Goal: Task Accomplishment & Management: Manage account settings

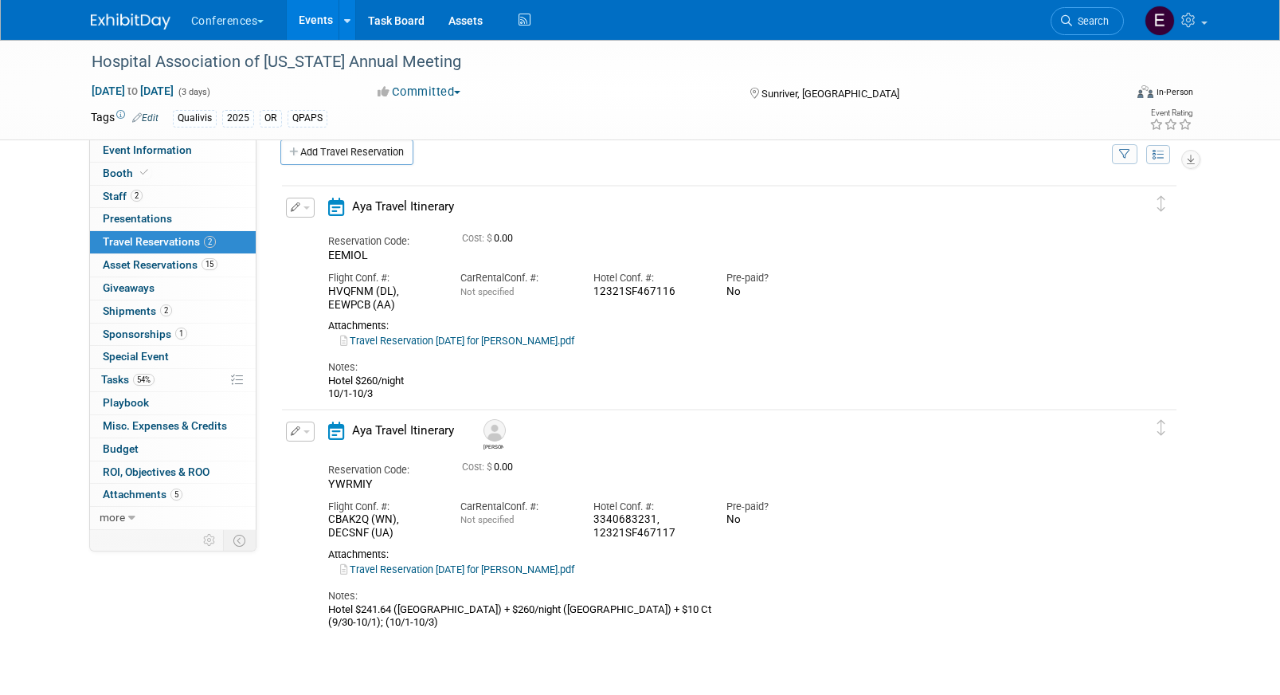
click at [484, 567] on link "Travel Reservation [DATE] for [PERSON_NAME].pdf" at bounding box center [457, 569] width 234 height 12
click at [1099, 10] on link "Search" at bounding box center [1087, 21] width 73 height 28
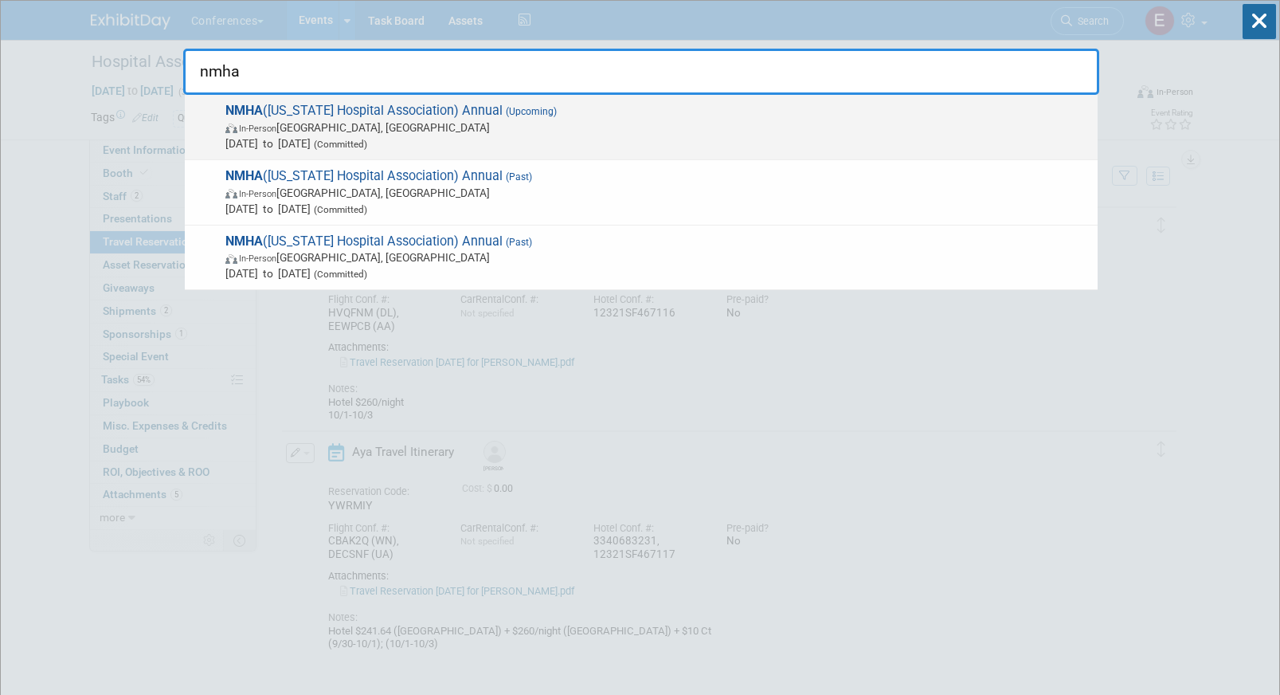
type input "nmha"
click at [690, 107] on span "NMHA (New Mexico Hospital Association) Annual (Upcoming) In-Person Albuquerque,…" at bounding box center [655, 127] width 869 height 49
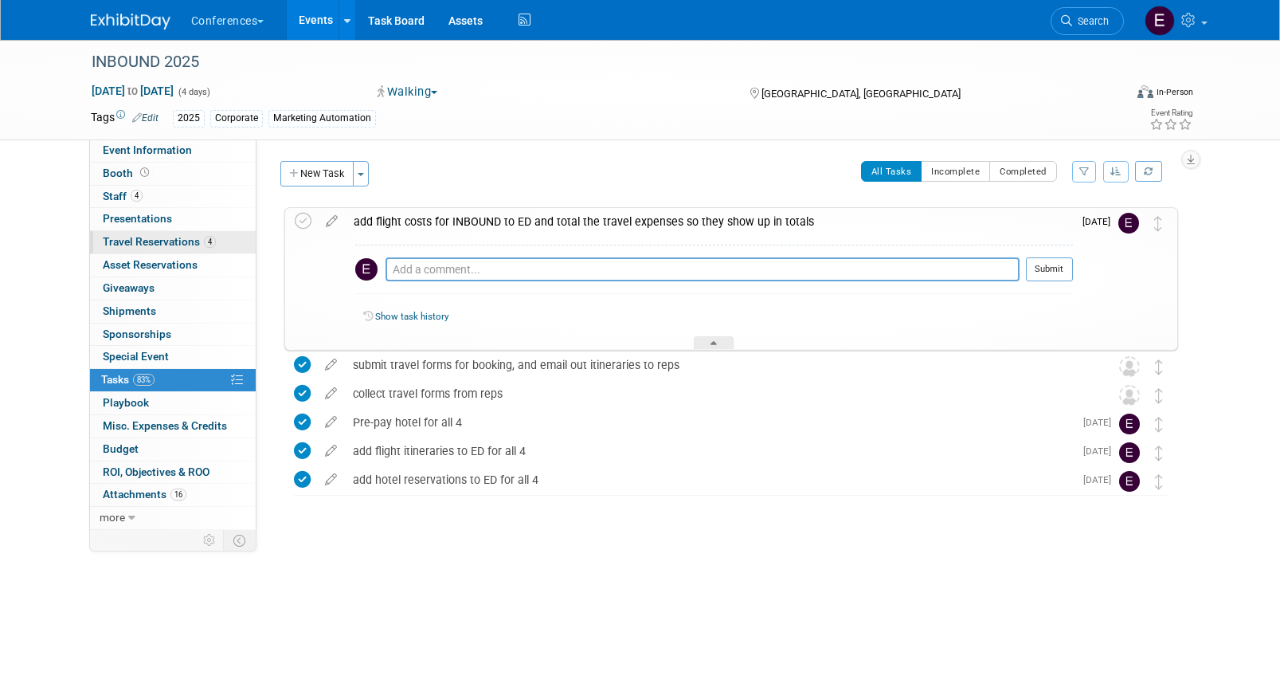
click at [155, 237] on span "Travel Reservations 4" at bounding box center [159, 241] width 113 height 13
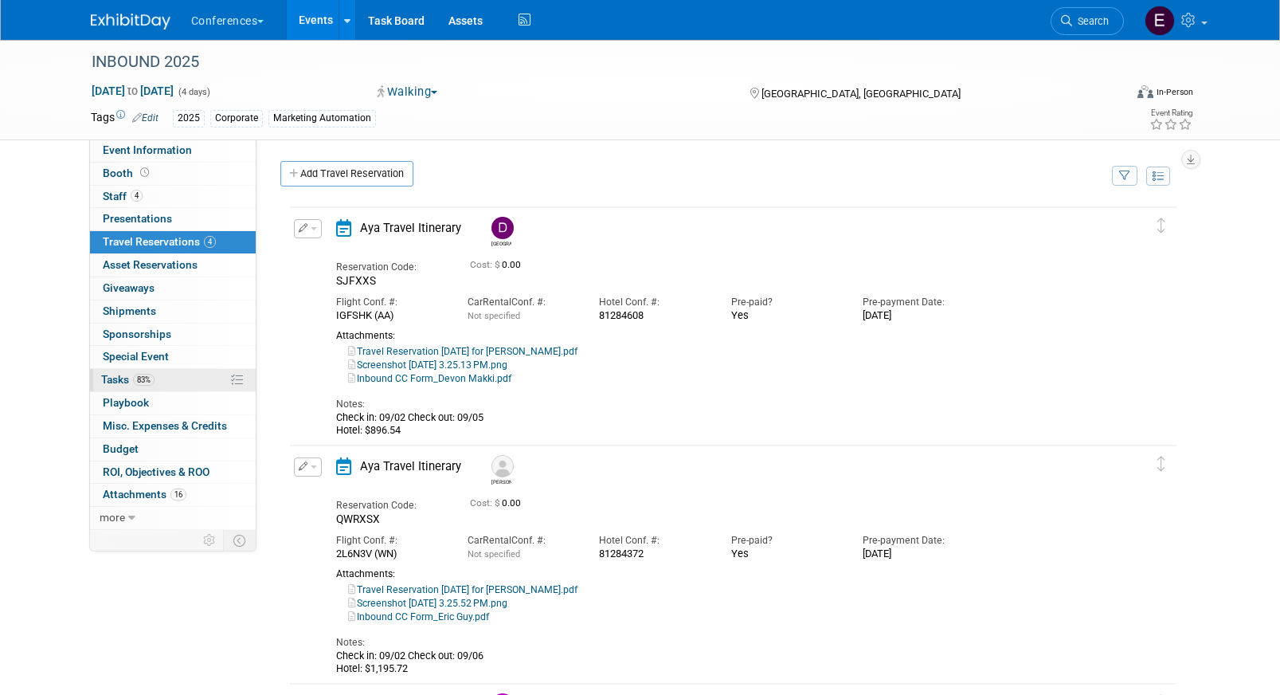
click at [166, 370] on link "83% Tasks 83%" at bounding box center [173, 380] width 166 height 22
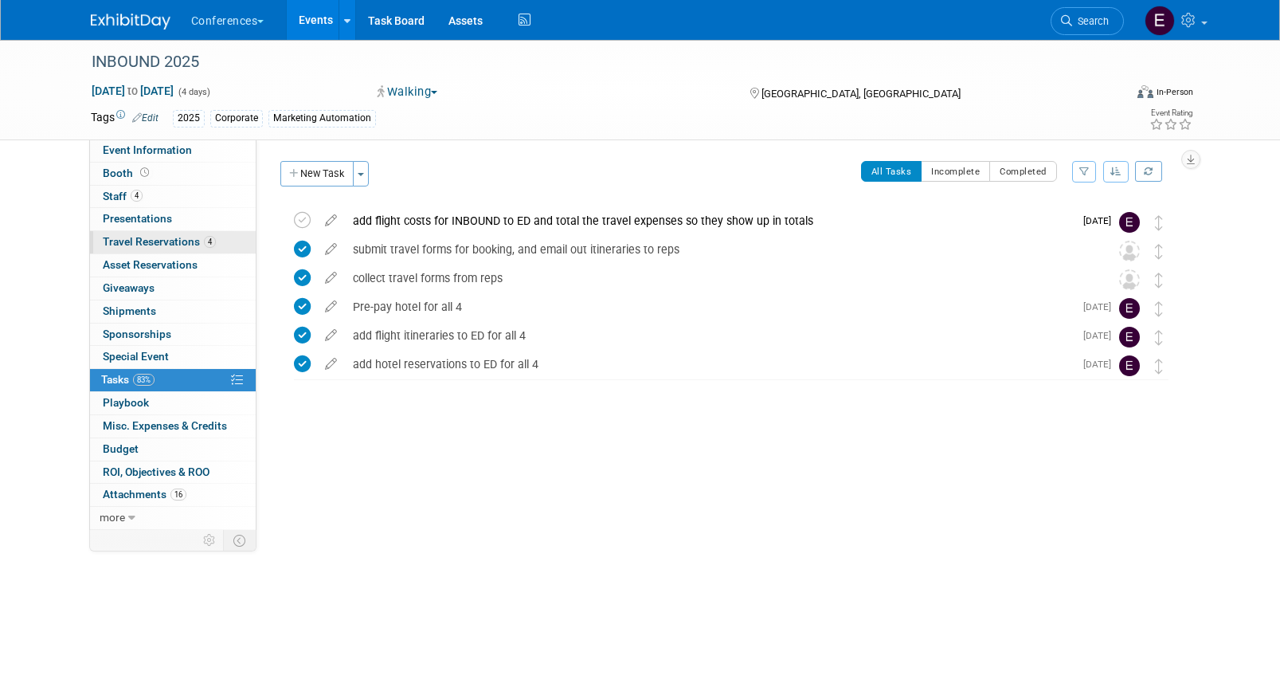
click at [154, 238] on span "Travel Reservations 4" at bounding box center [159, 241] width 113 height 13
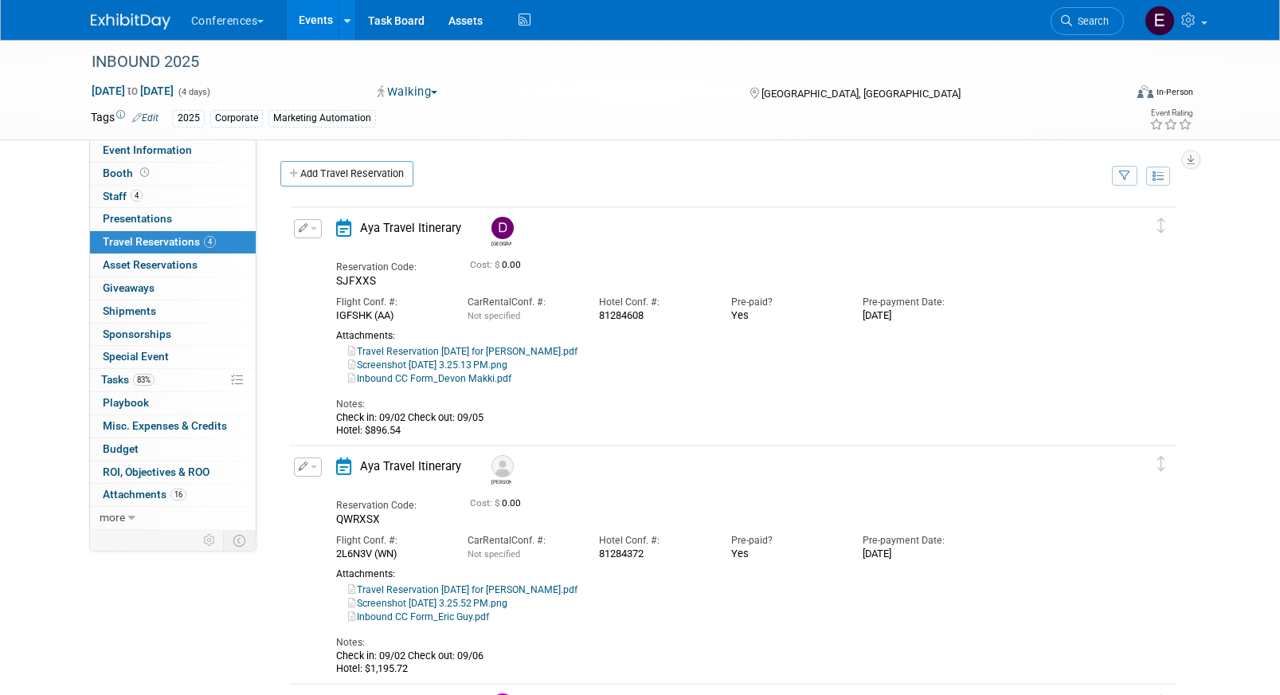
scroll to position [53, 0]
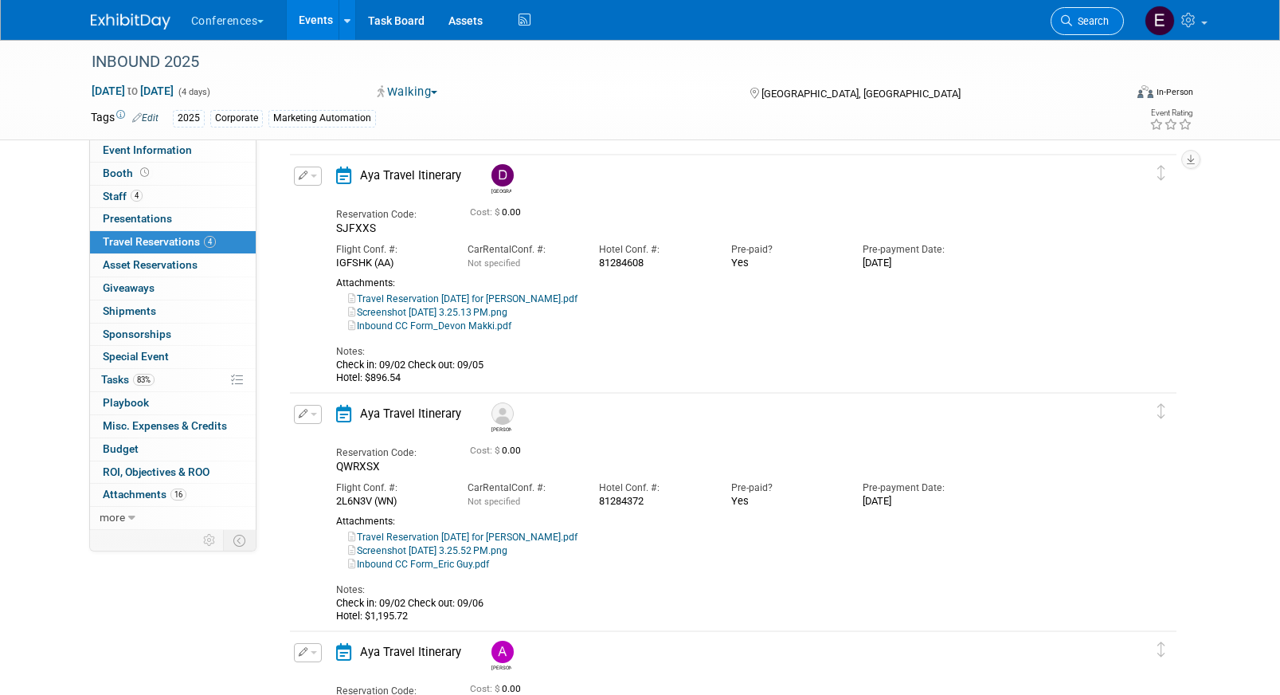
click at [1075, 27] on link "Search" at bounding box center [1087, 21] width 73 height 28
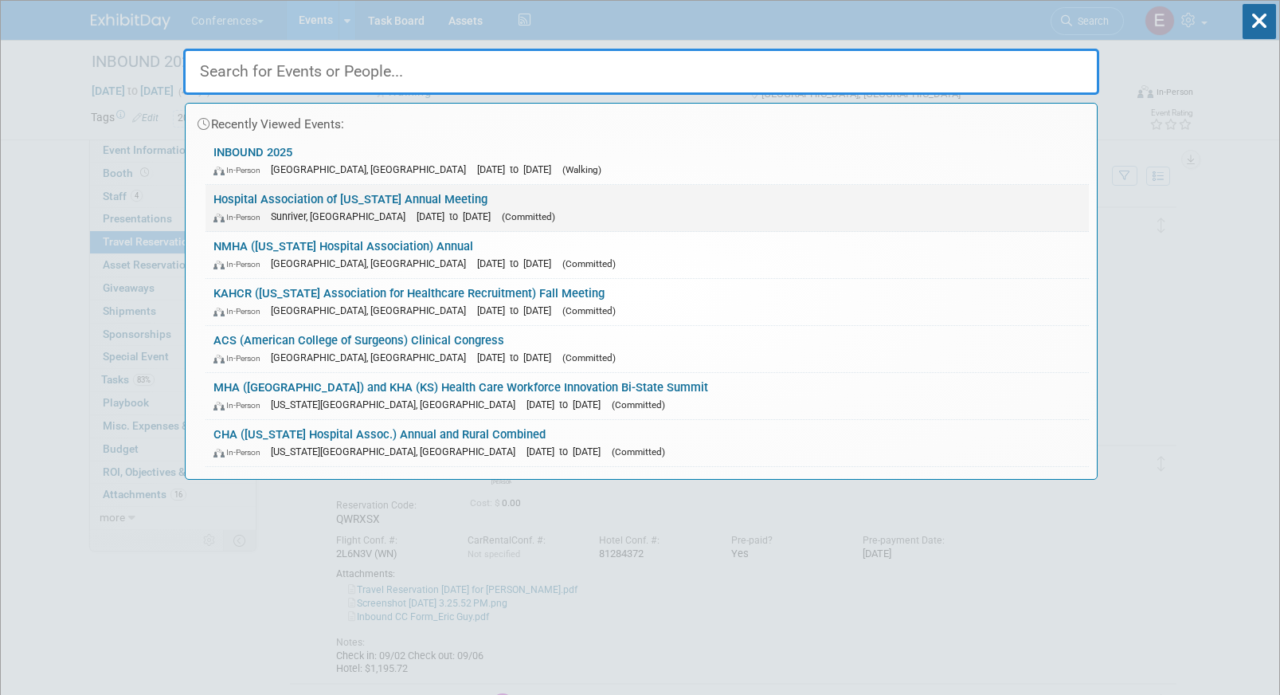
click at [421, 190] on link "Hospital Association of Oregon Annual Meeting In-Person Sunriver, OR Oct 1, 202…" at bounding box center [647, 208] width 883 height 46
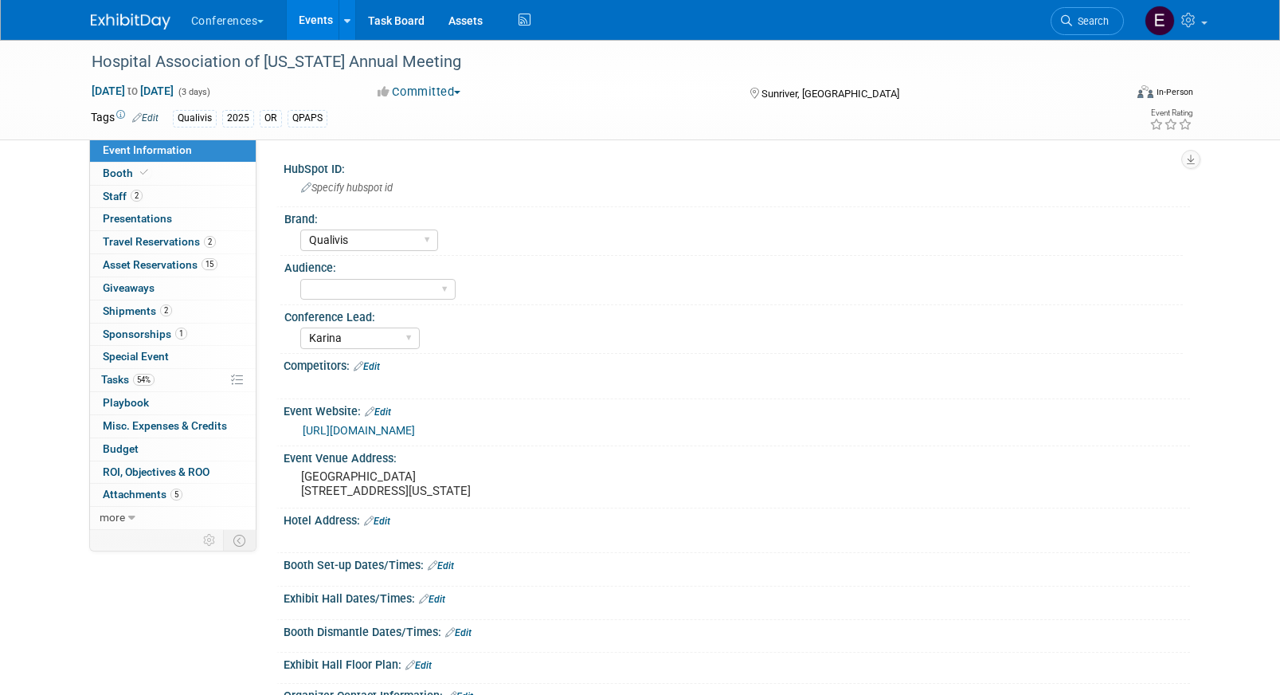
select select "Qualivis"
select select "Karina"
click at [155, 242] on span "Travel Reservations 2" at bounding box center [159, 241] width 113 height 13
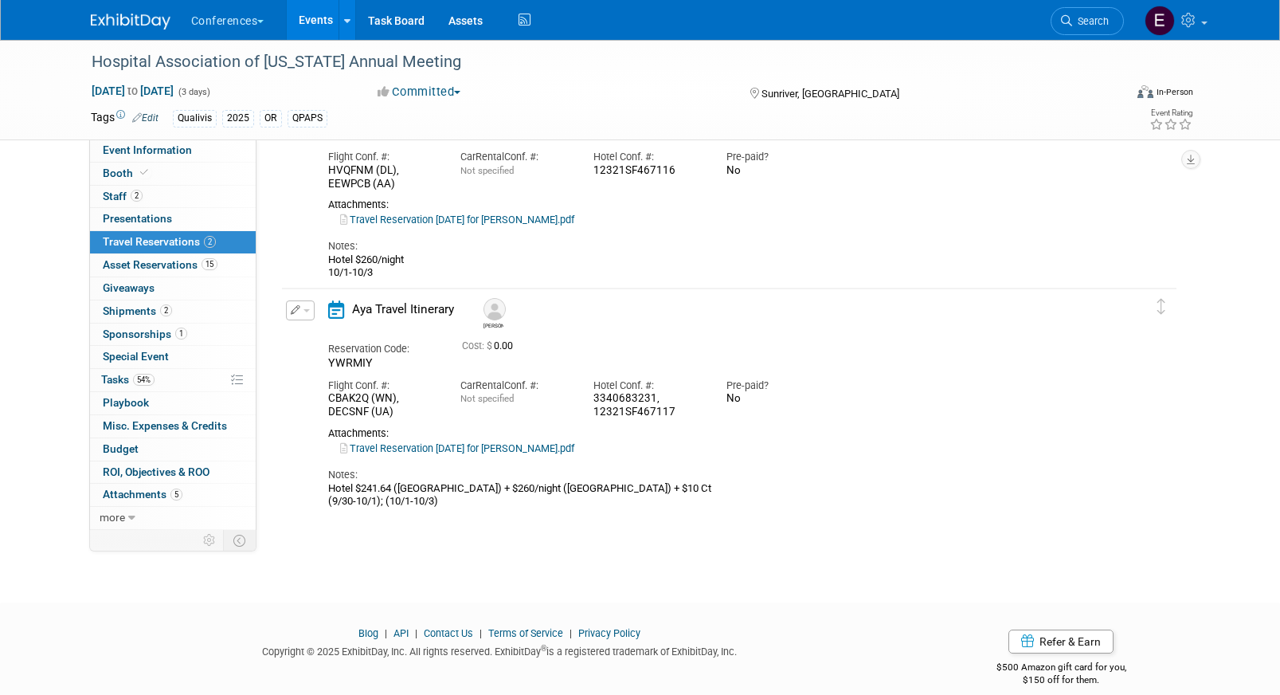
scroll to position [162, 0]
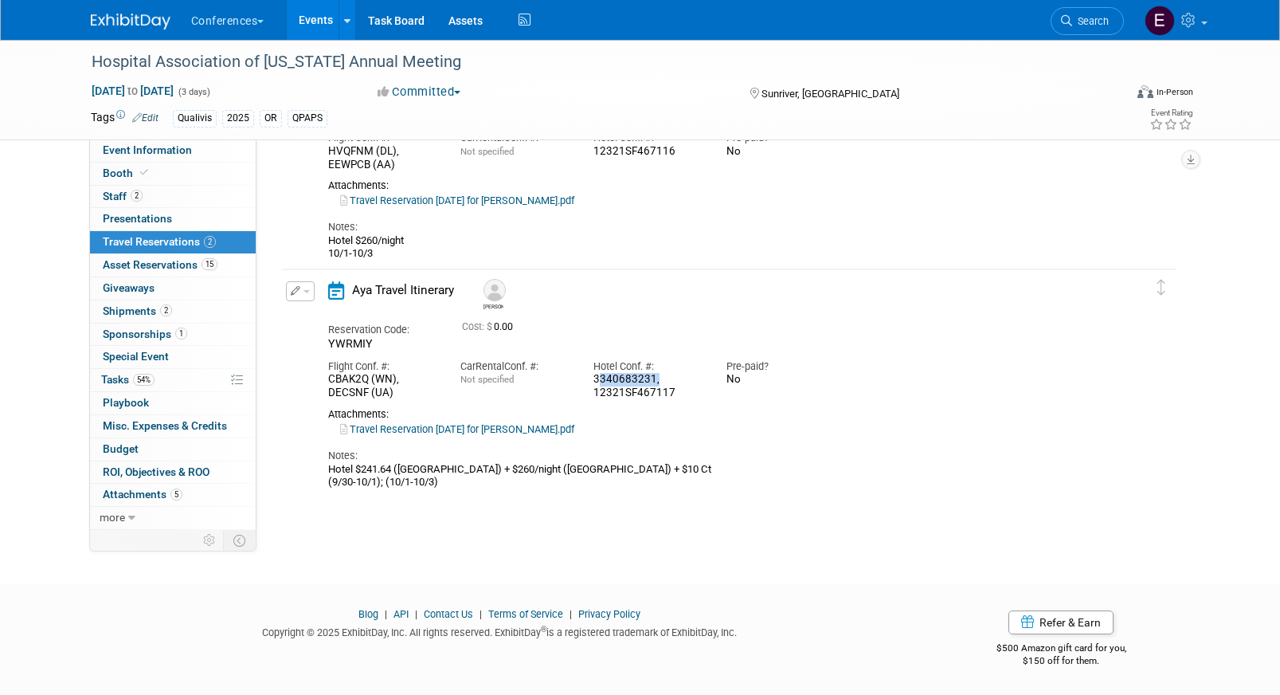
drag, startPoint x: 652, startPoint y: 378, endPoint x: 589, endPoint y: 379, distance: 63.7
click at [589, 379] on div "Hotel Conf. #: 3340683231, 12321SF467117" at bounding box center [647, 375] width 133 height 49
copy div "3340683231"
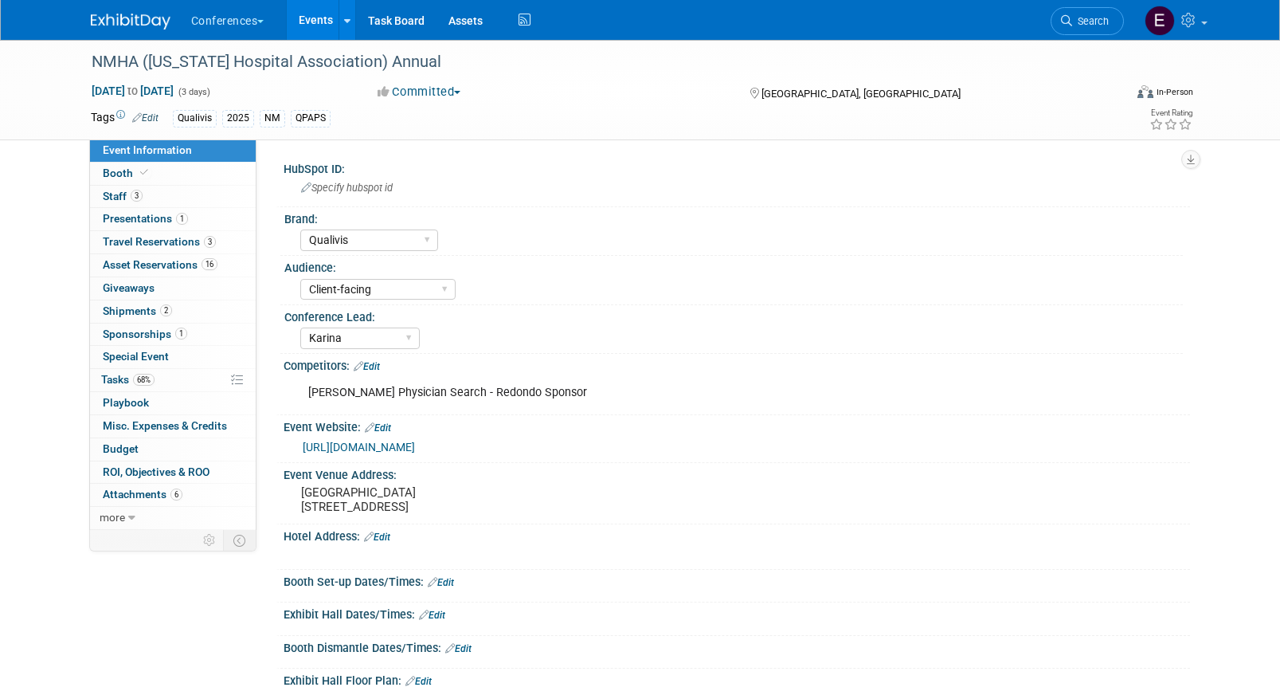
select select "Qualivis"
select select "Client-facing"
select select "Karina"
click at [229, 238] on link "3 Travel Reservations 3" at bounding box center [173, 242] width 166 height 22
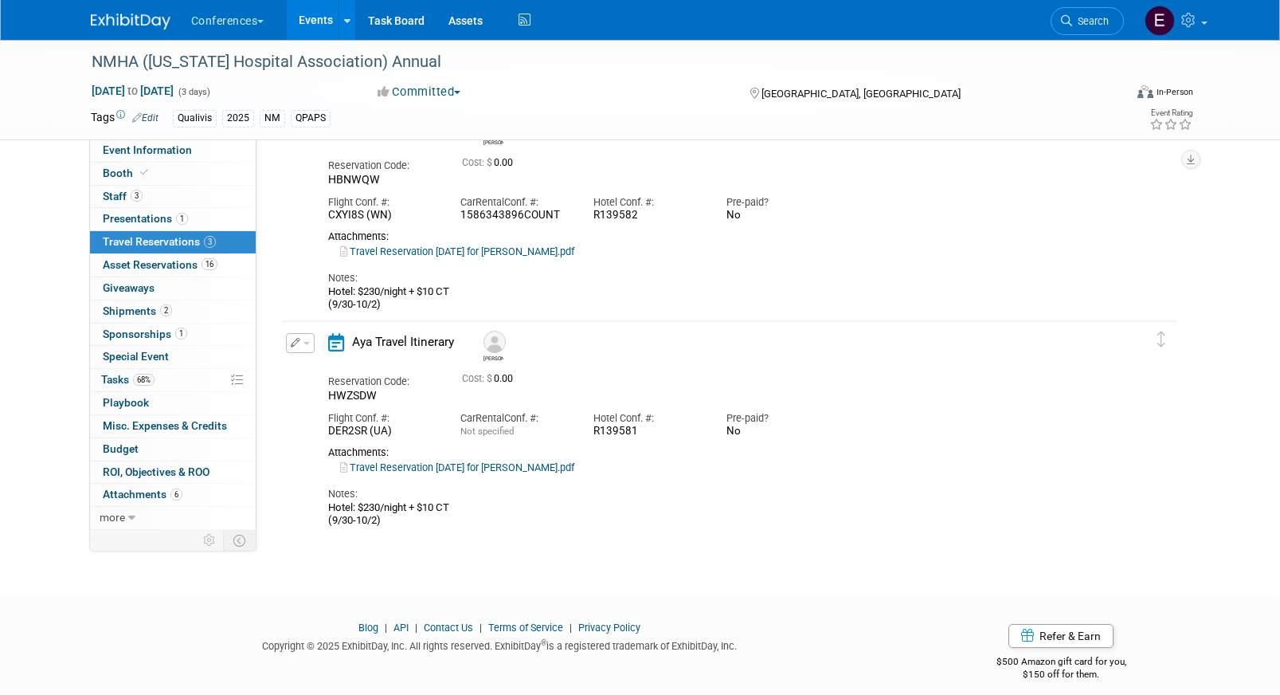
scroll to position [346, 0]
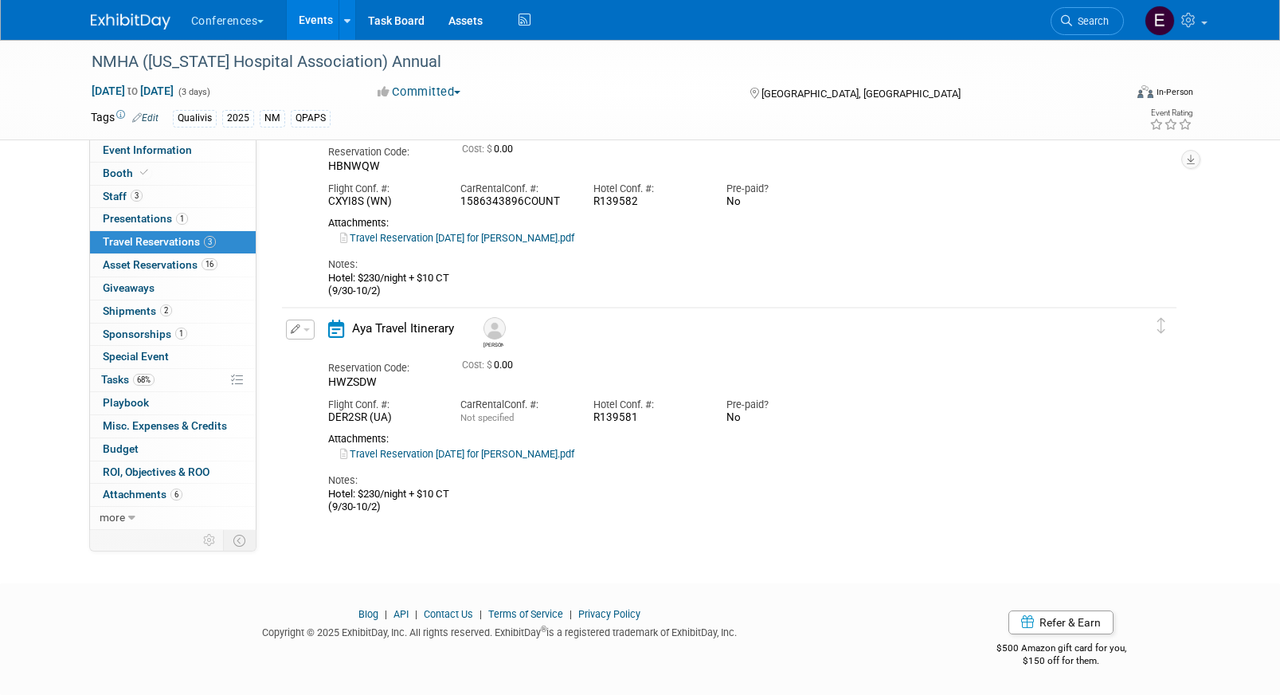
click at [497, 452] on link "Travel Reservation September 30 for ROBERT ALLEN KITTO.pdf" at bounding box center [457, 454] width 234 height 12
click at [133, 155] on span "Event Information" at bounding box center [147, 149] width 89 height 13
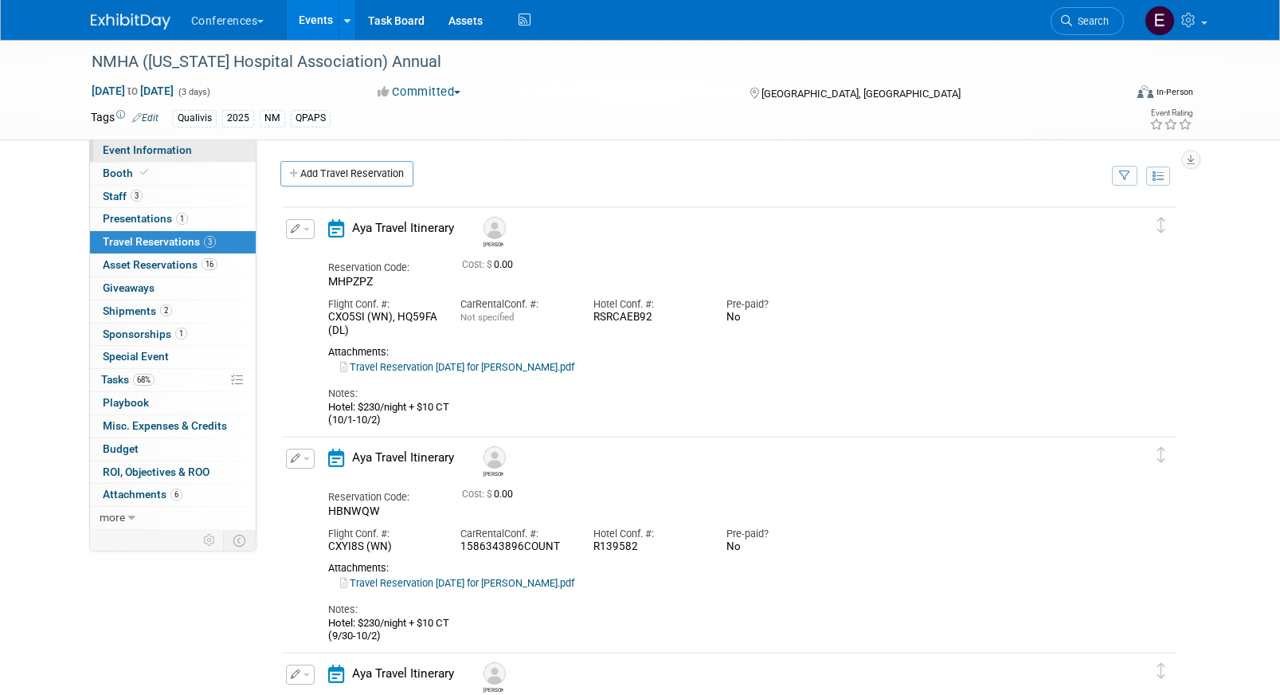
select select "Qualivis"
select select "Client-facing"
select select "Karina"
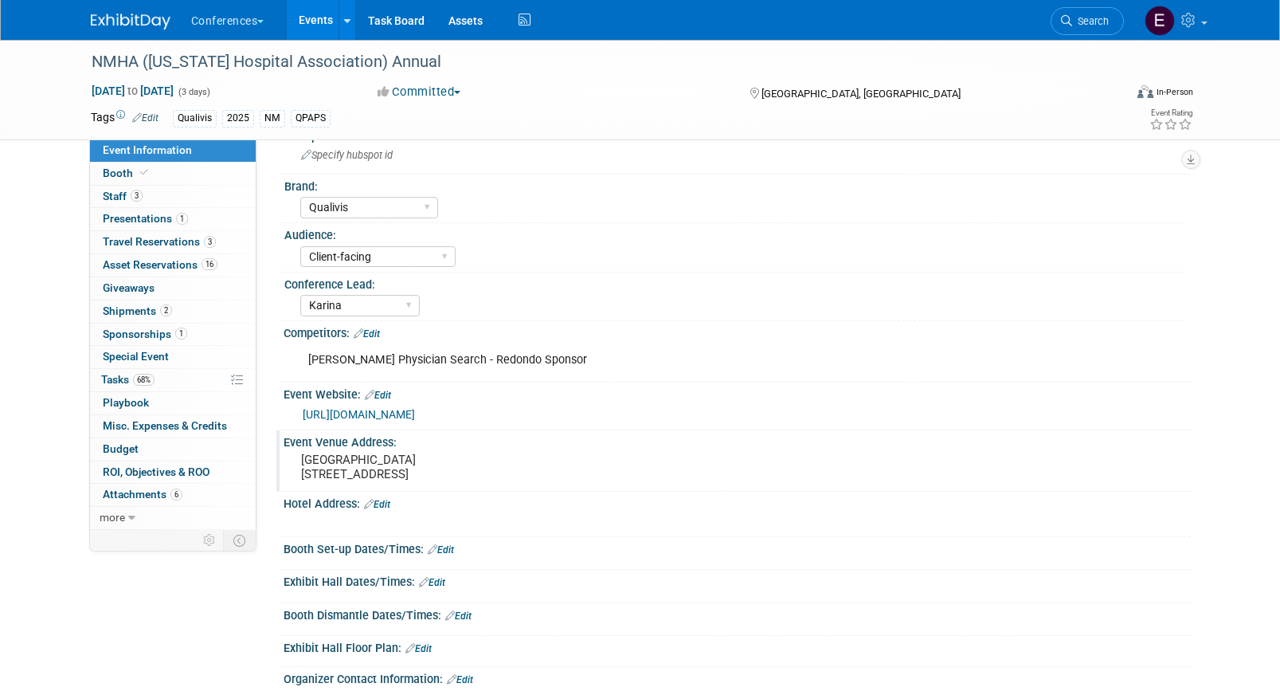
scroll to position [30, 0]
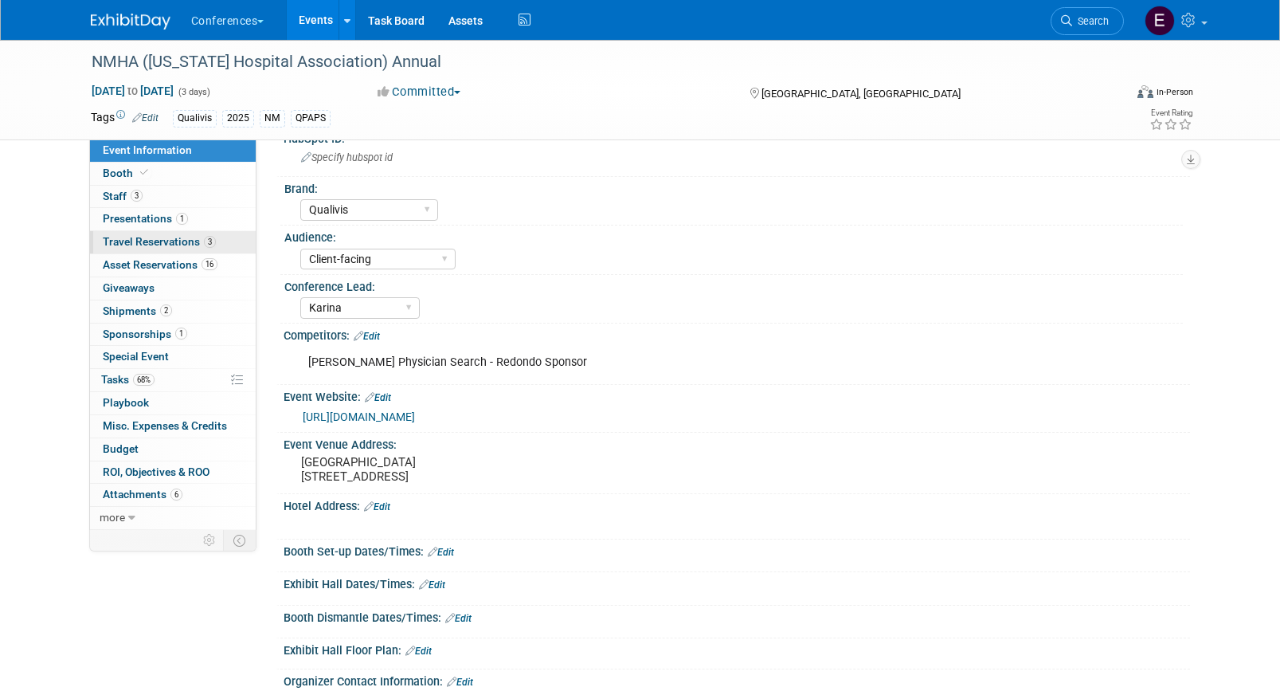
click at [131, 237] on span "Travel Reservations 3" at bounding box center [159, 241] width 113 height 13
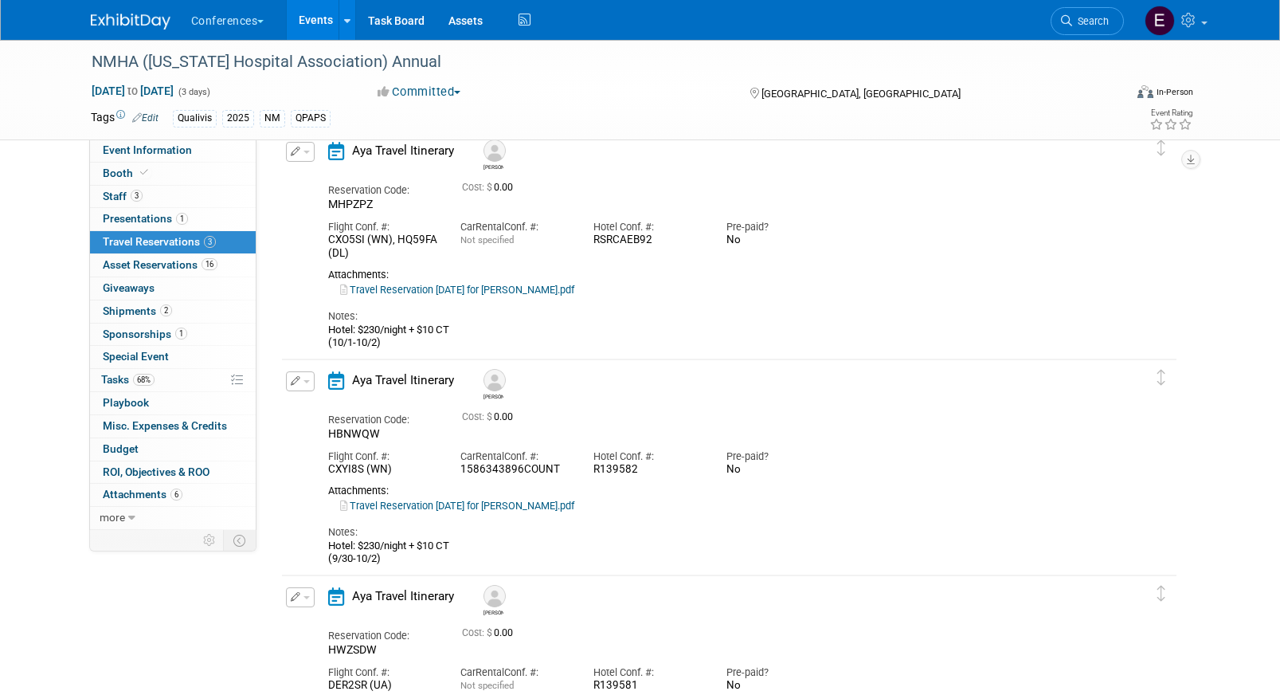
scroll to position [76, 0]
drag, startPoint x: 598, startPoint y: 243, endPoint x: 613, endPoint y: 240, distance: 14.7
click at [613, 240] on div "RSRCAEB92" at bounding box center [647, 241] width 109 height 14
drag, startPoint x: 588, startPoint y: 239, endPoint x: 660, endPoint y: 239, distance: 71.7
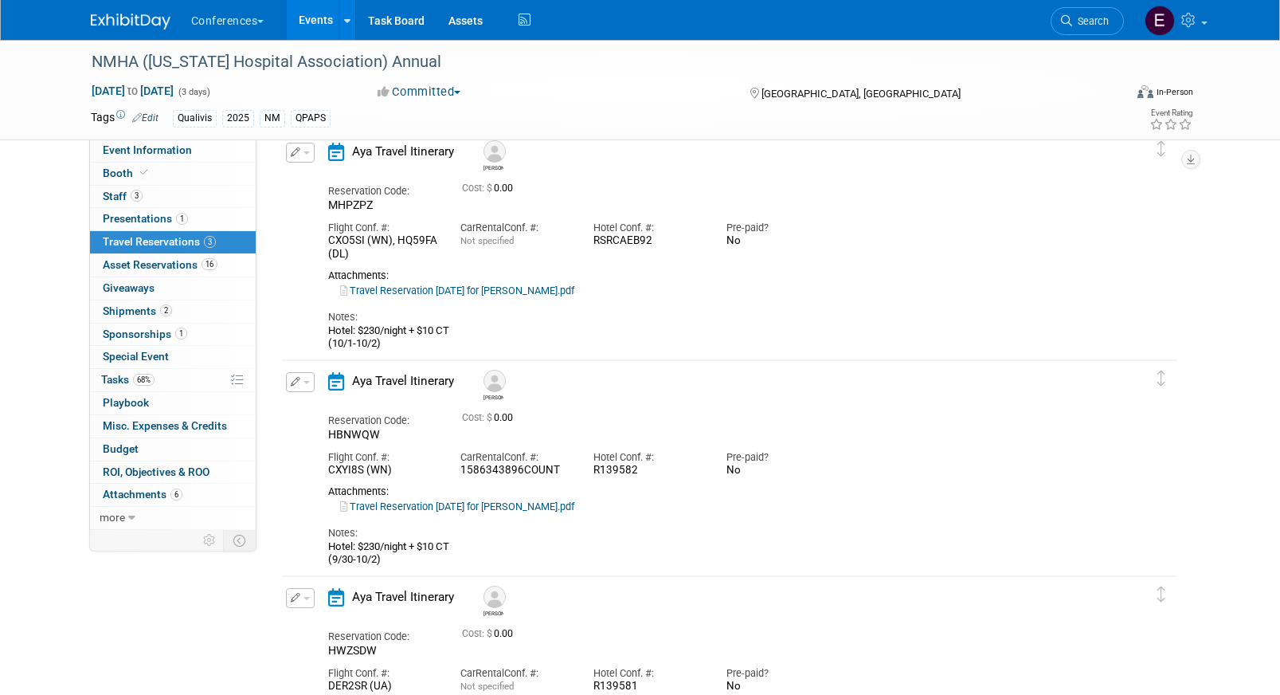
click at [660, 239] on div "Hotel Conf. #: RSRCAEB92" at bounding box center [647, 231] width 133 height 36
copy div "RSRCAEB92"
drag, startPoint x: 592, startPoint y: 469, endPoint x: 662, endPoint y: 470, distance: 70.1
click at [663, 470] on div "Hotel Conf. #: R139582" at bounding box center [647, 460] width 133 height 36
copy div "R139582"
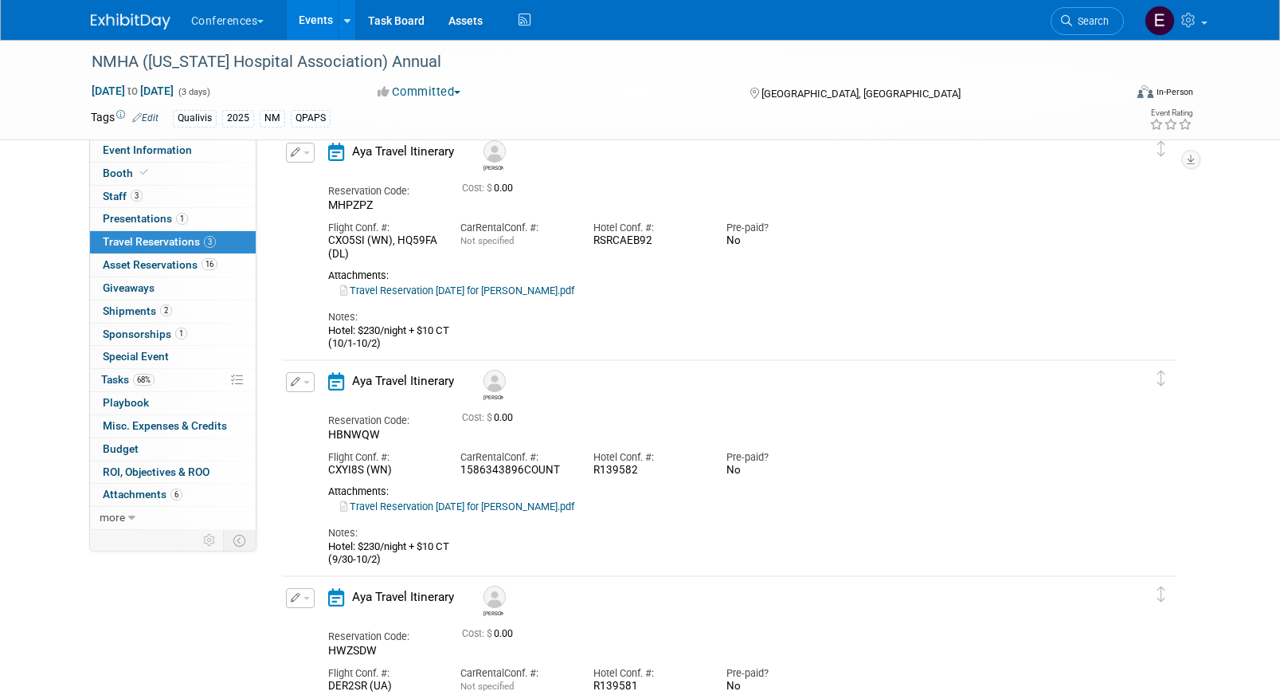
scroll to position [116, 0]
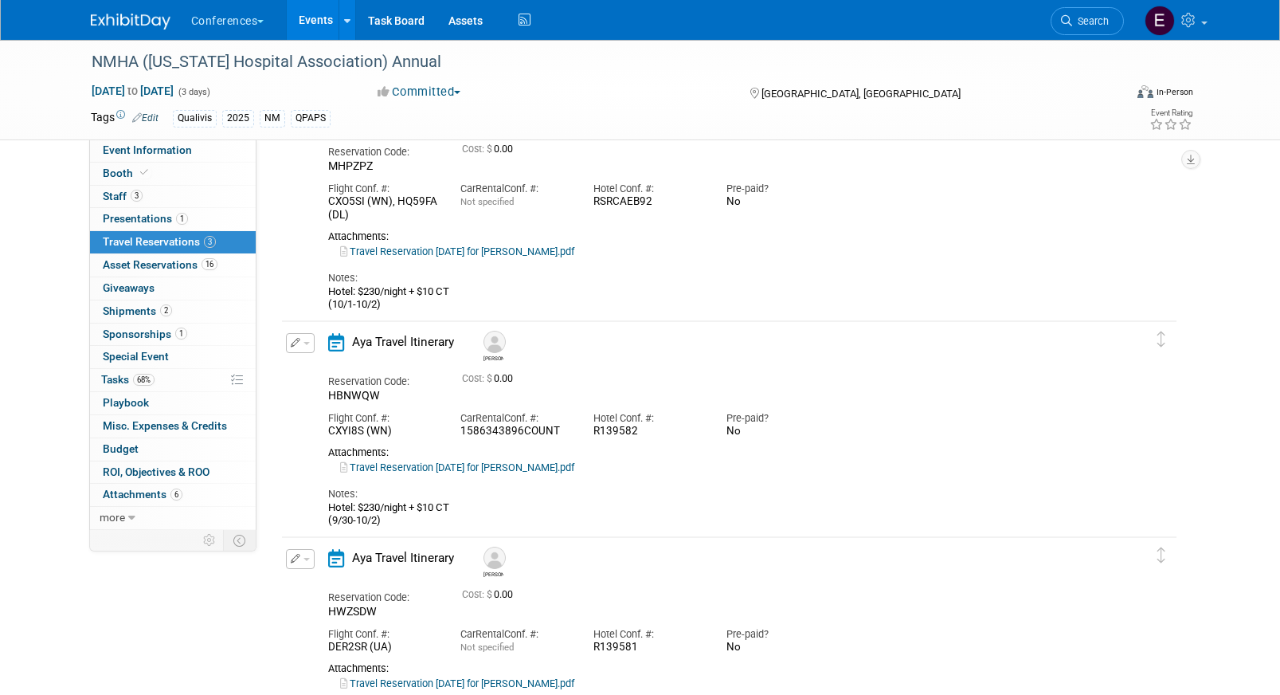
drag, startPoint x: 593, startPoint y: 648, endPoint x: 659, endPoint y: 648, distance: 66.1
click at [660, 648] on div "Hotel Conf. #: R139581" at bounding box center [647, 637] width 133 height 36
copy div "R139581"
click at [1105, 14] on link "Search" at bounding box center [1087, 21] width 73 height 28
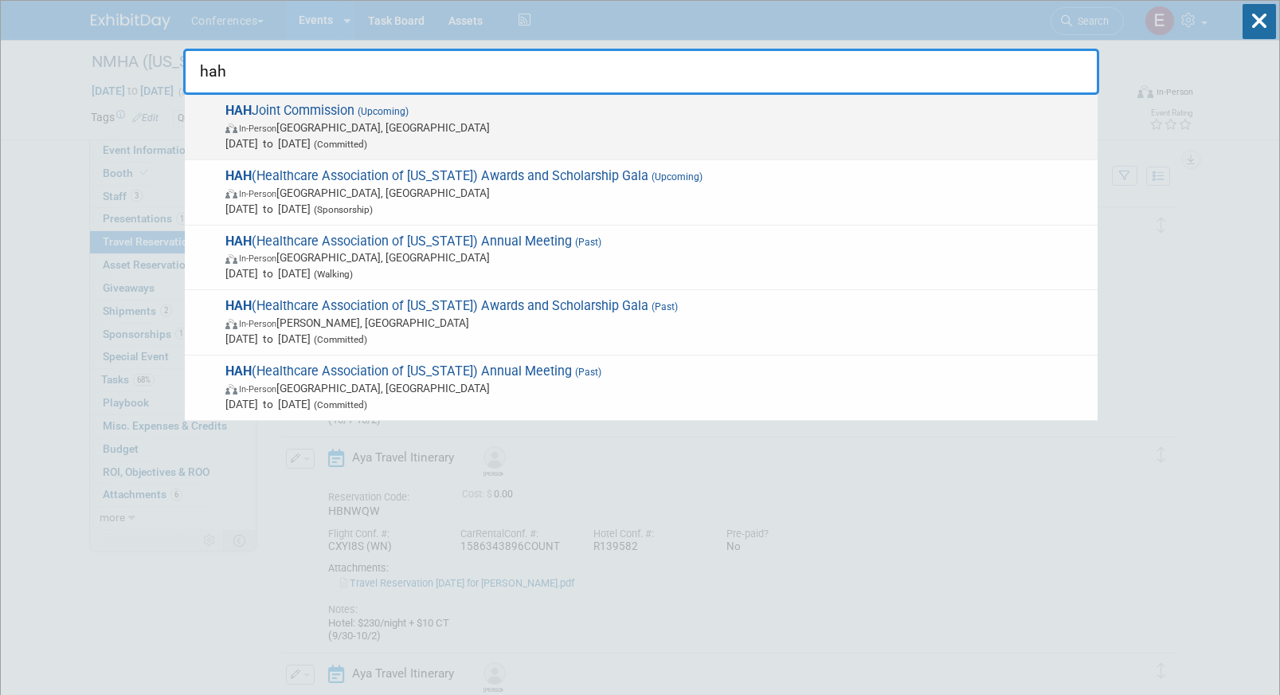
type input "hah"
click at [538, 125] on span "In-Person Honolulu, HI" at bounding box center [657, 127] width 864 height 16
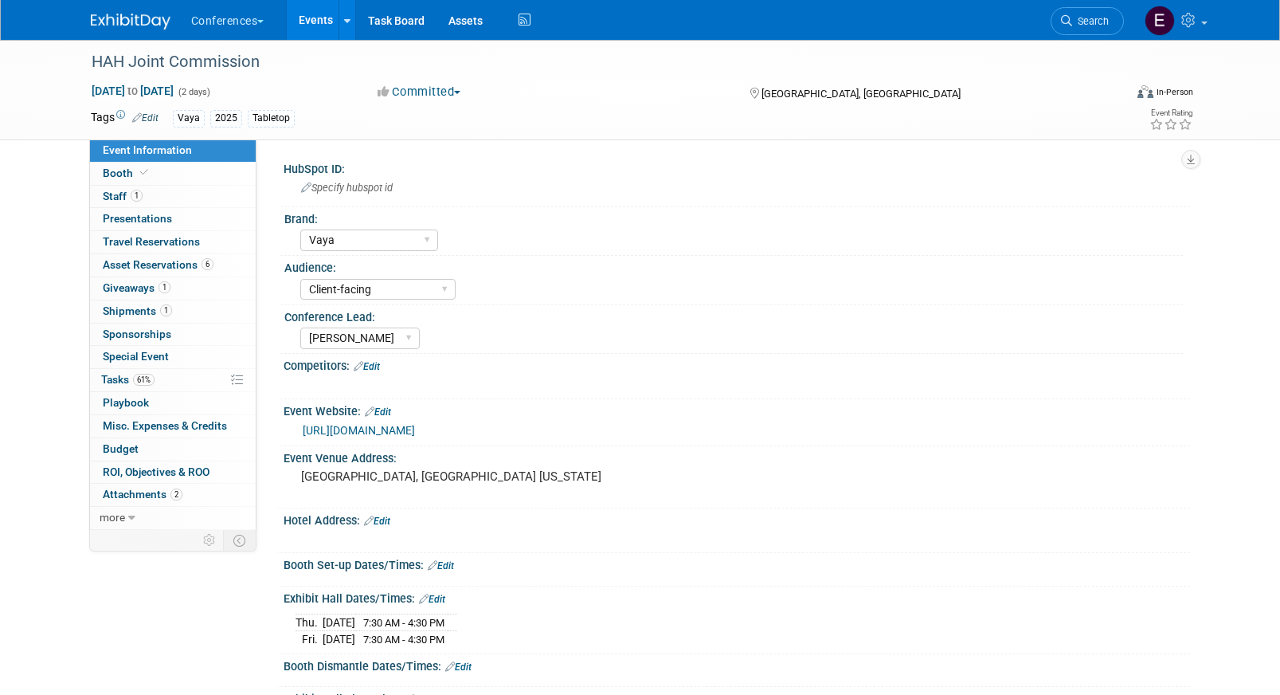
select select "Vaya"
select select "Client-facing"
select select "[PERSON_NAME]"
click at [199, 375] on link "61% Tasks 61%" at bounding box center [173, 380] width 166 height 22
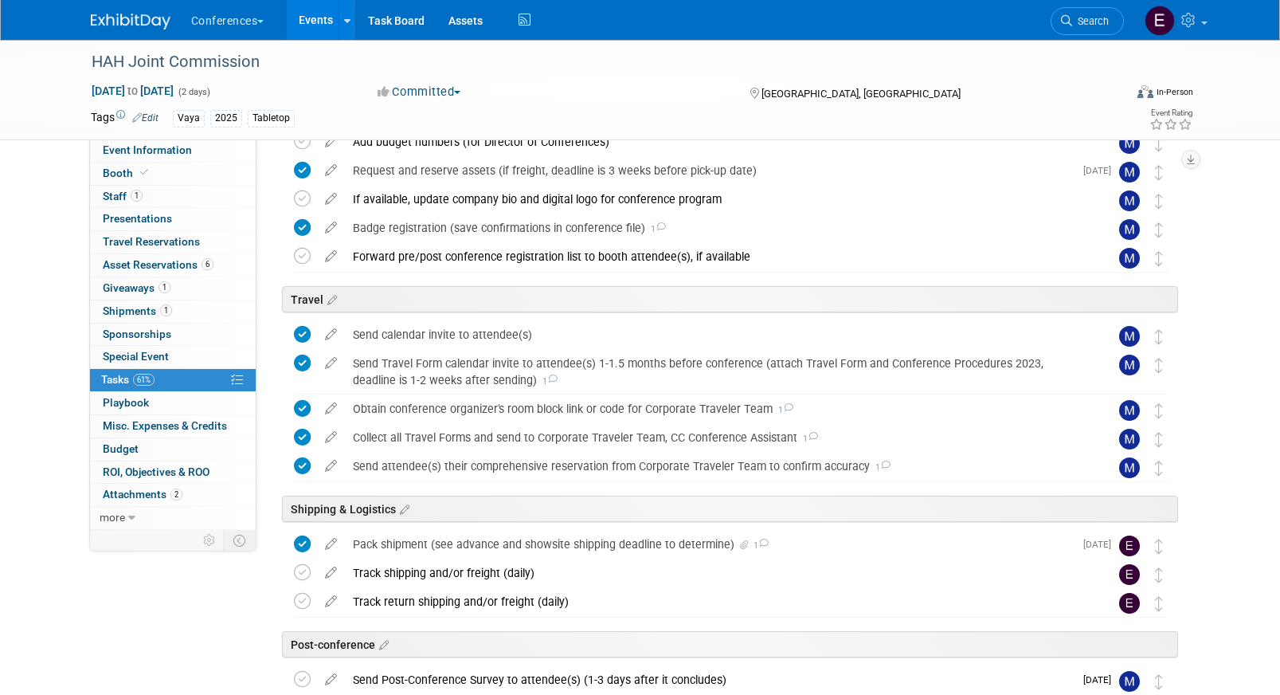
scroll to position [468, 0]
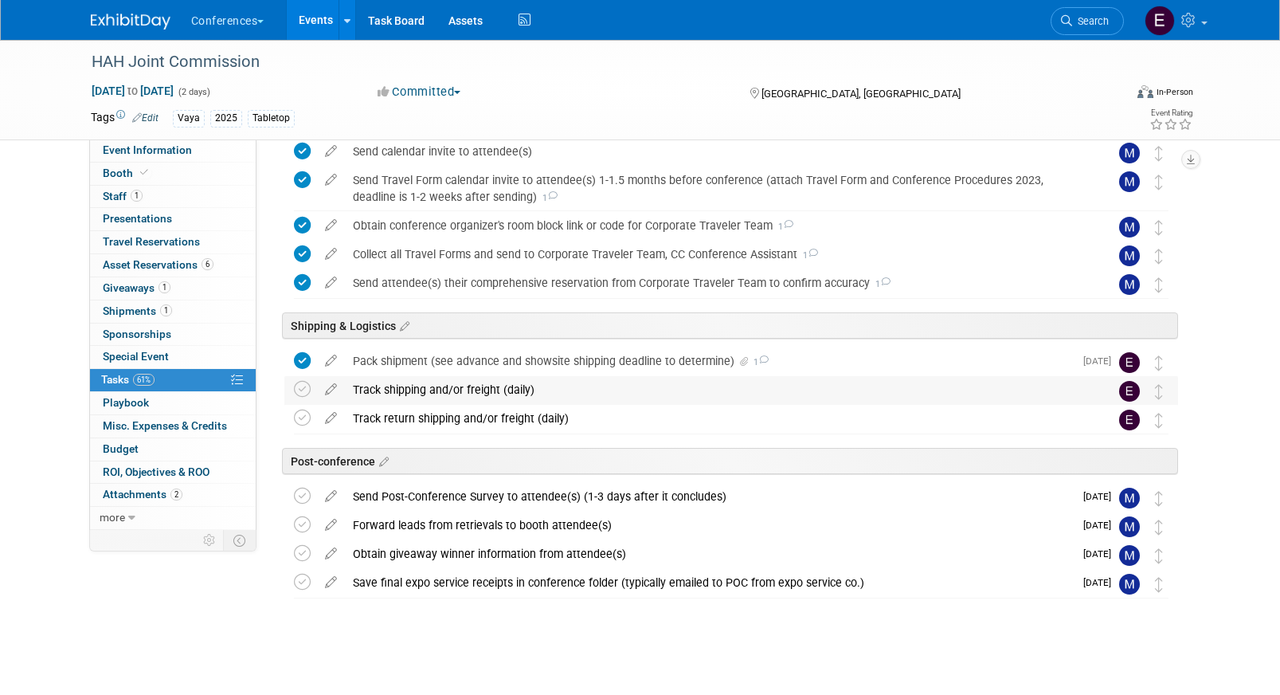
click at [506, 384] on div "Track shipping and/or freight (daily)" at bounding box center [716, 389] width 742 height 27
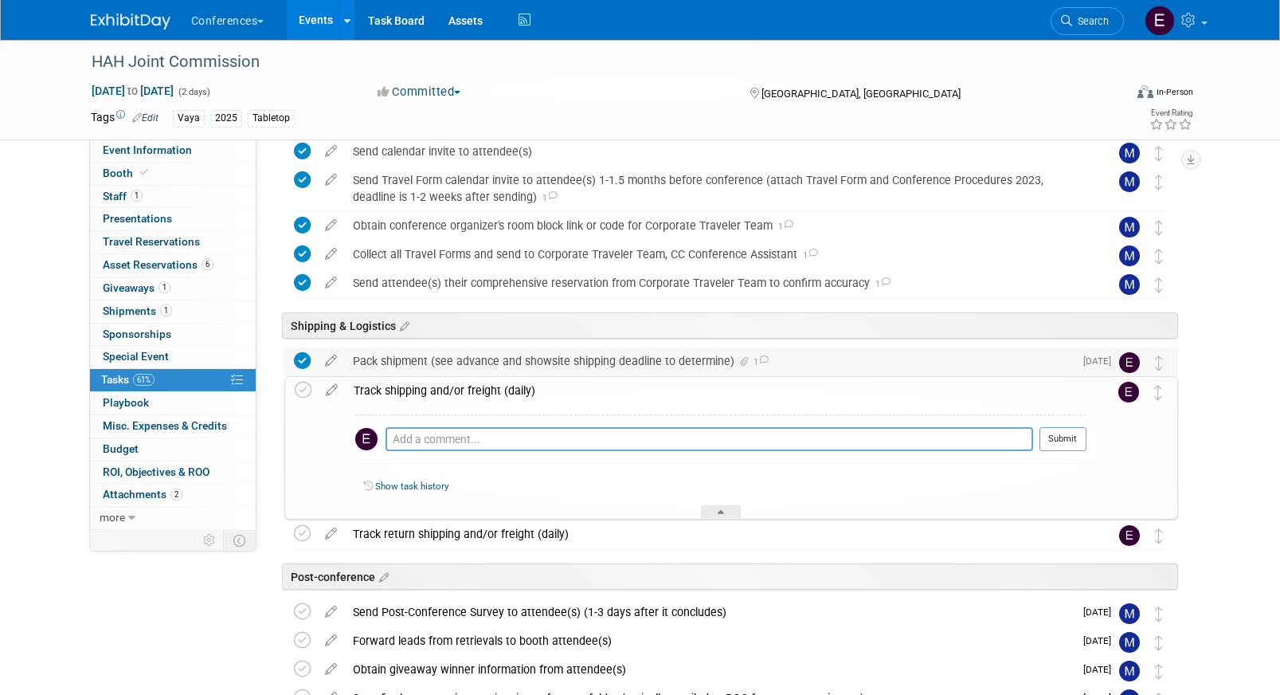
click at [503, 356] on div "Pack shipment (see advance and showsite shipping deadline to determine) 1" at bounding box center [709, 360] width 729 height 27
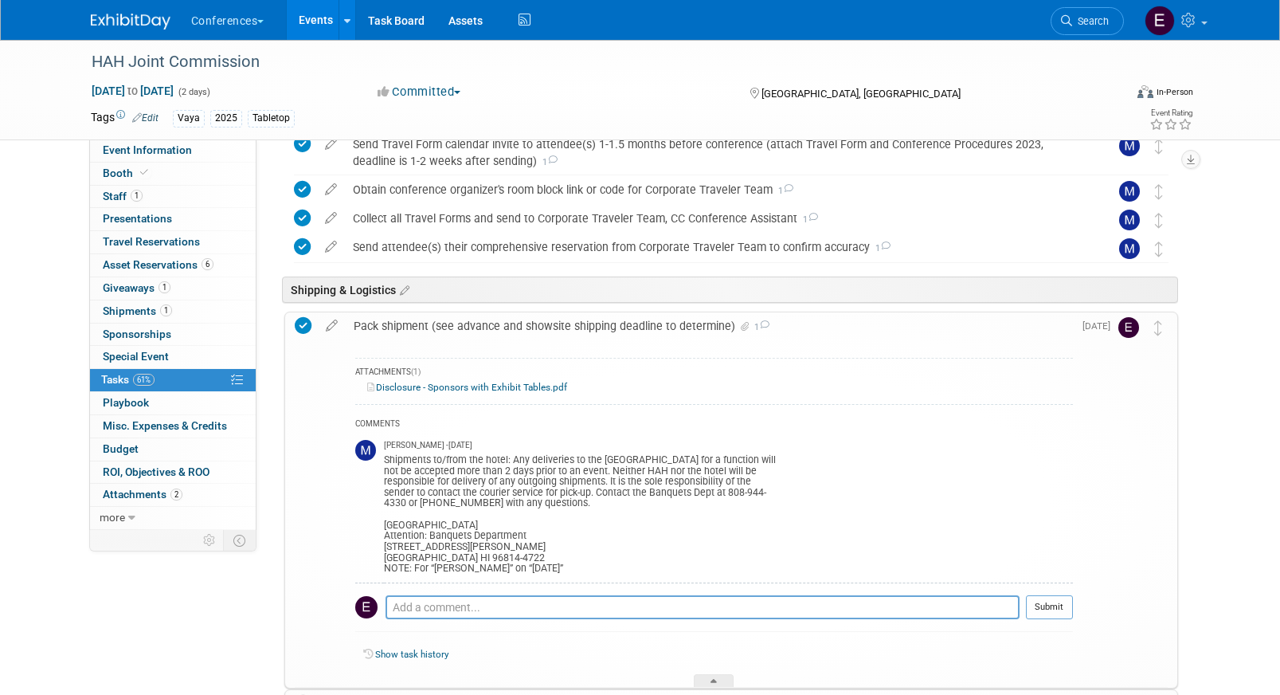
scroll to position [509, 0]
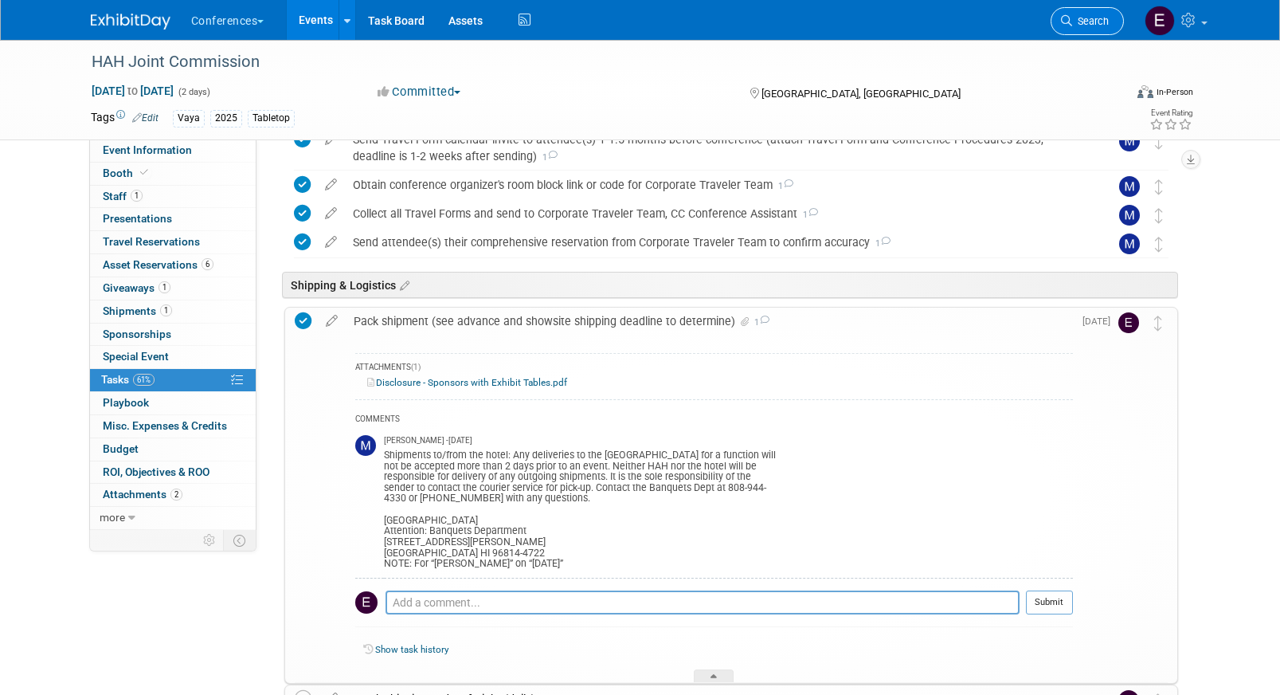
click at [1088, 25] on span "Search" at bounding box center [1090, 21] width 37 height 12
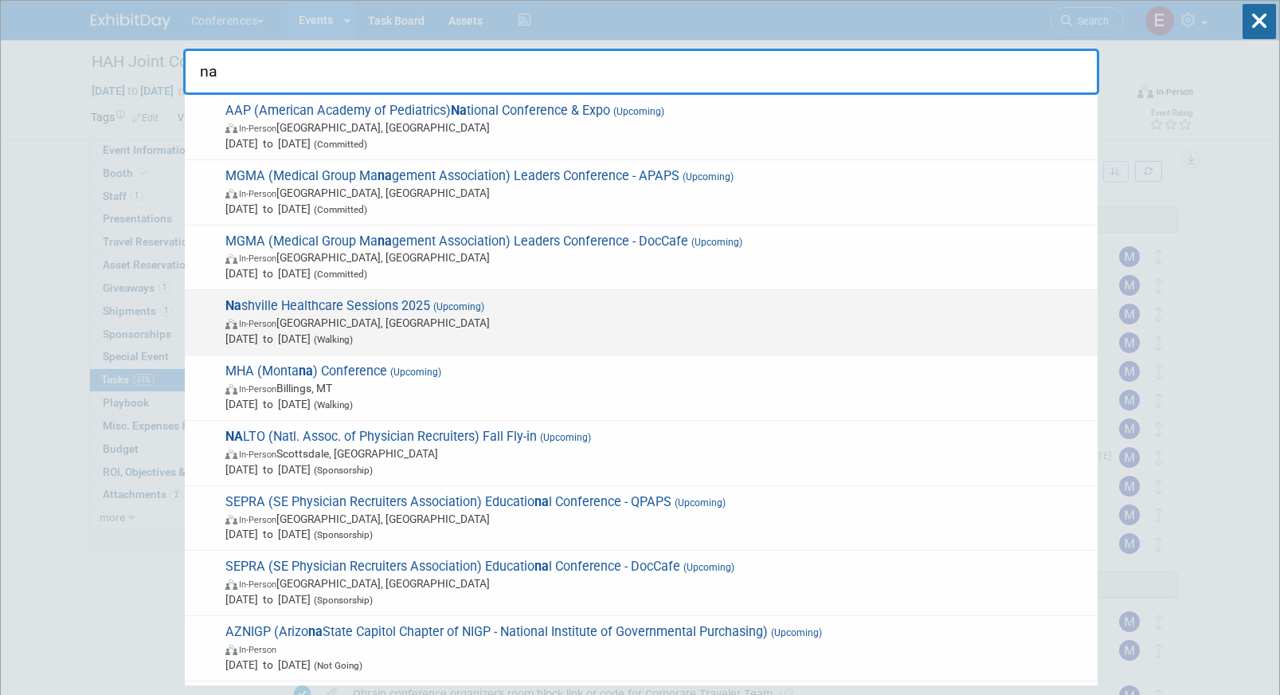
type input "na"
click at [502, 315] on span "In-Person Nashville, TN" at bounding box center [657, 323] width 864 height 16
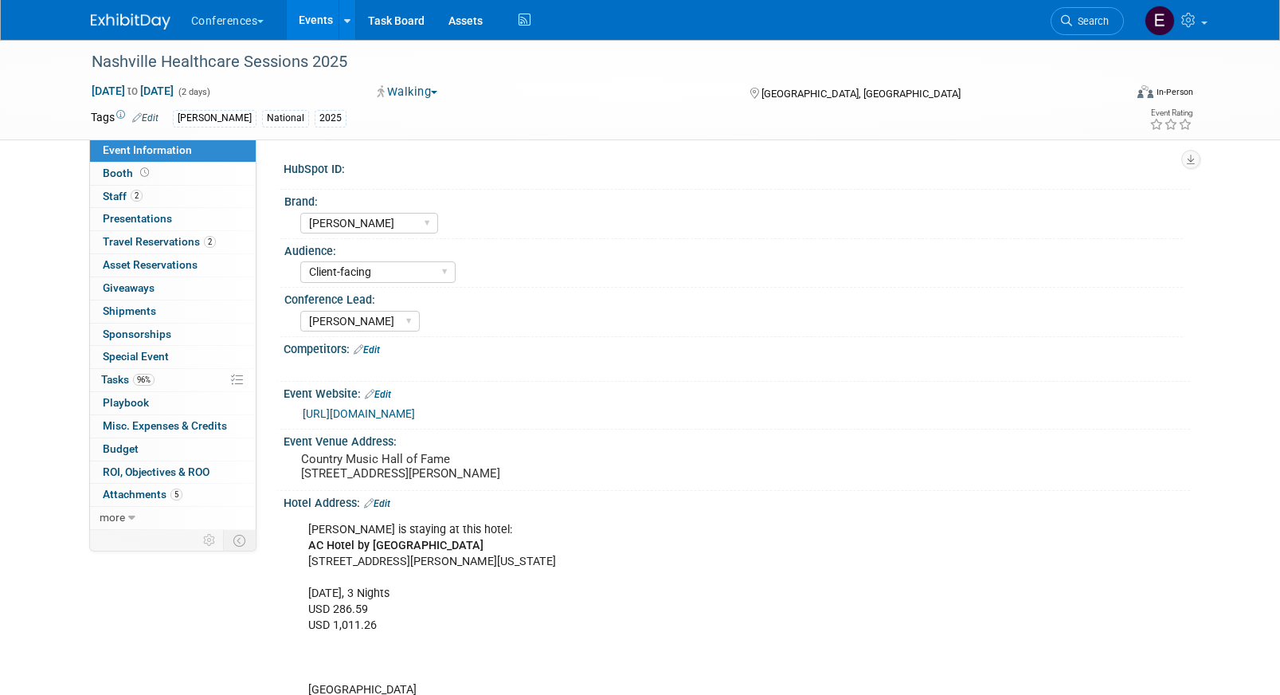
select select "[PERSON_NAME]"
select select "Client-facing"
select select "[PERSON_NAME]"
click at [149, 242] on span "Travel Reservations 2" at bounding box center [159, 241] width 113 height 13
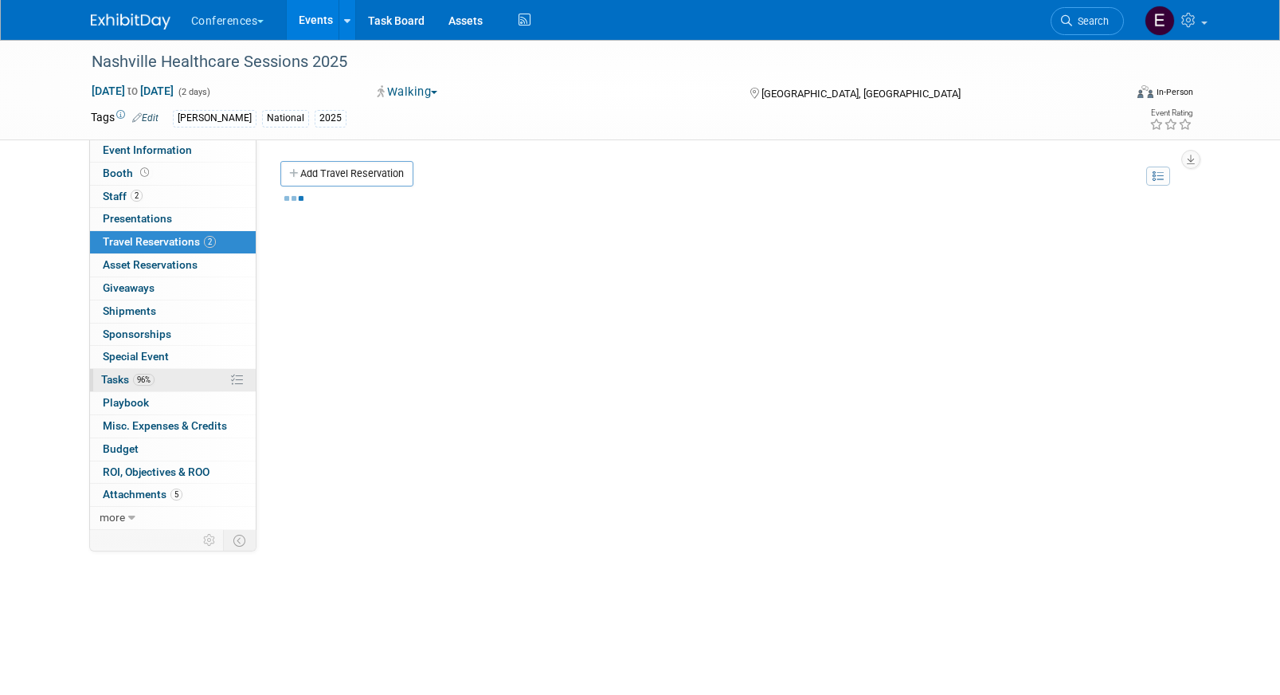
click at [185, 370] on link "96% Tasks 96%" at bounding box center [173, 380] width 166 height 22
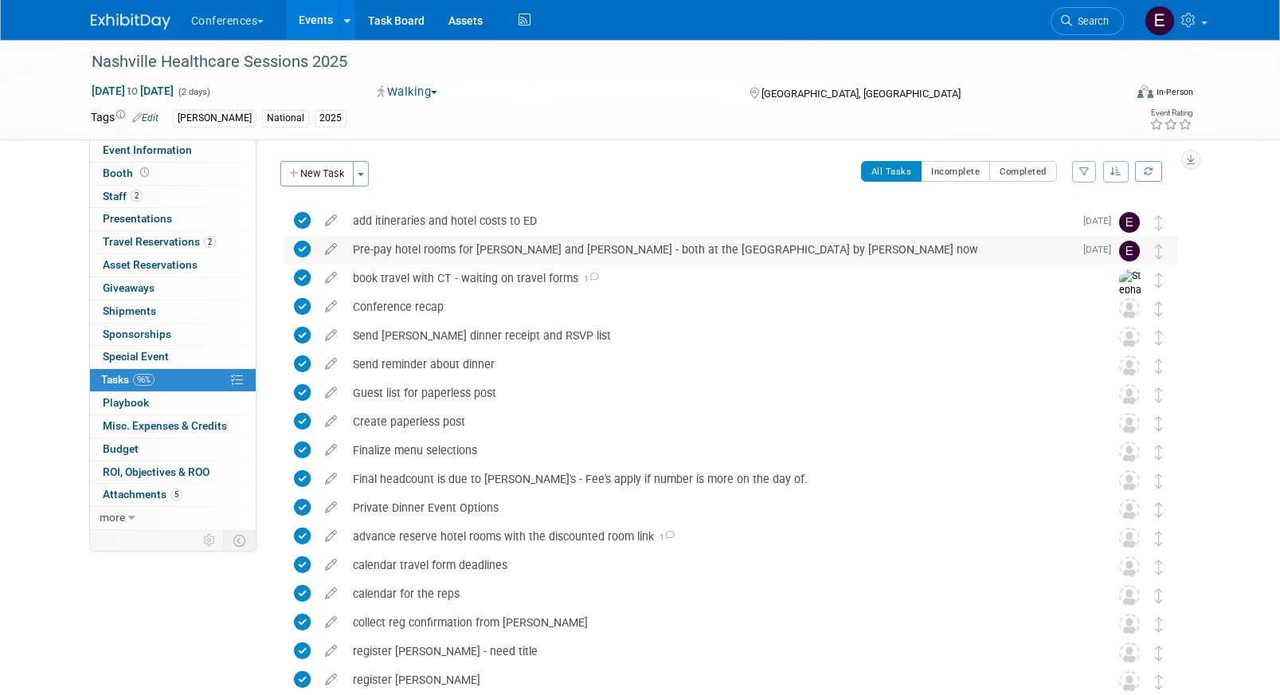
click at [480, 248] on div "Pre-pay hotel rooms for [PERSON_NAME] and [PERSON_NAME] - both at the [GEOGRAPH…" at bounding box center [709, 249] width 729 height 27
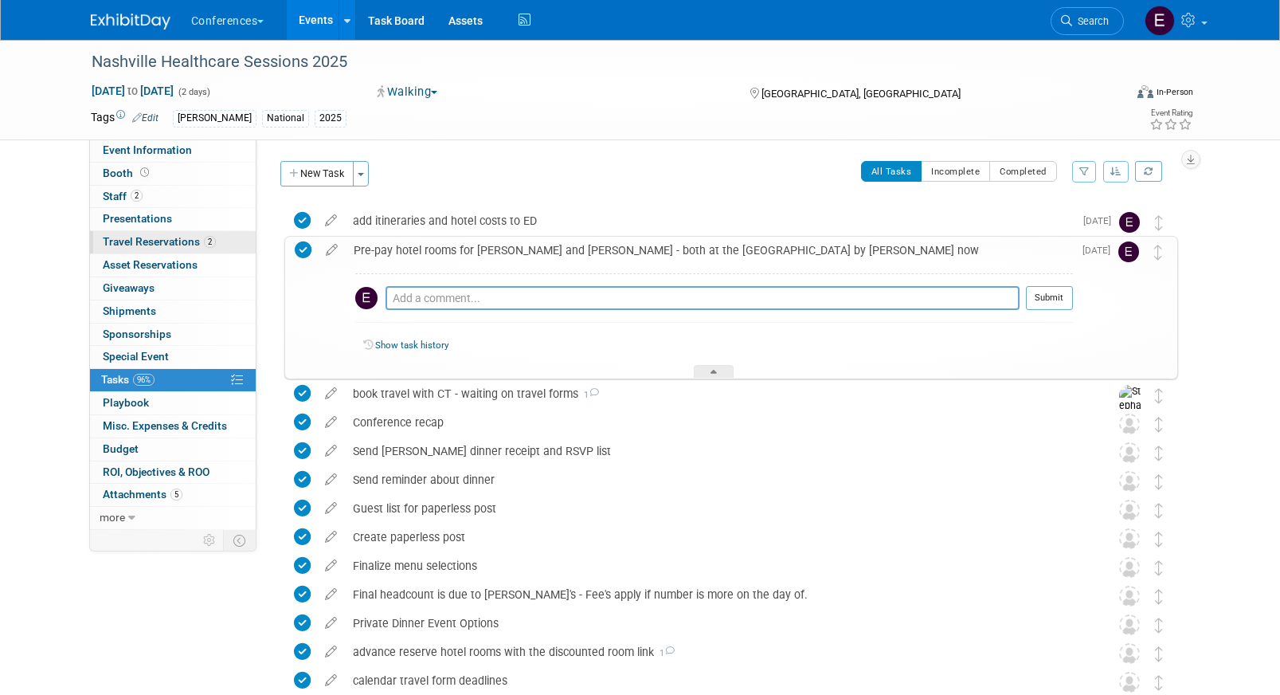
click at [209, 243] on span "2" at bounding box center [210, 242] width 12 height 12
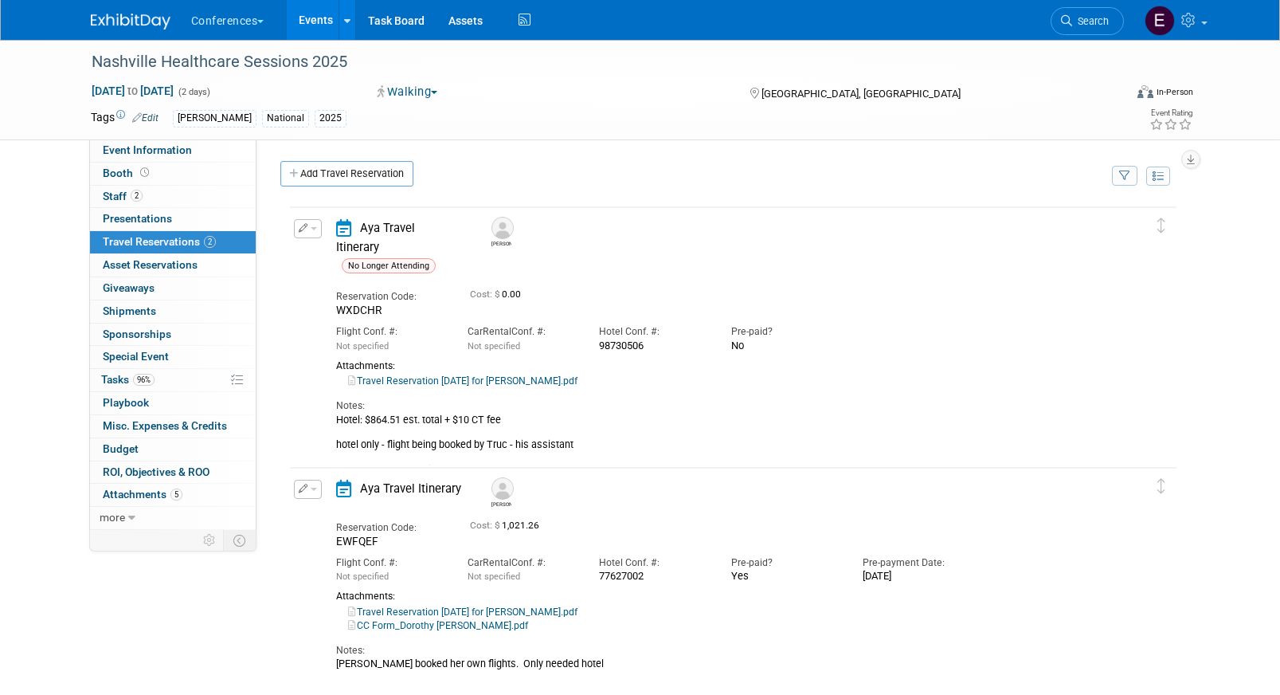
scroll to position [22, 0]
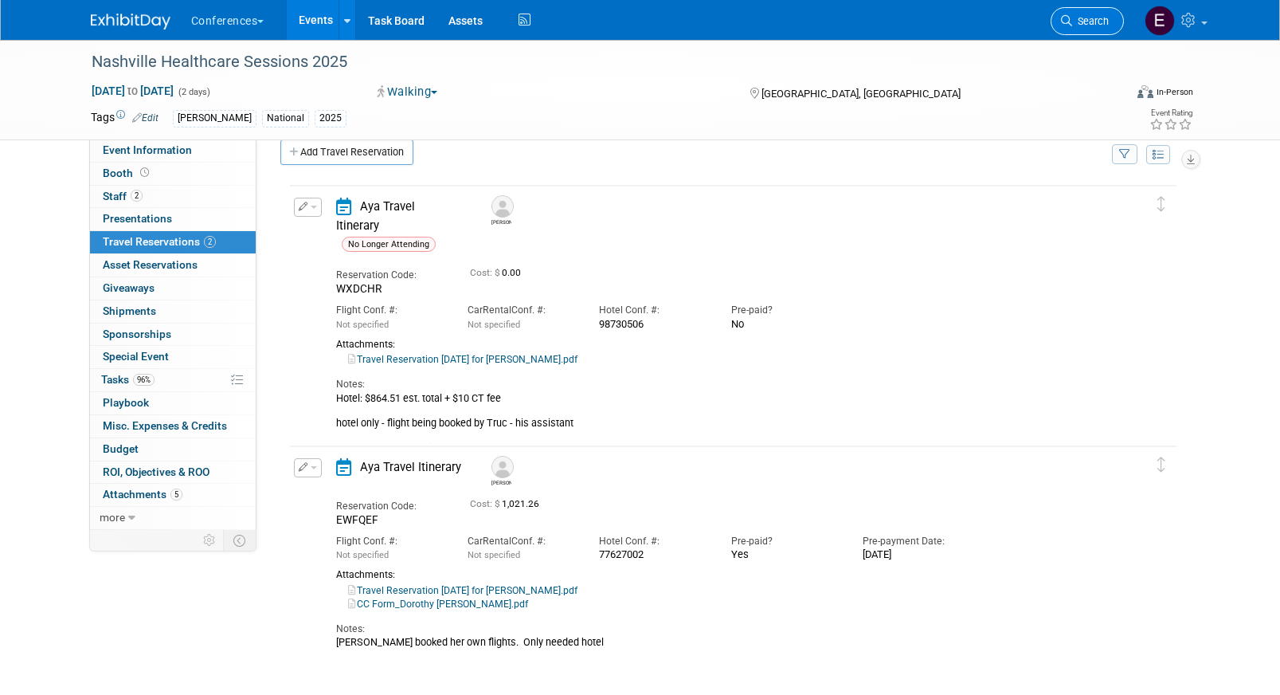
click at [1072, 21] on span "Search" at bounding box center [1090, 21] width 37 height 12
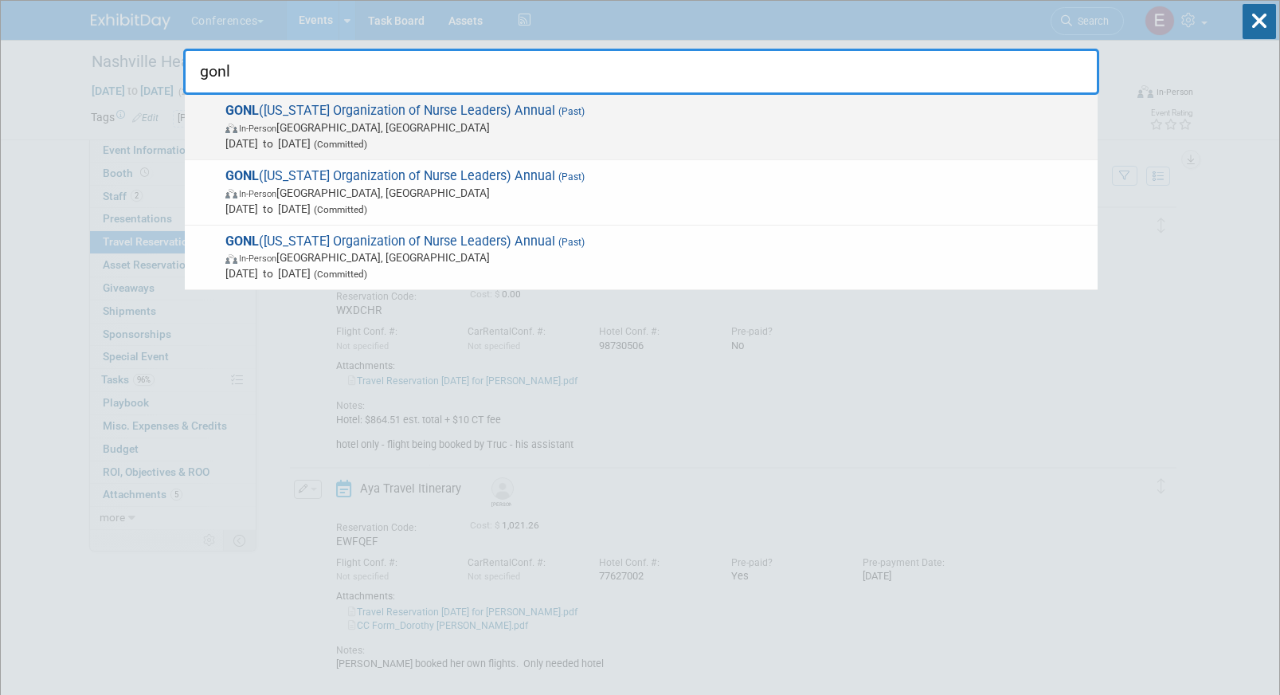
type input "gonl"
click at [538, 129] on span "In-Person Savannah, GA" at bounding box center [657, 127] width 864 height 16
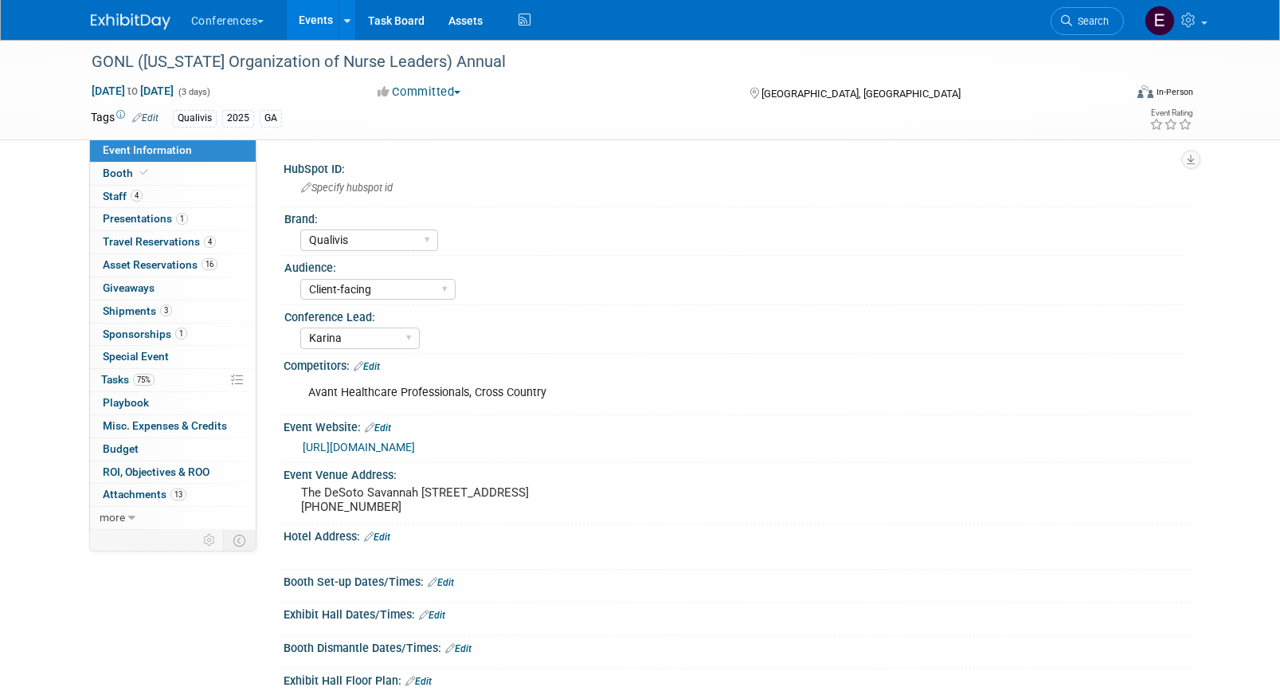
select select "Qualivis"
select select "Client-facing"
select select "Karina"
click at [145, 307] on span "Shipments 3" at bounding box center [137, 310] width 69 height 13
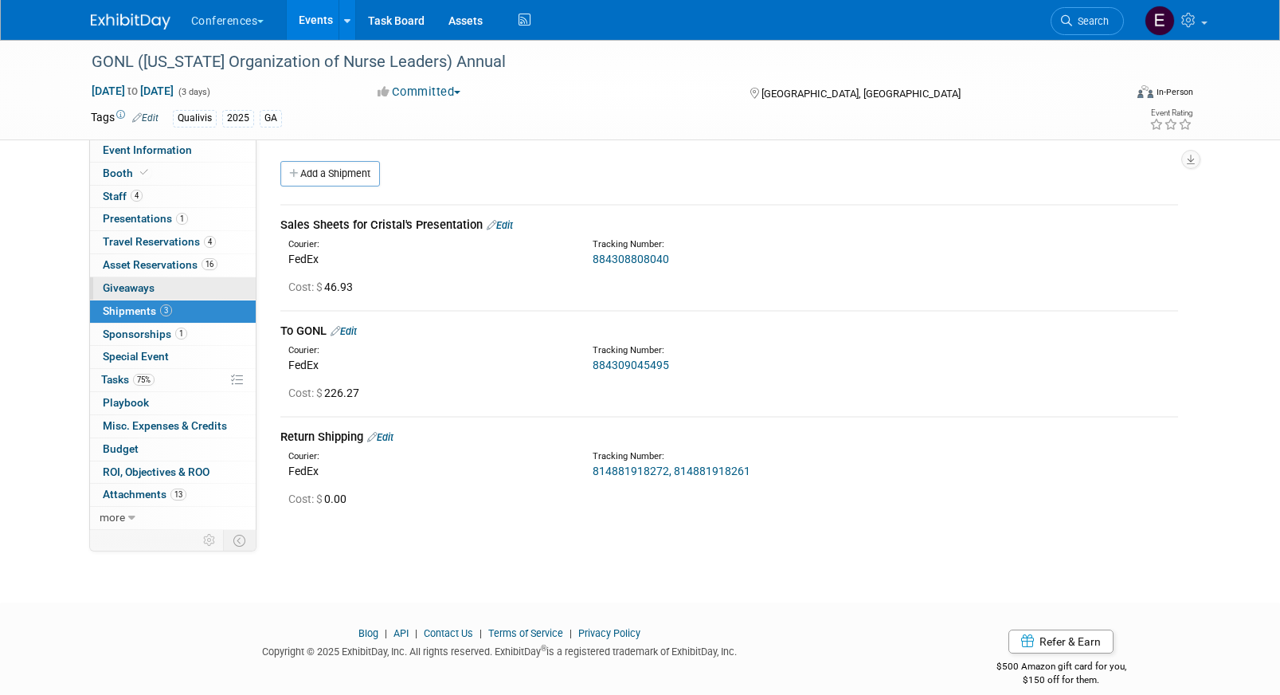
click at [175, 294] on link "0 Giveaways 0" at bounding box center [173, 288] width 166 height 22
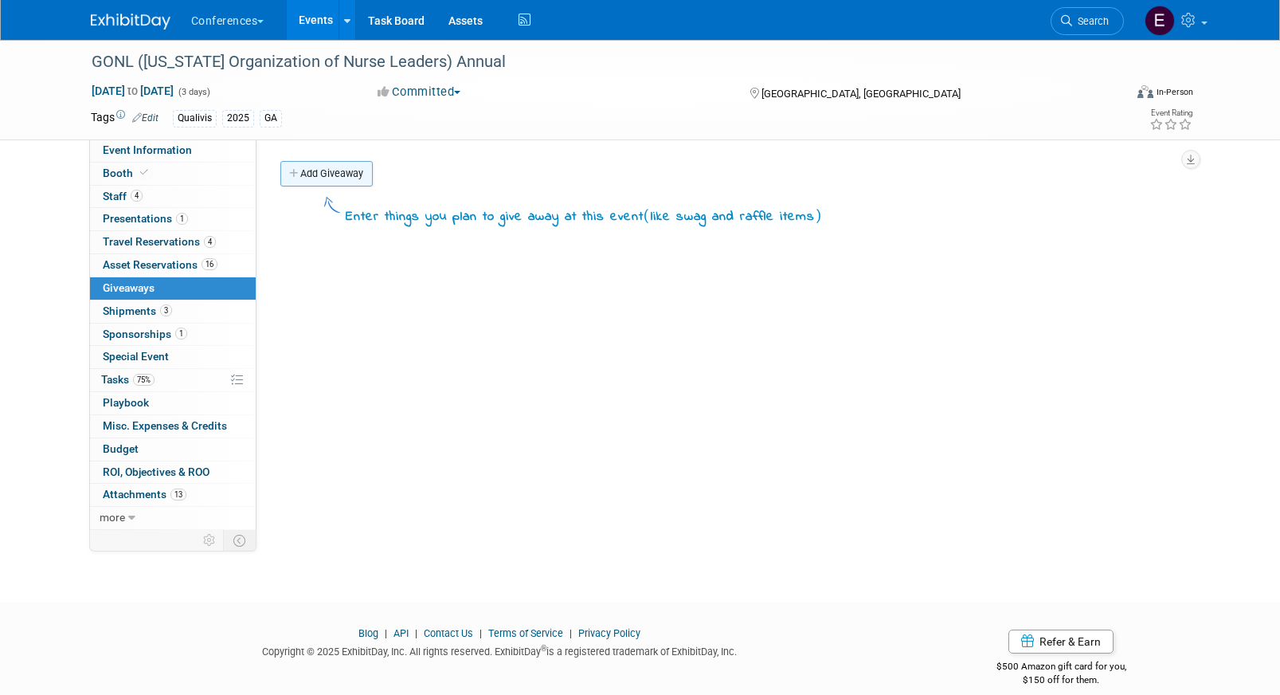
click at [332, 183] on link "Add Giveaway" at bounding box center [326, 173] width 92 height 25
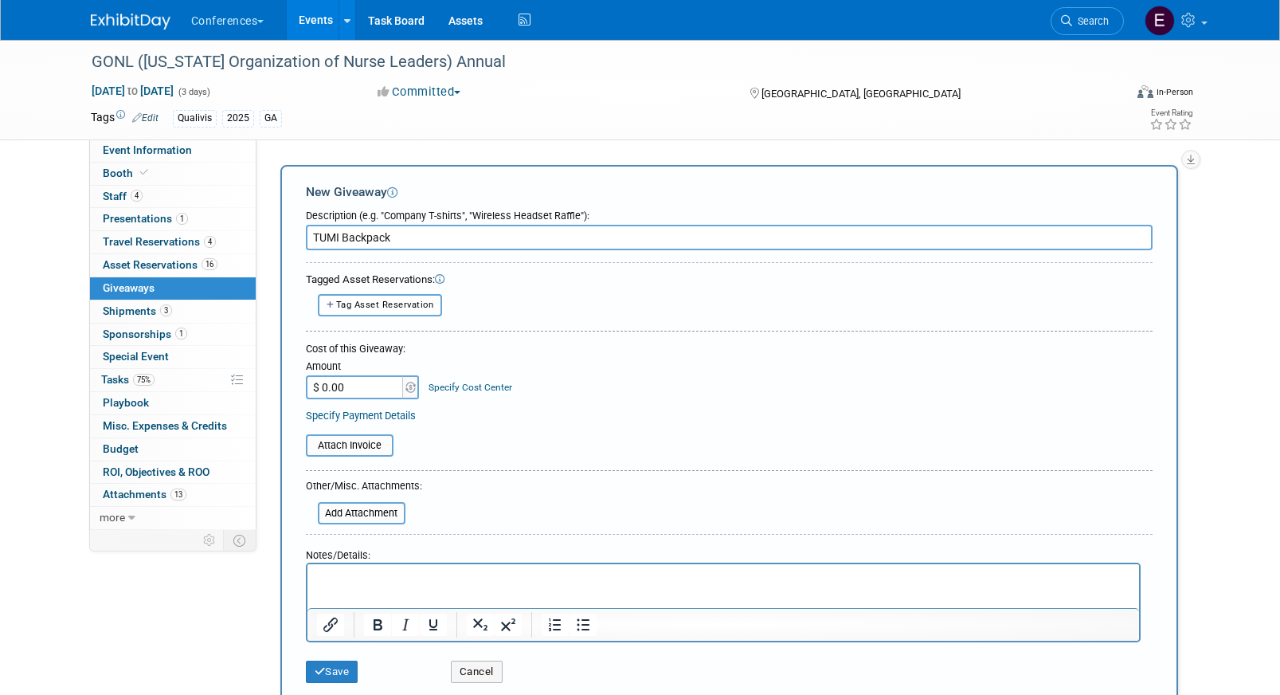
type input "TUMI Backpack"
click at [370, 386] on input "$ 0.00" at bounding box center [356, 387] width 100 height 24
paste input "508.25"
type input "$ 508.25"
click at [480, 384] on link "Specify Cost Center" at bounding box center [471, 387] width 84 height 11
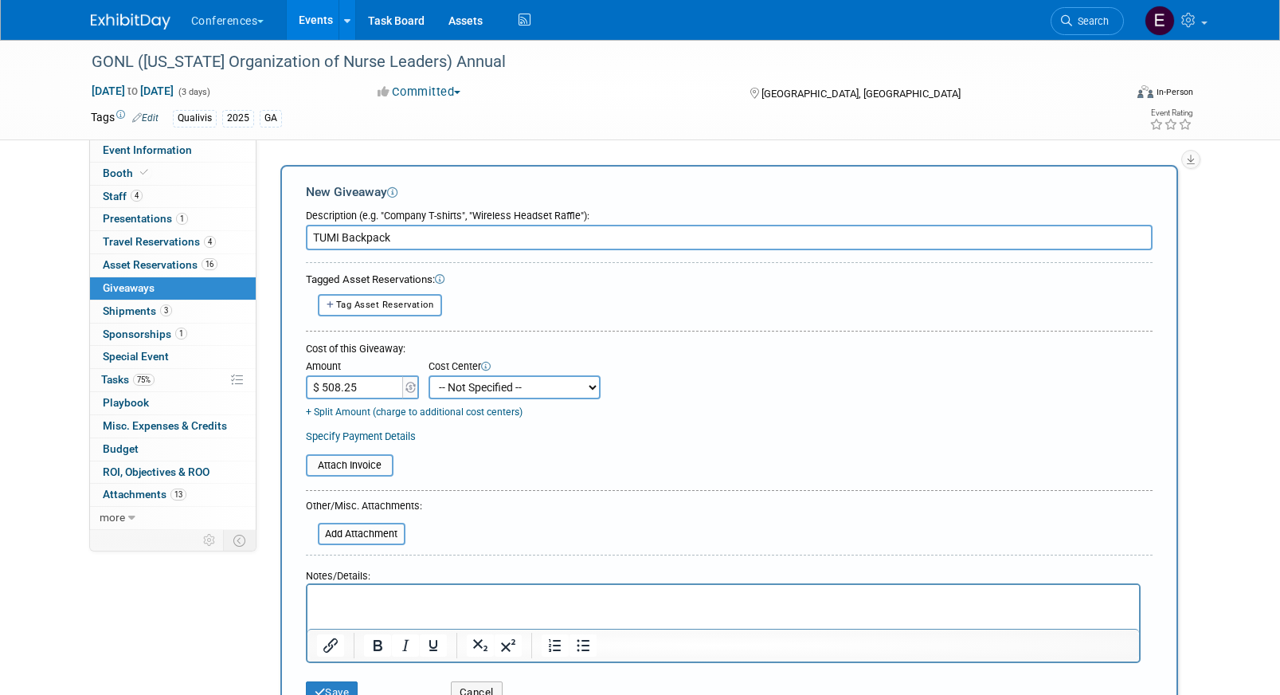
click at [477, 395] on select "-- Not Specified -- Aya Education Aya Healthcare Aya Locums Bespoke Corporate D…" at bounding box center [515, 387] width 172 height 24
select select "18965874"
click at [429, 375] on select "-- Not Specified -- Aya Education Aya Healthcare Aya Locums Bespoke Corporate D…" at bounding box center [515, 387] width 172 height 24
click at [464, 605] on p "Rich Text Area. Press ALT-0 for help." at bounding box center [722, 598] width 813 height 16
drag, startPoint x: 542, startPoint y: 596, endPoint x: 237, endPoint y: 577, distance: 305.7
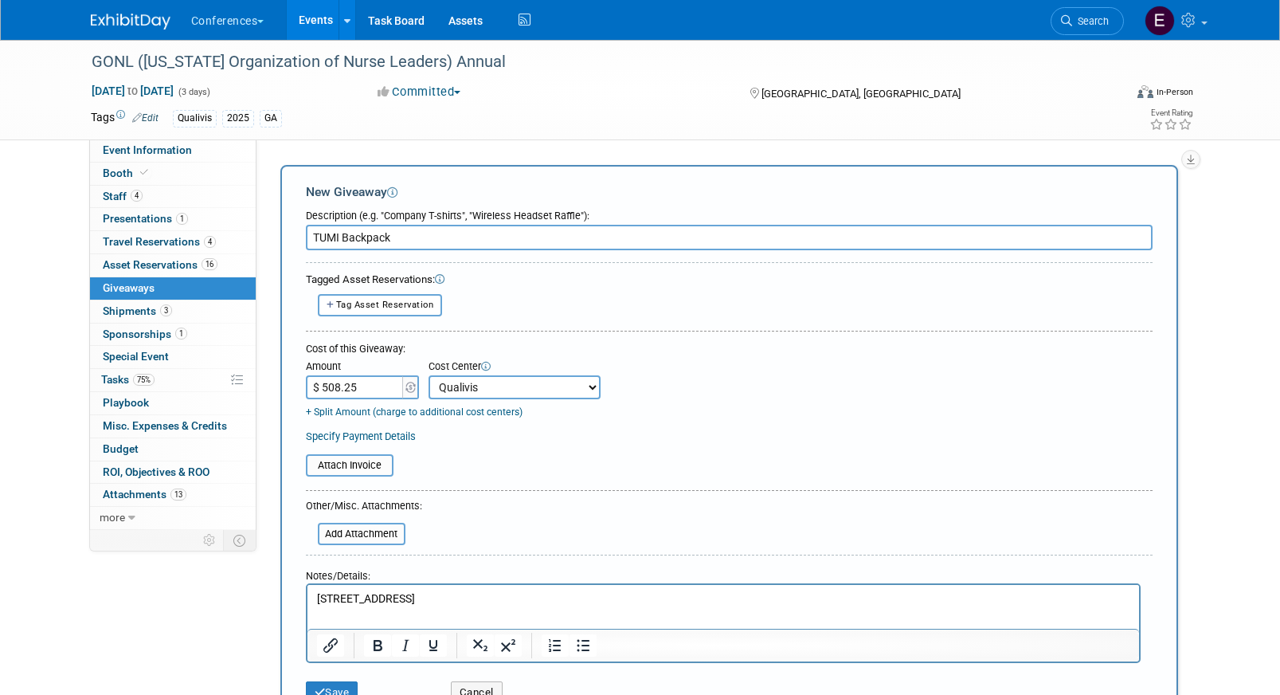
click at [307, 584] on html "18 Secretariat Road SE, Rome, GA 30161" at bounding box center [723, 595] width 832 height 22
click at [361, 532] on input "file" at bounding box center [309, 533] width 190 height 19
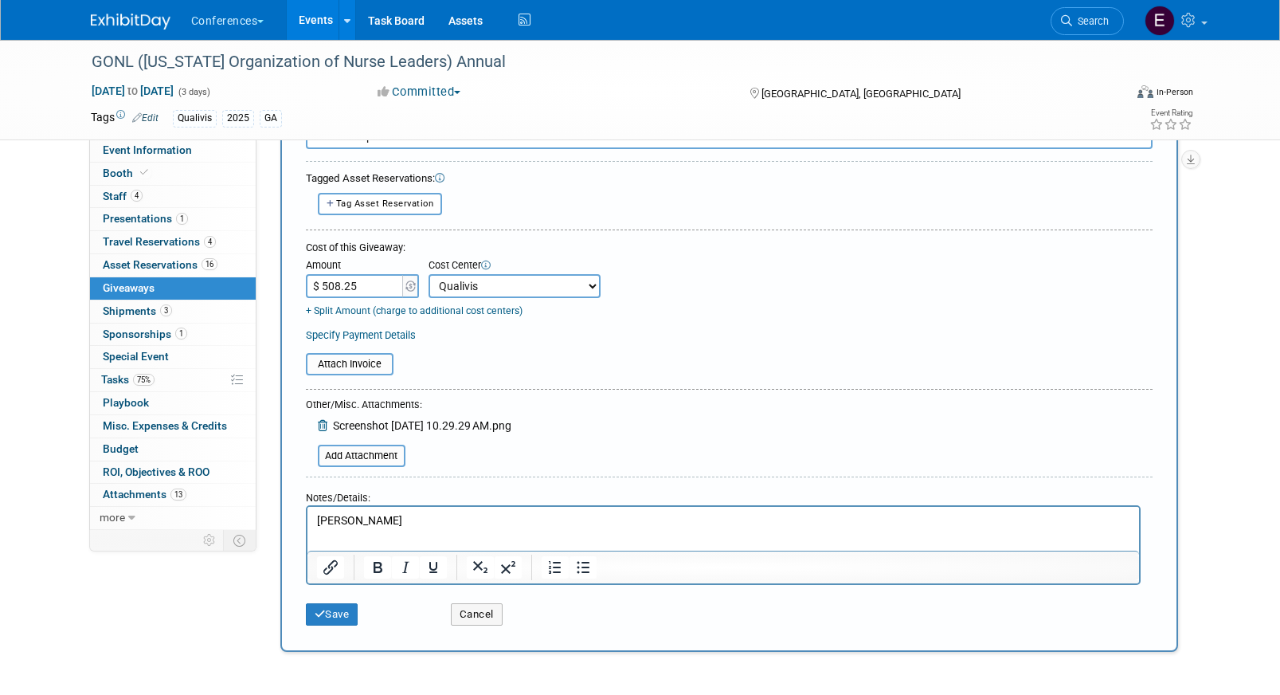
scroll to position [143, 0]
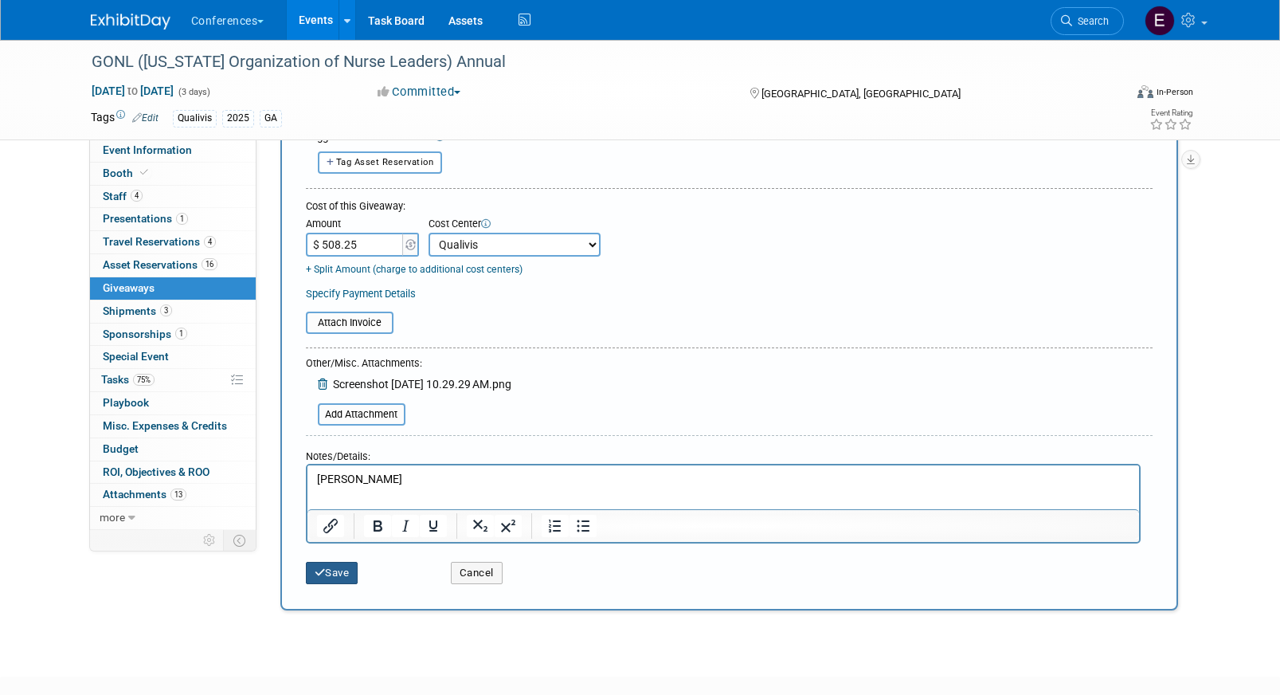
click at [339, 572] on button "Save" at bounding box center [332, 573] width 53 height 22
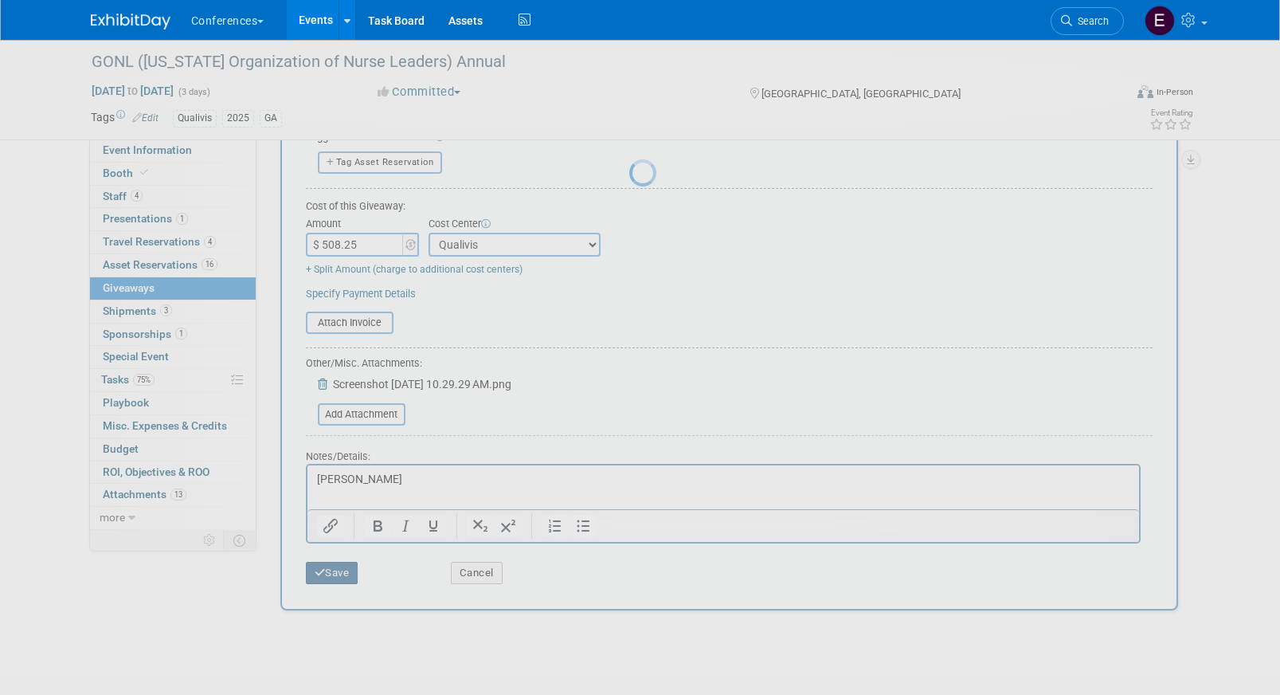
scroll to position [18, 0]
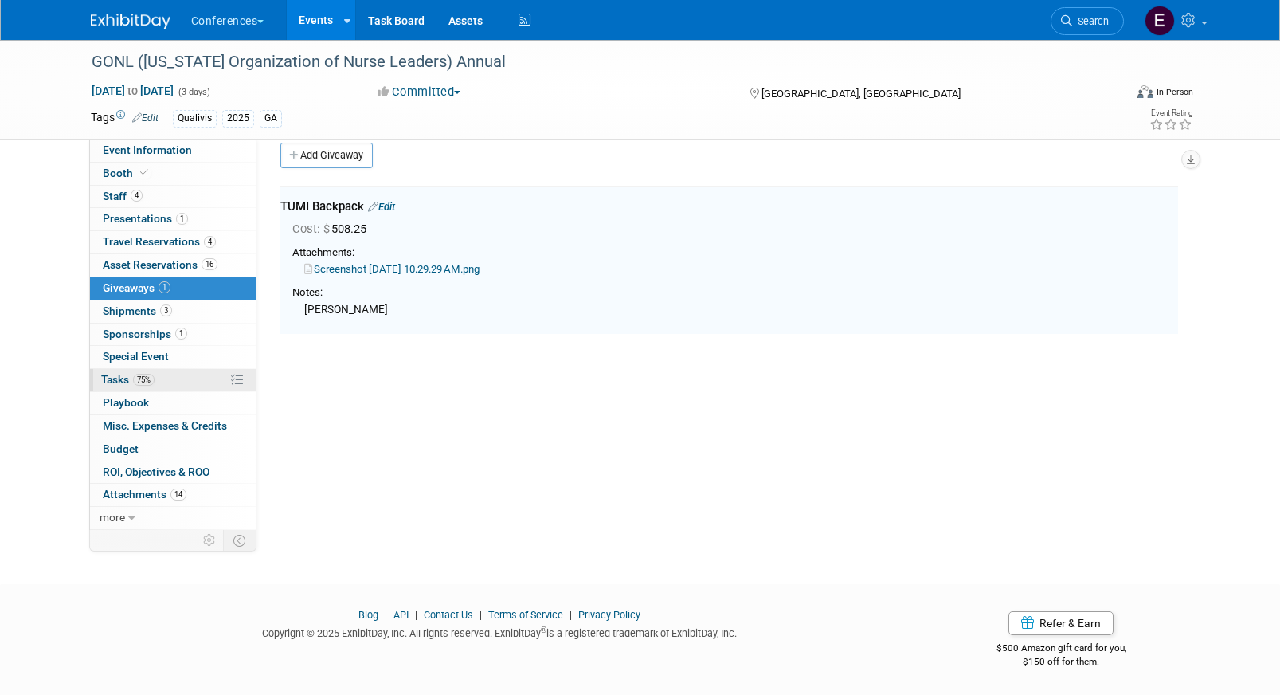
click at [162, 377] on link "75% Tasks 75%" at bounding box center [173, 380] width 166 height 22
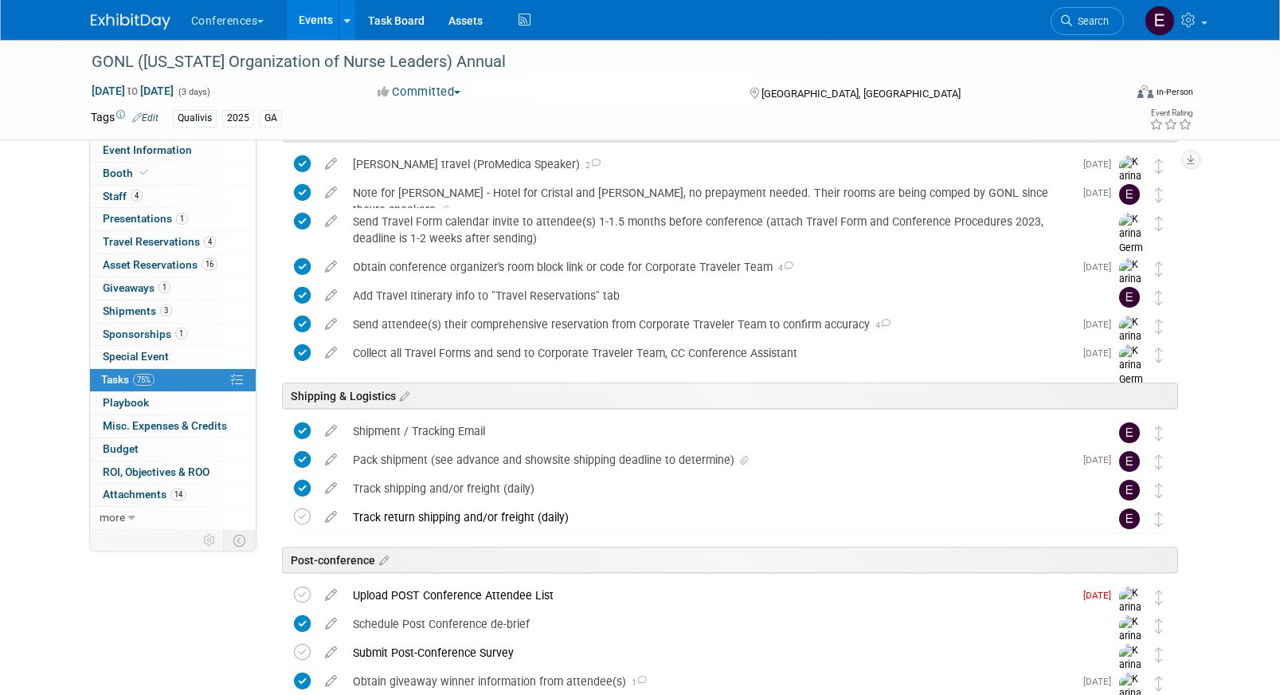
scroll to position [891, 0]
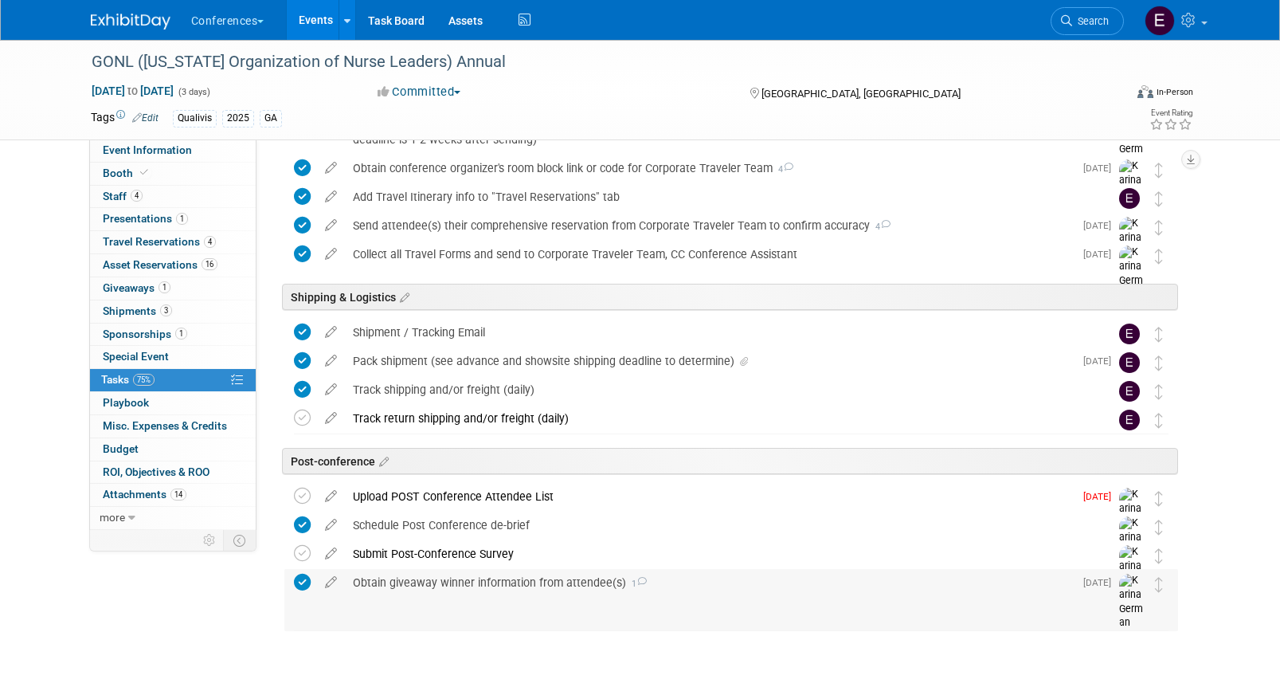
click at [429, 579] on div "Obtain giveaway winner information from attendee(s) 1" at bounding box center [709, 582] width 729 height 27
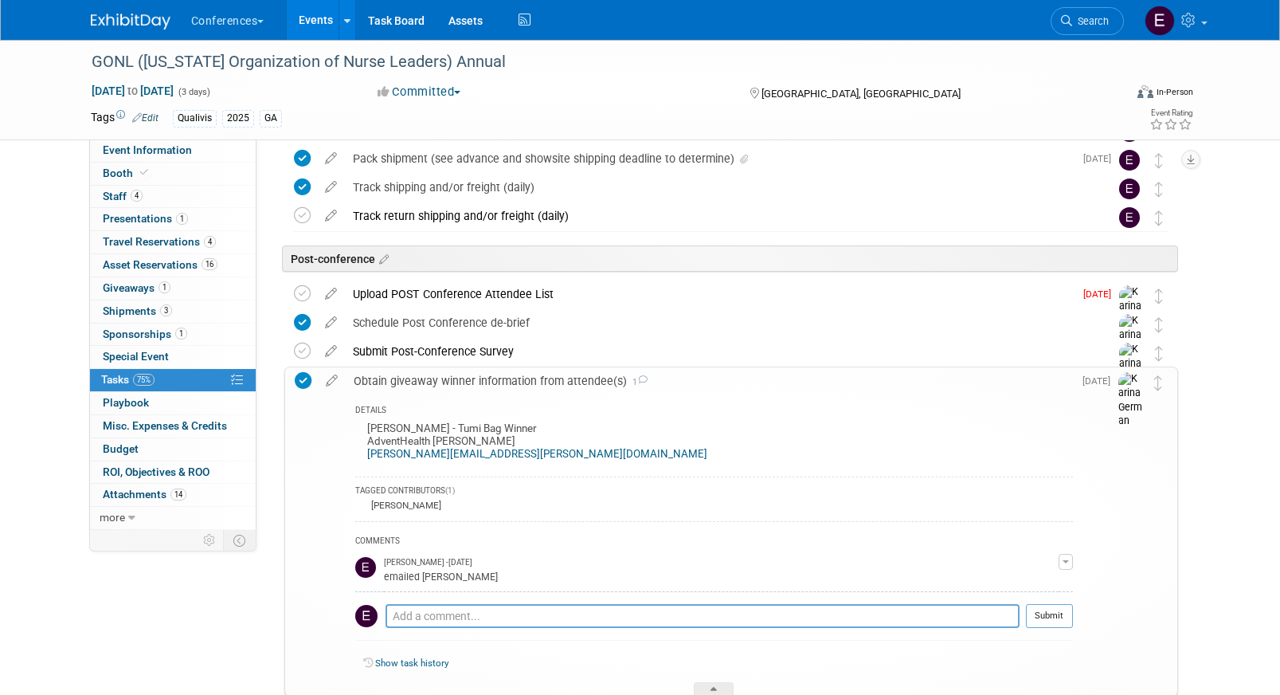
scroll to position [1152, 0]
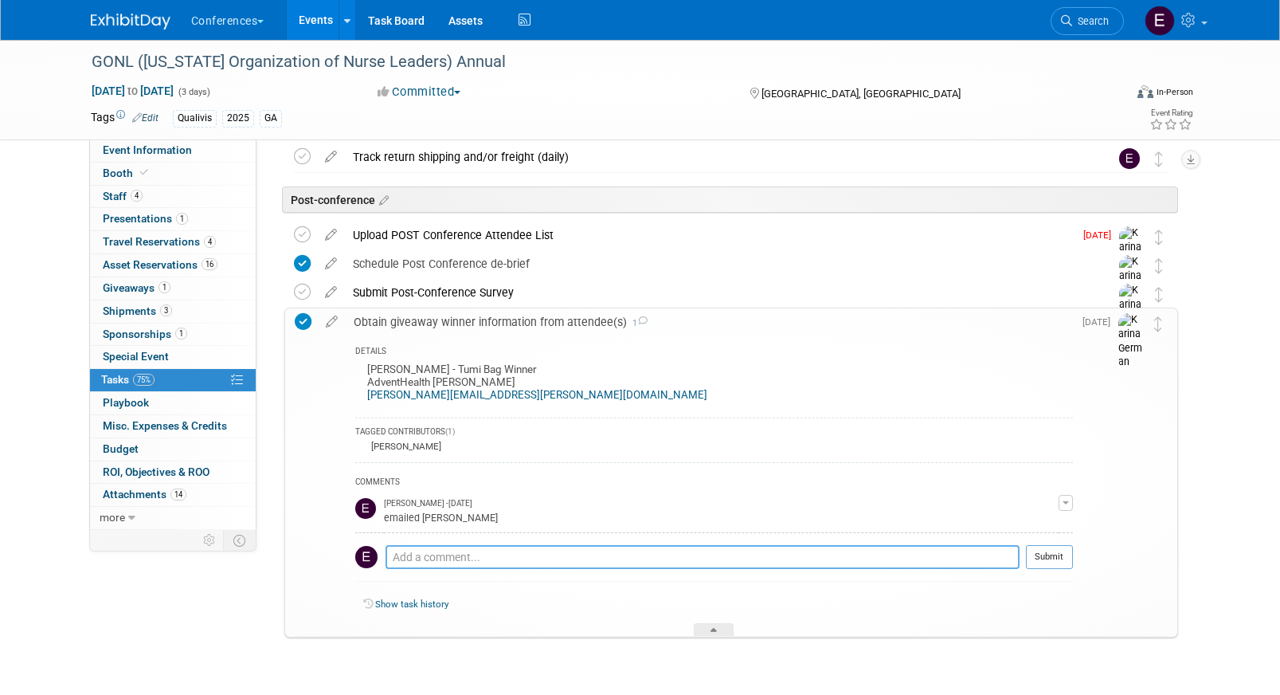
click at [439, 557] on textarea at bounding box center [703, 557] width 634 height 24
type textarea "sent backpack to cindy"
click at [1077, 563] on td "Sep 18" at bounding box center [1095, 472] width 45 height 328
click at [1061, 563] on button "Submit" at bounding box center [1049, 557] width 47 height 24
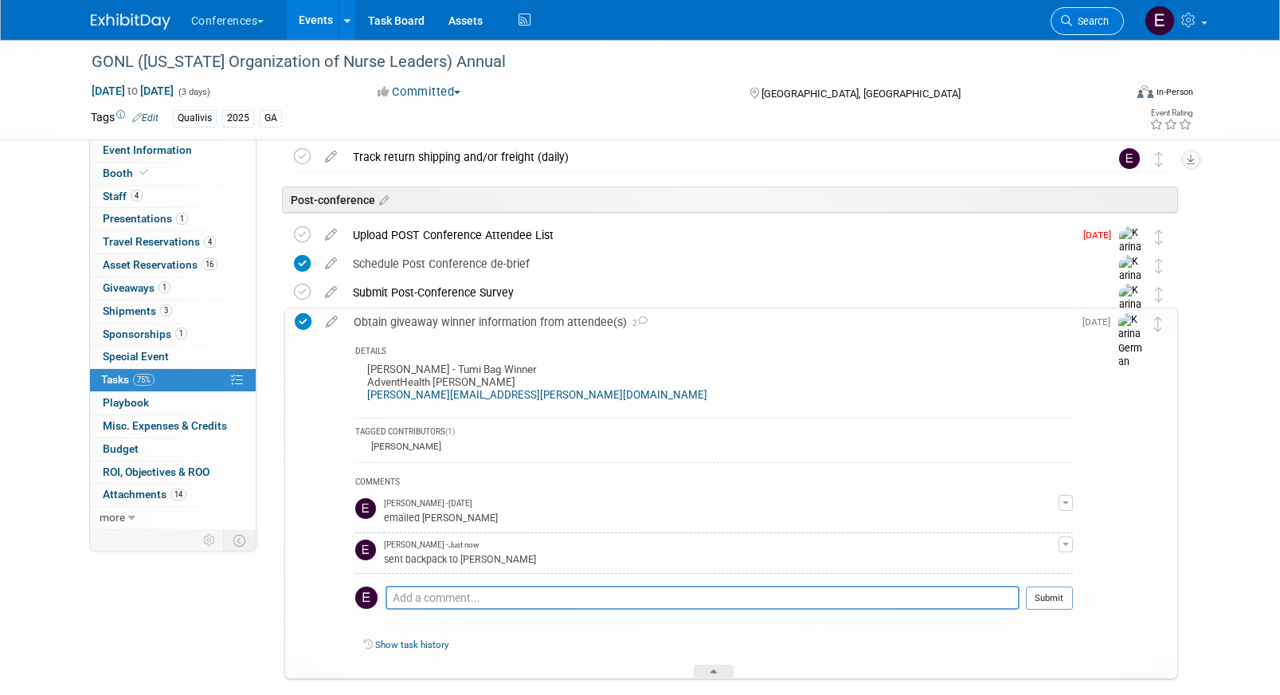
click at [1083, 25] on span "Search" at bounding box center [1090, 21] width 37 height 12
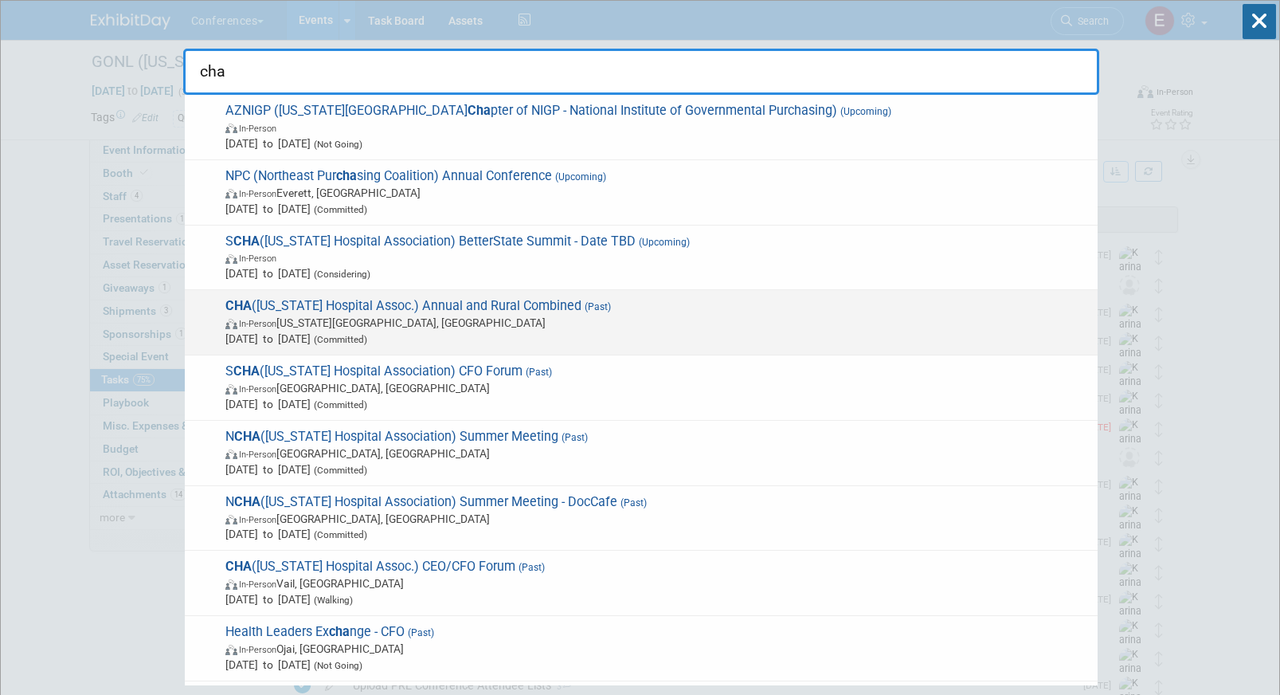
type input "cha"
click at [417, 326] on span "In-Person Colorado Springs, CO" at bounding box center [657, 323] width 864 height 16
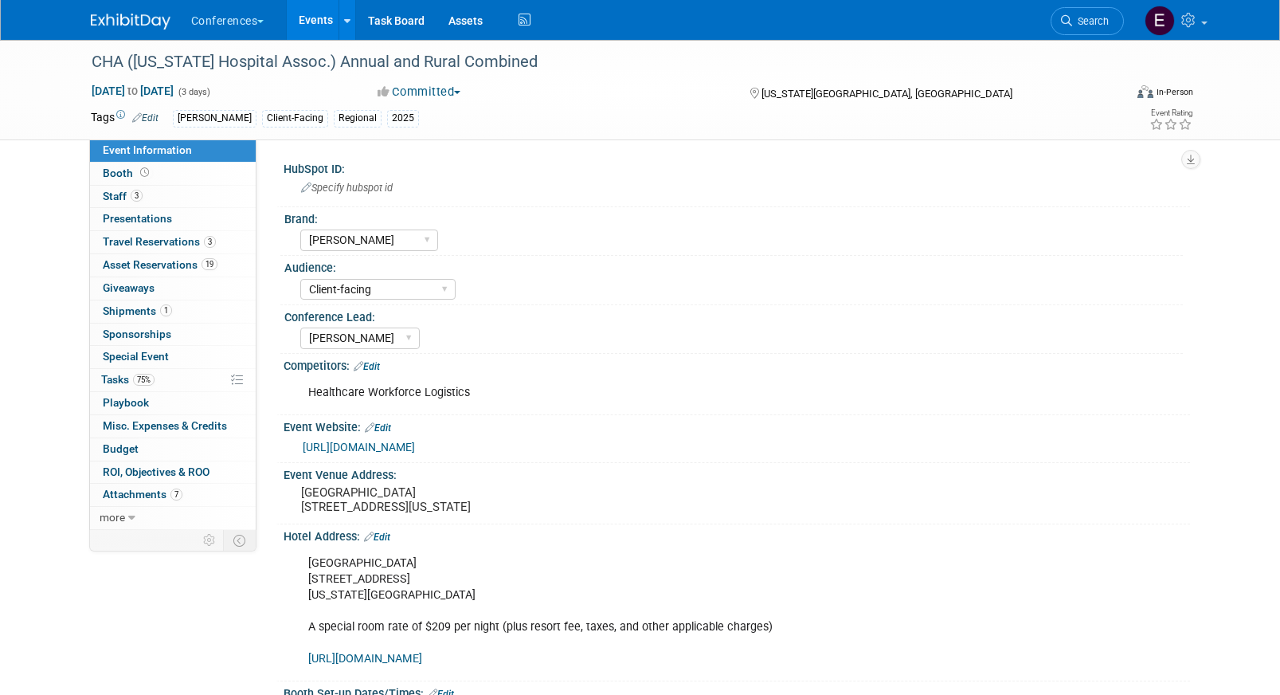
select select "[PERSON_NAME]"
select select "Client-facing"
select select "[PERSON_NAME]"
click at [139, 153] on span "Event Information" at bounding box center [147, 149] width 89 height 13
select select "[PERSON_NAME]"
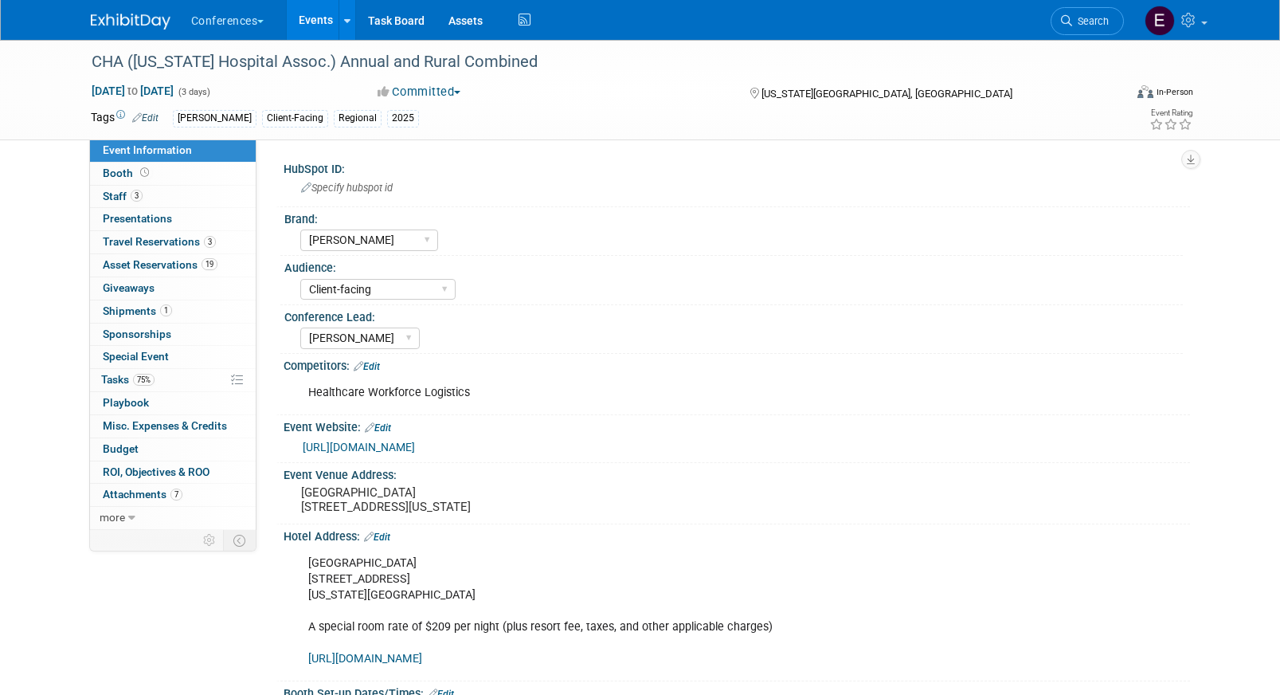
select select "Client-facing"
select select "[PERSON_NAME]"
click at [139, 198] on span "3" at bounding box center [137, 196] width 12 height 12
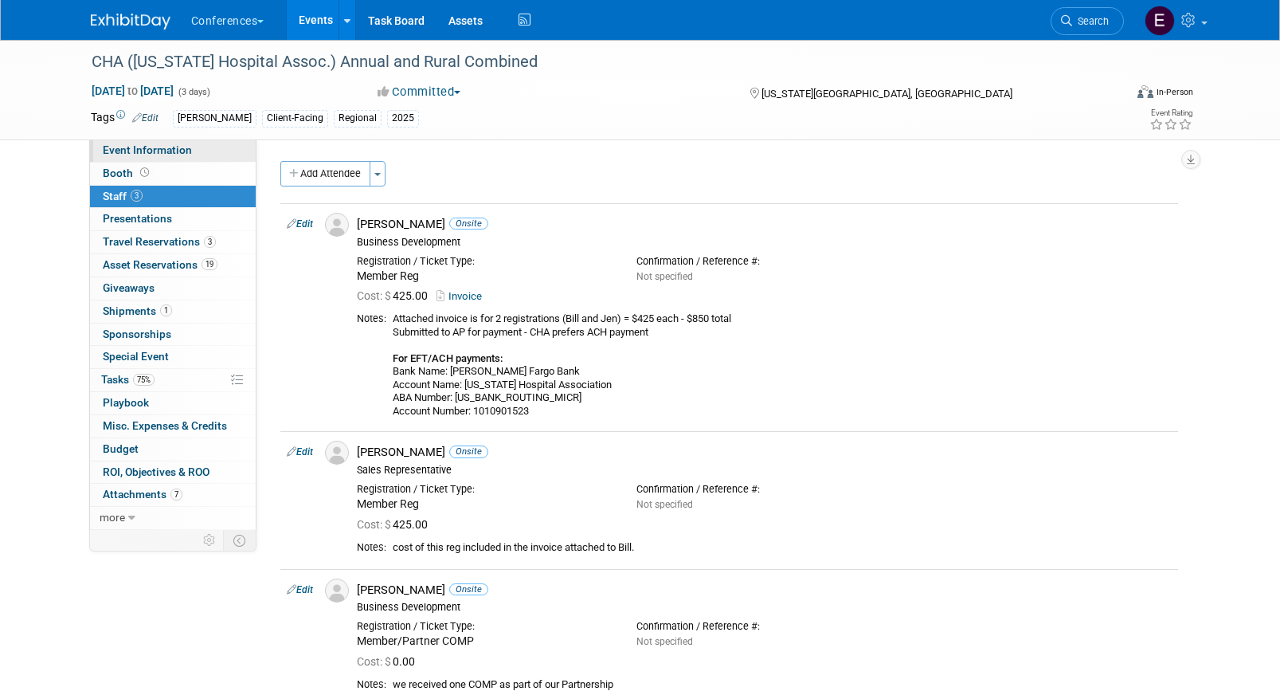
click at [166, 143] on span "Event Information" at bounding box center [147, 149] width 89 height 13
select select "Aya"
select select "Client-facing"
select select "Stephanie"
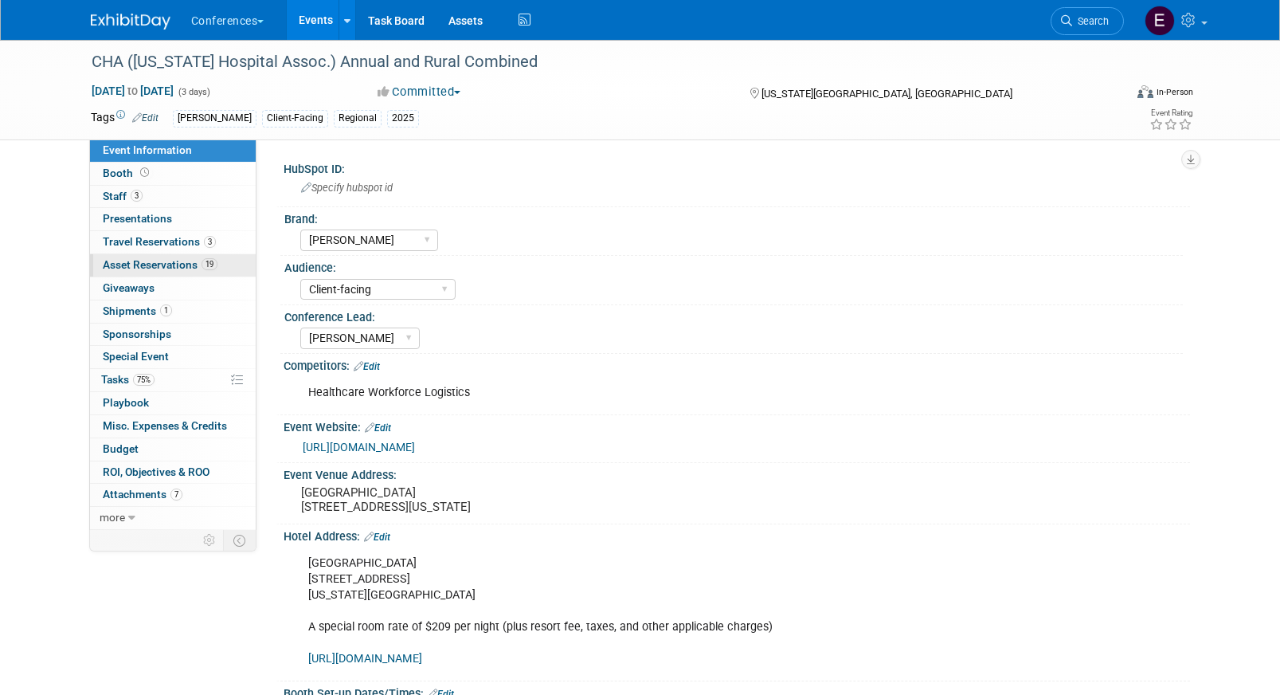
click at [129, 263] on span "Asset Reservations 19" at bounding box center [160, 264] width 115 height 13
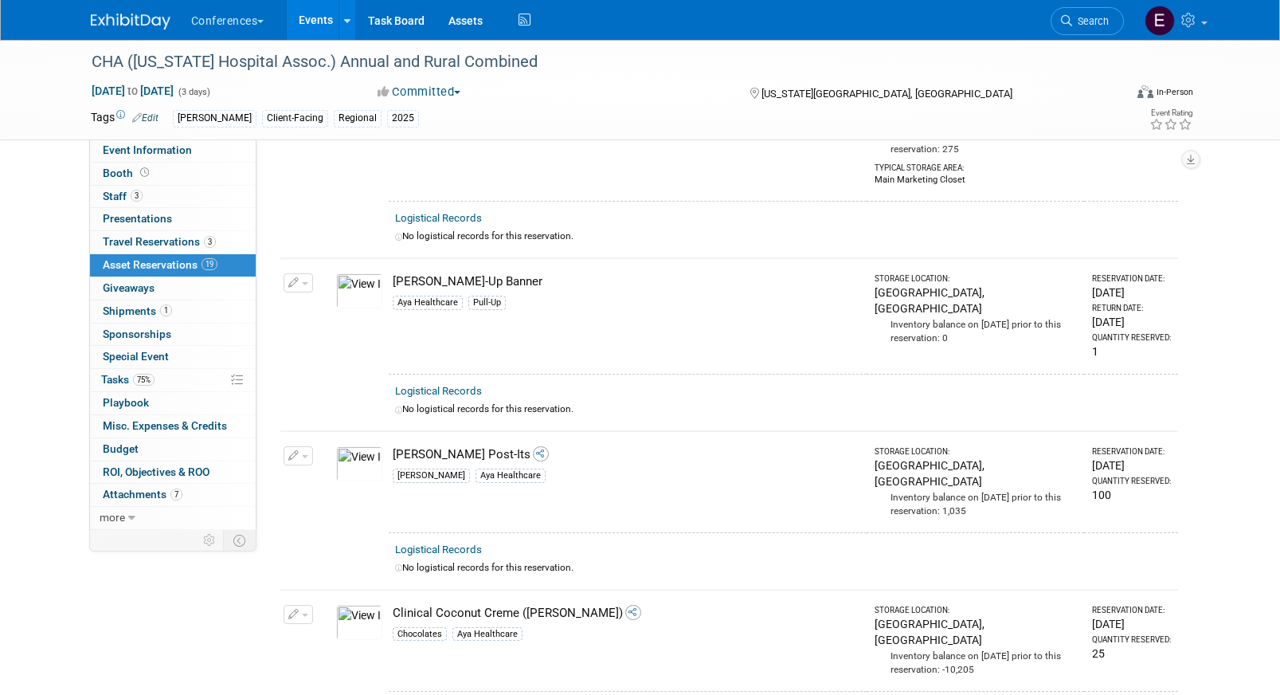
scroll to position [986, 0]
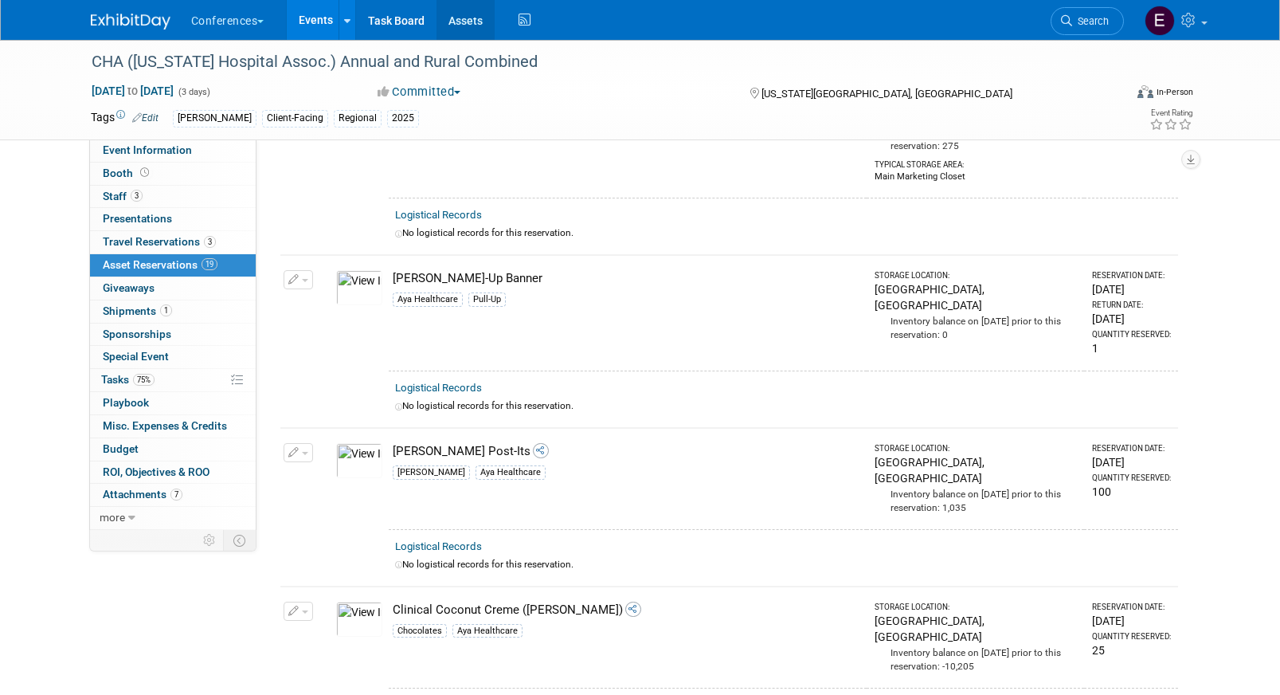
click at [476, 14] on link "Assets" at bounding box center [466, 20] width 58 height 40
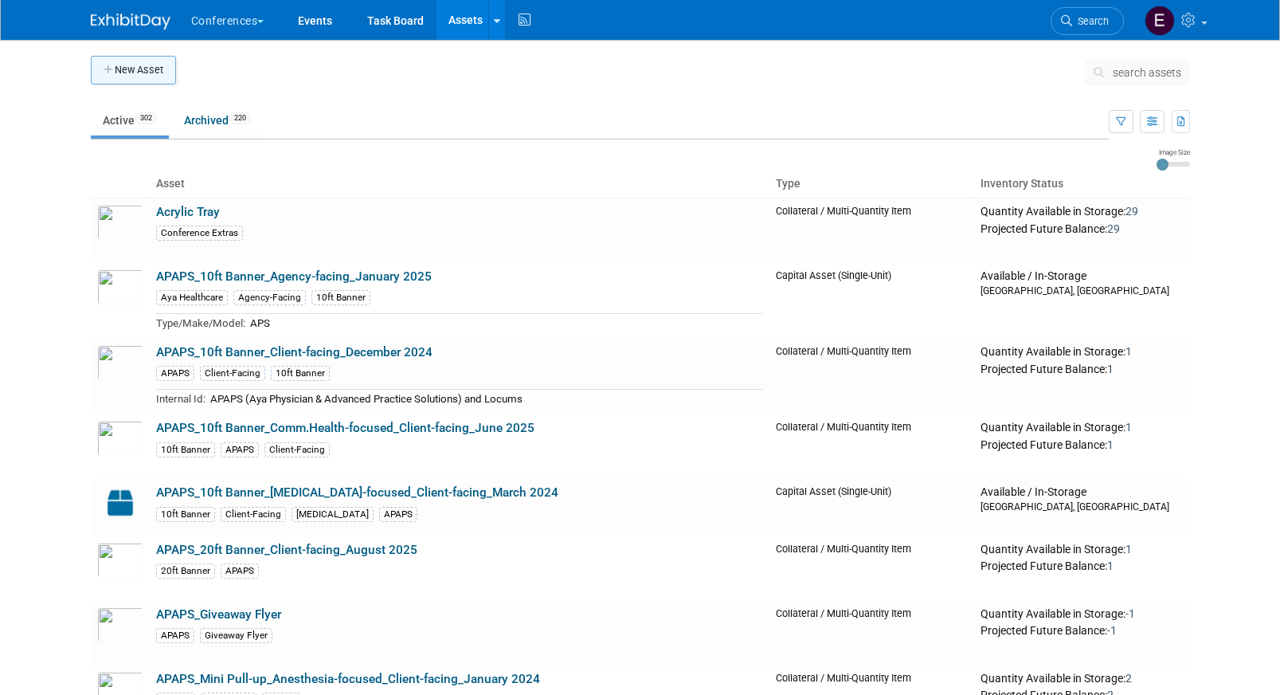
click at [135, 73] on button "New Asset" at bounding box center [133, 70] width 85 height 29
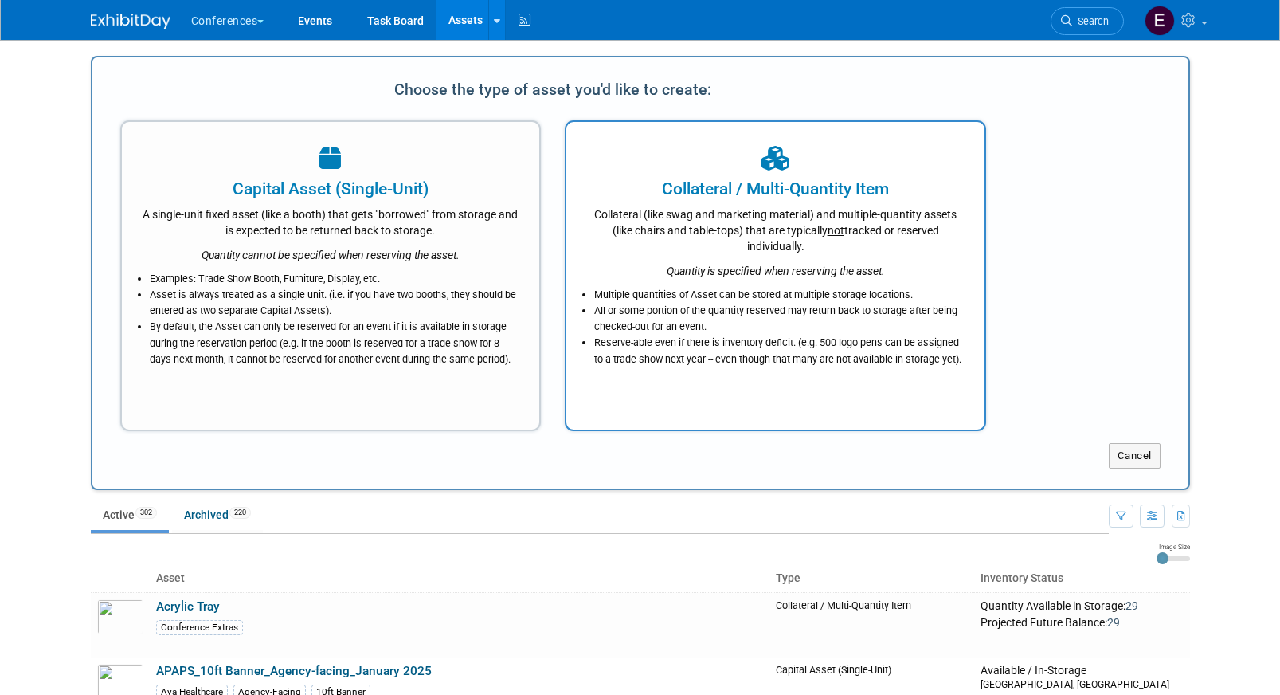
click at [715, 156] on div at bounding box center [775, 159] width 378 height 35
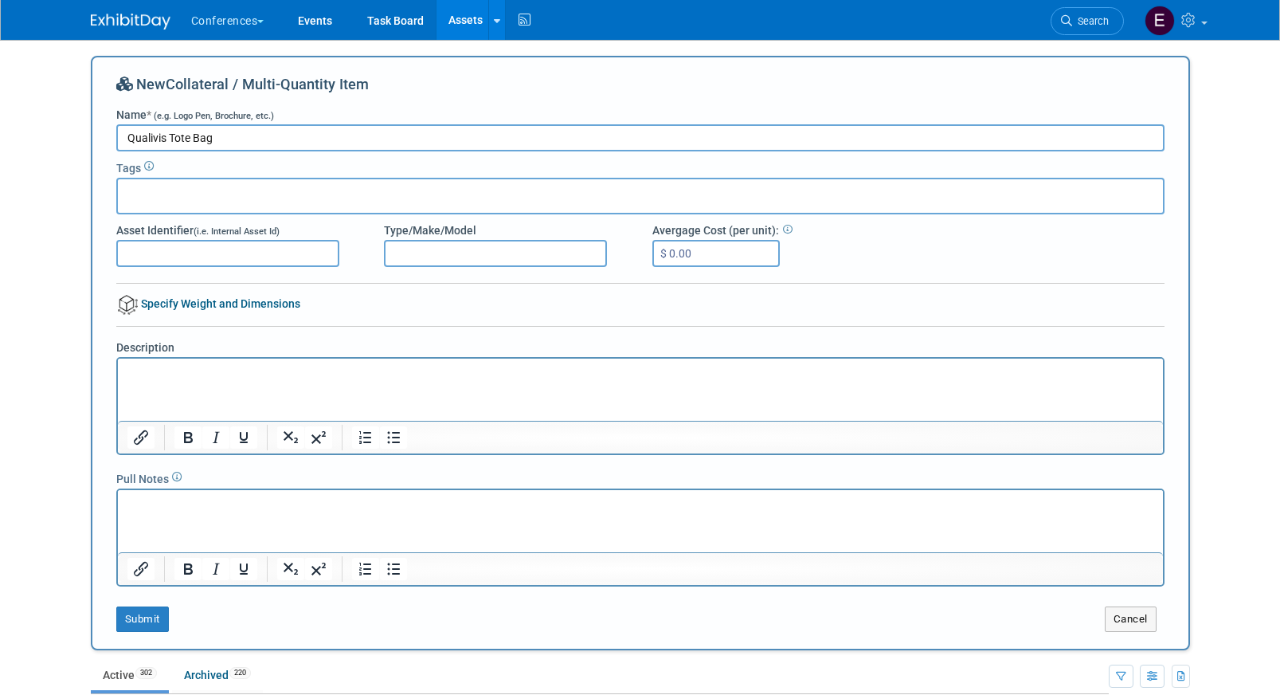
type input "Qualivis Tote Bag"
click at [256, 198] on div at bounding box center [640, 196] width 1048 height 37
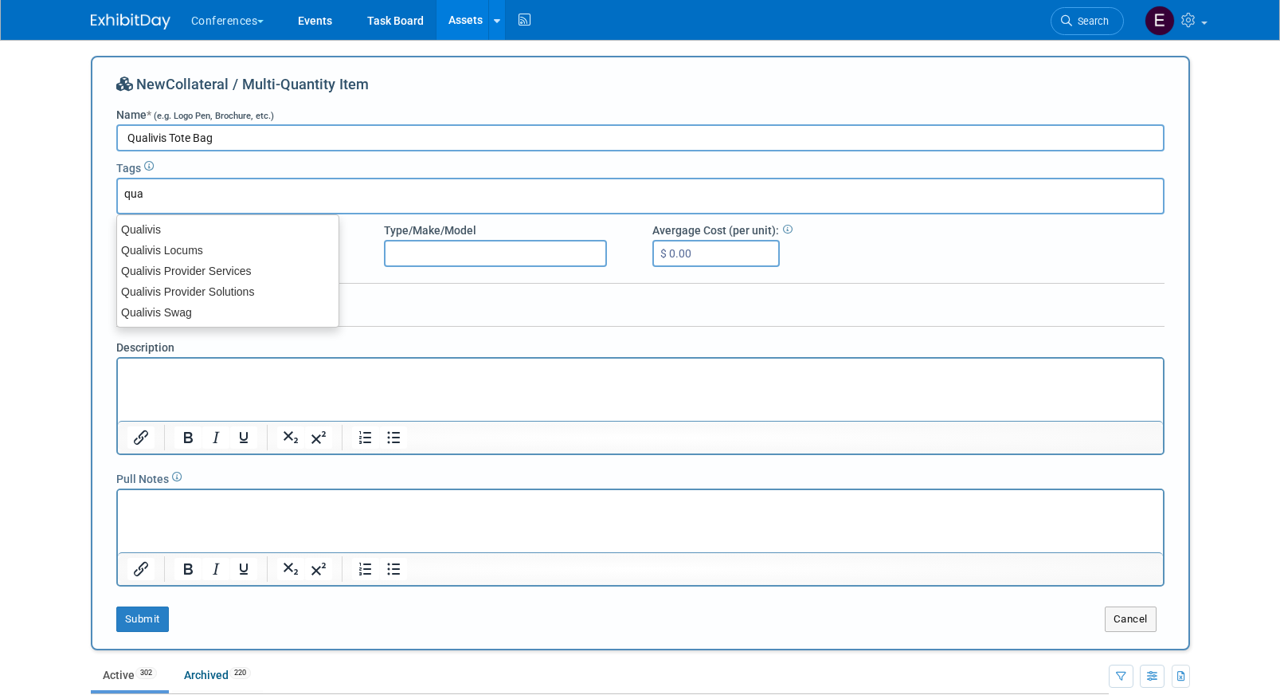
type input "qual"
click at [240, 231] on div "Qualivis" at bounding box center [227, 229] width 223 height 22
type input "Qualivis"
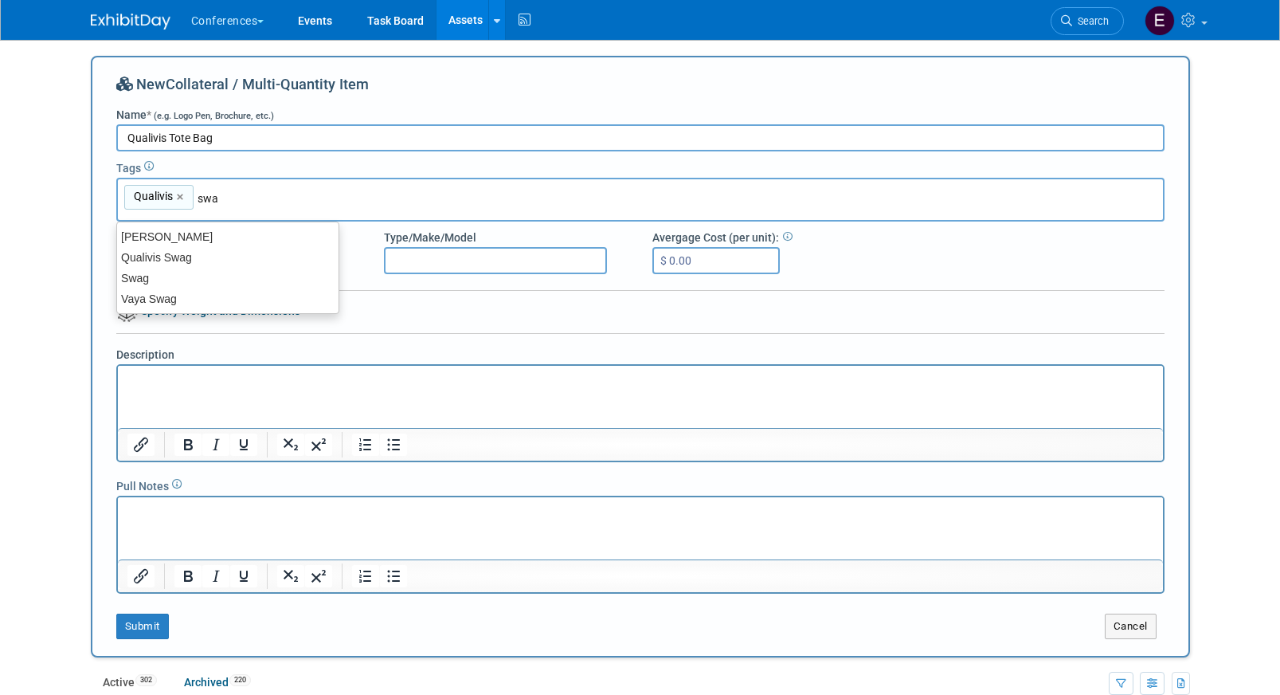
type input "swag"
click at [225, 257] on div "Qualivis Swag" at bounding box center [227, 257] width 223 height 22
type input "Qualivis, Qualivis Swag"
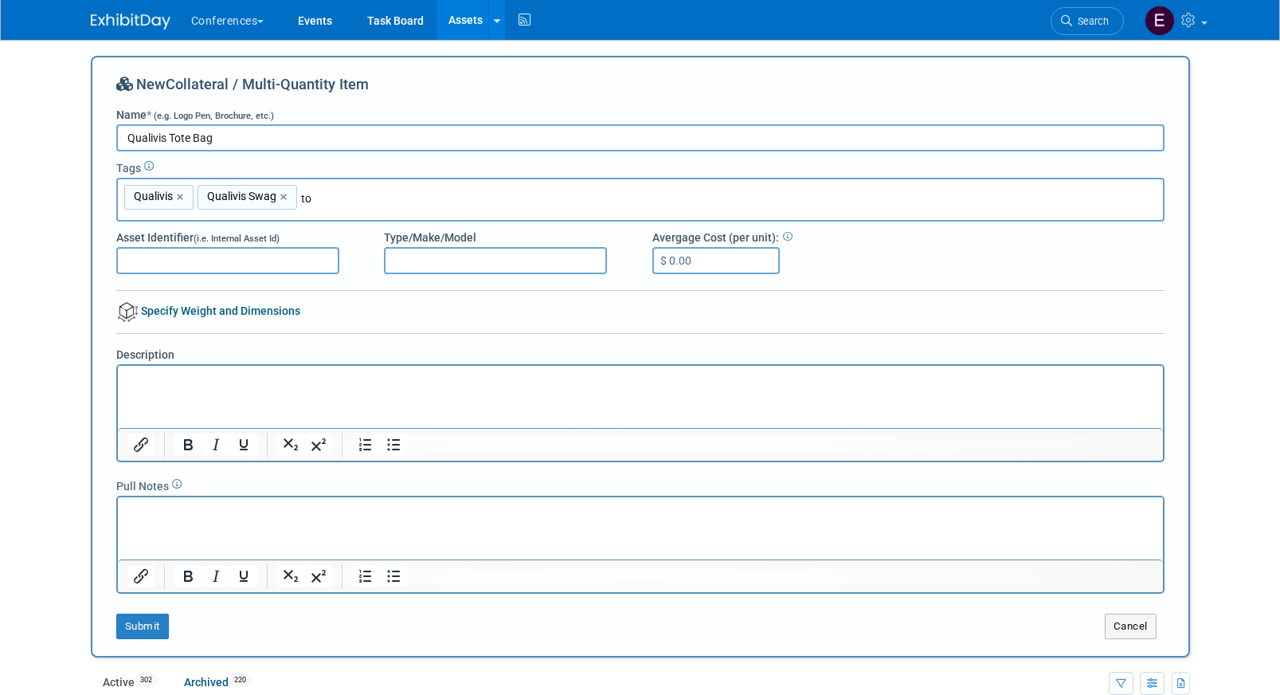
type input "t"
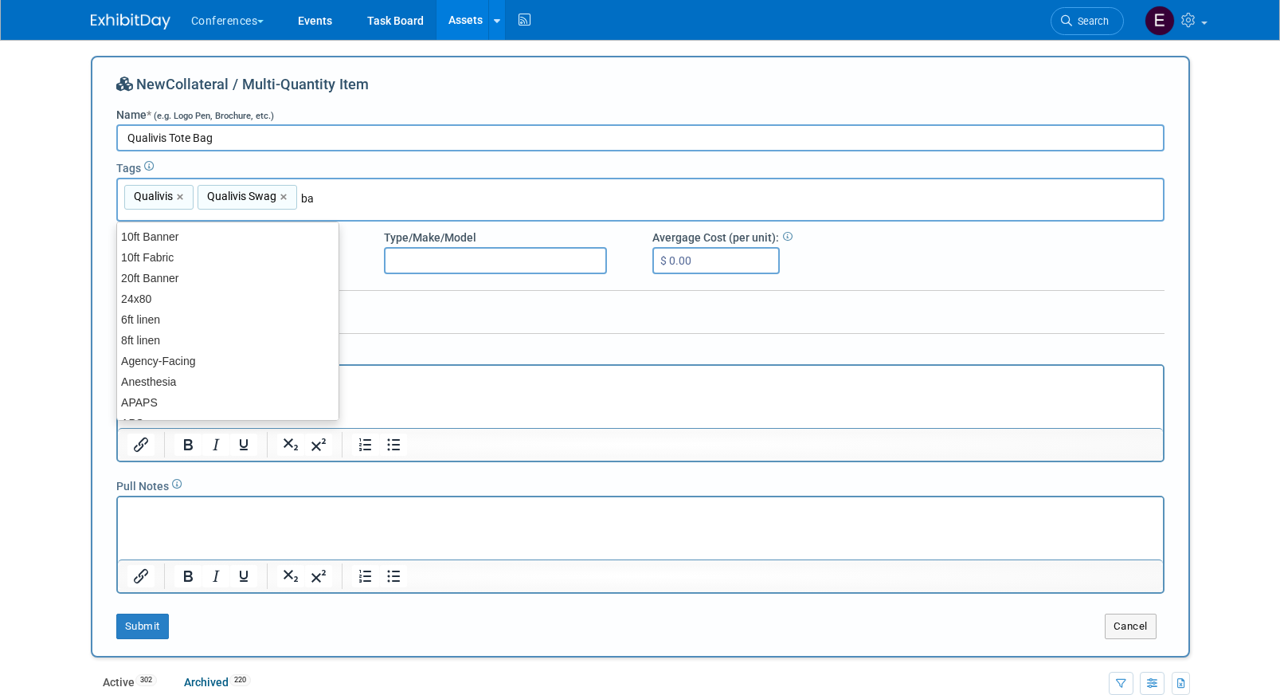
type input "bag"
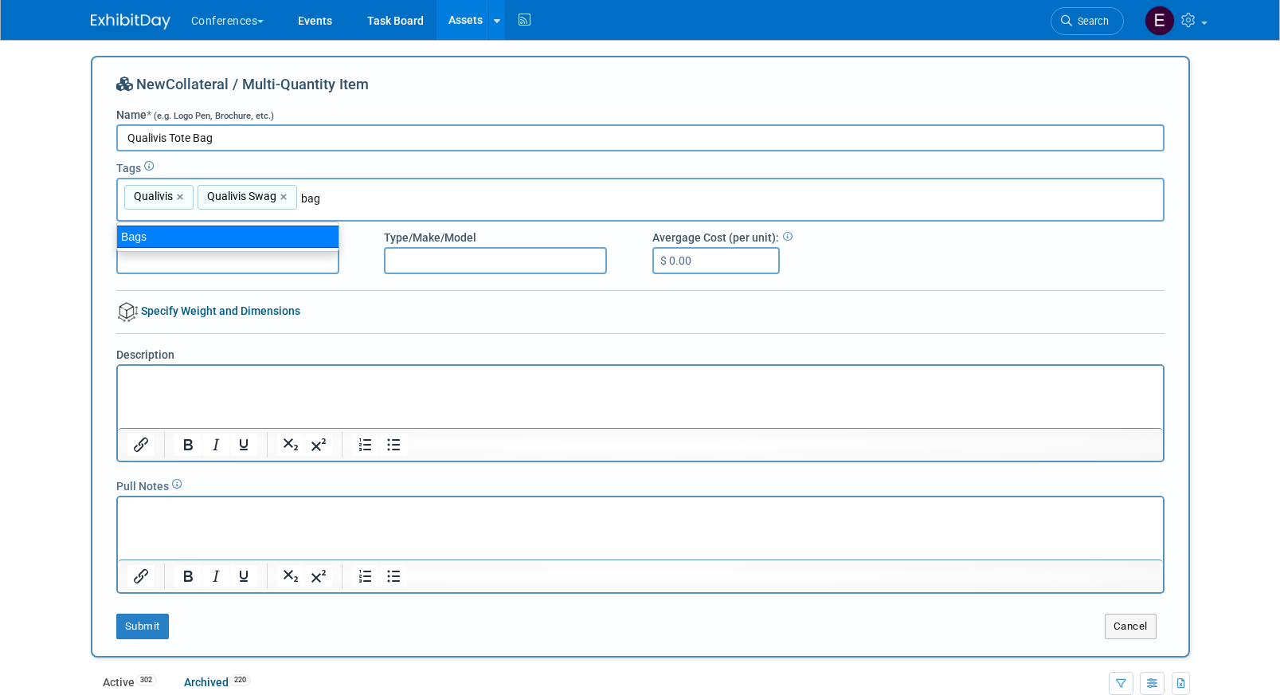
click at [271, 244] on div "Bags" at bounding box center [227, 236] width 223 height 22
type input "Qualivis, Qualivis Swag, Bags"
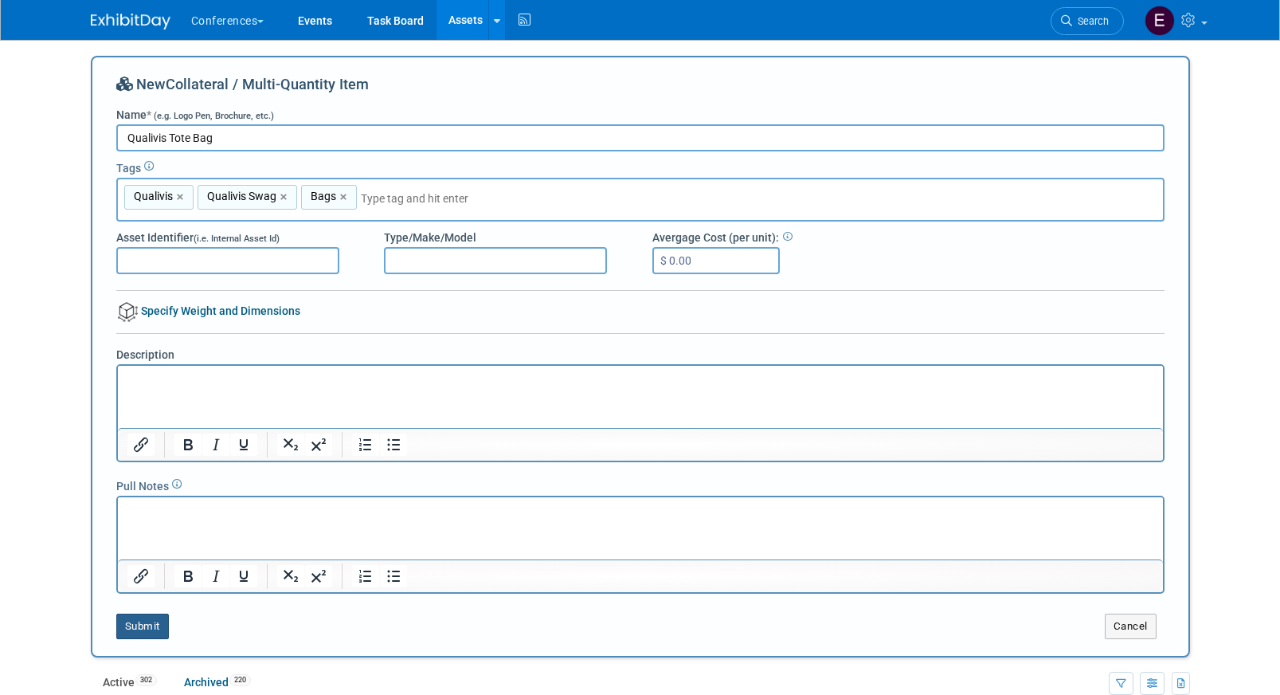
click at [153, 626] on button "Submit" at bounding box center [142, 625] width 53 height 25
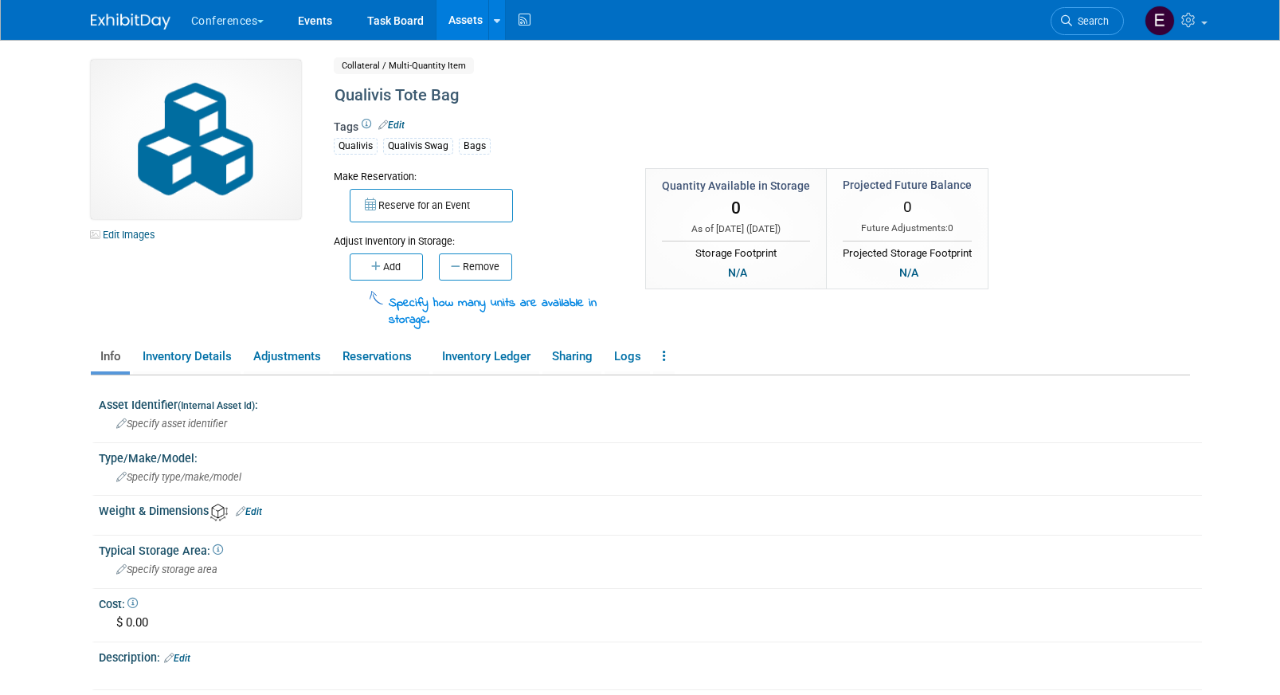
click at [735, 213] on span "0" at bounding box center [736, 207] width 10 height 19
click at [375, 267] on icon "button" at bounding box center [377, 266] width 12 height 10
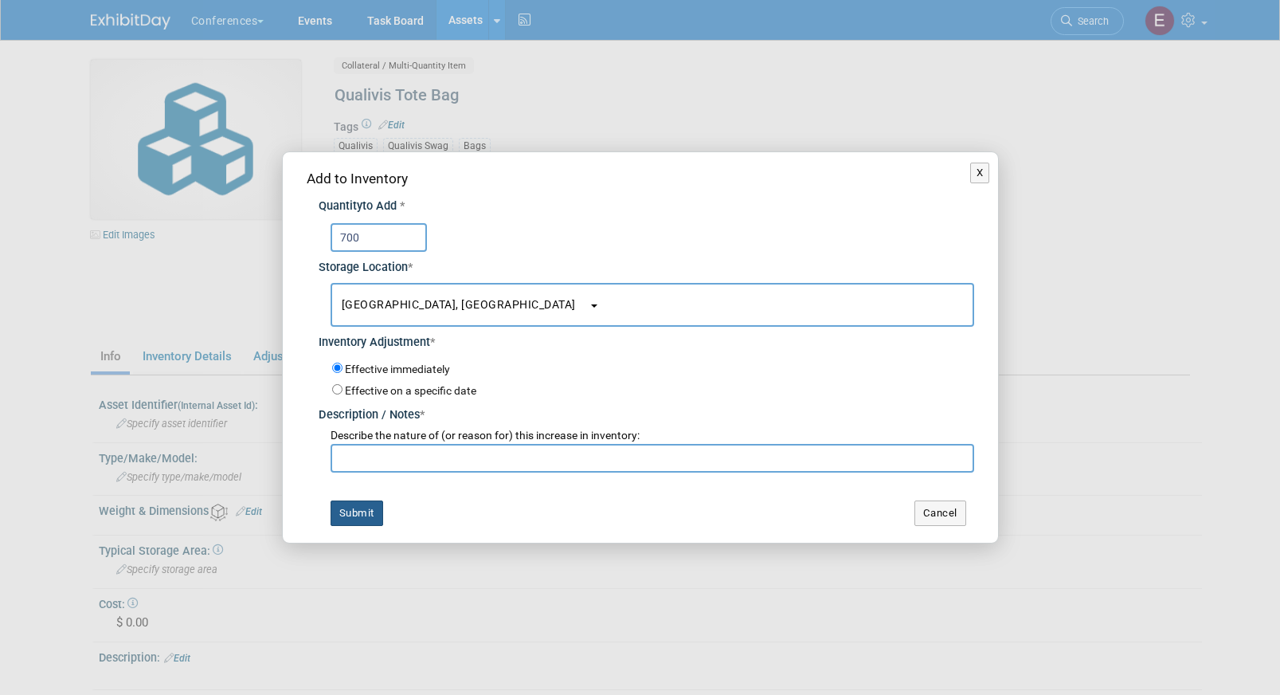
type input "700"
click at [356, 511] on button "Submit" at bounding box center [357, 512] width 53 height 25
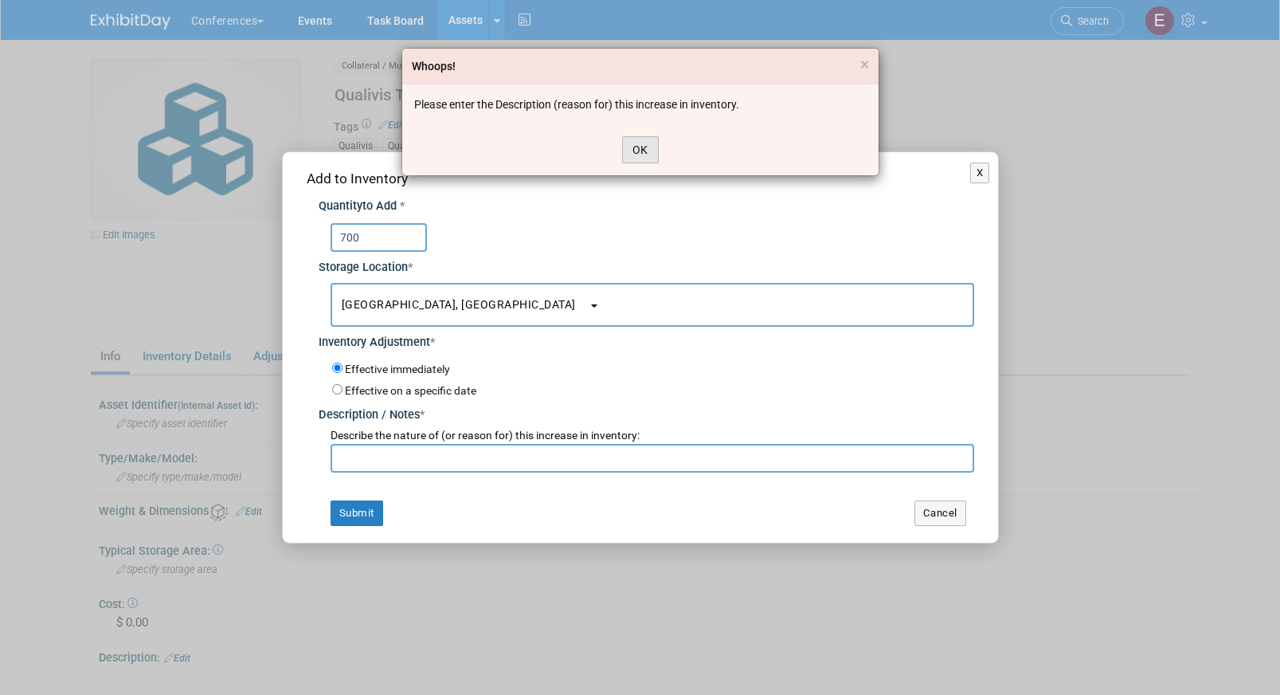
click at [636, 151] on button "OK" at bounding box center [640, 149] width 37 height 27
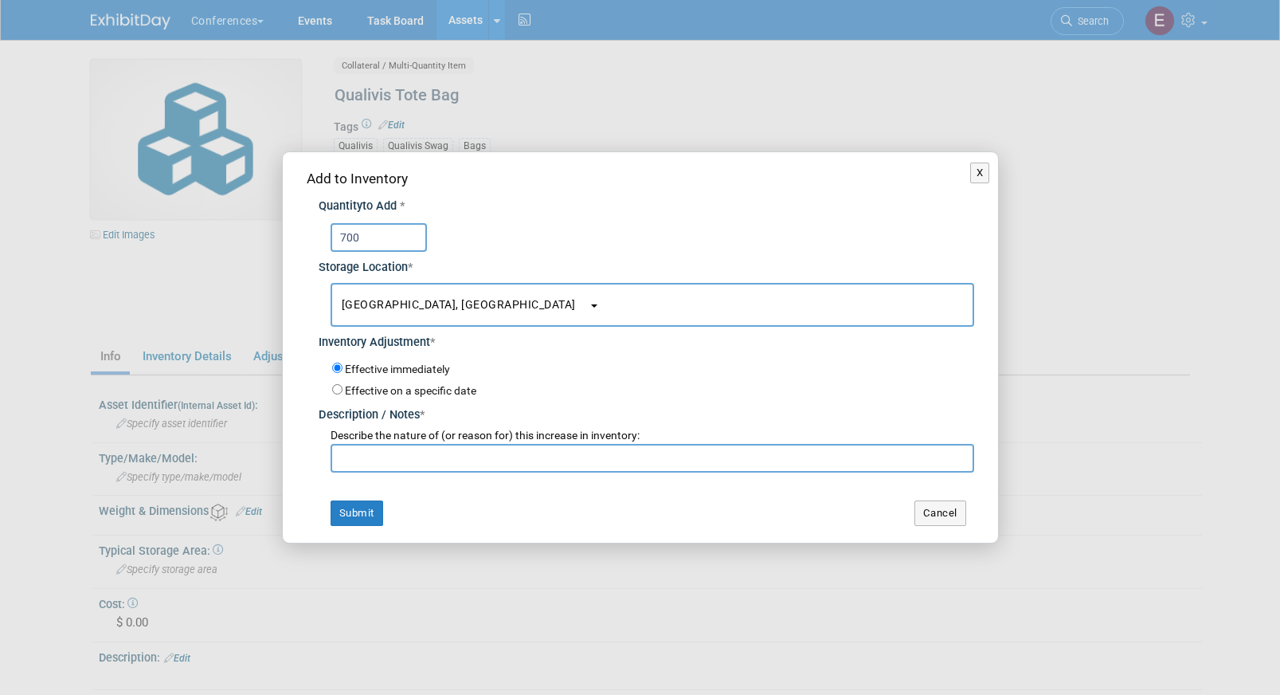
click at [386, 461] on input "text" at bounding box center [653, 458] width 644 height 29
type input "450 in office, 250 in [GEOGRAPHIC_DATA]"
click at [344, 515] on button "Submit" at bounding box center [357, 512] width 53 height 25
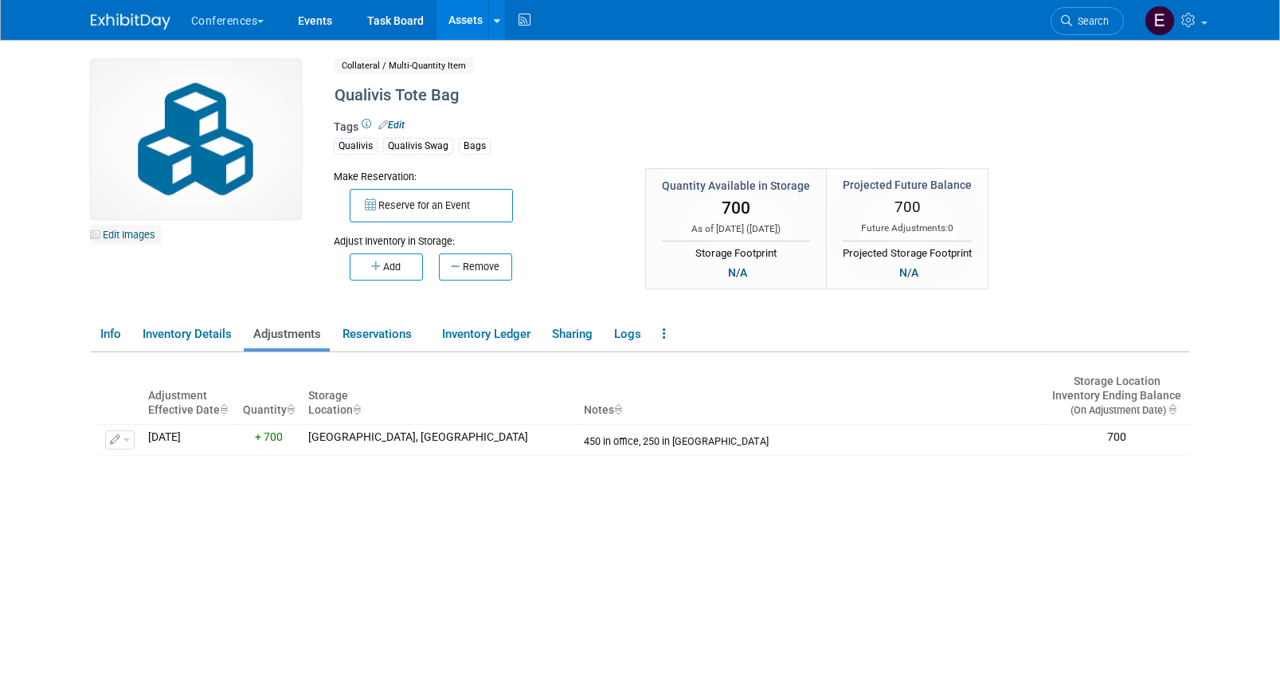
click at [120, 233] on link "Edit Images" at bounding box center [126, 235] width 71 height 20
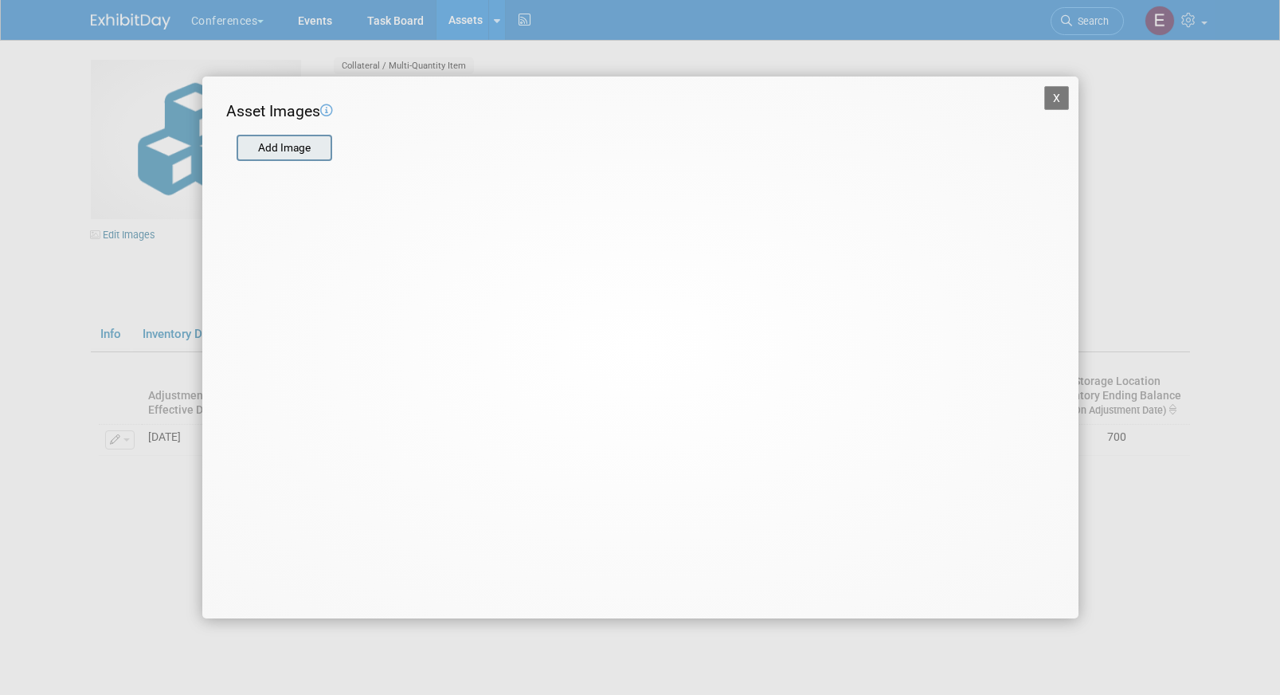
click at [285, 152] on input "file" at bounding box center [236, 148] width 190 height 24
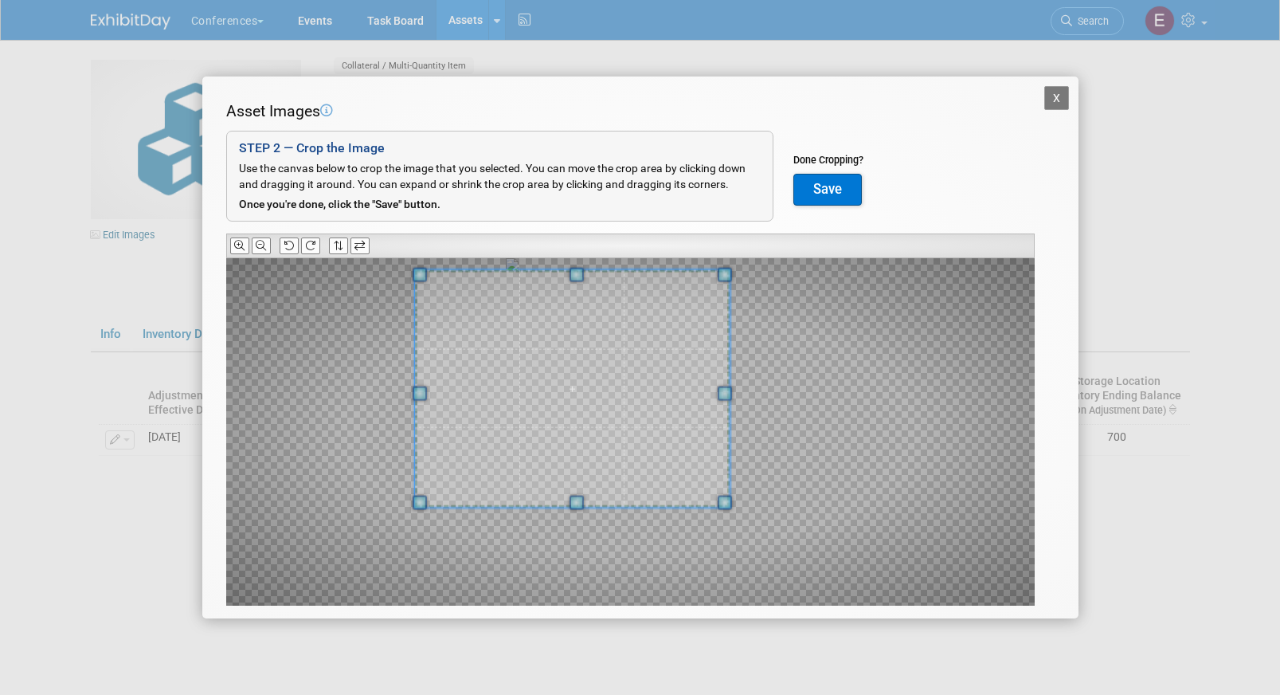
click at [452, 249] on div "Asset Images Add Image STEP 2 — Crop the Image Use the canvas below to crop the…" at bounding box center [640, 377] width 828 height 555
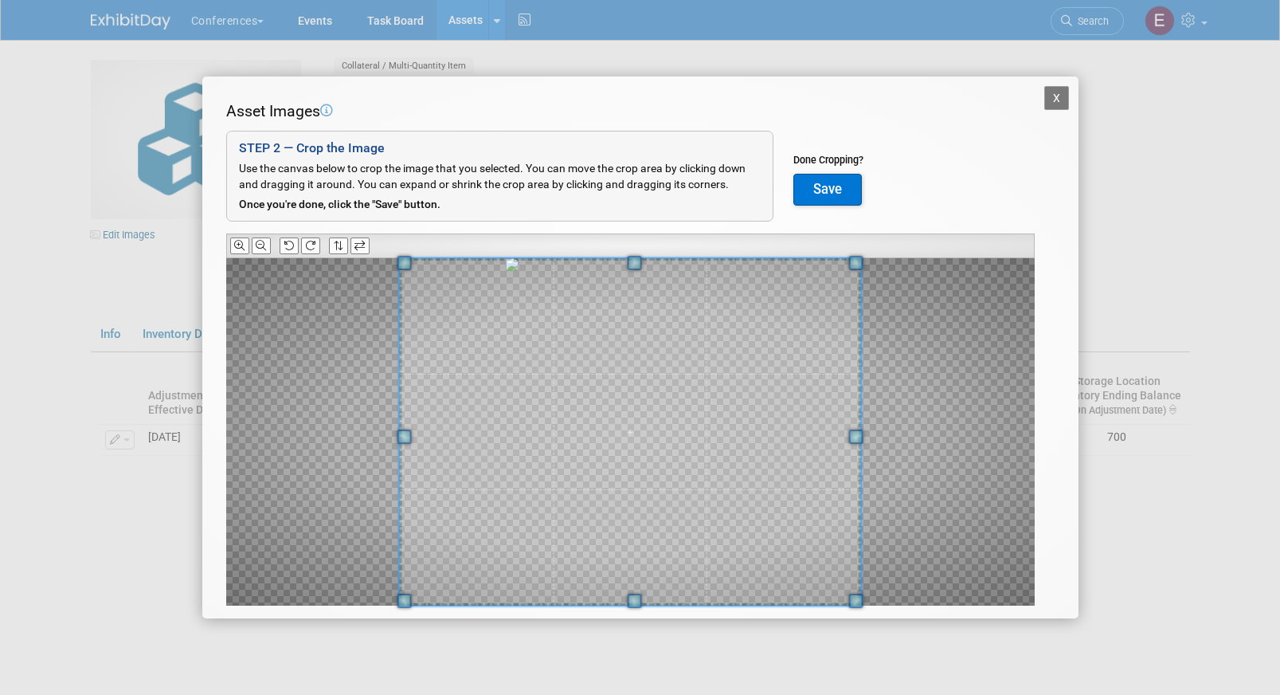
click at [870, 657] on div "X Asset Images Add Image STEP 2 — Crop the Image Use the canvas below to crop t…" at bounding box center [640, 347] width 1280 height 695
click at [840, 187] on button "Save" at bounding box center [827, 190] width 69 height 32
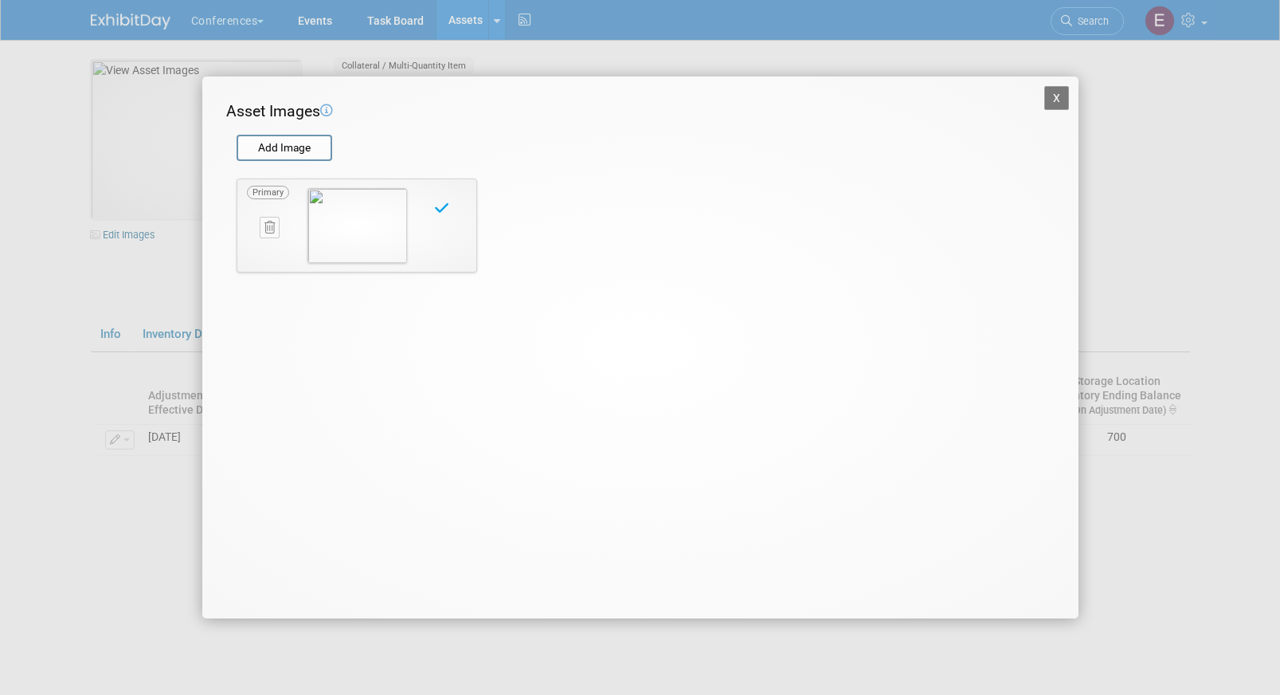
click at [1059, 94] on button "X" at bounding box center [1056, 98] width 25 height 24
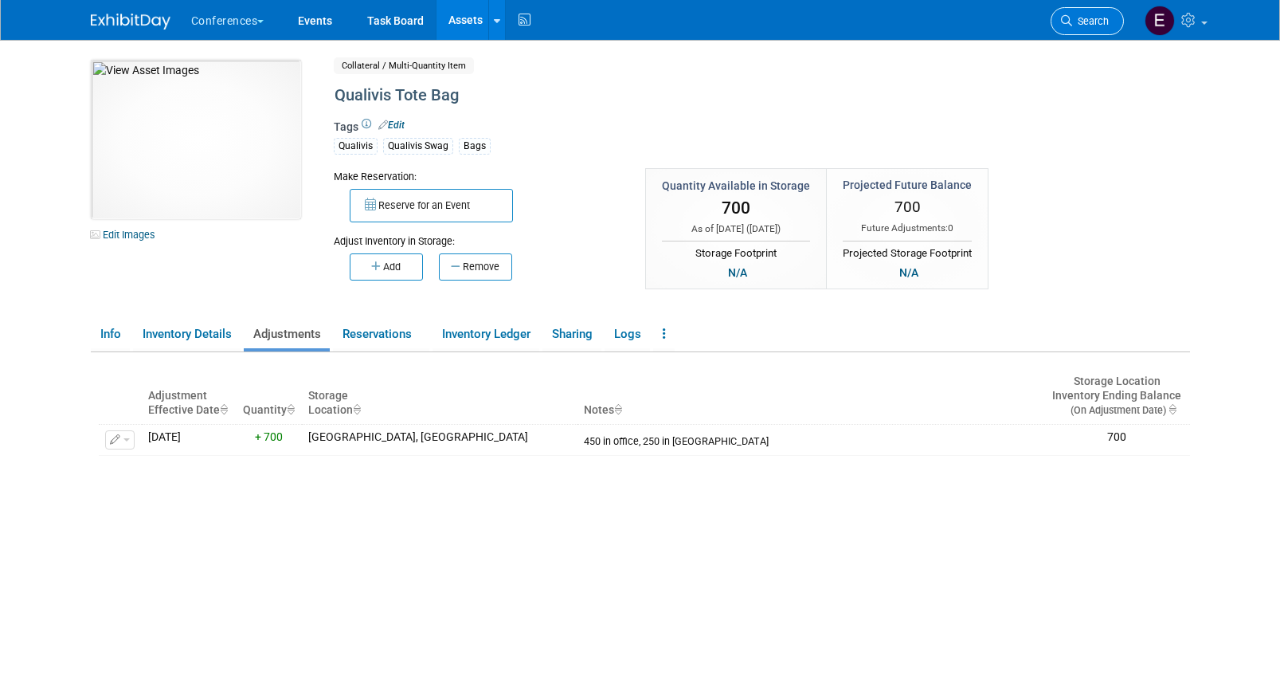
click at [1077, 18] on span "Search" at bounding box center [1090, 21] width 37 height 12
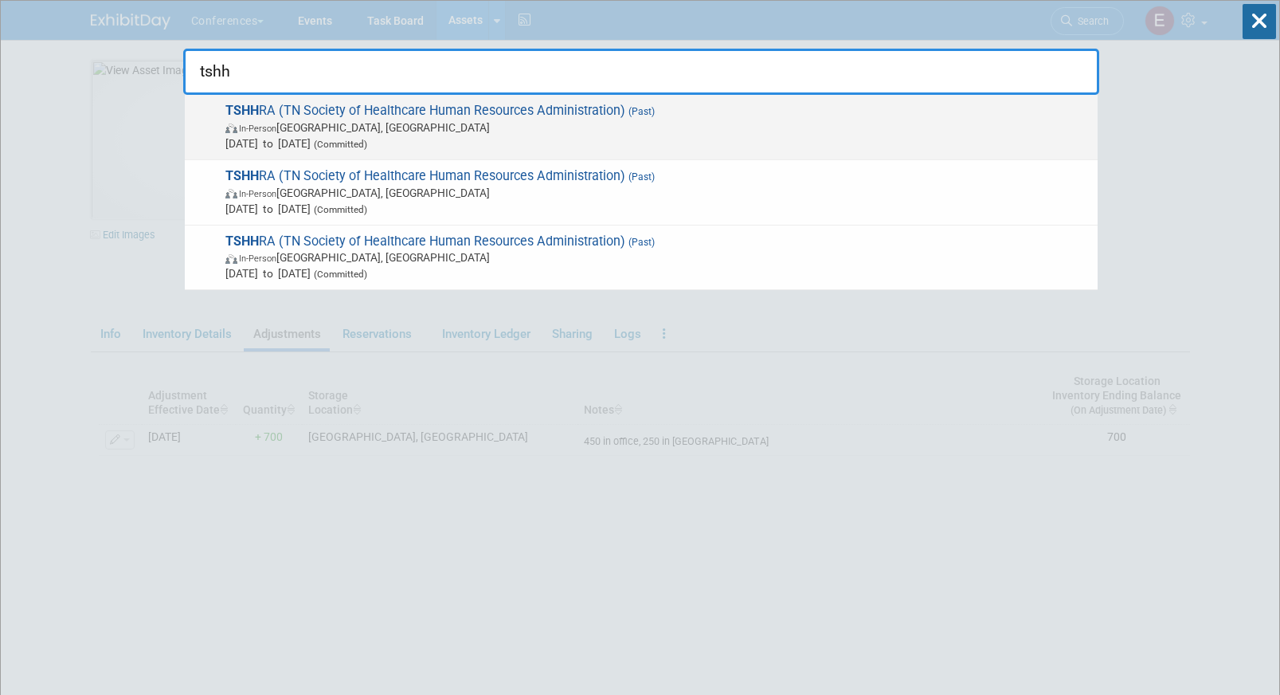
type input "tshh"
click at [588, 112] on span "TSHH RA (TN Society of Healthcare Human Resources Administration) (Past) In-Per…" at bounding box center [655, 127] width 869 height 49
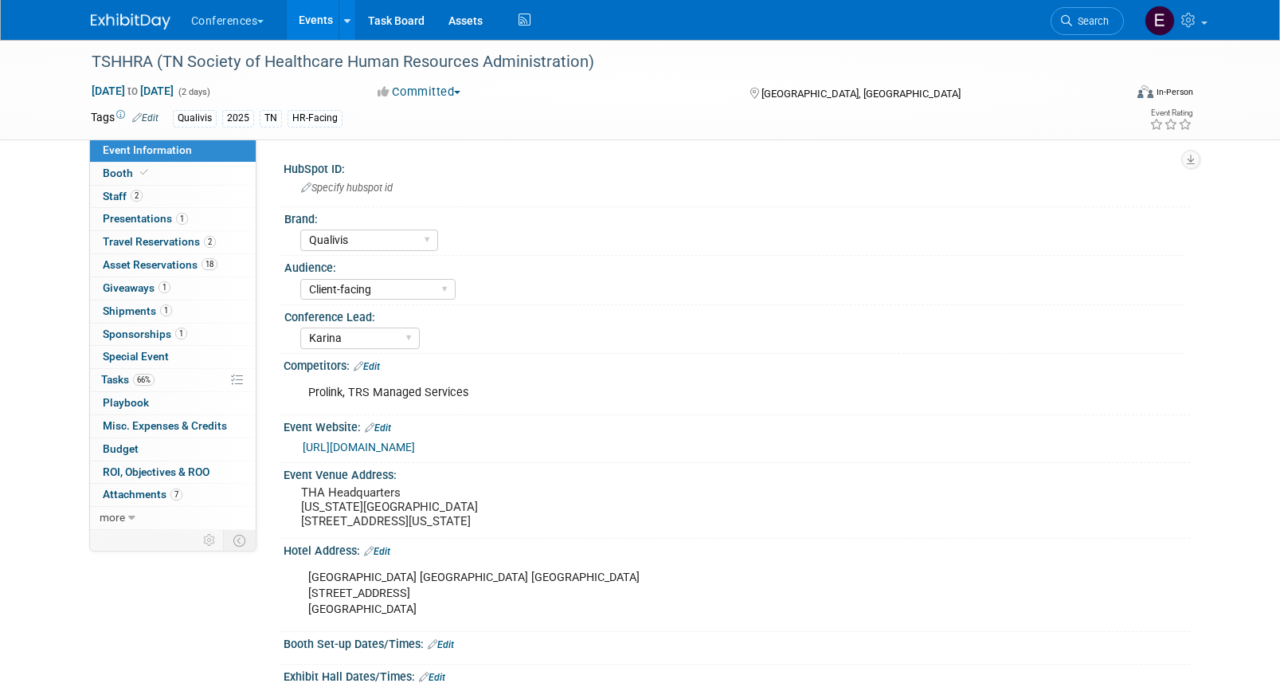
select select "Qualivis"
select select "Client-facing"
select select "Karina"
click at [131, 203] on link "2 Staff 2" at bounding box center [173, 197] width 166 height 22
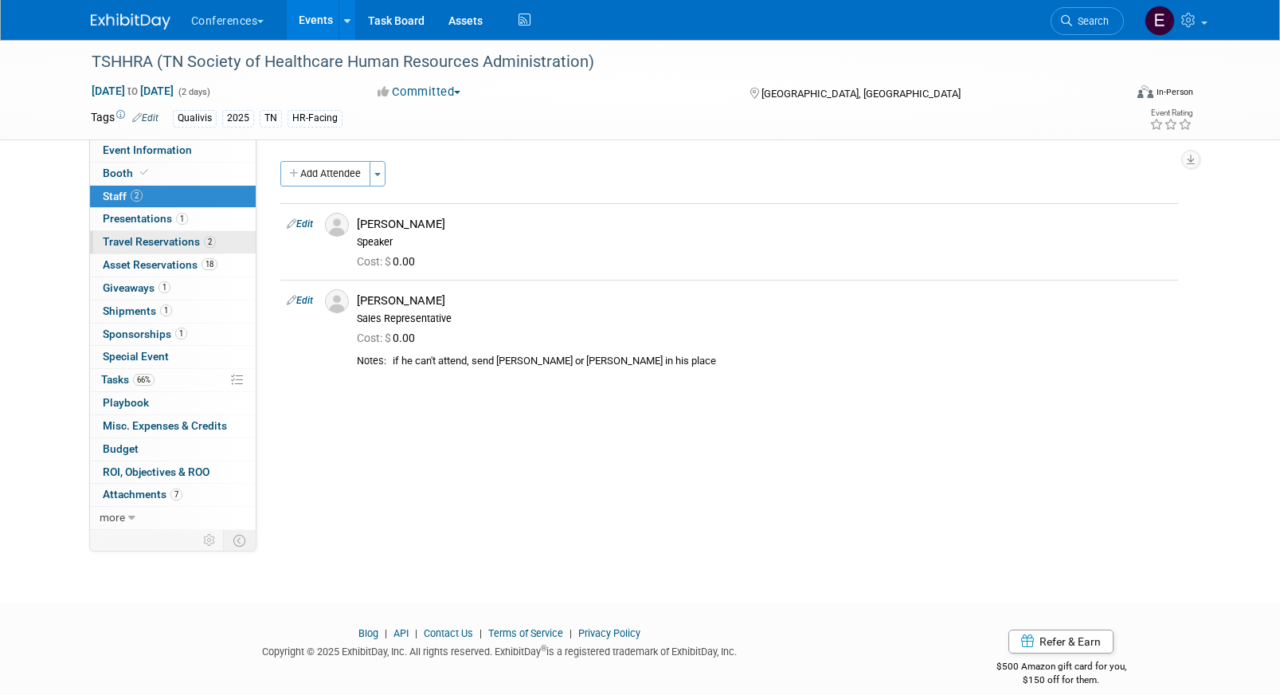
click at [130, 250] on link "2 Travel Reservations 2" at bounding box center [173, 242] width 166 height 22
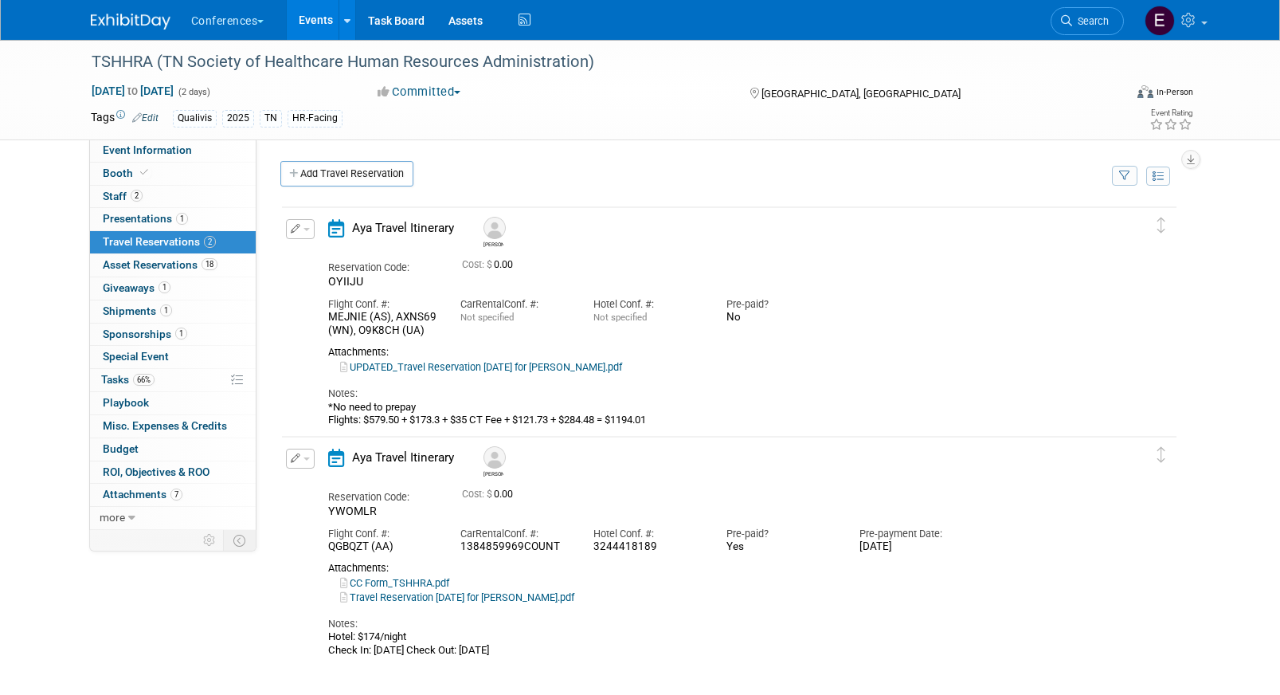
click at [1086, 19] on span "Search" at bounding box center [1090, 21] width 37 height 12
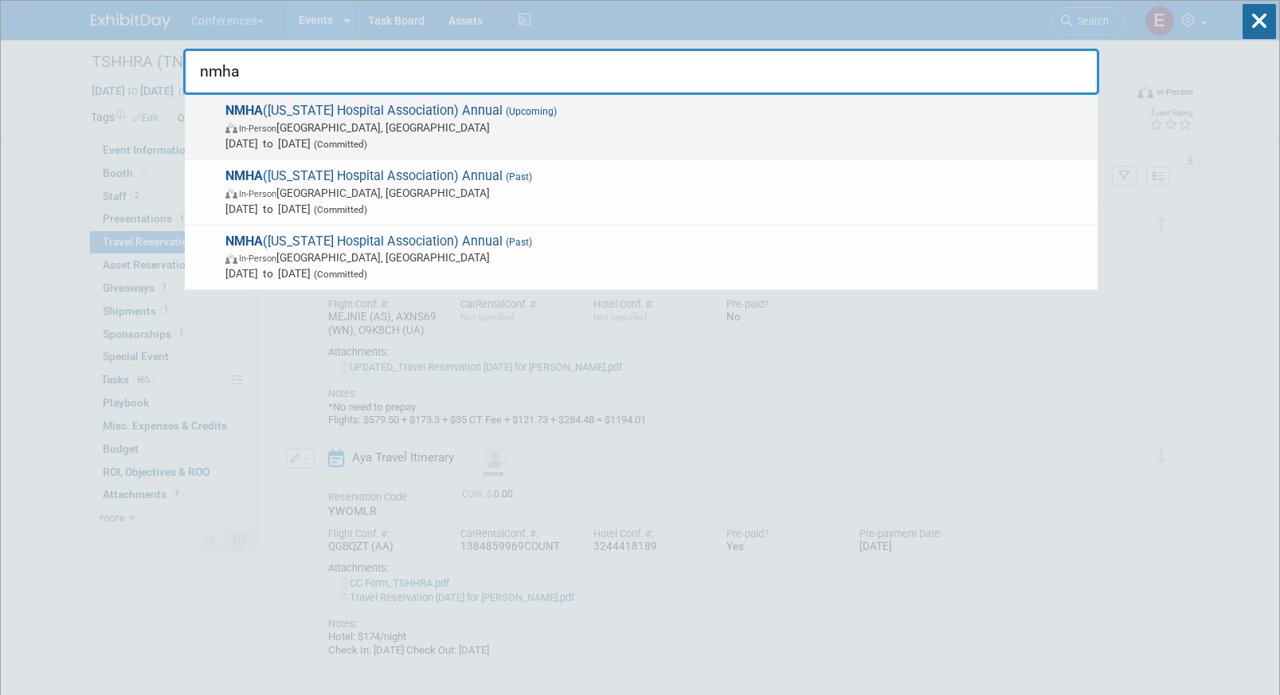
type input "nmha"
click at [469, 112] on span "NMHA (New Mexico Hospital Association) Annual (Upcoming) In-Person Albuquerque,…" at bounding box center [655, 127] width 869 height 49
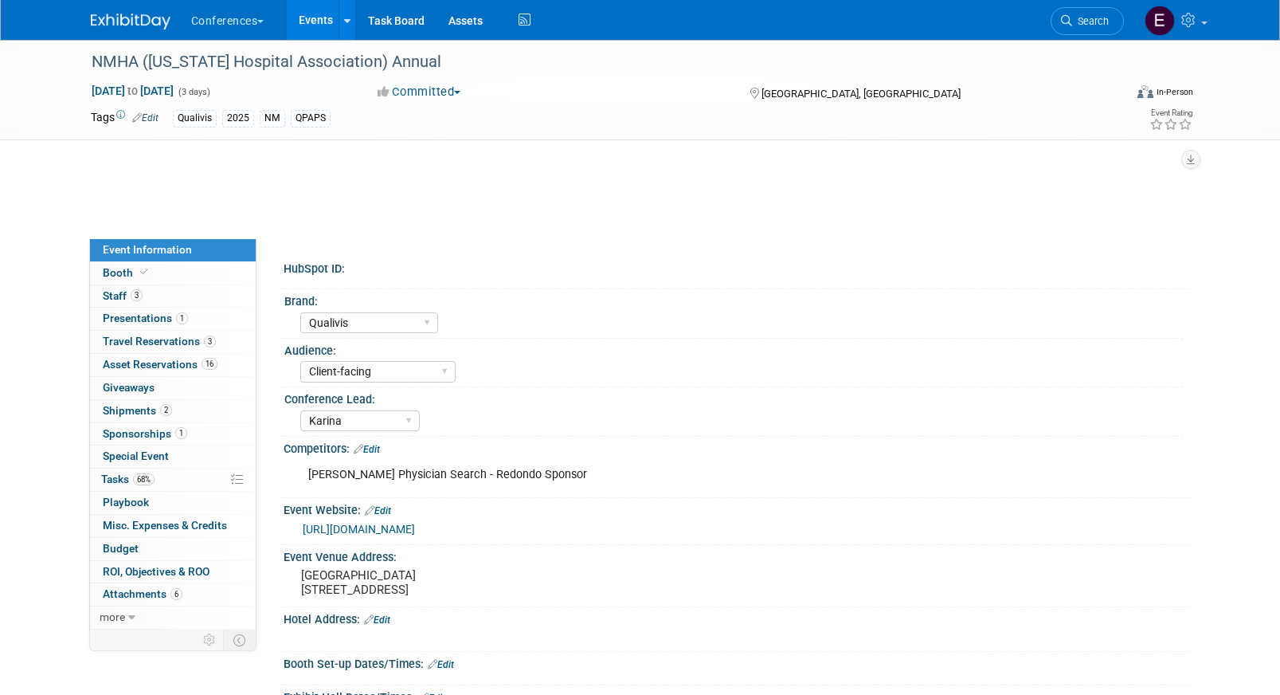
select select "Qualivis"
select select "Client-facing"
select select "Karina"
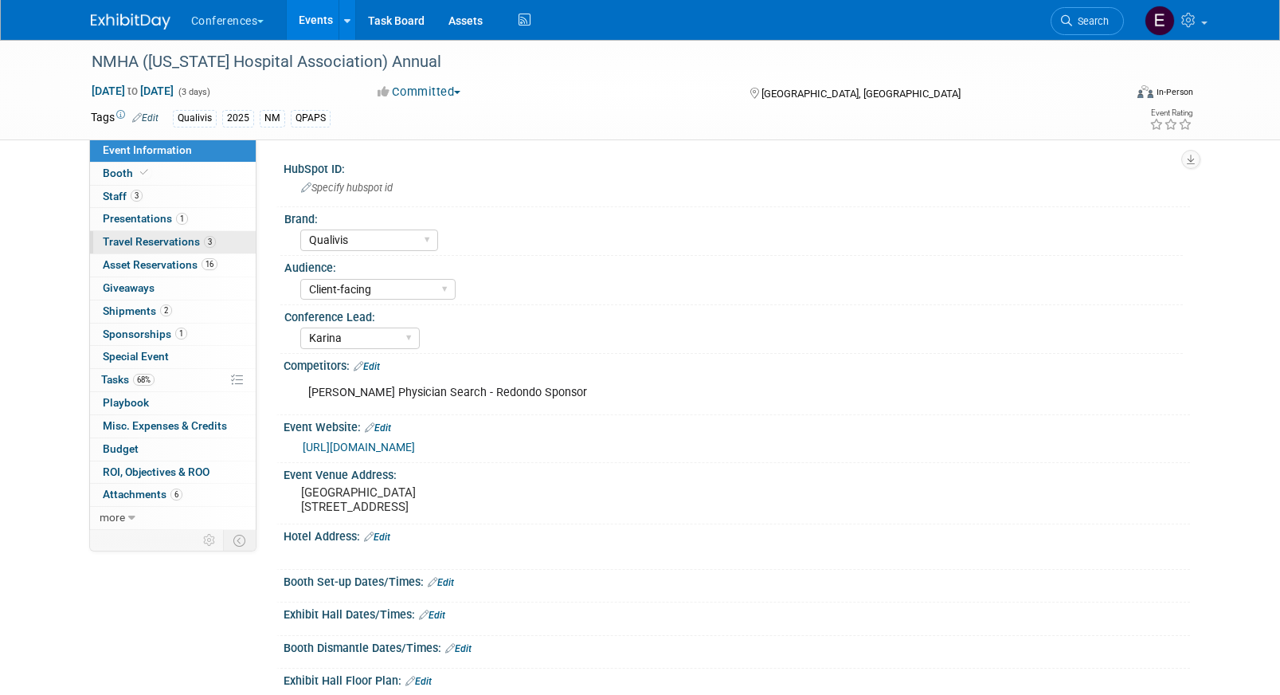
click at [145, 246] on span "Travel Reservations 3" at bounding box center [159, 241] width 113 height 13
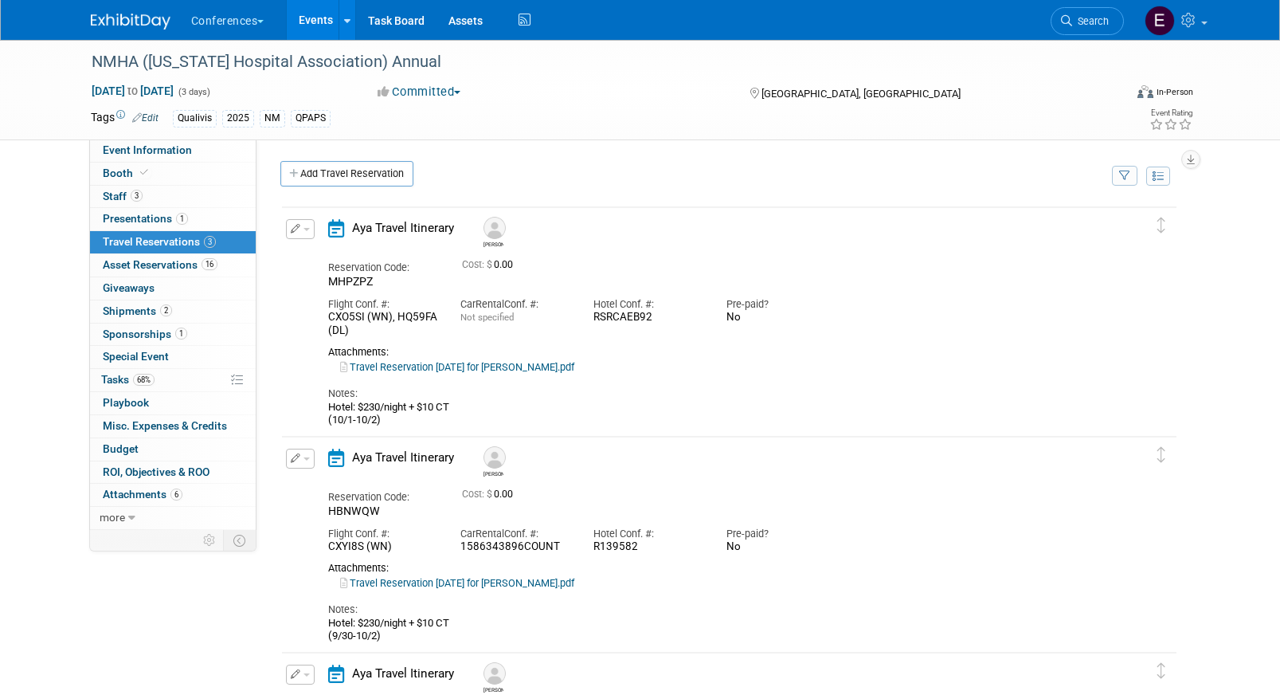
click at [282, 242] on div "Edit Reservation [GEOGRAPHIC_DATA]" at bounding box center [299, 233] width 34 height 29
click at [295, 228] on icon "button" at bounding box center [296, 229] width 10 height 10
click at [319, 256] on button "Edit Reservation" at bounding box center [354, 256] width 135 height 23
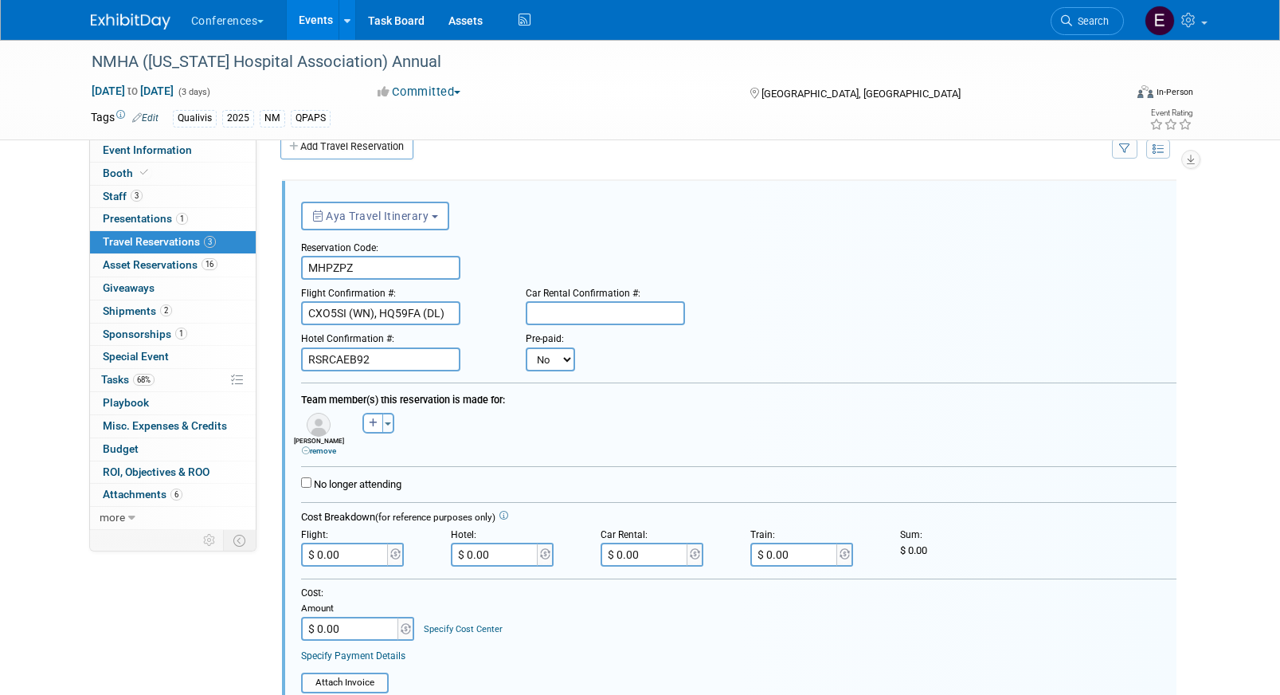
click at [538, 361] on select "No Yes" at bounding box center [550, 359] width 49 height 24
select select "1"
click at [526, 347] on select "No Yes" at bounding box center [550, 359] width 49 height 24
click at [651, 358] on input "text" at bounding box center [649, 359] width 96 height 24
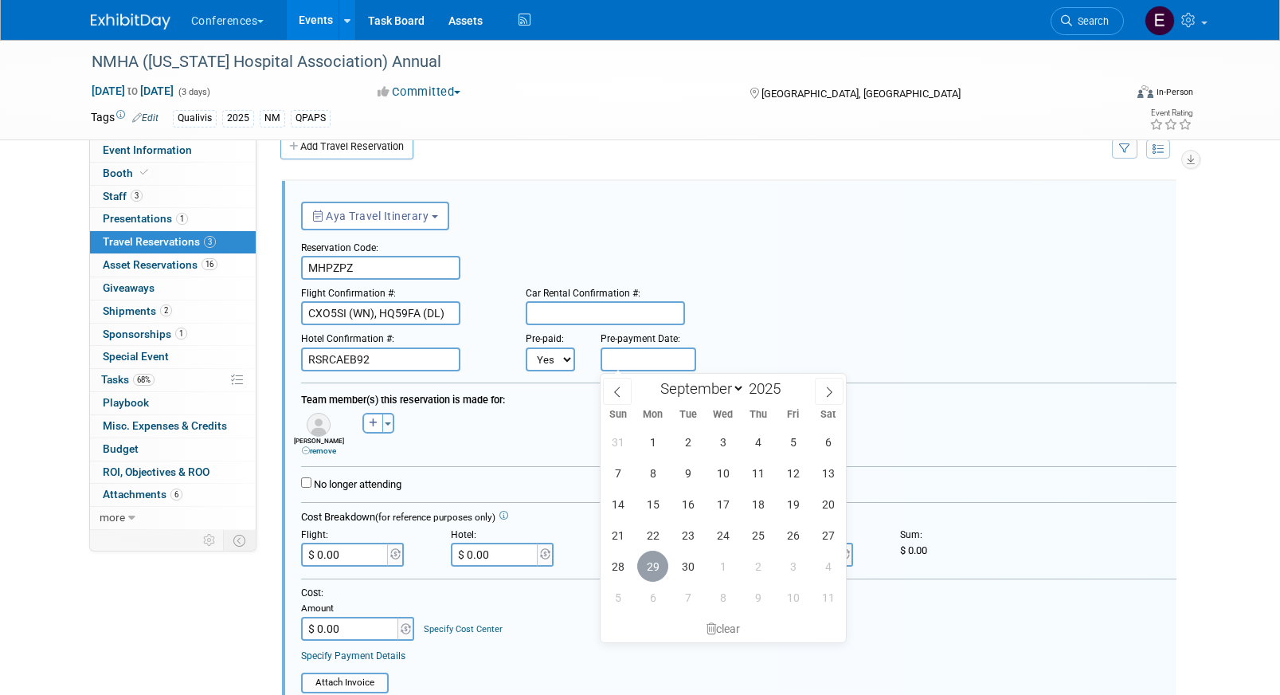
click at [660, 560] on span "29" at bounding box center [652, 565] width 31 height 31
type input "Sep 29, 2025"
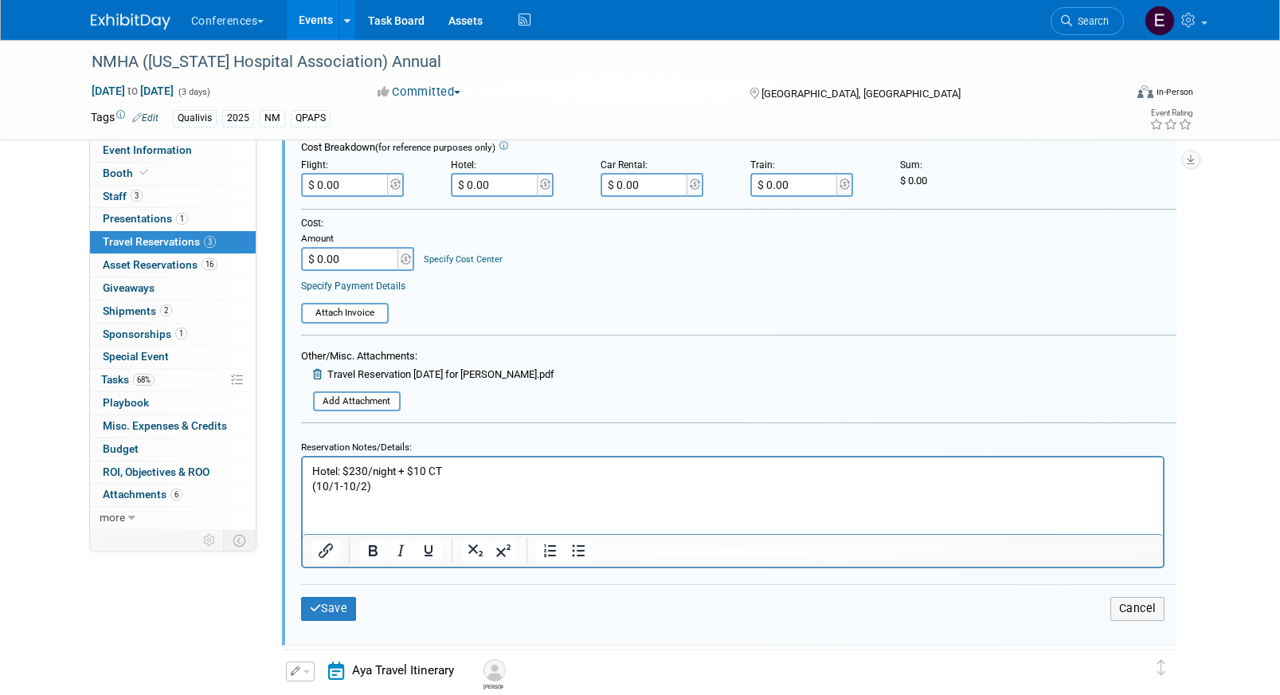
scroll to position [424, 0]
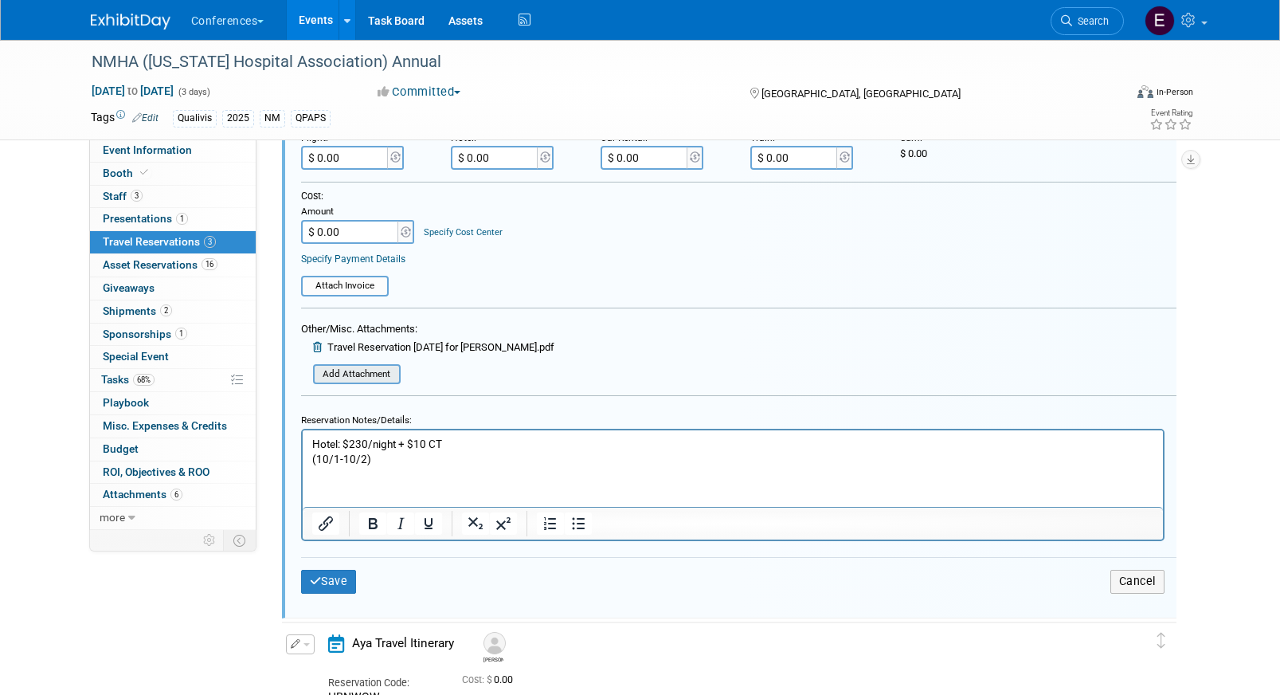
click at [382, 374] on input "file" at bounding box center [304, 375] width 190 height 18
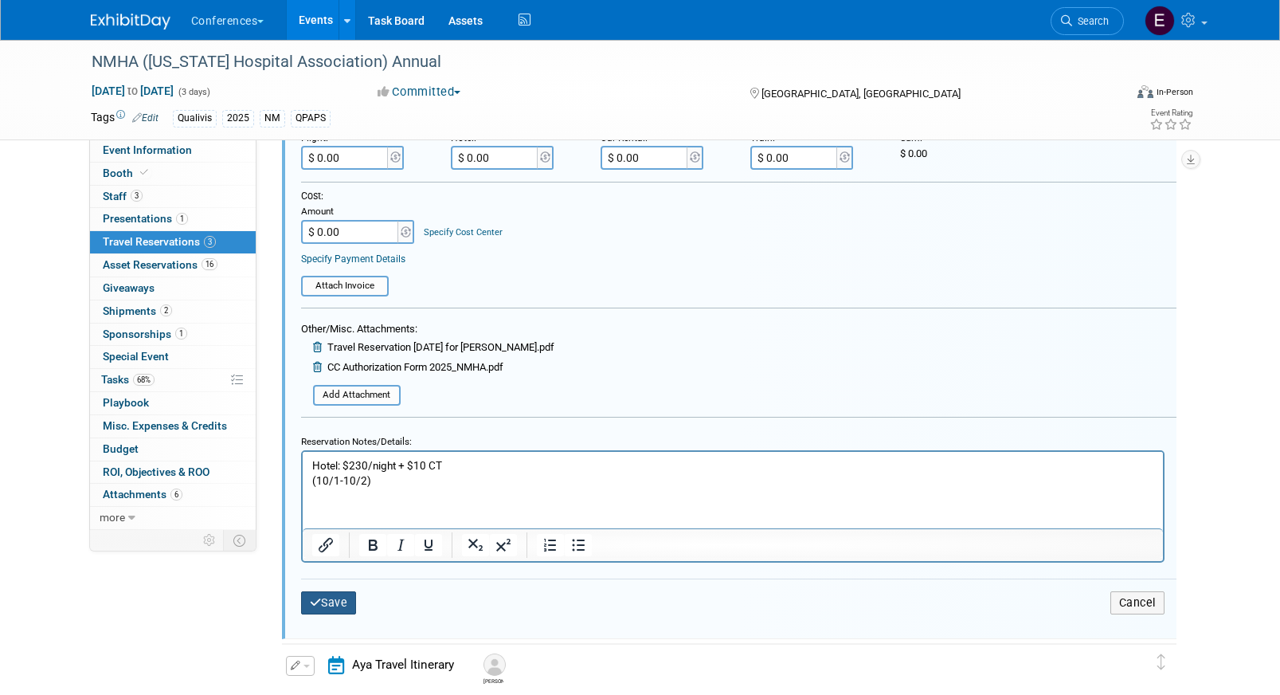
click at [341, 607] on button "Save" at bounding box center [329, 602] width 56 height 23
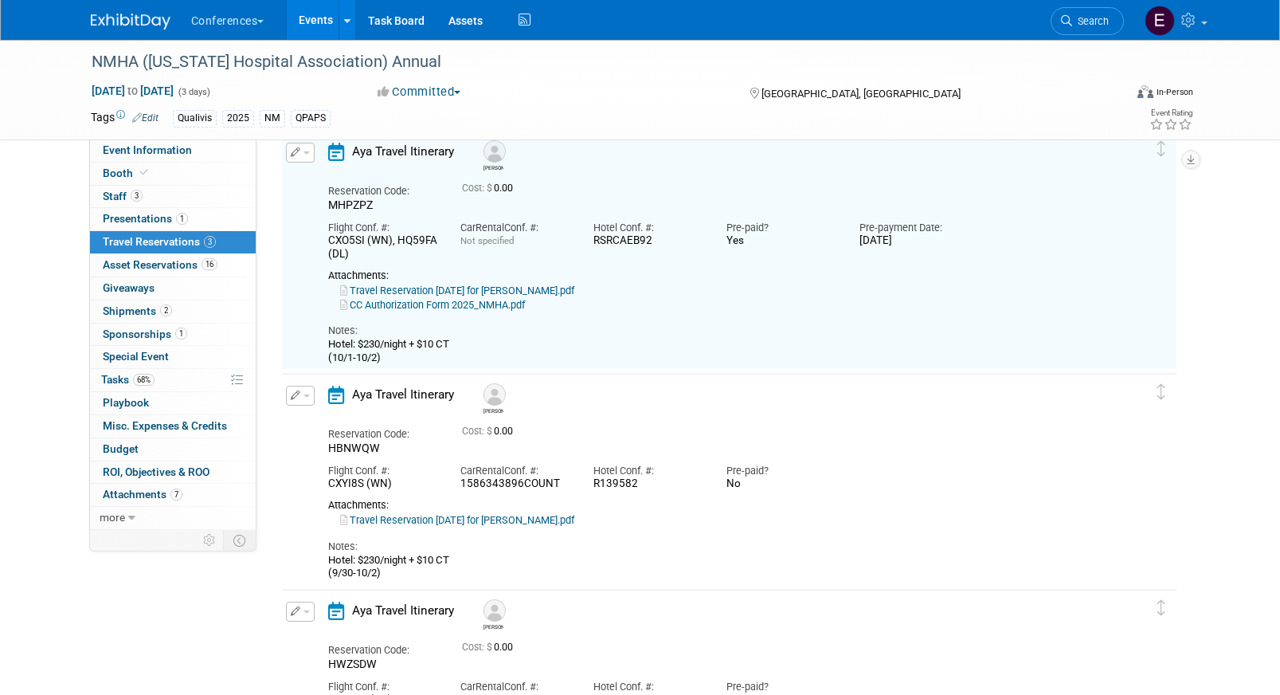
scroll to position [27, 0]
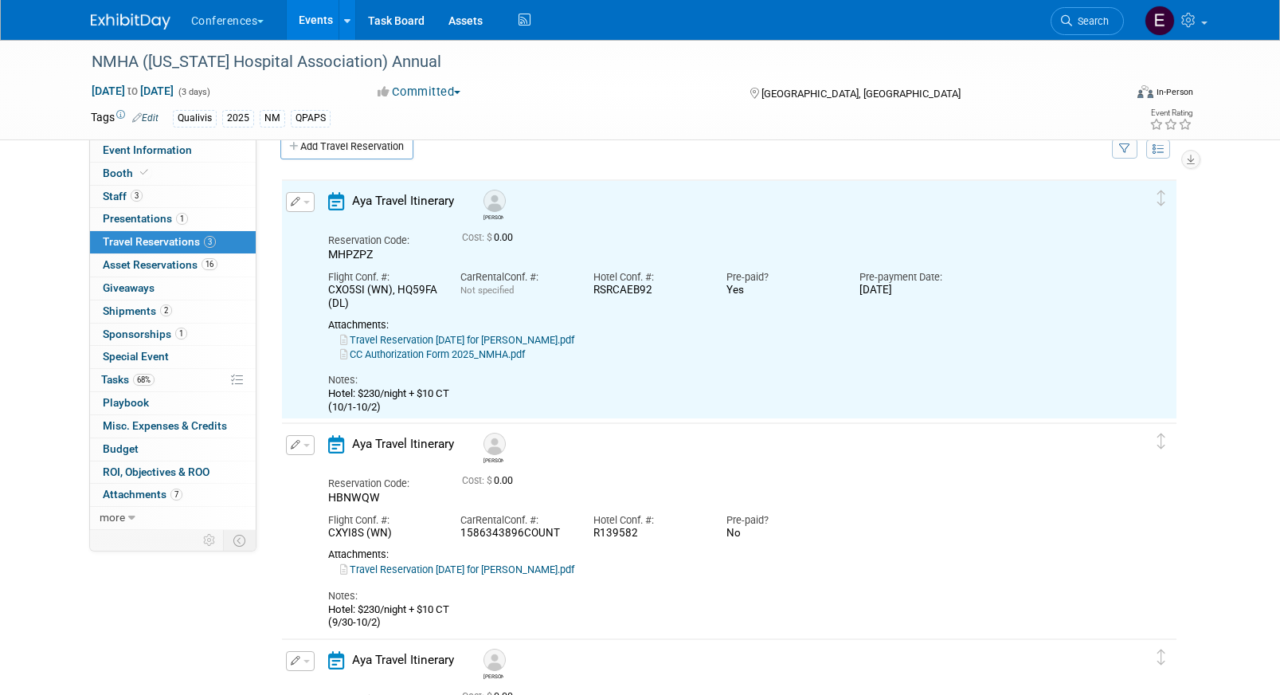
click at [400, 358] on link "CC Authorization Form 2025_NMHA.pdf" at bounding box center [432, 354] width 185 height 12
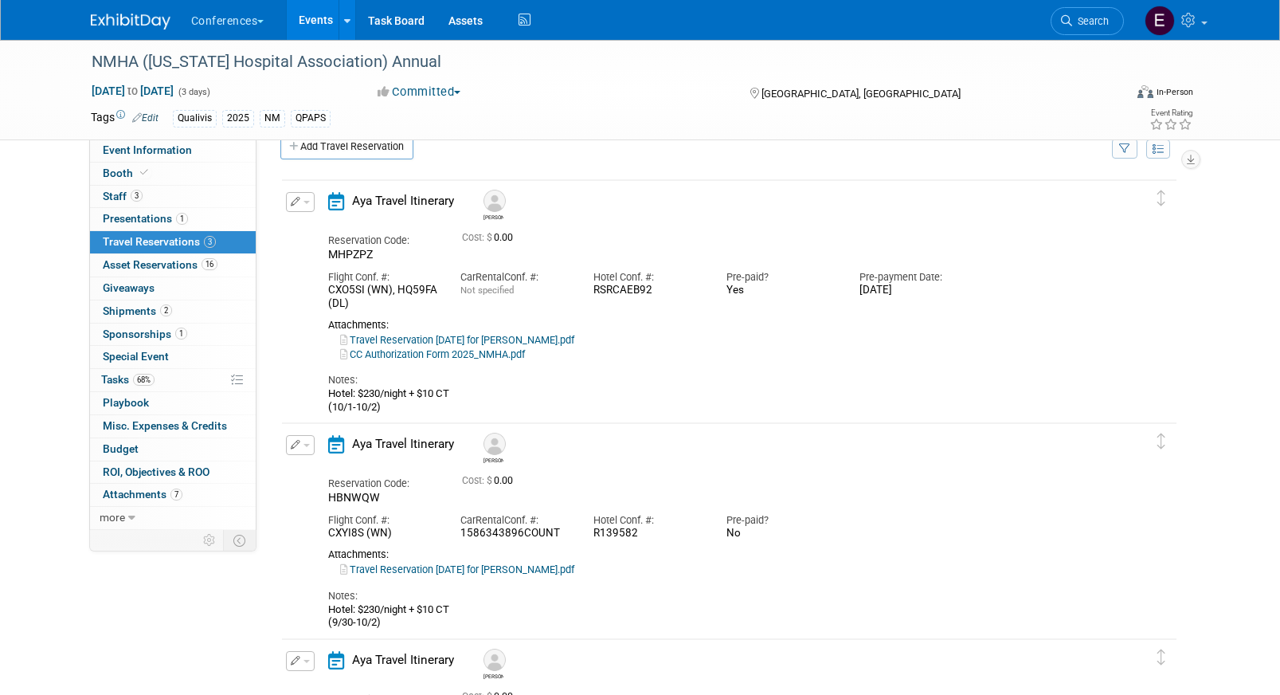
click at [295, 209] on button "button" at bounding box center [300, 202] width 29 height 20
click at [318, 226] on button "Edit Reservation" at bounding box center [354, 229] width 135 height 23
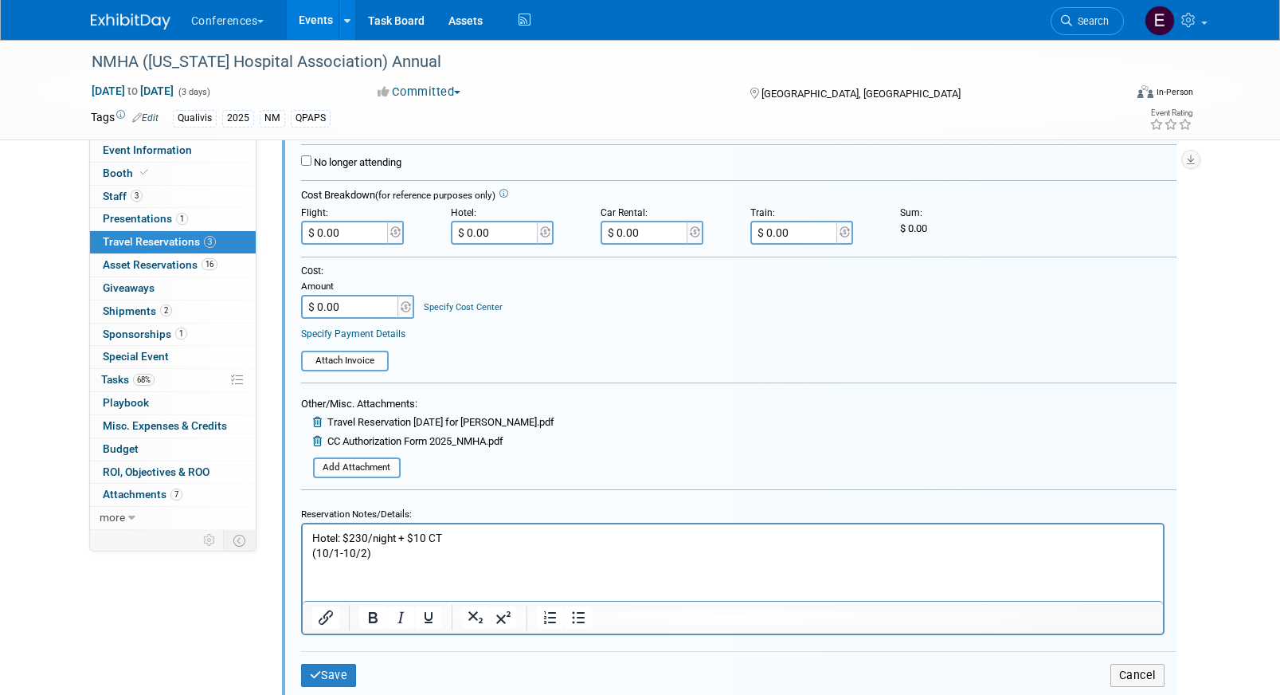
scroll to position [394, 0]
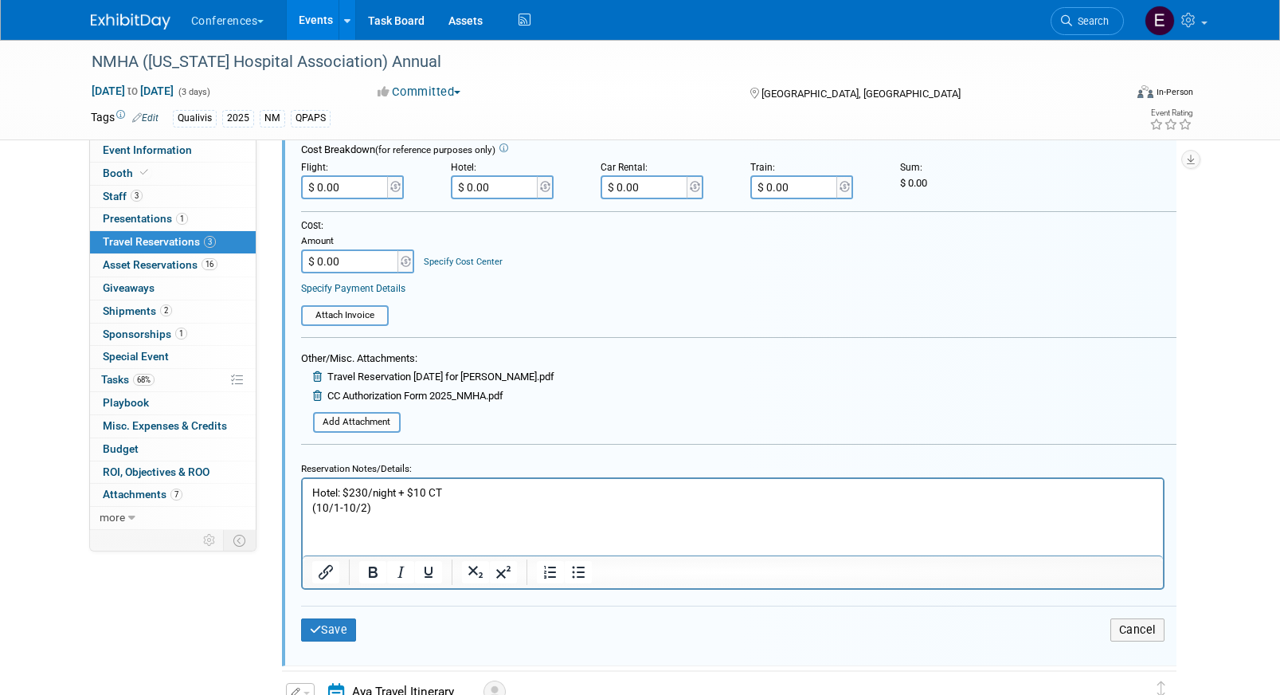
click at [319, 395] on icon at bounding box center [319, 395] width 12 height 10
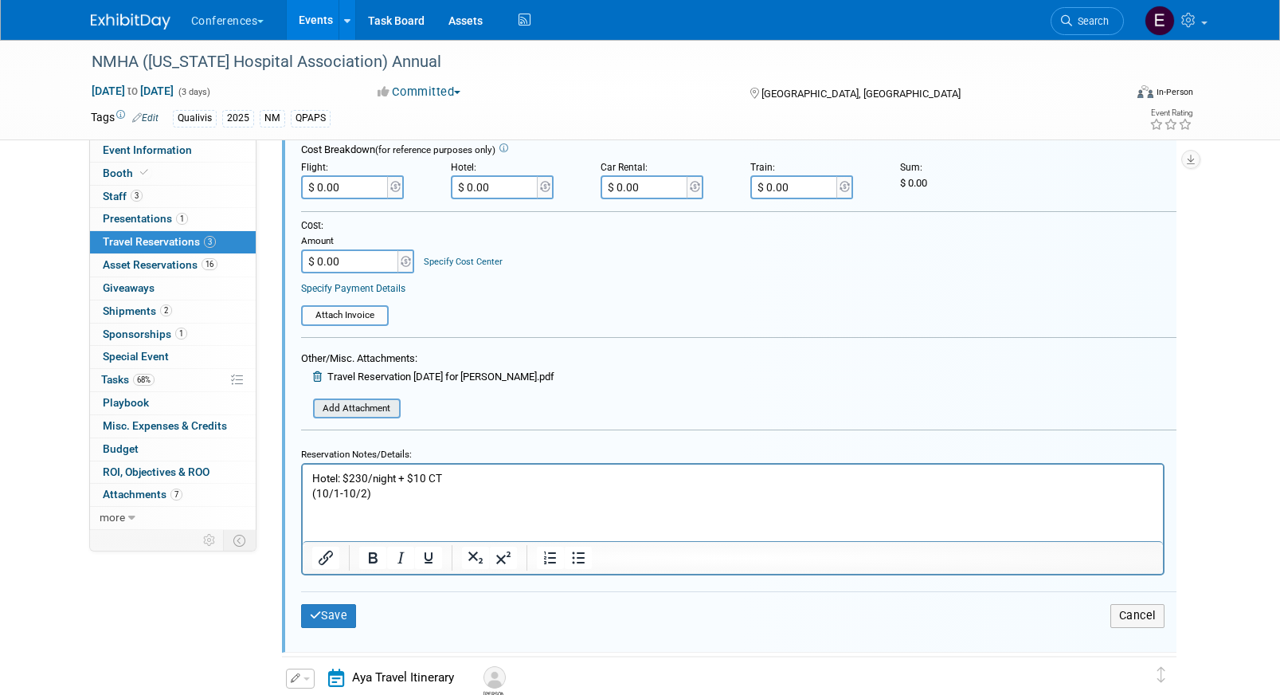
click at [323, 409] on input "file" at bounding box center [304, 409] width 190 height 18
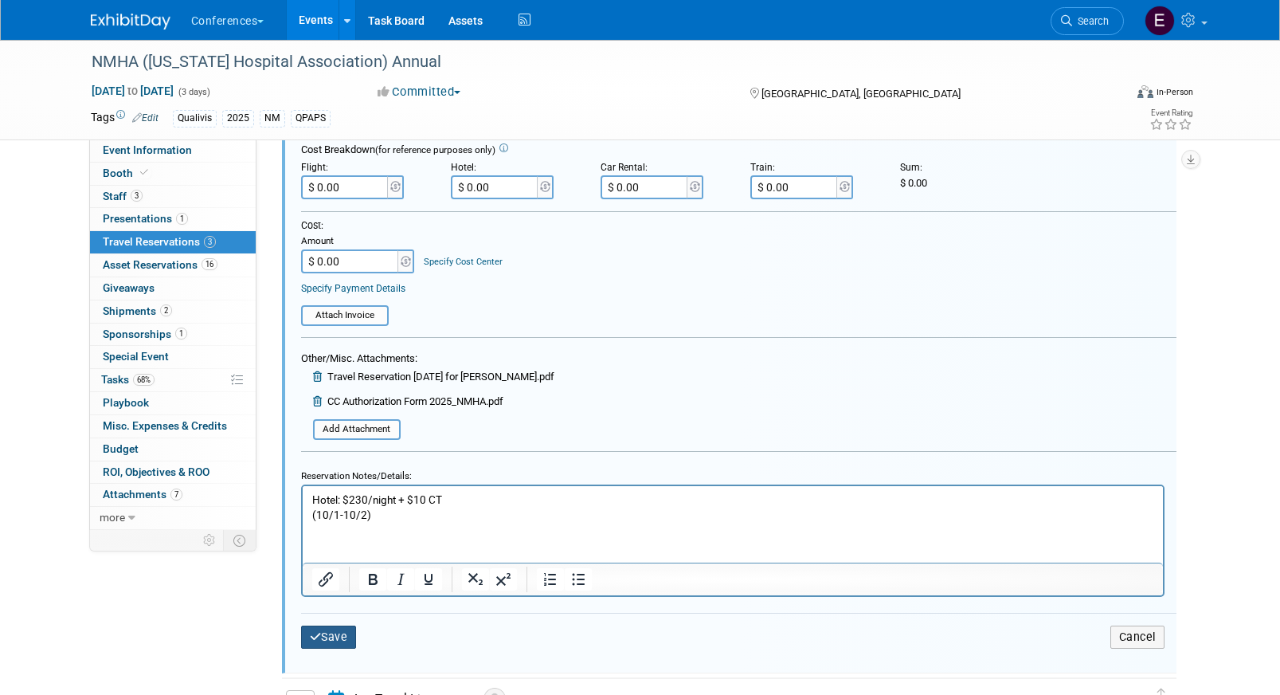
click at [332, 644] on button "Save" at bounding box center [329, 636] width 56 height 23
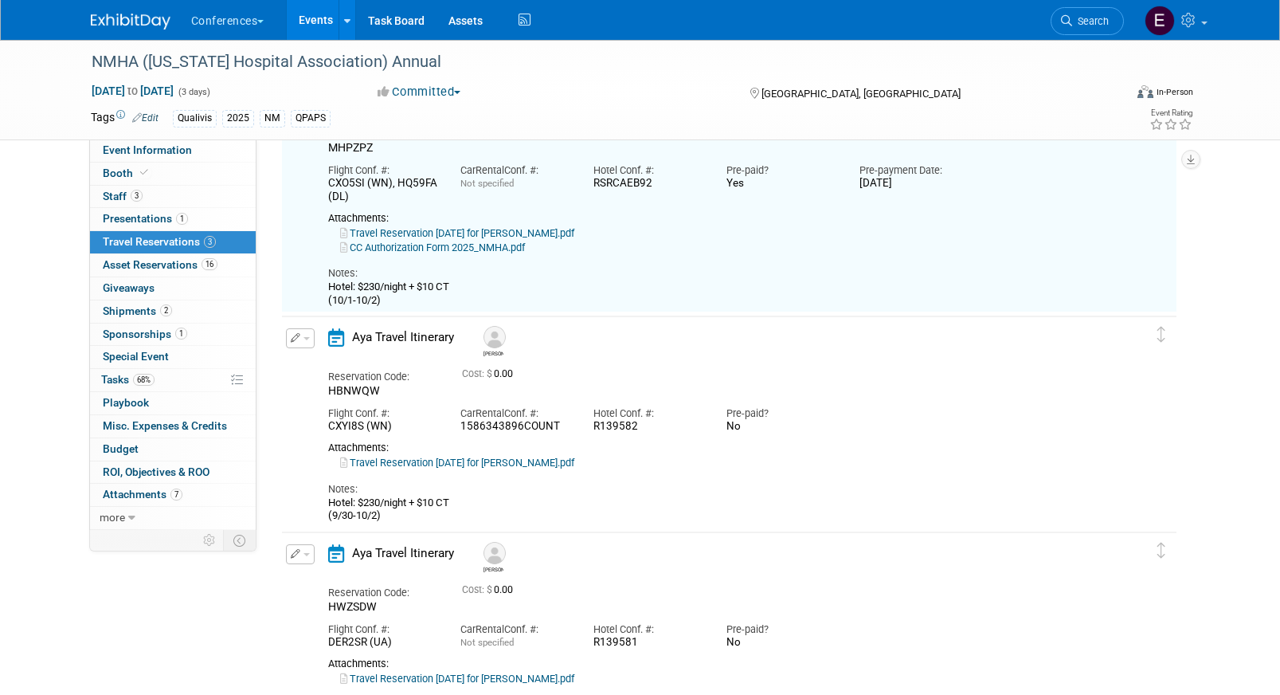
scroll to position [27, 0]
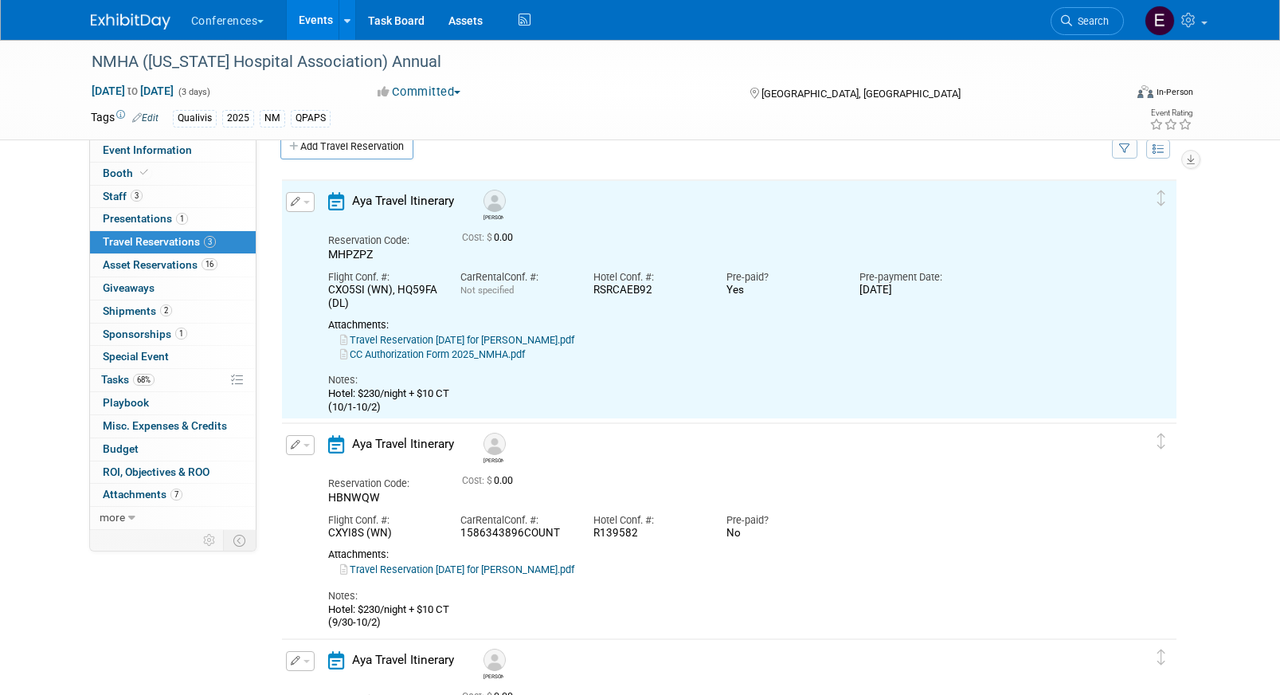
click at [440, 357] on link "CC Authorization Form 2025_NMHA.pdf" at bounding box center [432, 354] width 185 height 12
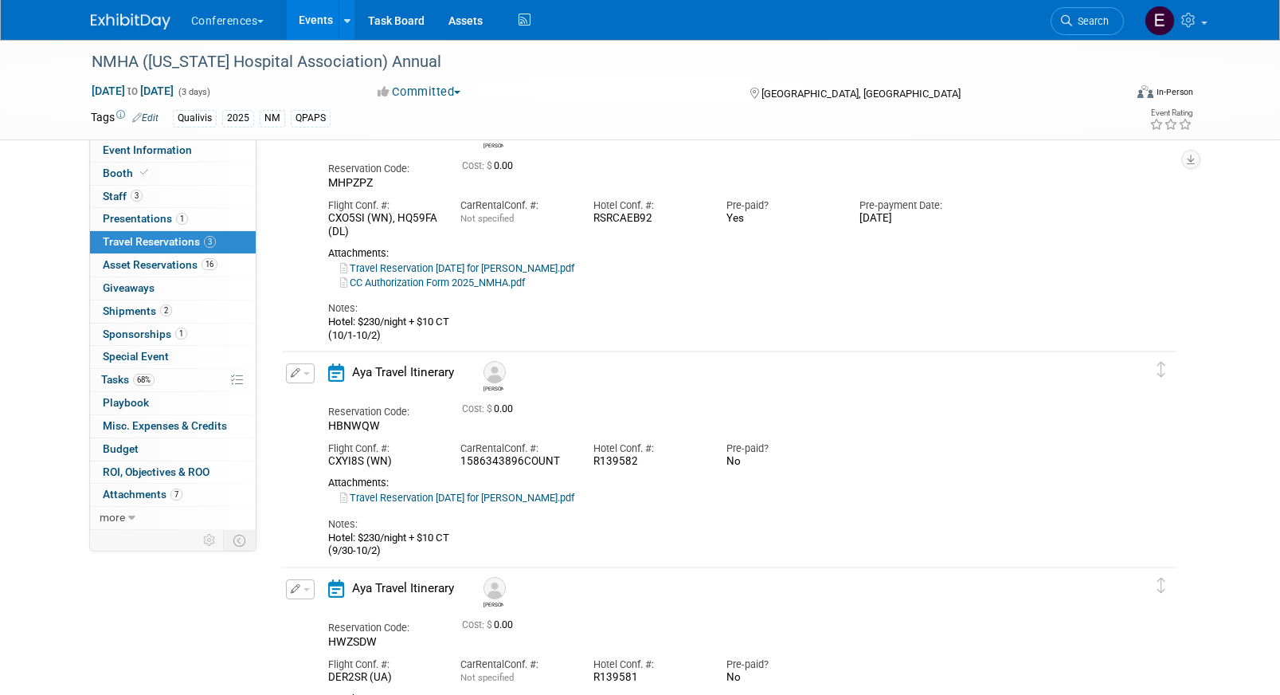
scroll to position [112, 0]
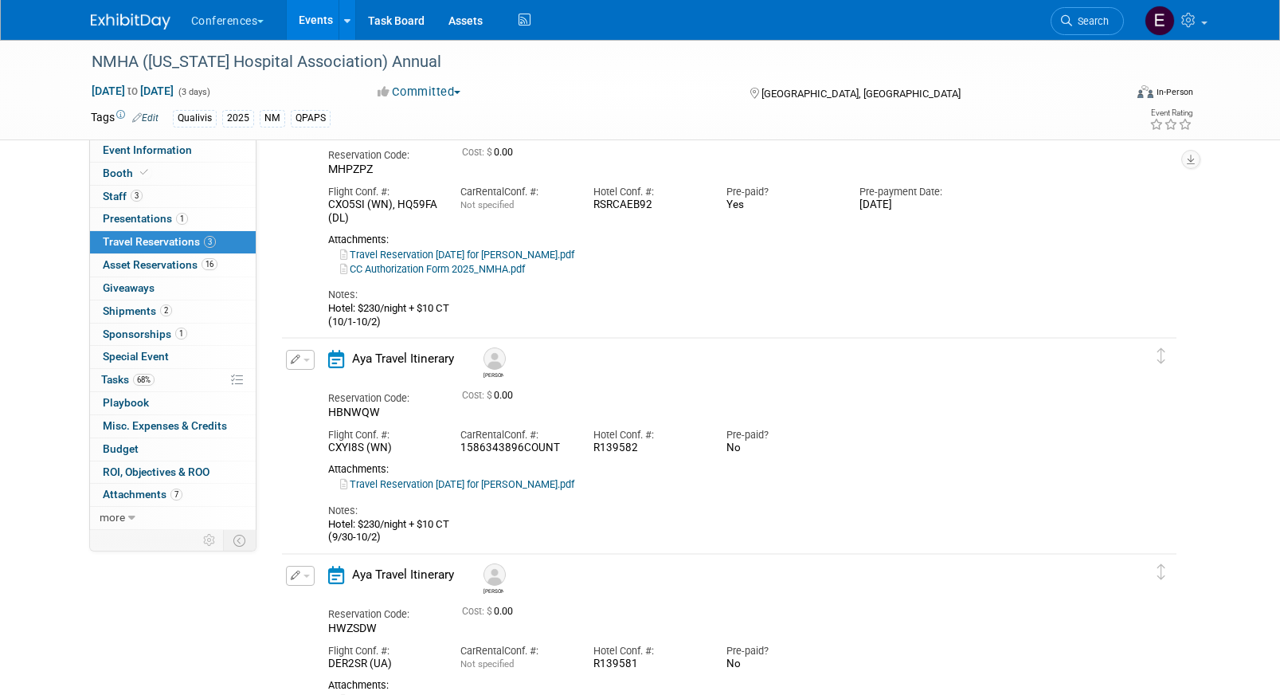
click at [307, 360] on span "button" at bounding box center [306, 359] width 6 height 3
click at [309, 382] on button "Edit Reservation" at bounding box center [354, 387] width 135 height 23
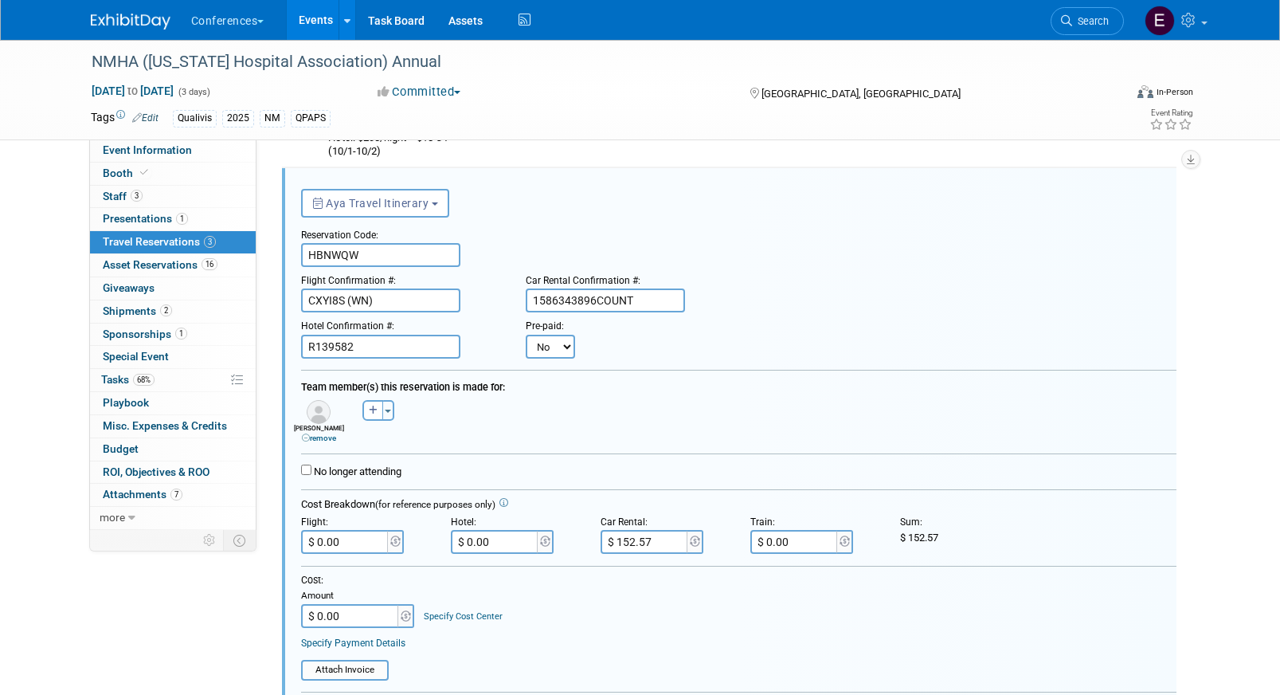
scroll to position [288, 0]
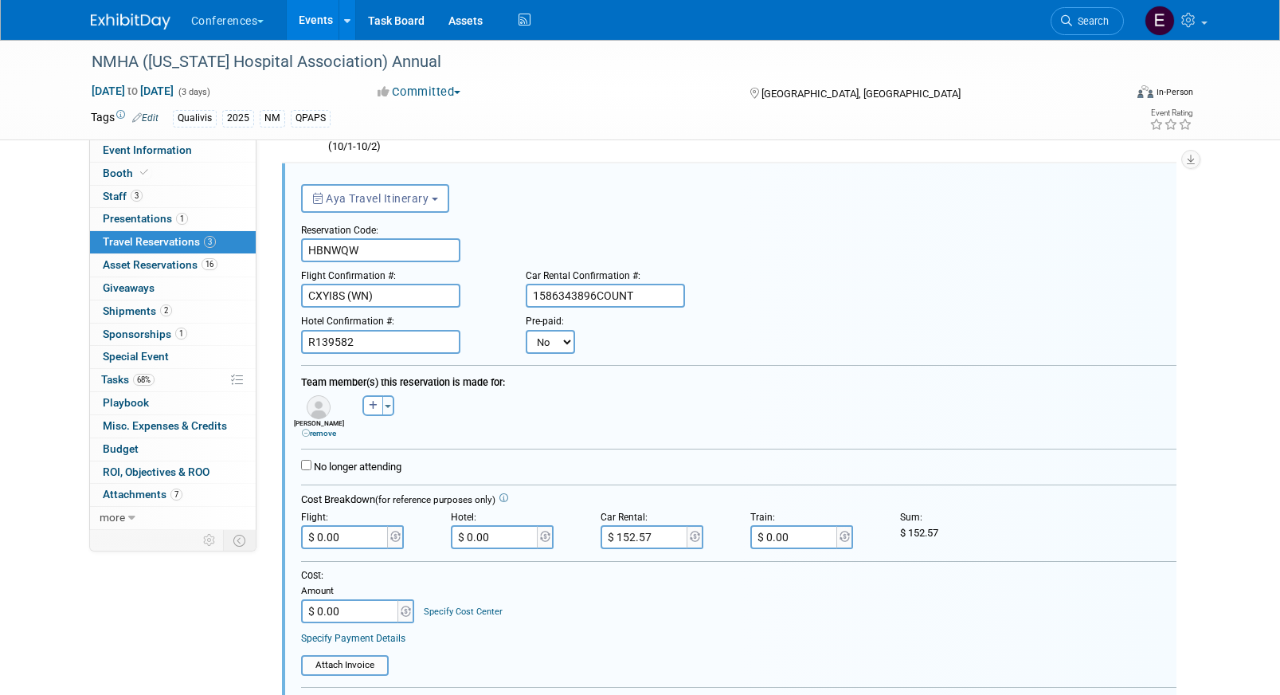
click at [547, 339] on select "No Yes" at bounding box center [550, 342] width 49 height 24
select select "1"
click at [526, 330] on select "No Yes" at bounding box center [550, 342] width 49 height 24
click at [595, 335] on div "Pre-payment Date:" at bounding box center [648, 329] width 119 height 45
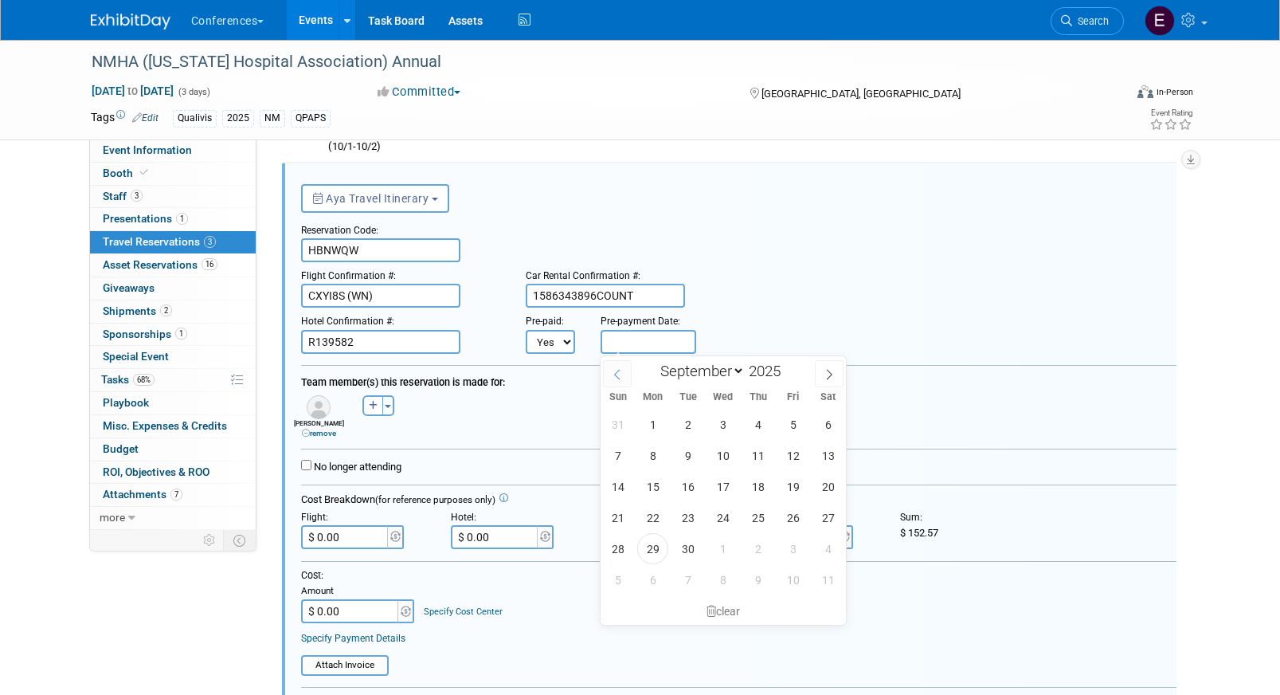
click at [618, 348] on input "text" at bounding box center [649, 342] width 96 height 24
click at [652, 557] on span "29" at bounding box center [652, 548] width 31 height 31
type input "[DATE]"
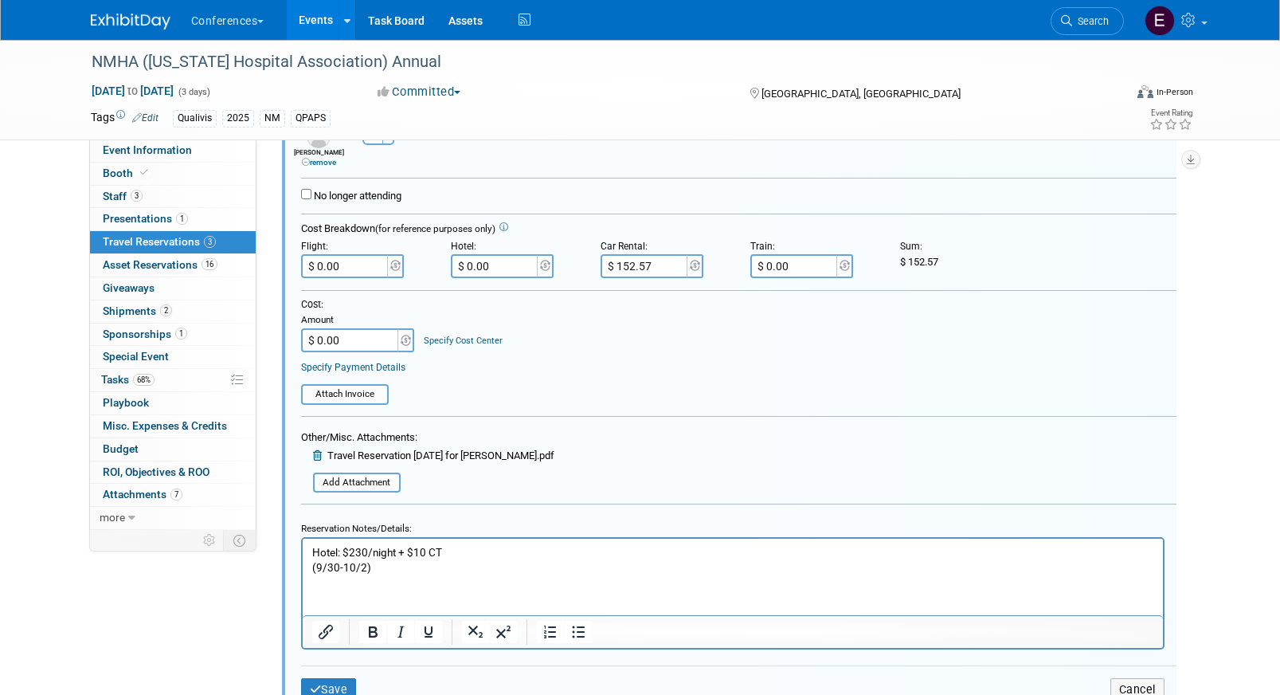
scroll to position [607, 0]
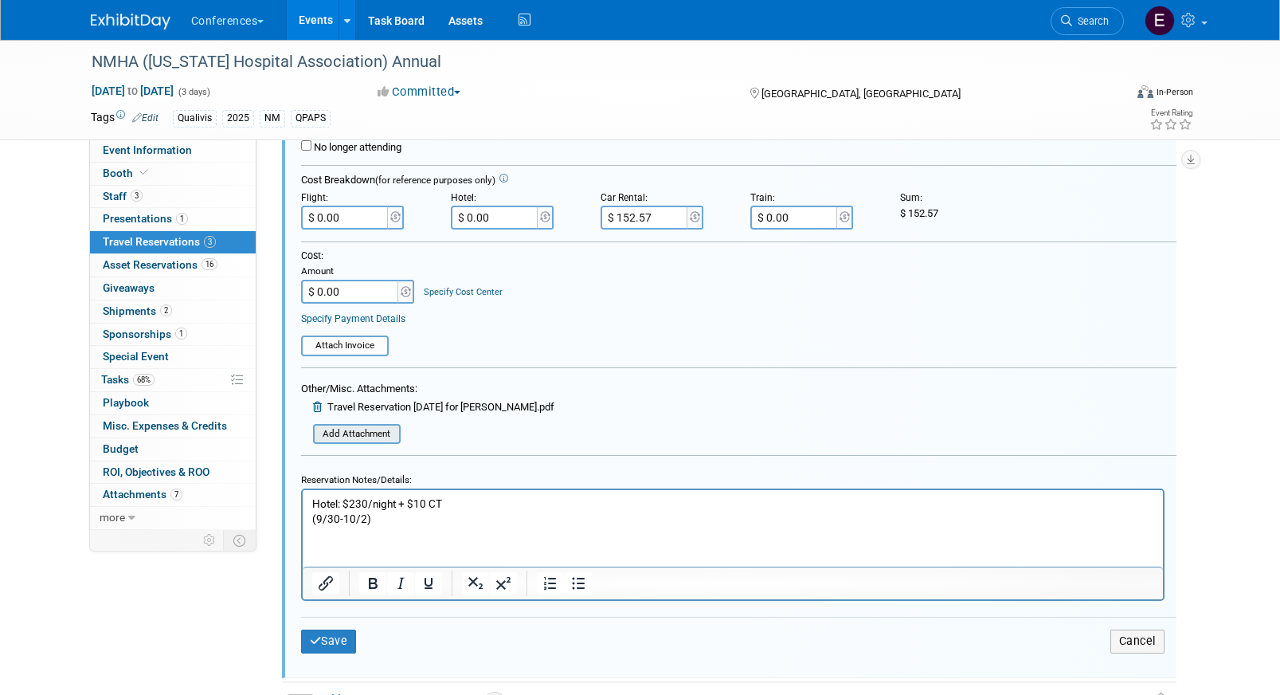
click at [315, 425] on input "file" at bounding box center [304, 434] width 190 height 18
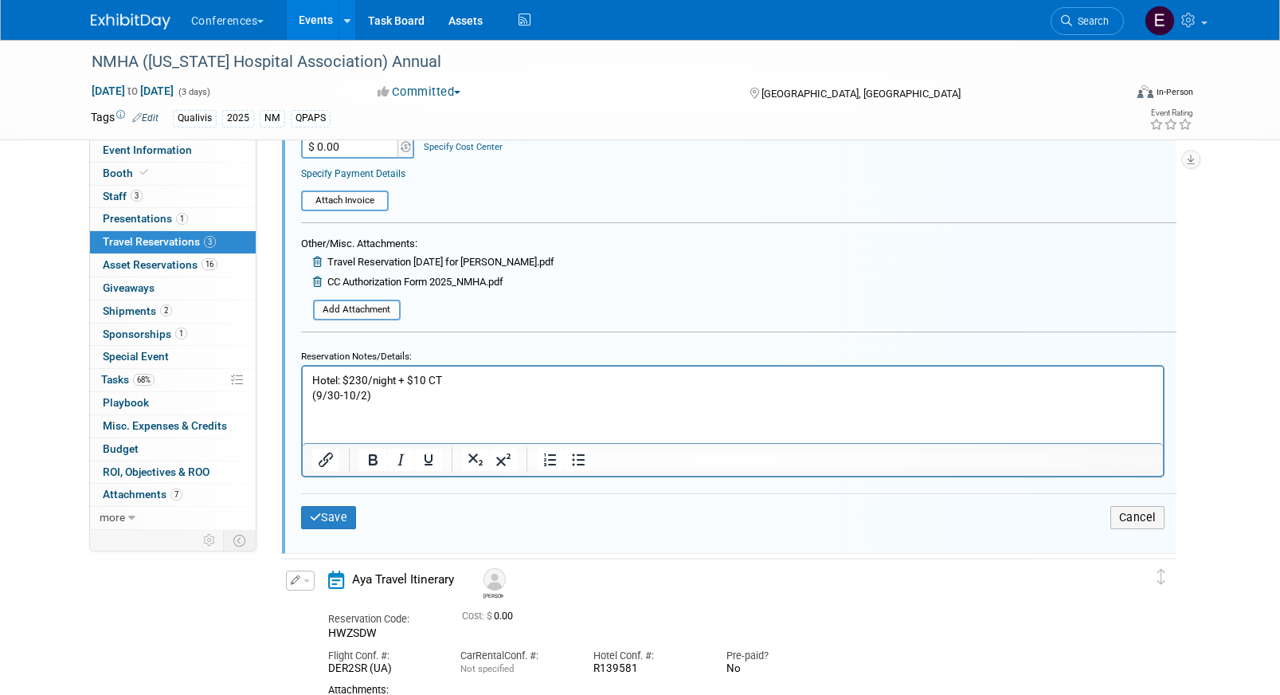
scroll to position [774, 0]
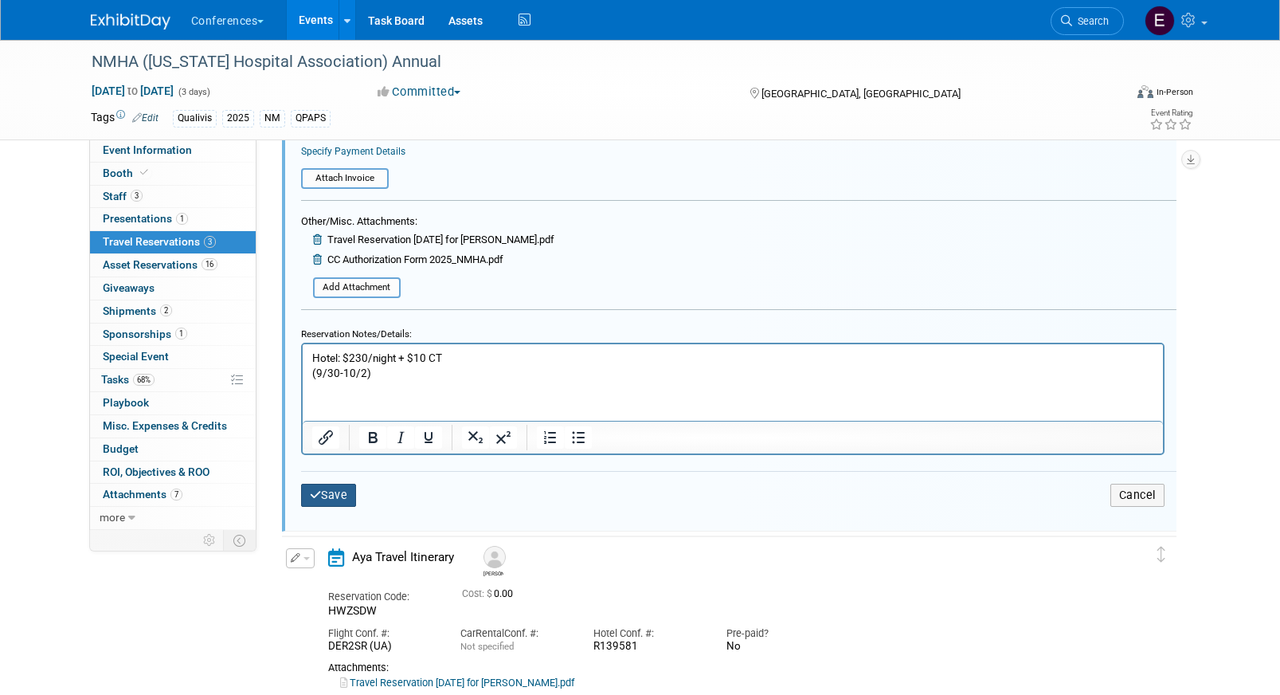
click at [336, 493] on button "Save" at bounding box center [329, 495] width 56 height 23
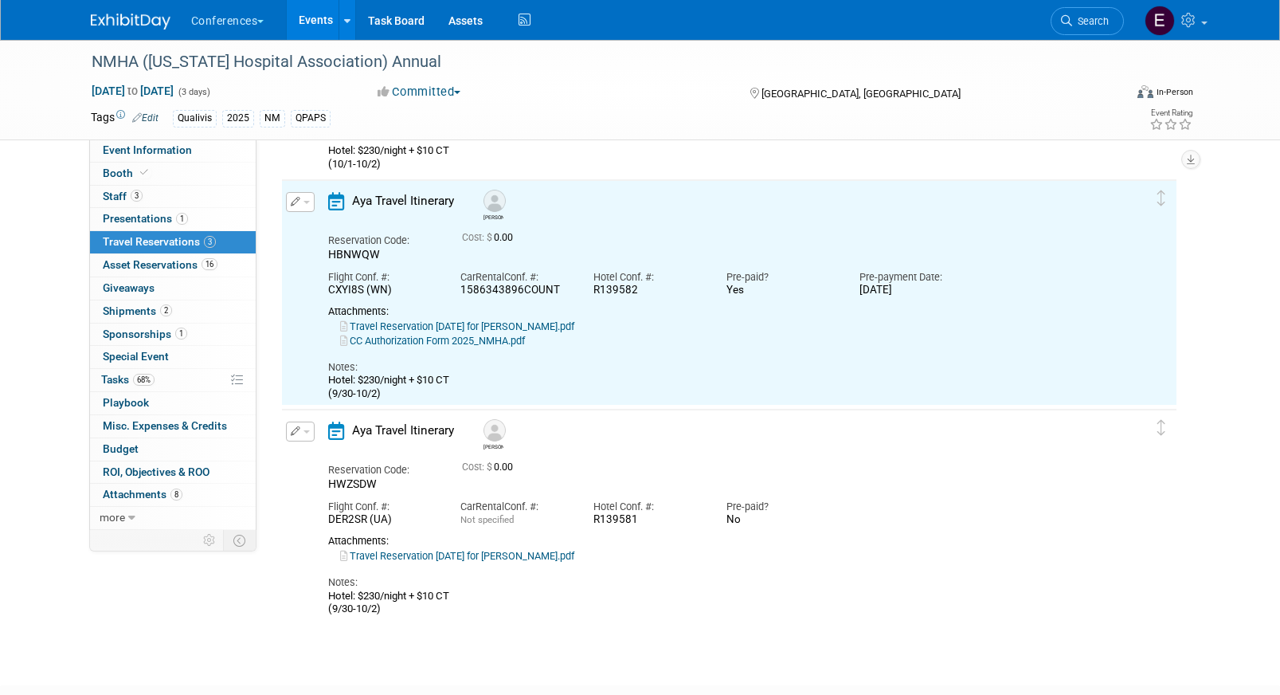
scroll to position [328, 0]
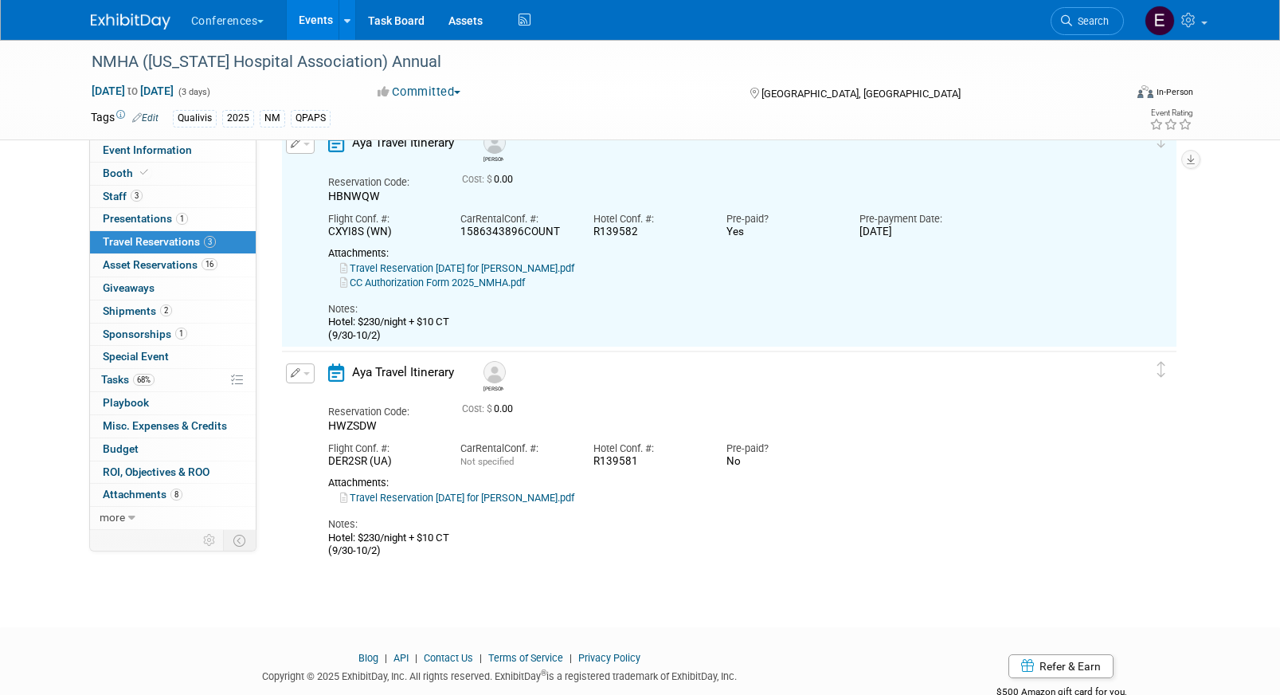
click at [297, 377] on icon "button" at bounding box center [296, 373] width 10 height 10
click at [317, 398] on button "Edit Reservation" at bounding box center [354, 401] width 135 height 23
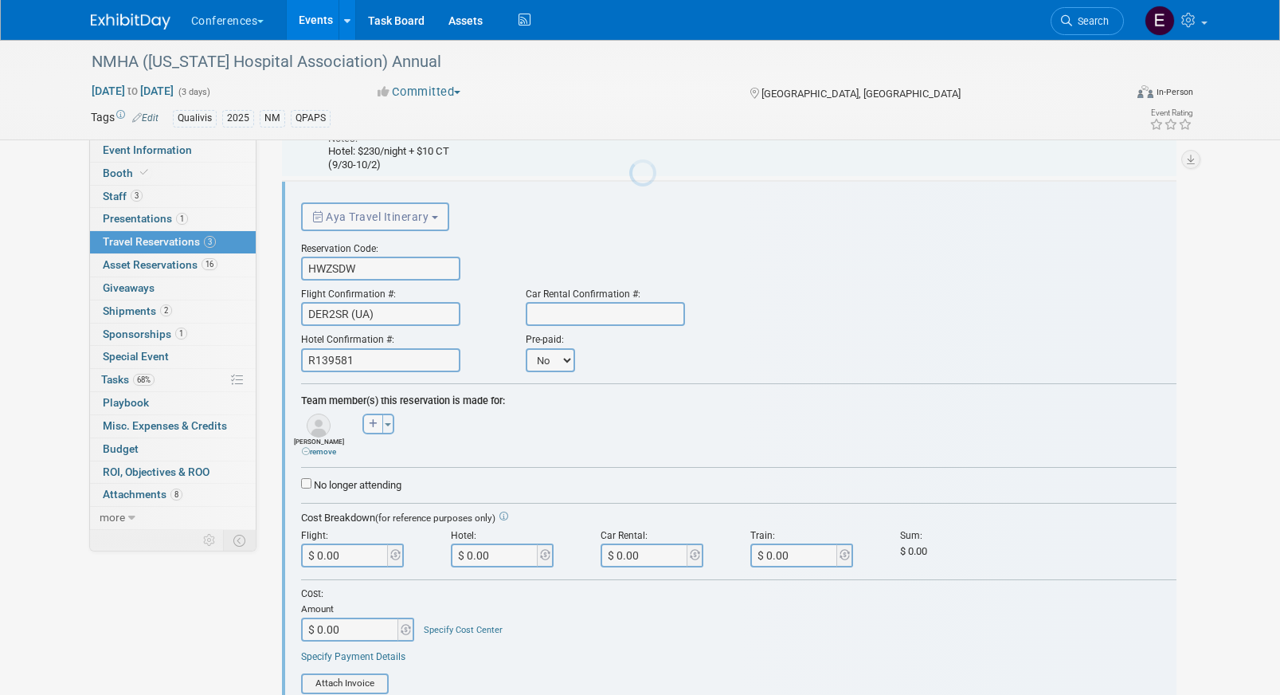
scroll to position [499, 0]
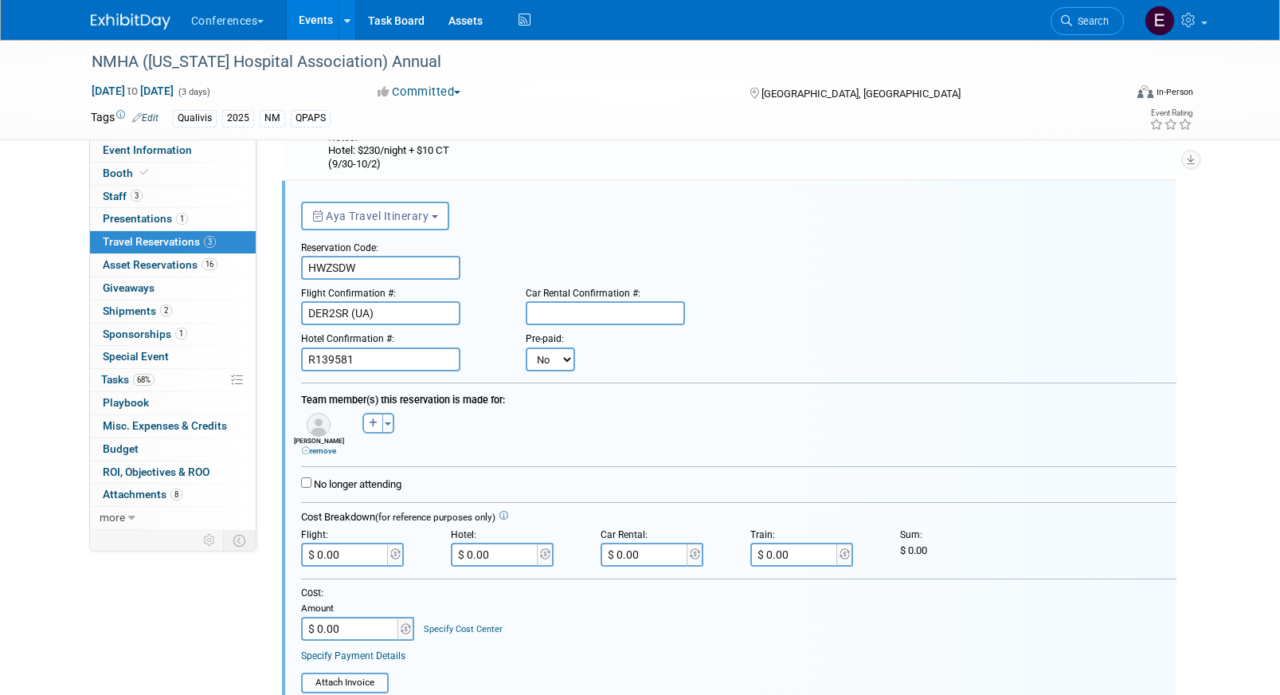
click at [542, 367] on select "No Yes" at bounding box center [550, 359] width 49 height 24
select select "1"
click at [526, 347] on select "No Yes" at bounding box center [550, 359] width 49 height 24
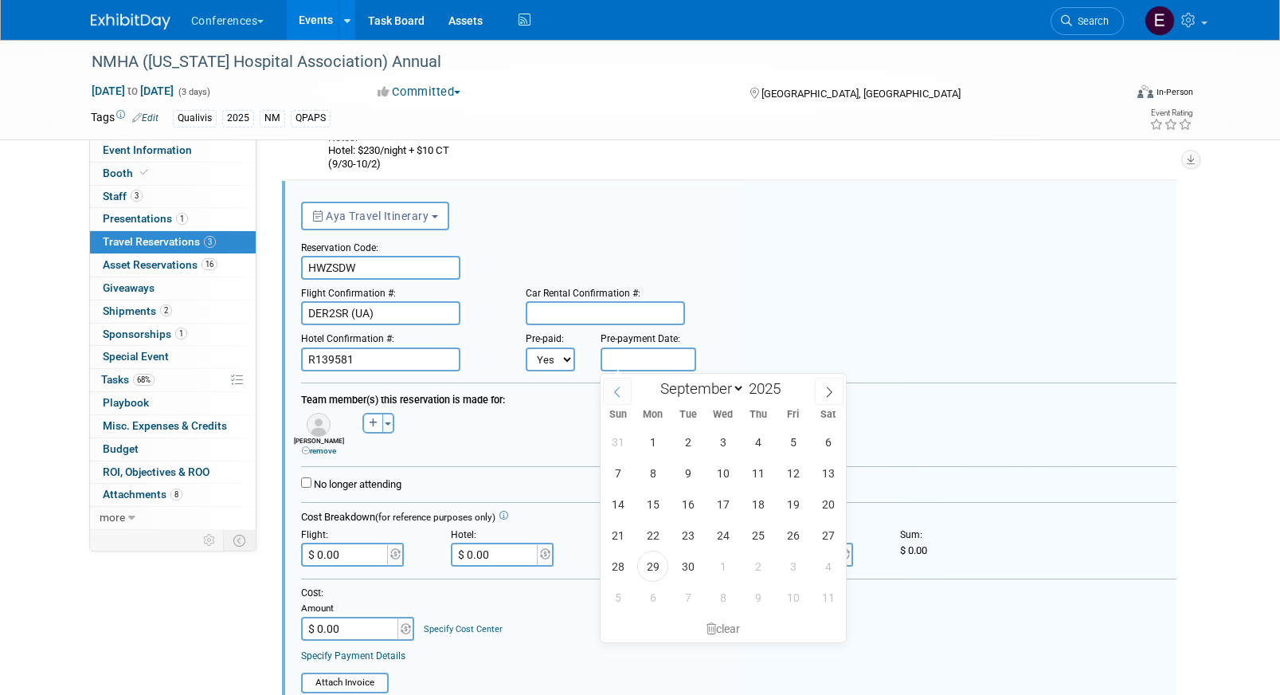
click at [617, 361] on input "text" at bounding box center [649, 359] width 96 height 24
click at [659, 568] on span "29" at bounding box center [652, 565] width 31 height 31
type input "Sep 29, 2025"
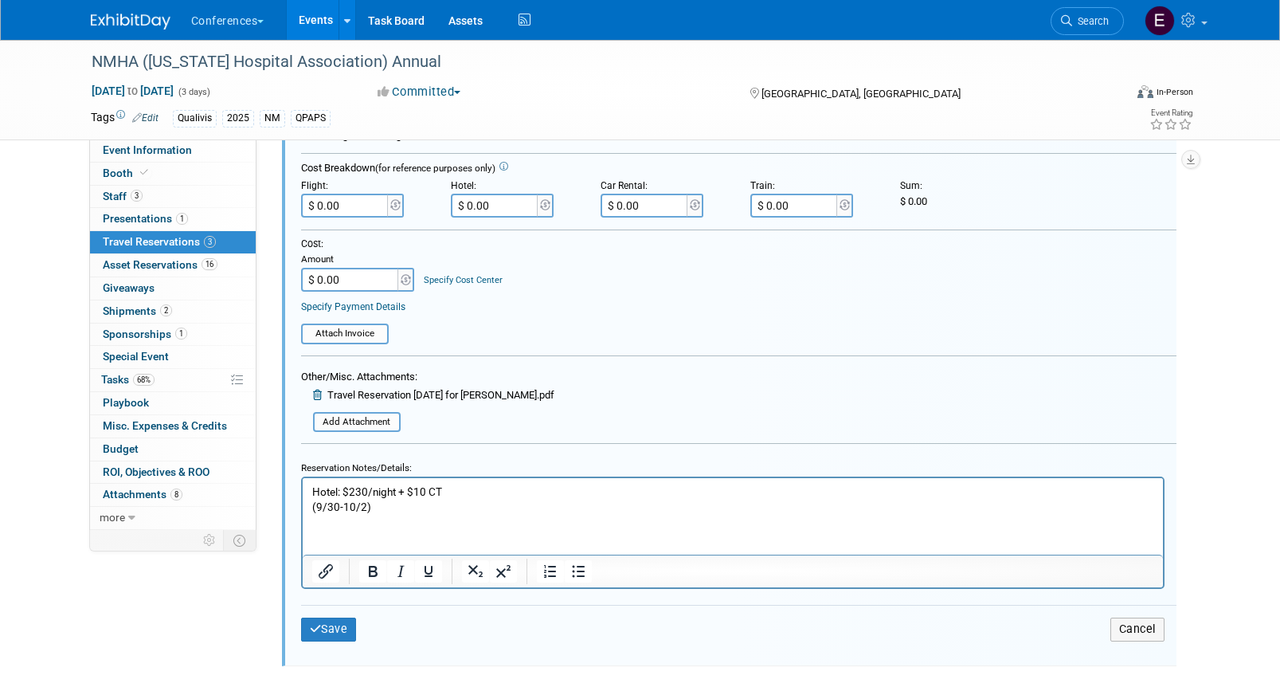
scroll to position [865, 0]
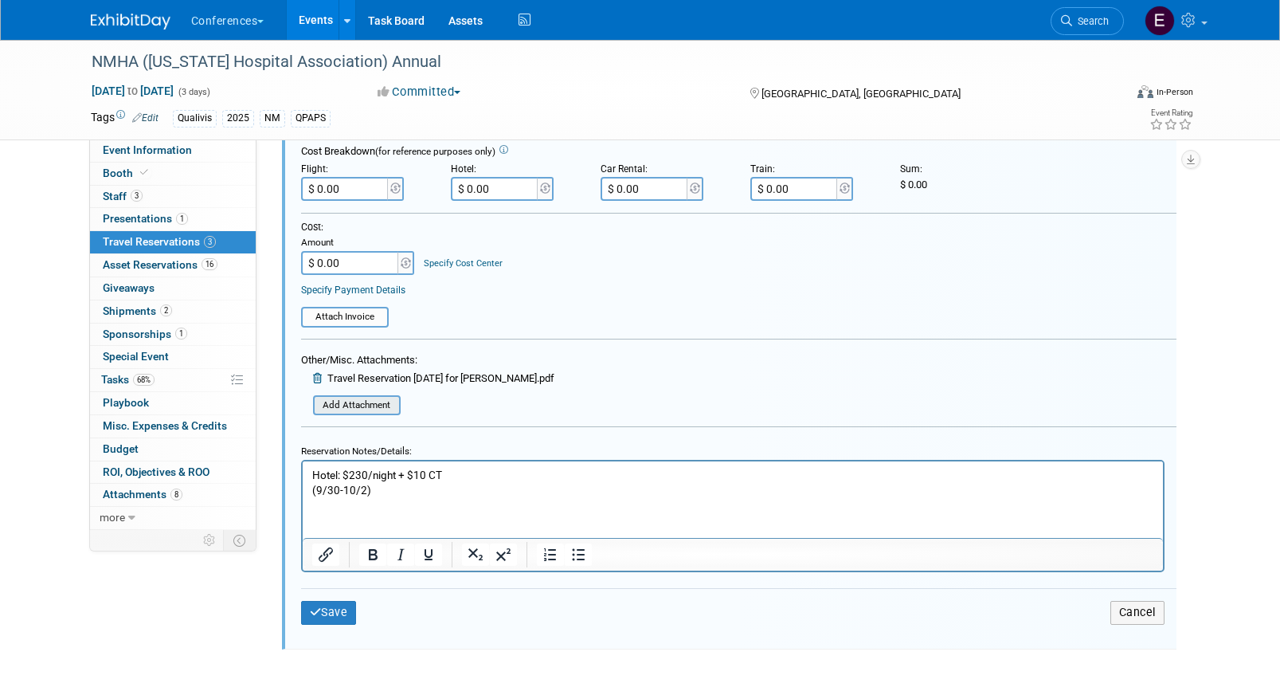
click at [354, 405] on input "file" at bounding box center [304, 406] width 190 height 18
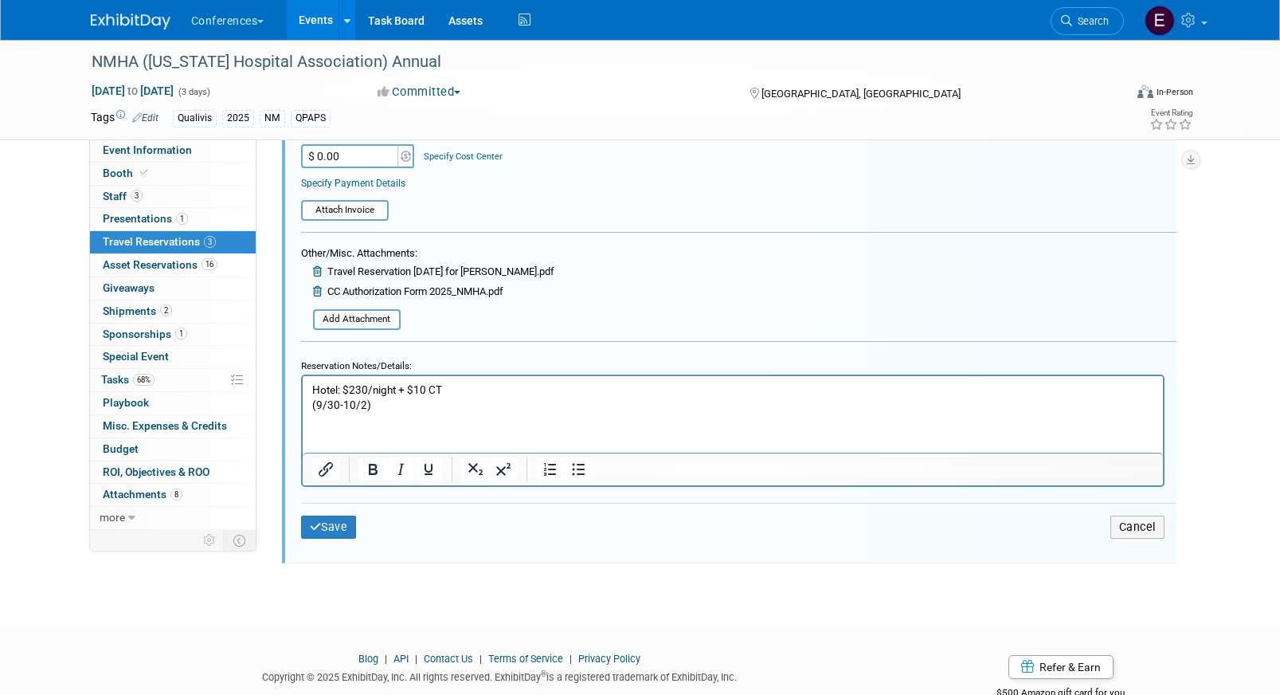
scroll to position [1000, 0]
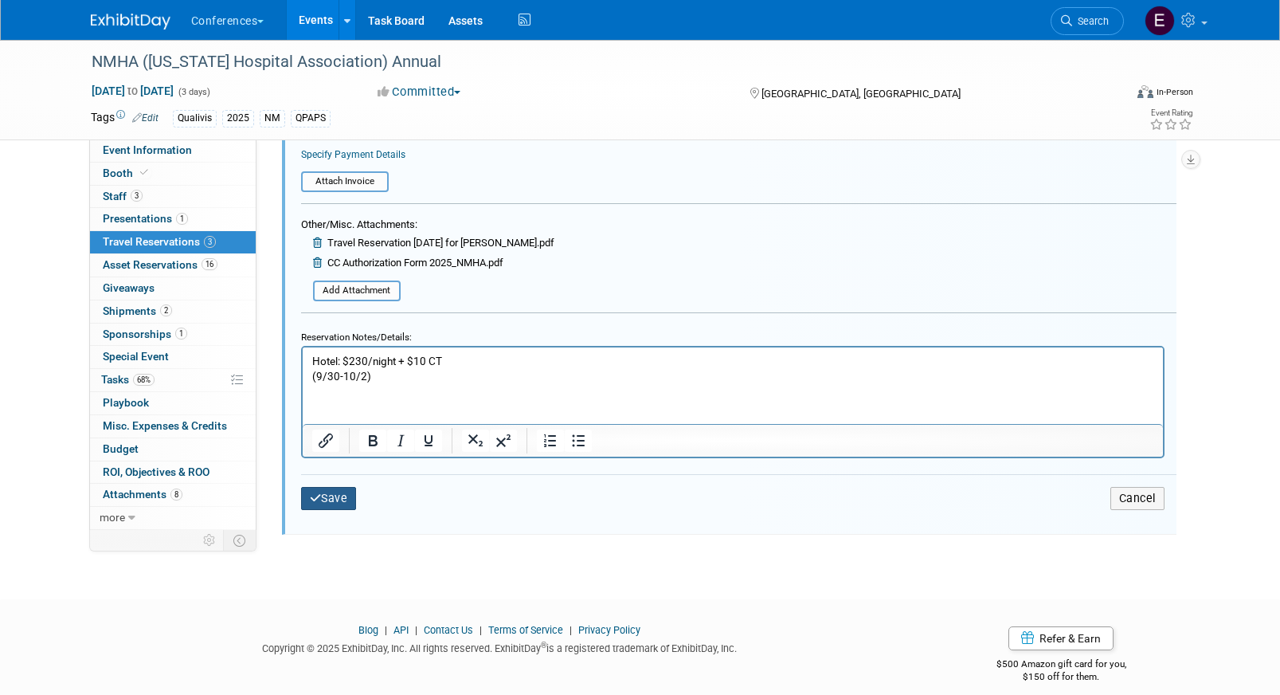
click at [339, 498] on button "Save" at bounding box center [329, 498] width 56 height 23
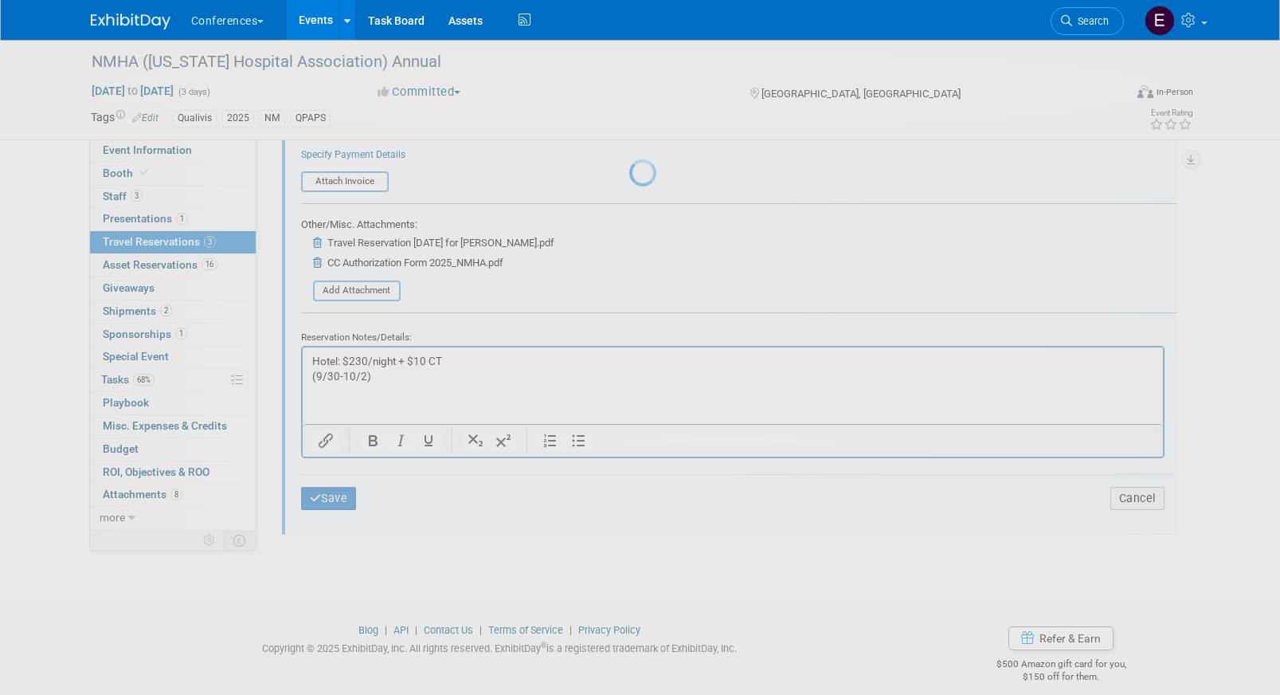
scroll to position [386, 0]
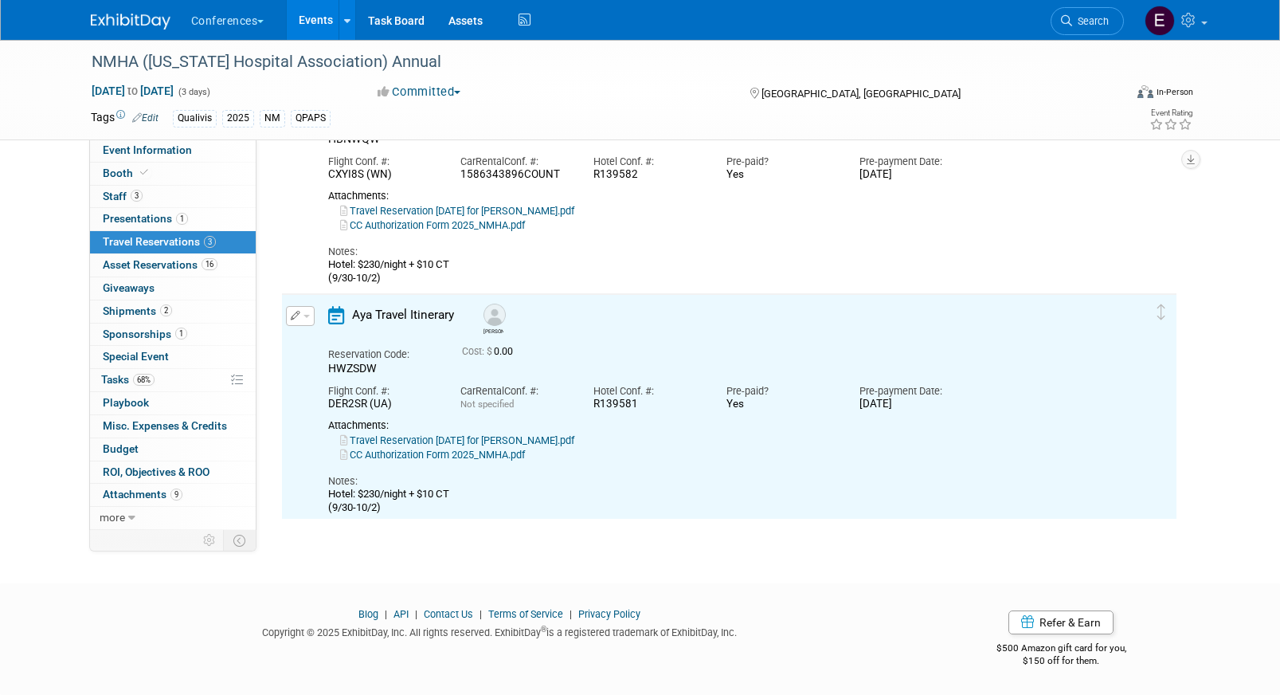
click at [447, 450] on link "CC Authorization Form 2025_NMHA.pdf" at bounding box center [432, 454] width 185 height 12
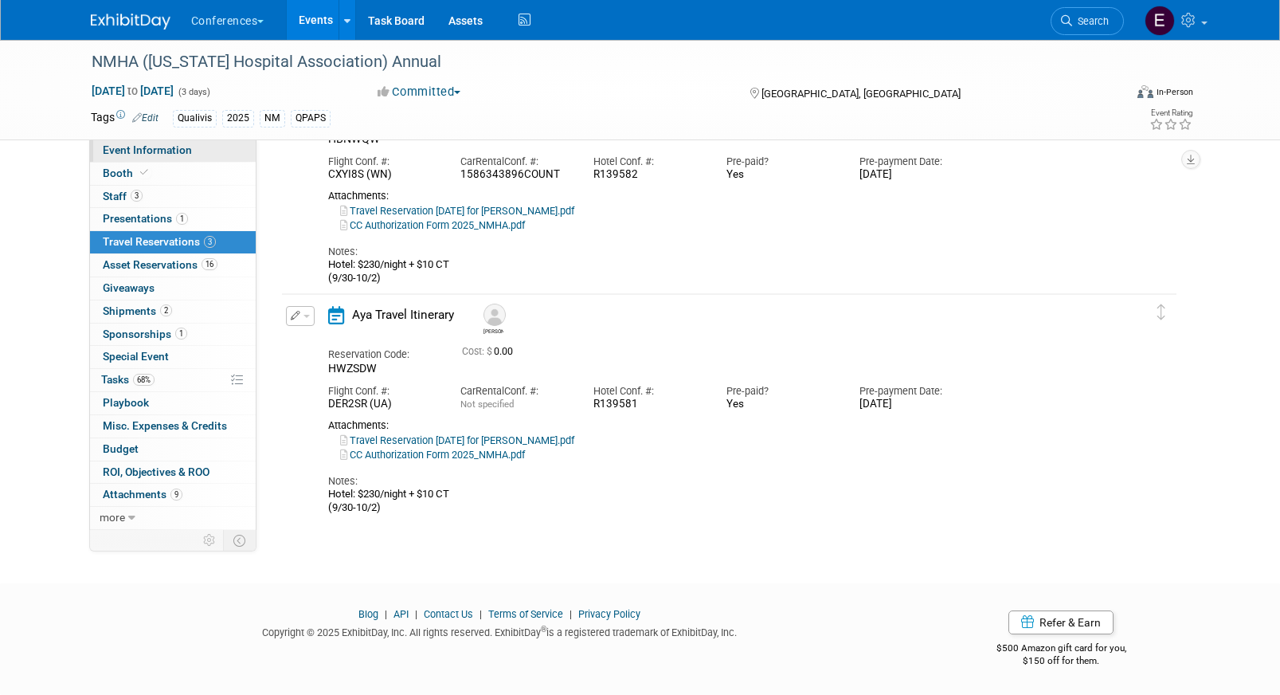
click at [191, 153] on link "Event Information" at bounding box center [173, 150] width 166 height 22
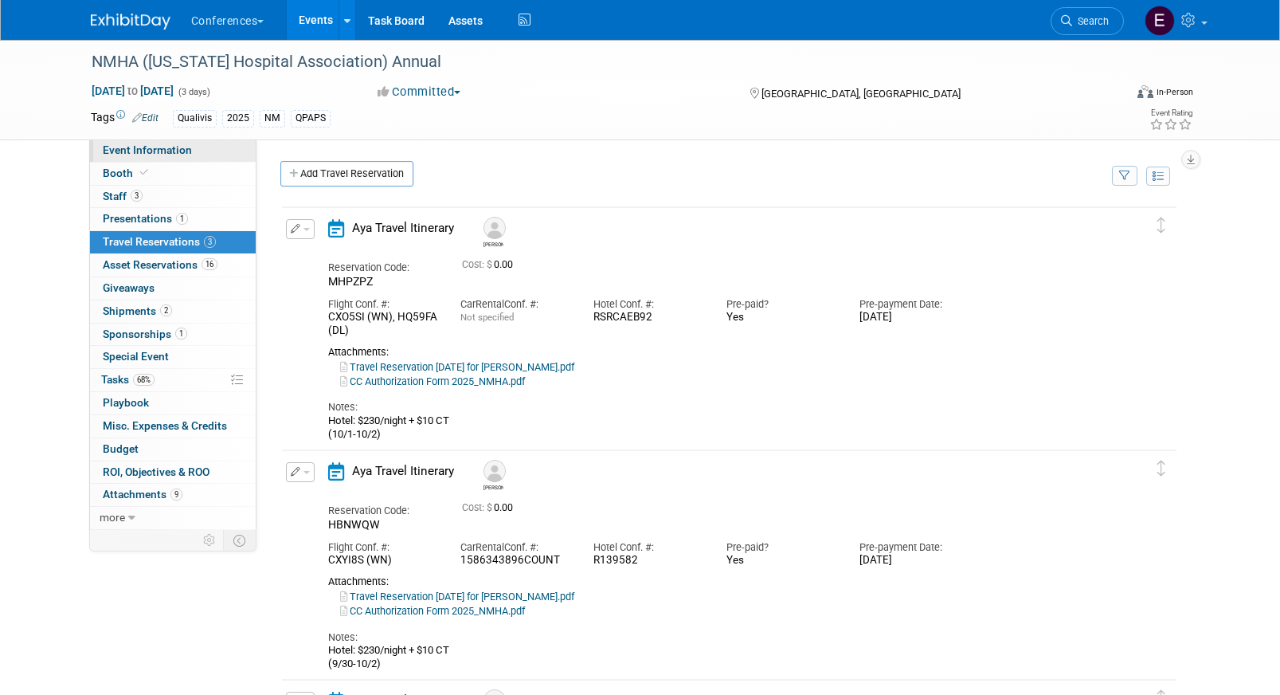
select select "Qualivis"
select select "Client-facing"
select select "Karina"
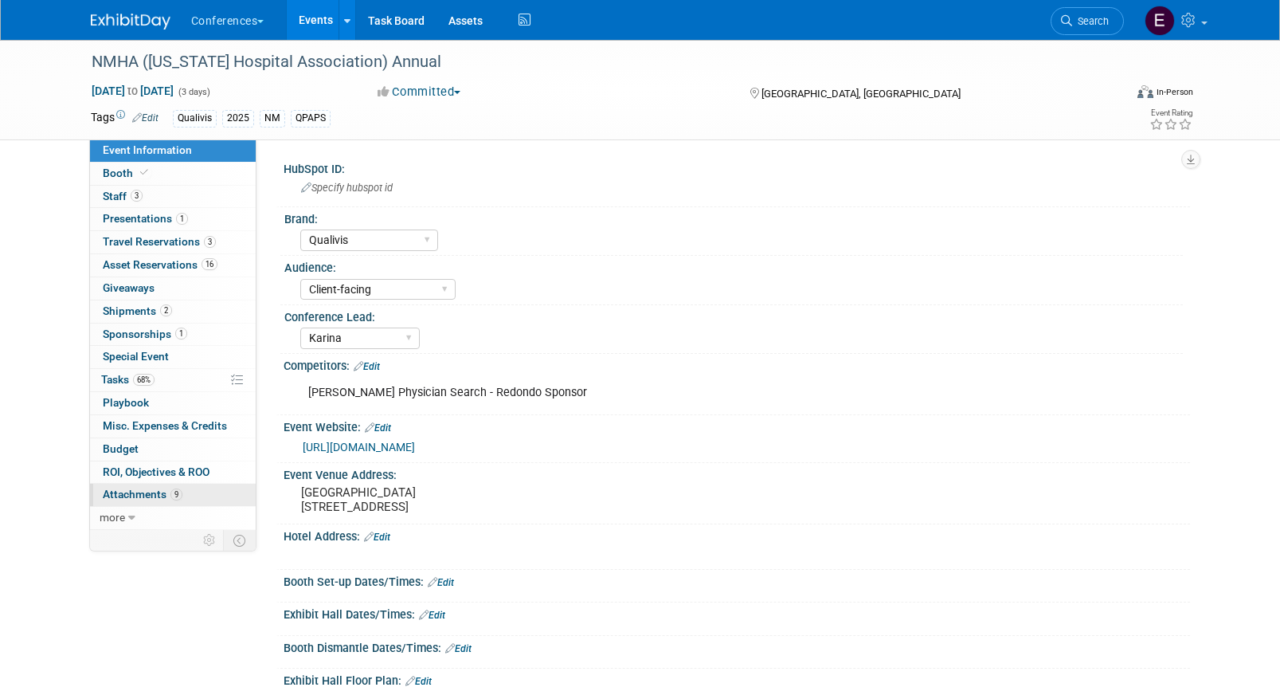
drag, startPoint x: 433, startPoint y: 499, endPoint x: 255, endPoint y: 488, distance: 178.7
click at [255, 488] on div "Event Information Event Info Booth Booth 3 Staff 3 Staff 1 Presentations 1 Pres…" at bounding box center [640, 622] width 1123 height 1165
drag, startPoint x: 300, startPoint y: 493, endPoint x: 447, endPoint y: 495, distance: 146.6
click at [447, 495] on pre "Sandia Resort & Casino 30 Rainbow Rd, Albuquerque, NM 87113" at bounding box center [472, 499] width 343 height 29
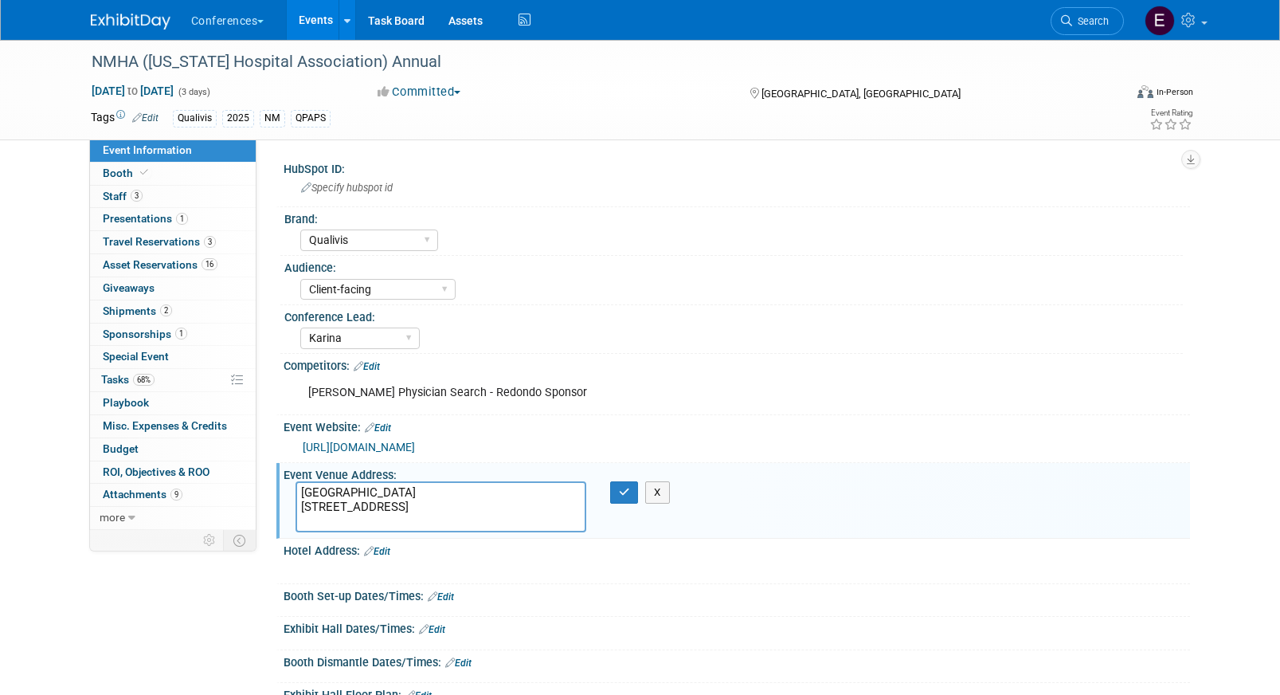
drag, startPoint x: 447, startPoint y: 495, endPoint x: 256, endPoint y: 493, distance: 191.2
click at [256, 493] on div "Event Information Event Info Booth Booth 3 Staff 3 Staff 1 Presentations 1 Pres…" at bounding box center [640, 630] width 1123 height 1180
click at [173, 202] on link "3 Staff 3" at bounding box center [173, 197] width 166 height 22
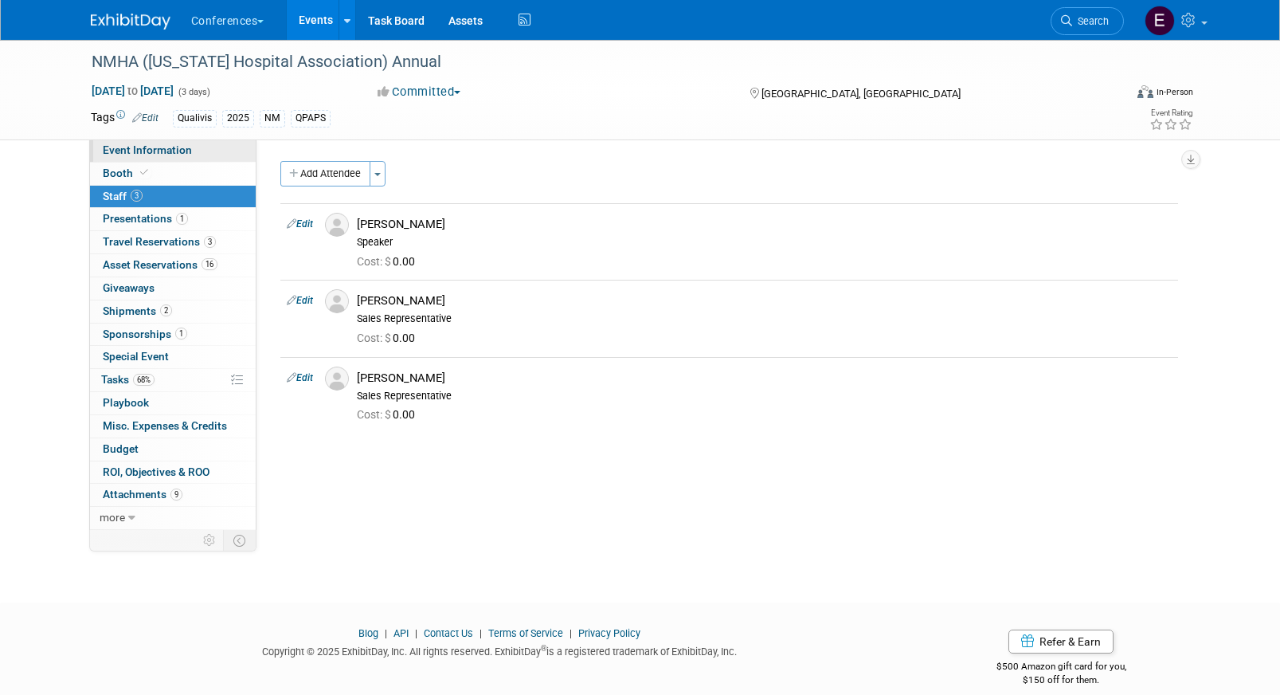
click at [137, 146] on span "Event Information" at bounding box center [147, 149] width 89 height 13
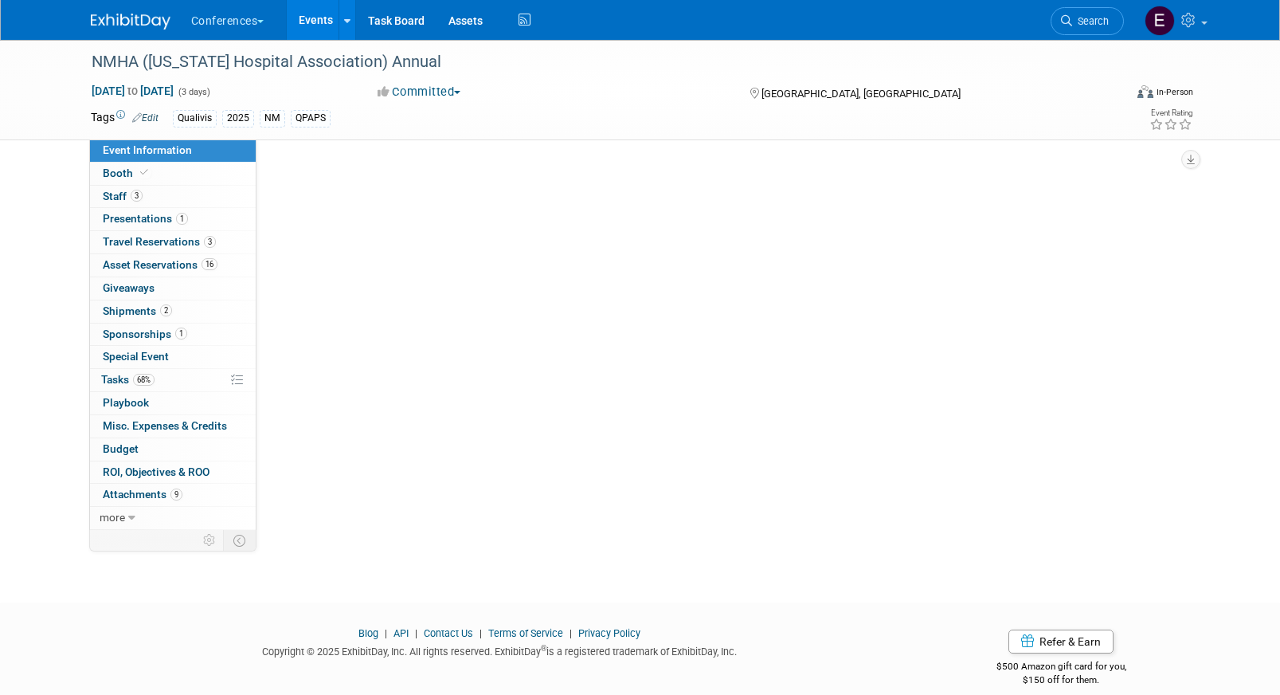
select select "Qualivis"
select select "Client-facing"
select select "Karina"
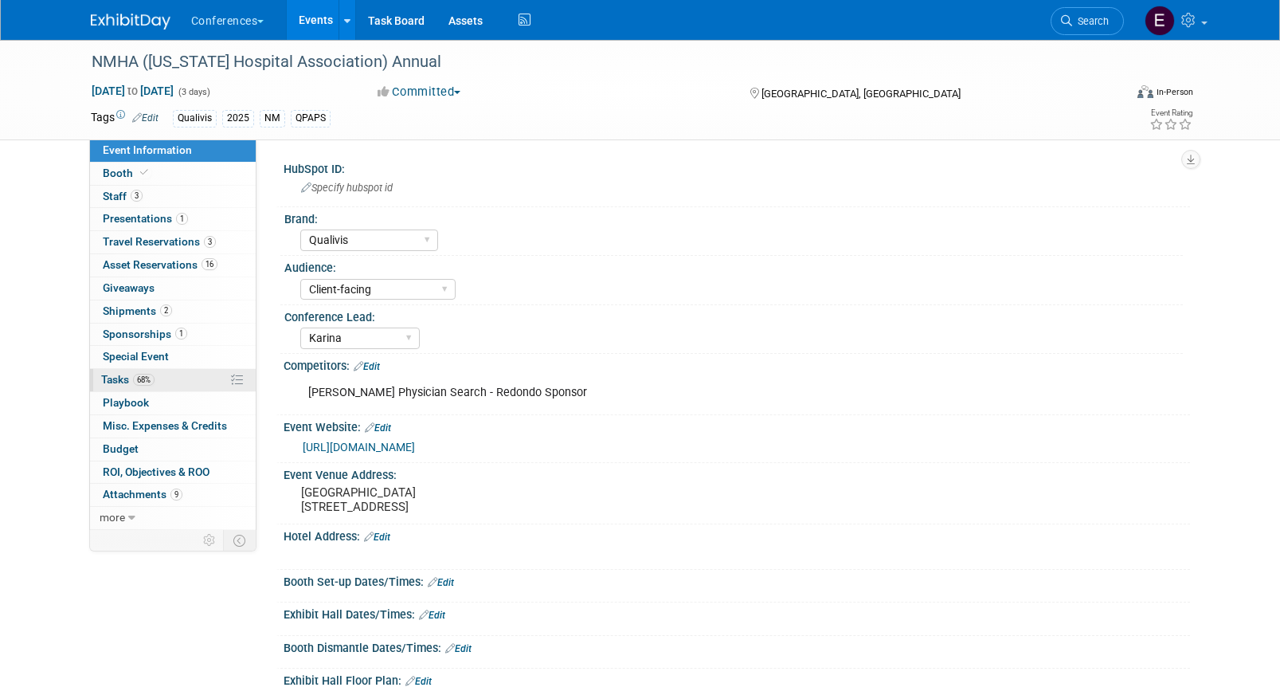
click at [115, 382] on span "Tasks 68%" at bounding box center [127, 379] width 53 height 13
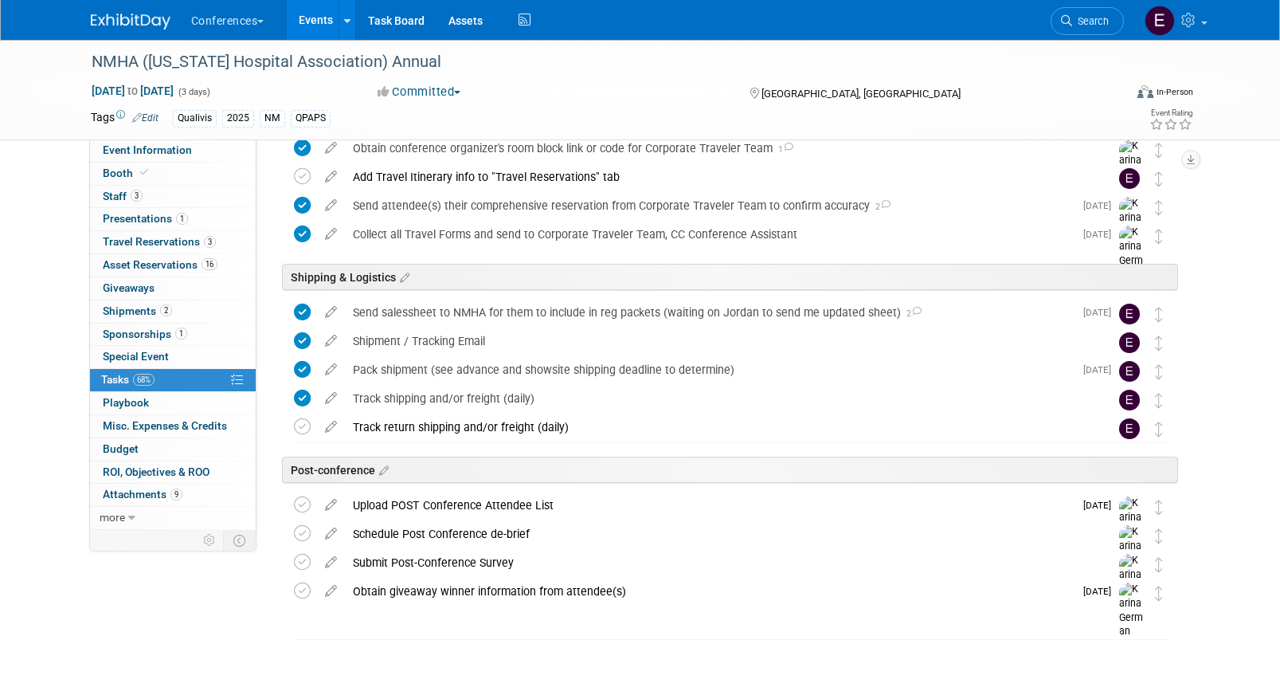
scroll to position [747, 0]
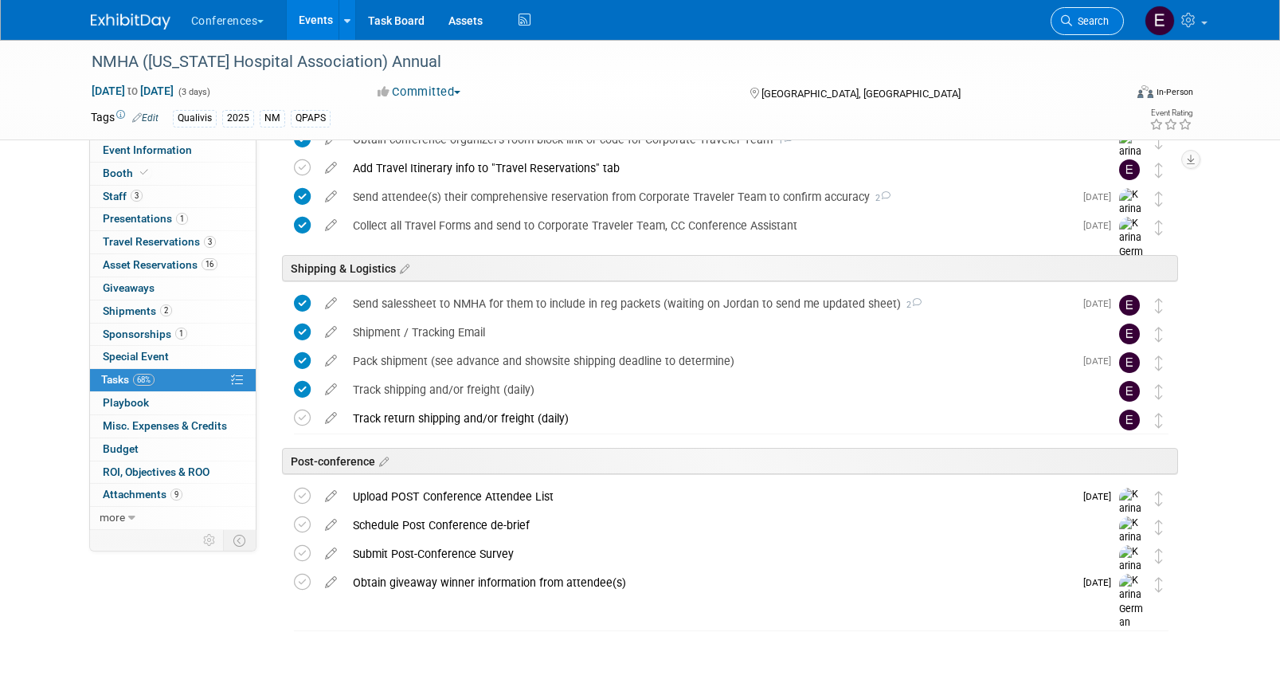
click at [1058, 16] on link "Search" at bounding box center [1087, 21] width 73 height 28
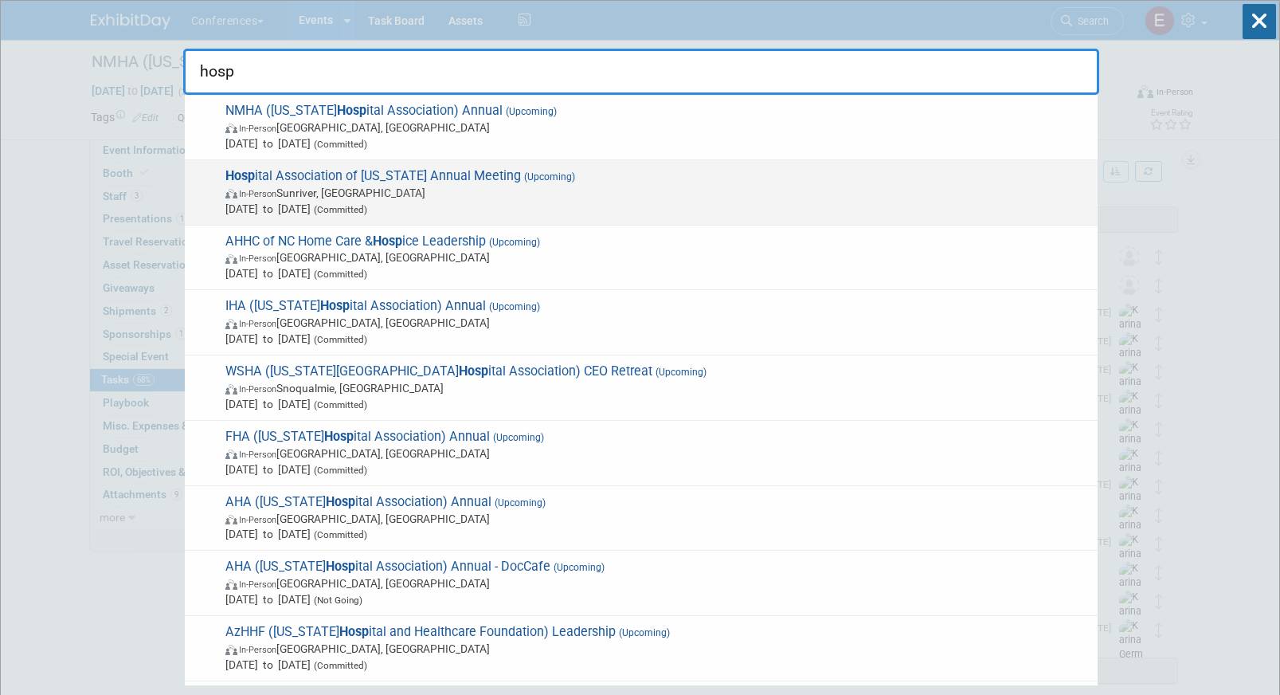
type input "hosp"
click at [485, 174] on span "Hosp ital Association of Oregon Annual Meeting (Upcoming) In-Person Sunriver, O…" at bounding box center [655, 192] width 869 height 49
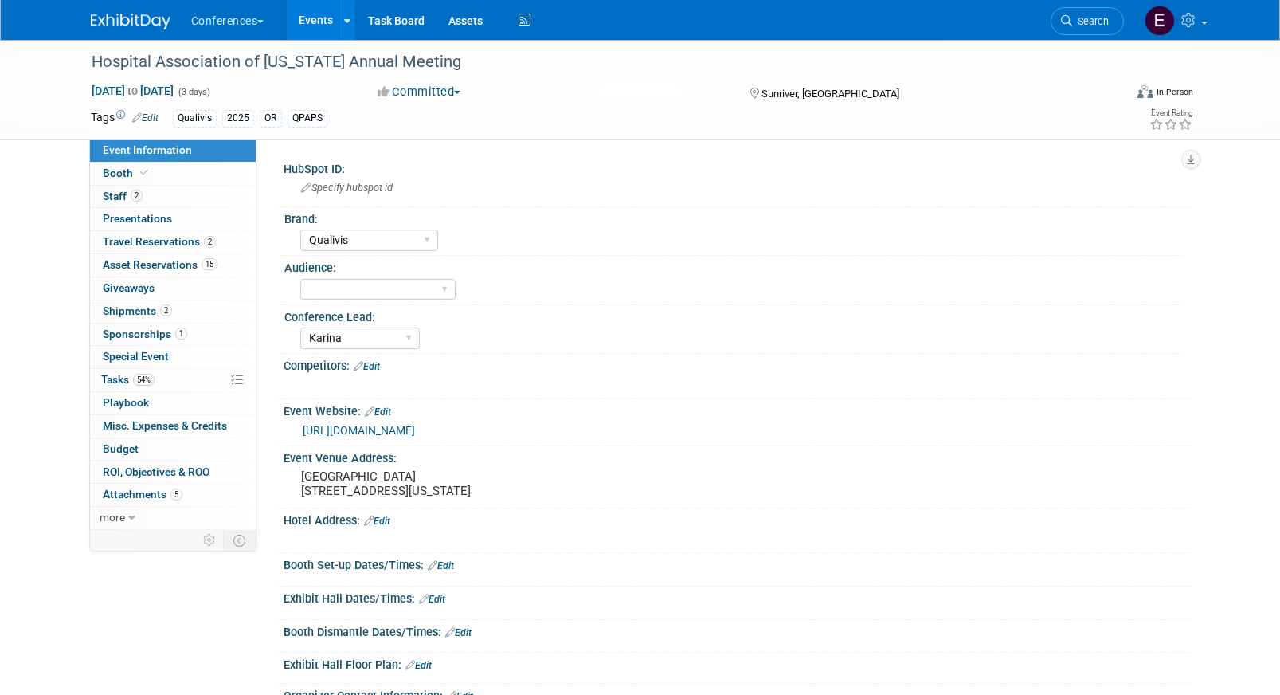
select select "Qualivis"
select select "Karina"
click at [131, 383] on span "Tasks 54%" at bounding box center [127, 379] width 53 height 13
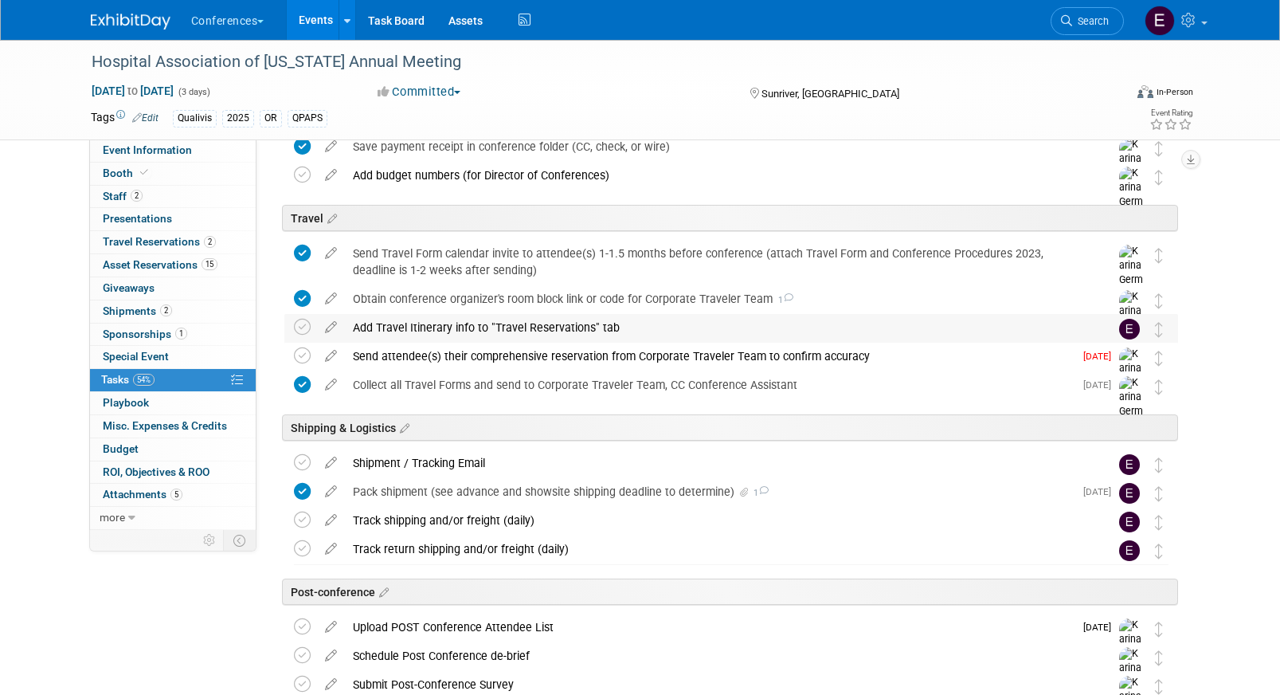
scroll to position [475, 0]
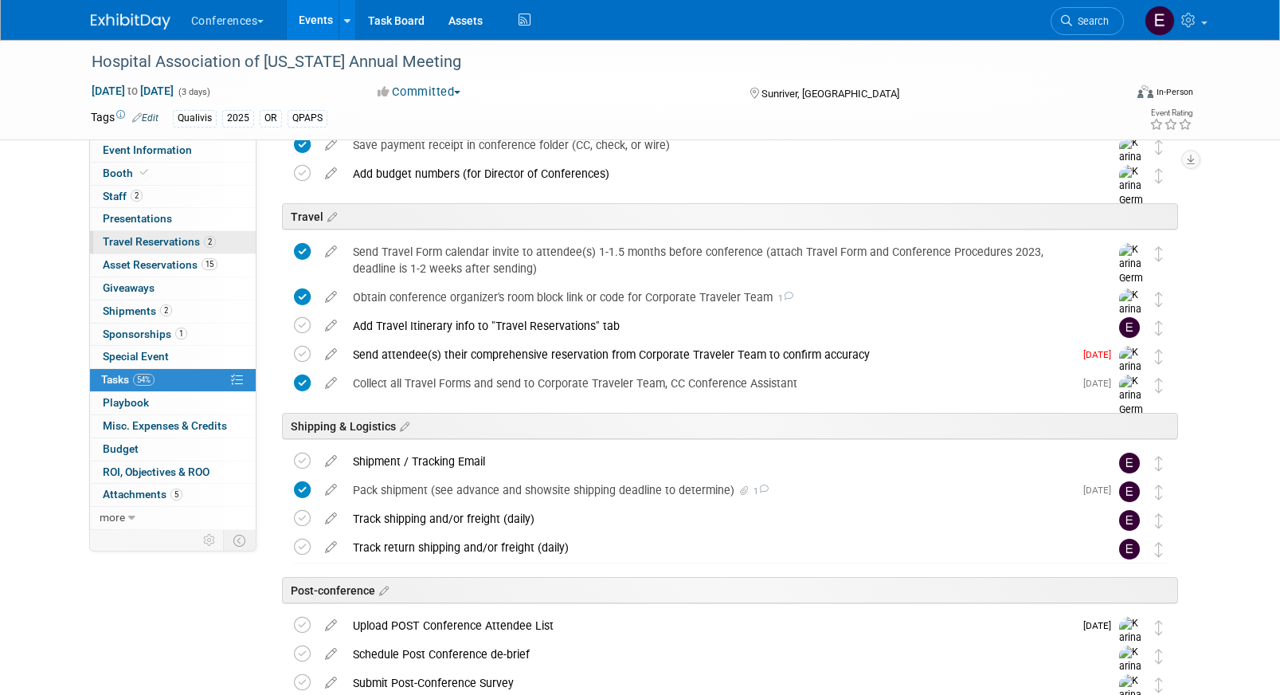
click at [224, 241] on link "2 Travel Reservations 2" at bounding box center [173, 242] width 166 height 22
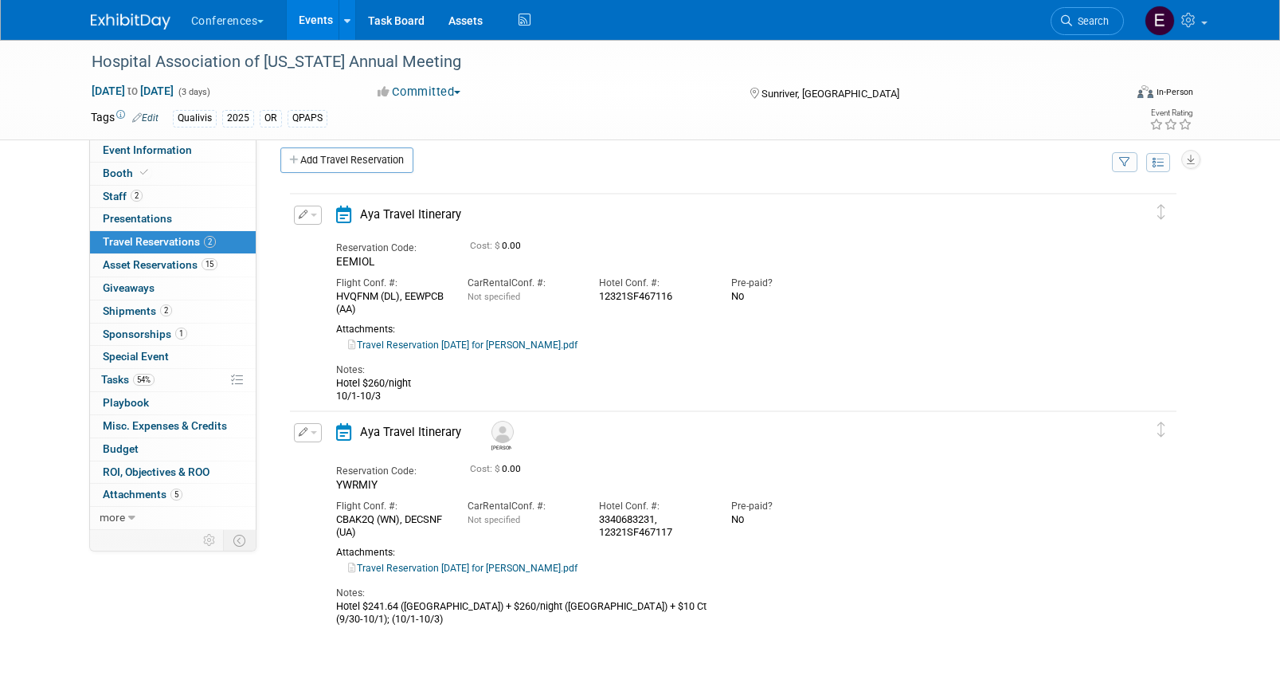
scroll to position [14, 0]
click at [306, 426] on button "button" at bounding box center [308, 431] width 28 height 19
click at [334, 456] on button "Edit Reservation" at bounding box center [362, 459] width 135 height 23
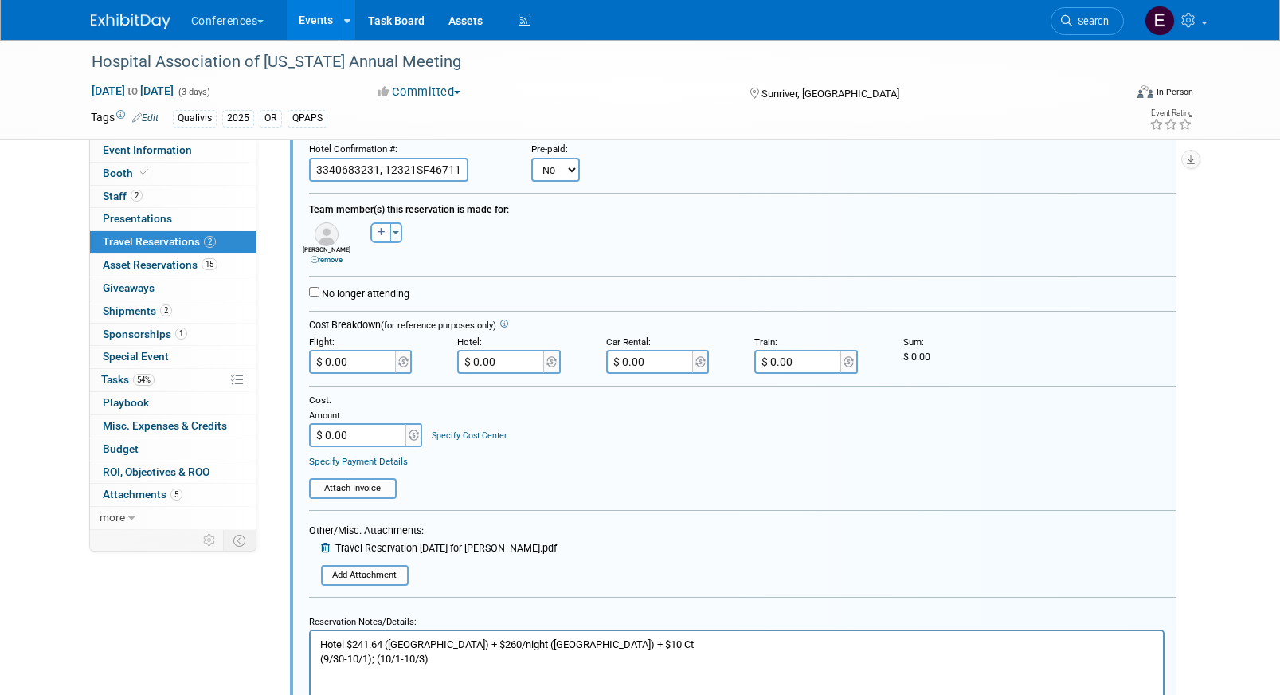
scroll to position [434, 0]
click at [370, 592] on form "<i class="fa-light fa-calendar-lines" style="padding: 6px 4px 6px 1px;"></i> Ay…" at bounding box center [742, 393] width 867 height 781
click at [368, 575] on input "file" at bounding box center [326, 573] width 162 height 17
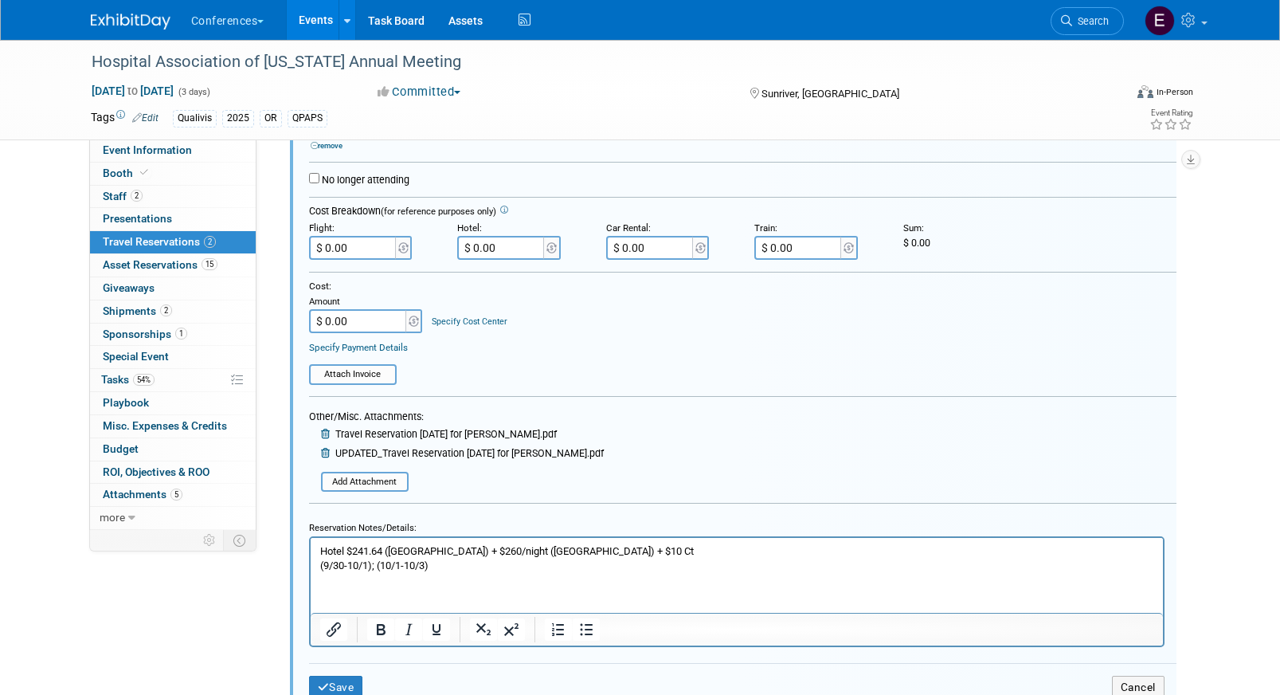
scroll to position [606, 0]
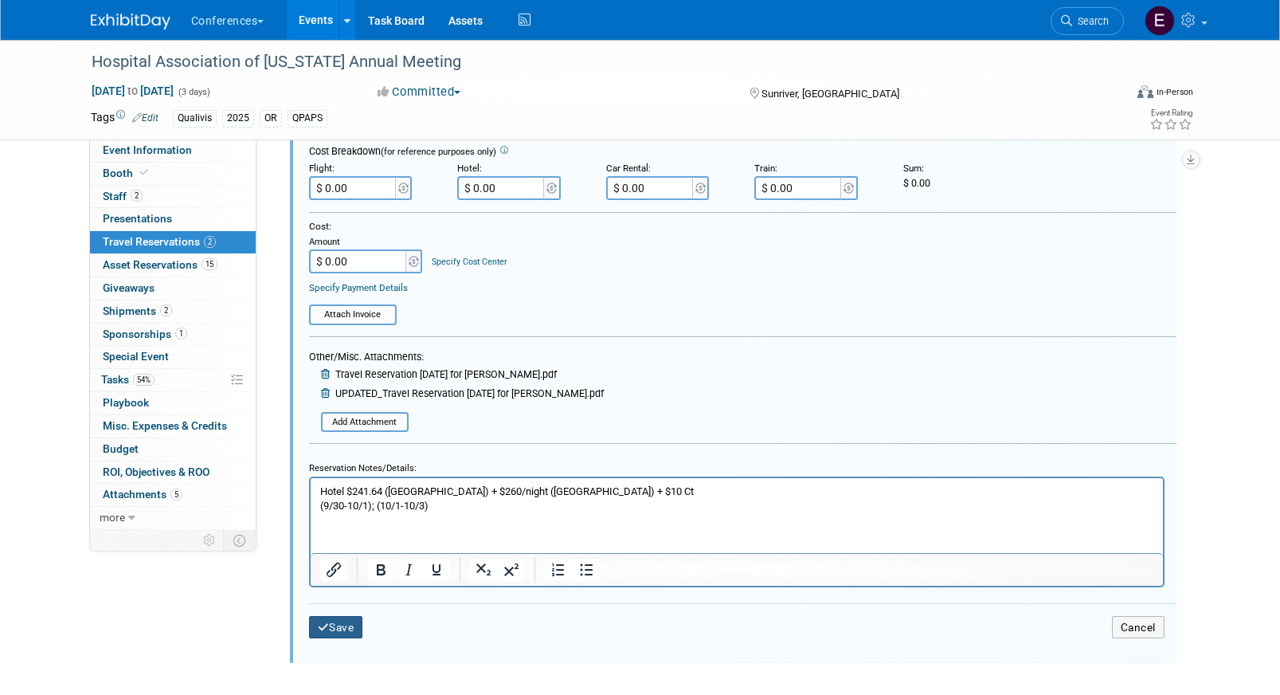
click at [350, 621] on button "Save" at bounding box center [336, 627] width 54 height 23
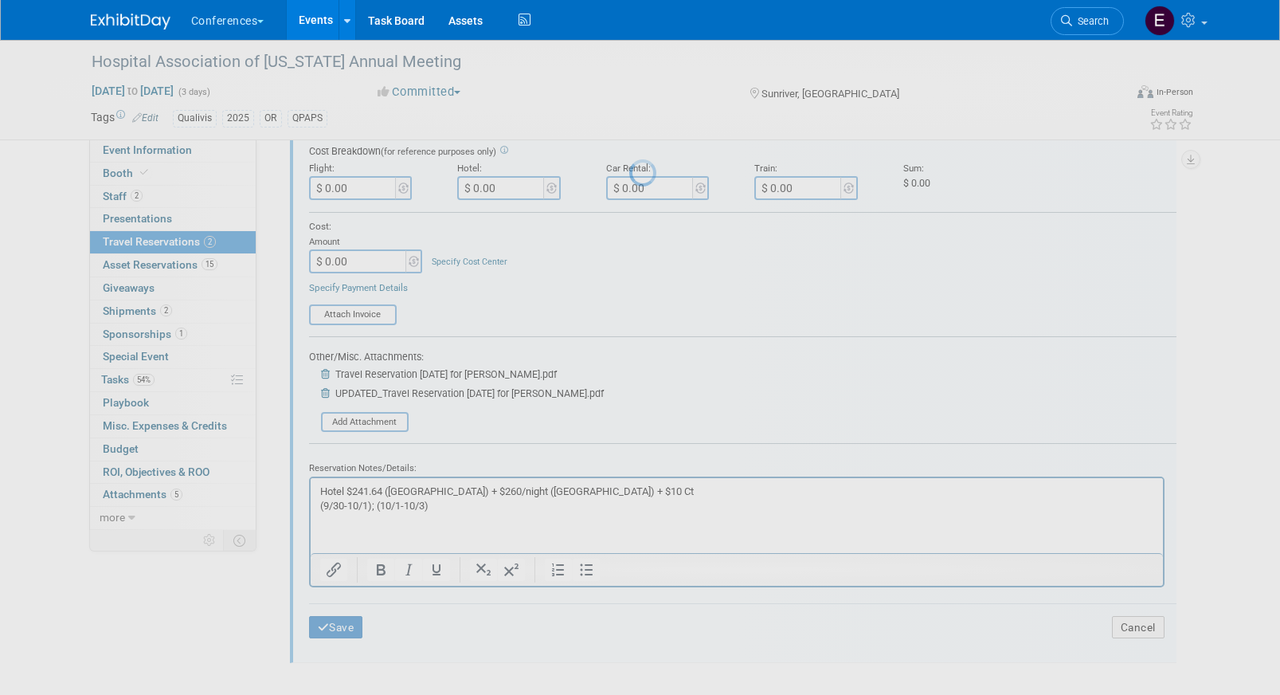
scroll to position [22, 0]
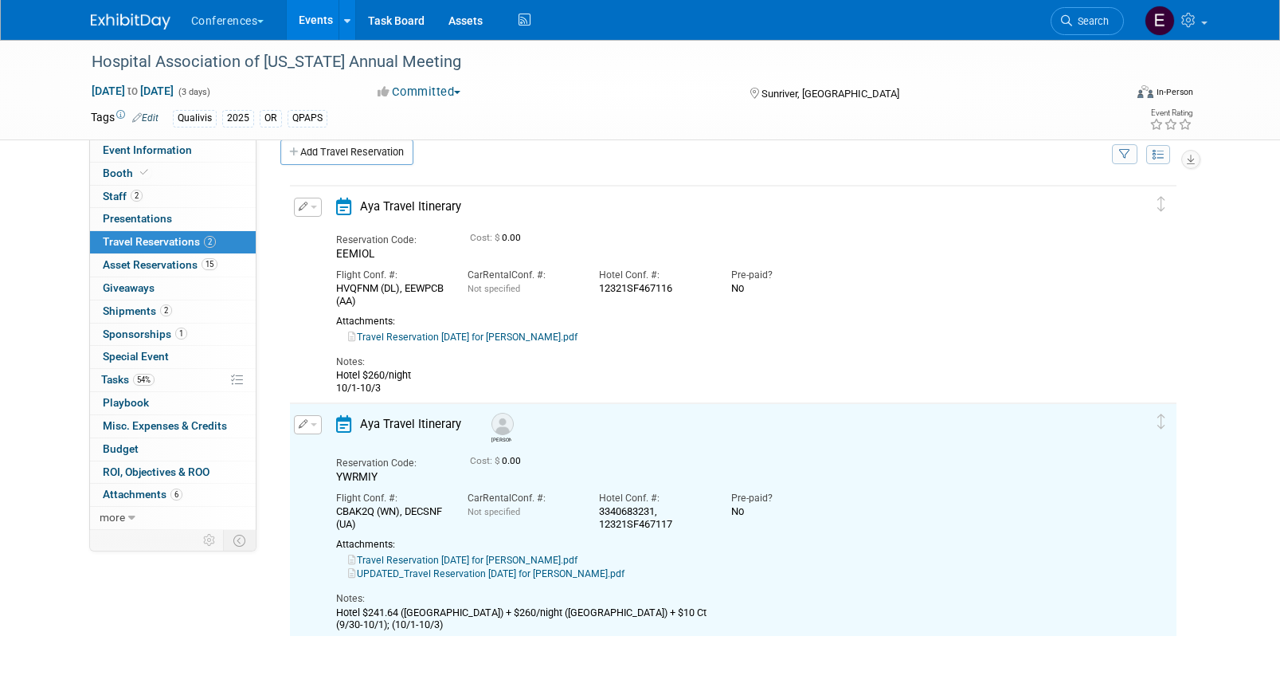
click at [429, 578] on link "UPDATED_Travel Reservation October 01 for KELLY M PARKER.pdf" at bounding box center [486, 573] width 276 height 11
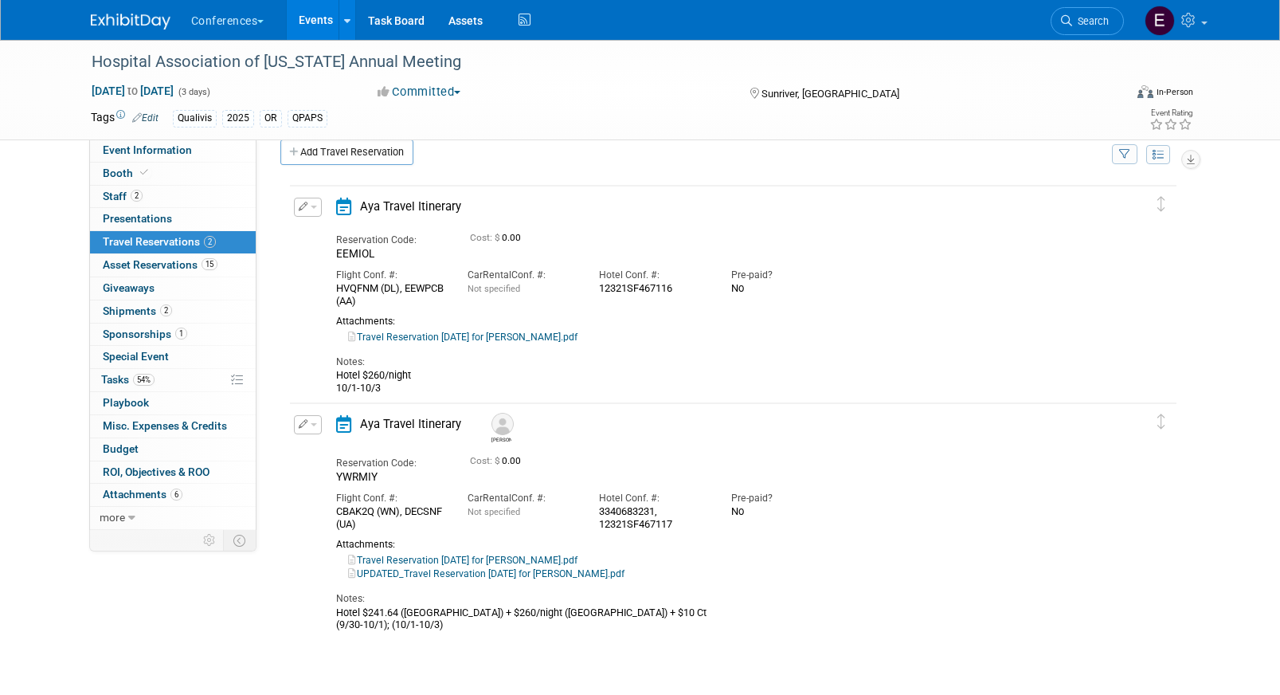
click at [317, 426] on button "button" at bounding box center [308, 424] width 28 height 19
click at [345, 449] on button "Edit Reservation" at bounding box center [362, 451] width 135 height 23
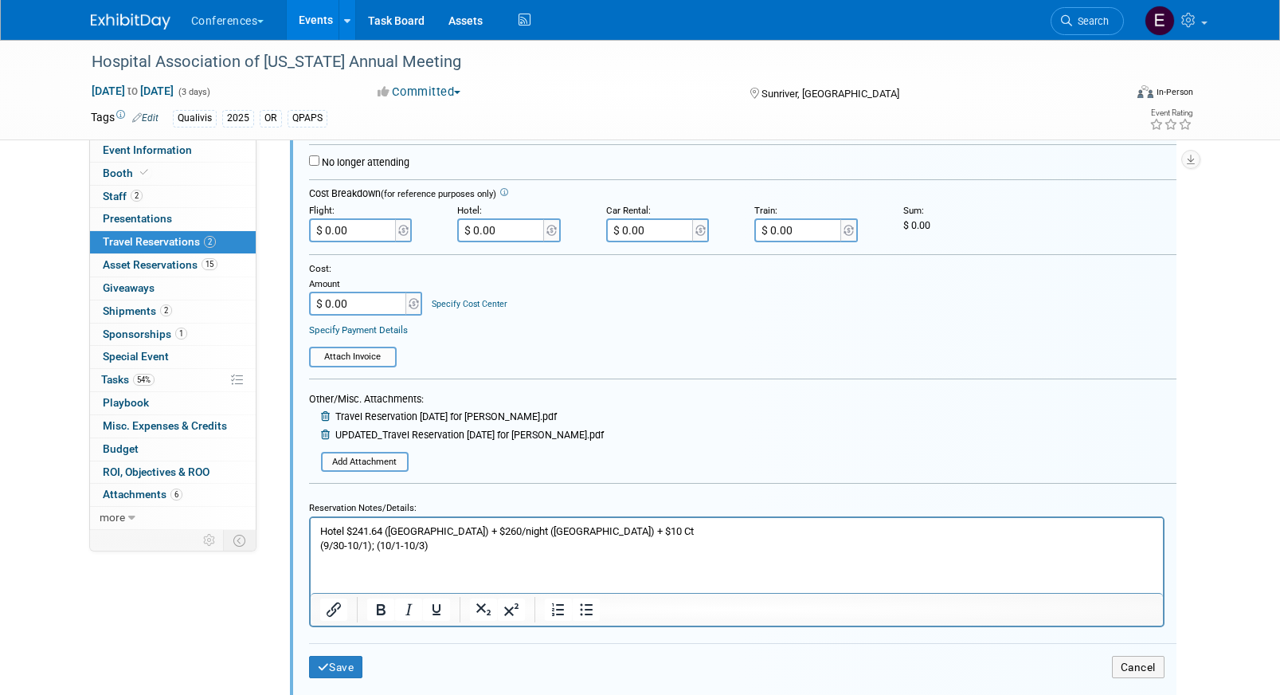
scroll to position [586, 0]
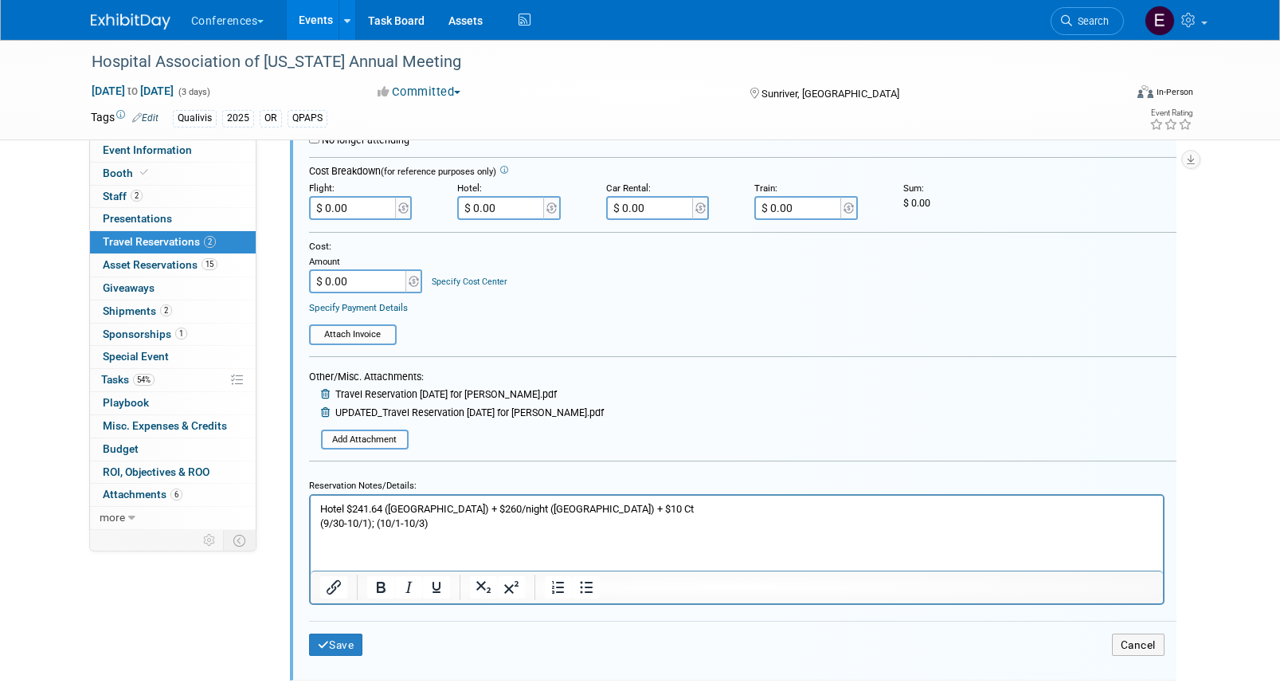
click at [322, 399] on icon at bounding box center [327, 395] width 12 height 10
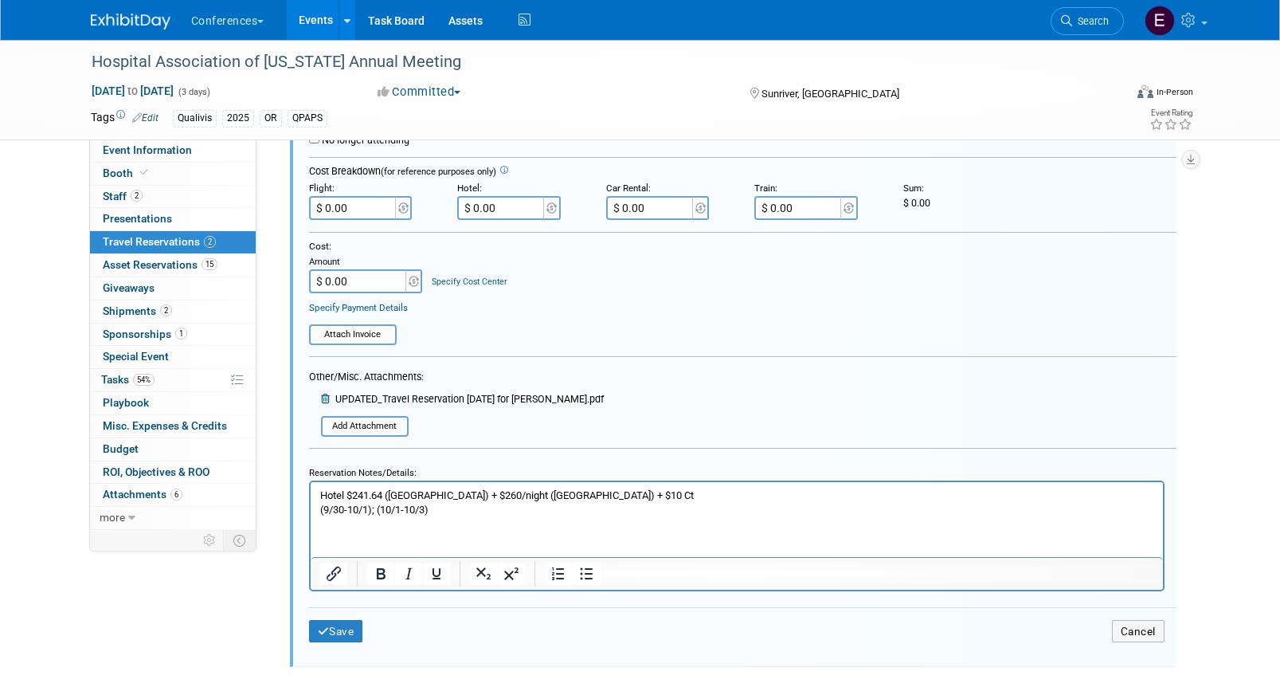
scroll to position [546, 0]
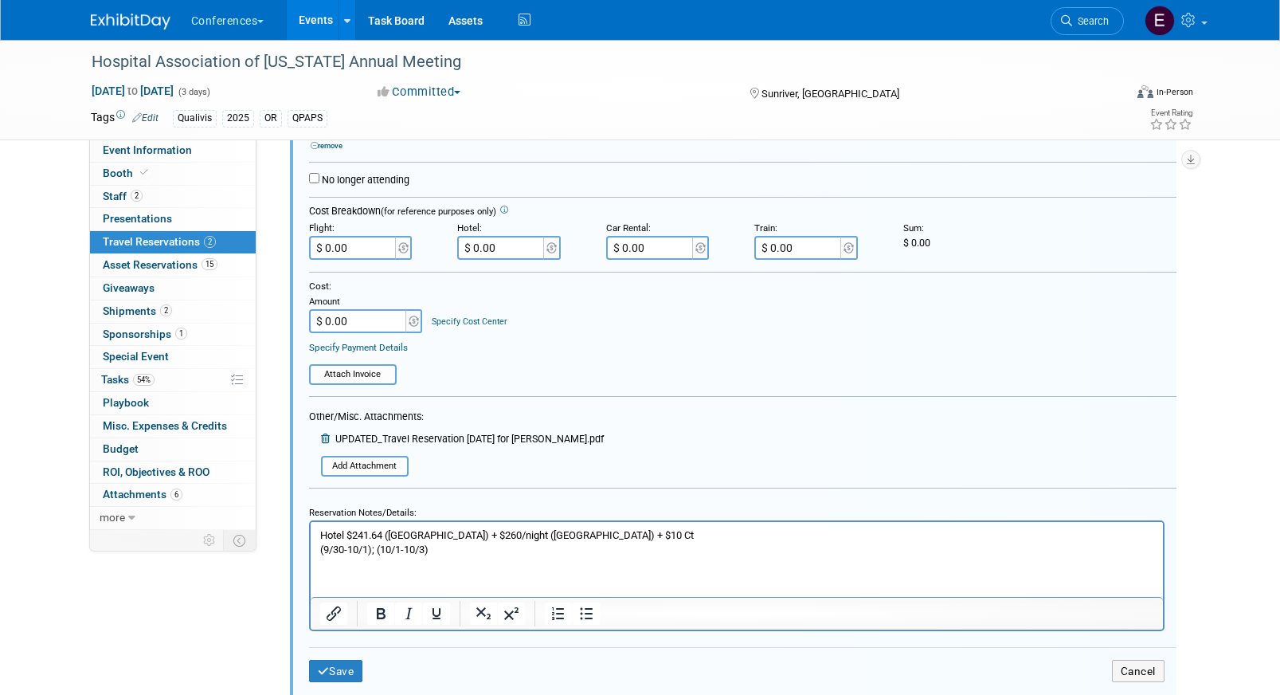
click at [348, 534] on p "Hotel $241.64 (Hilton Garden Inn) + $260/night (Sunriver Resort) + $10 Ct (9/30…" at bounding box center [736, 541] width 834 height 29
click at [501, 556] on html "Hotel $241.64 (Hilton Garden Inn) + $260/night (Sunriver Resort) + $10 Ct (9/30…" at bounding box center [736, 538] width 852 height 35
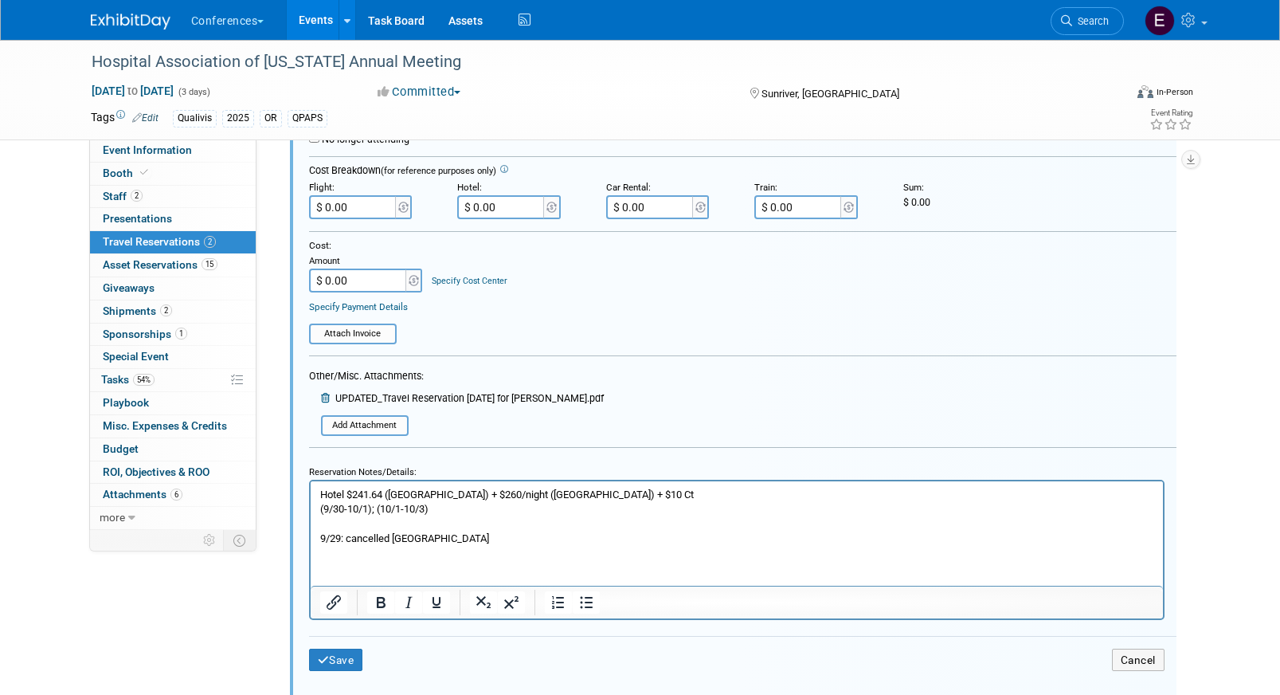
scroll to position [625, 0]
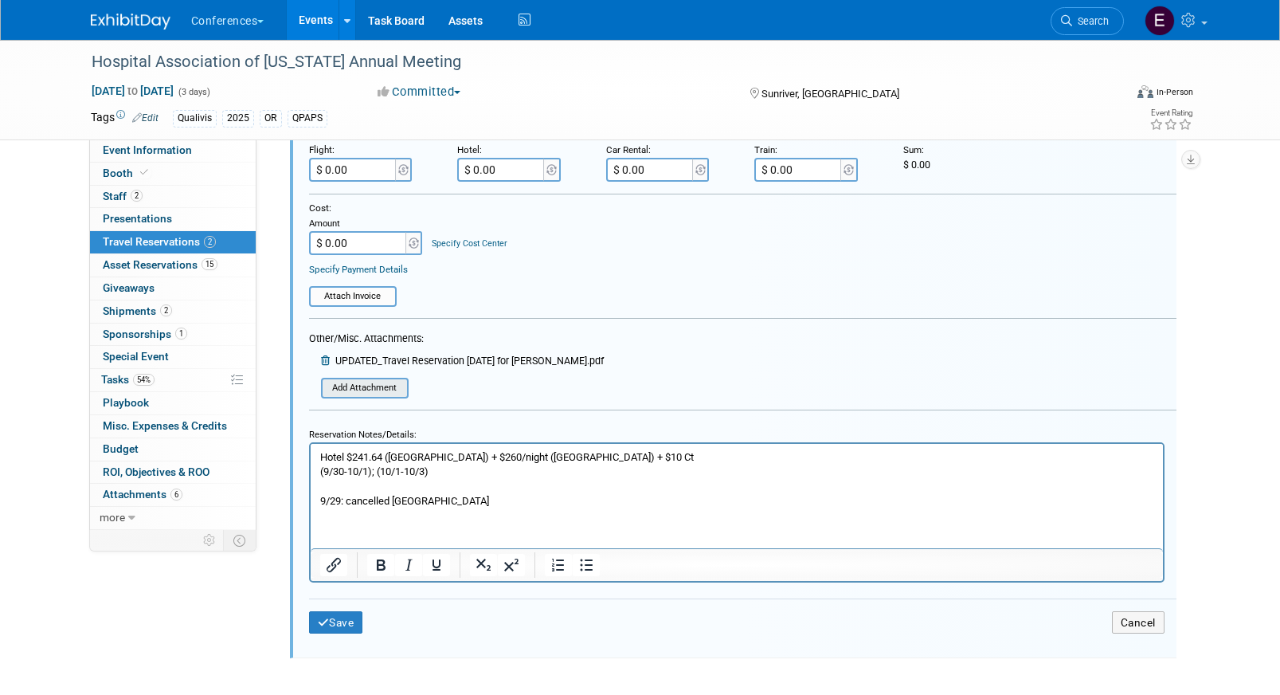
click at [358, 387] on input "file" at bounding box center [326, 387] width 162 height 17
click at [322, 628] on button "Save" at bounding box center [336, 622] width 54 height 23
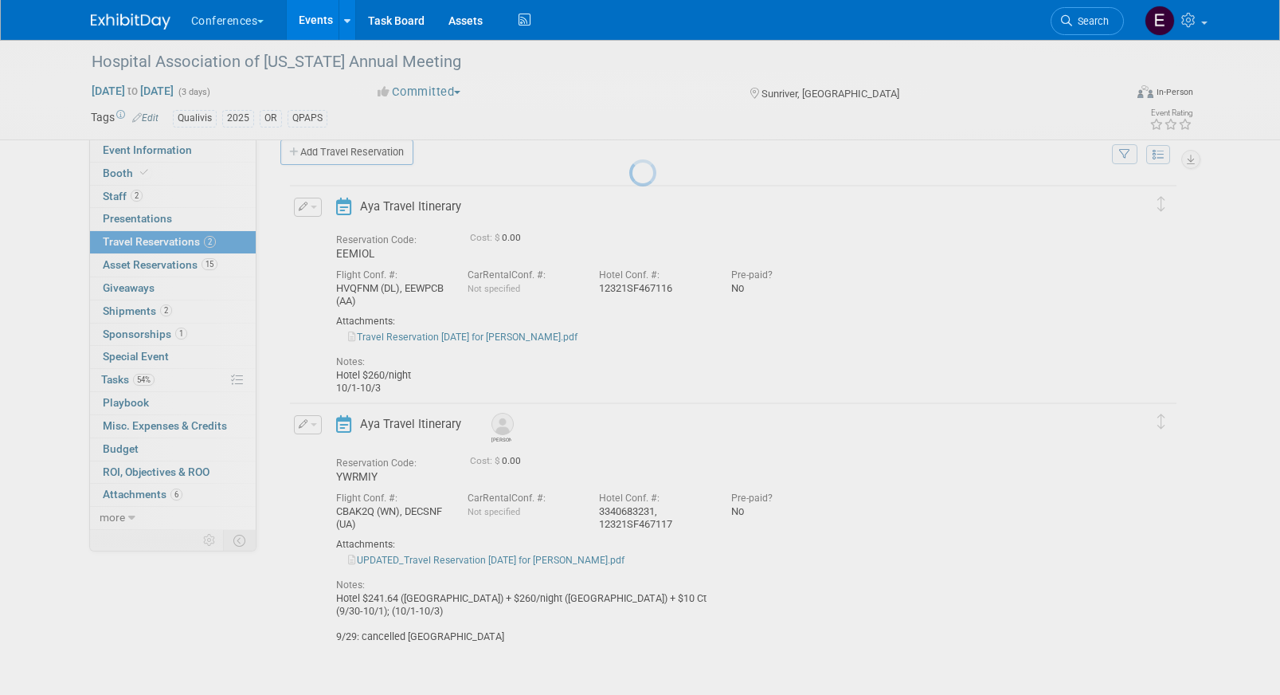
scroll to position [22, 0]
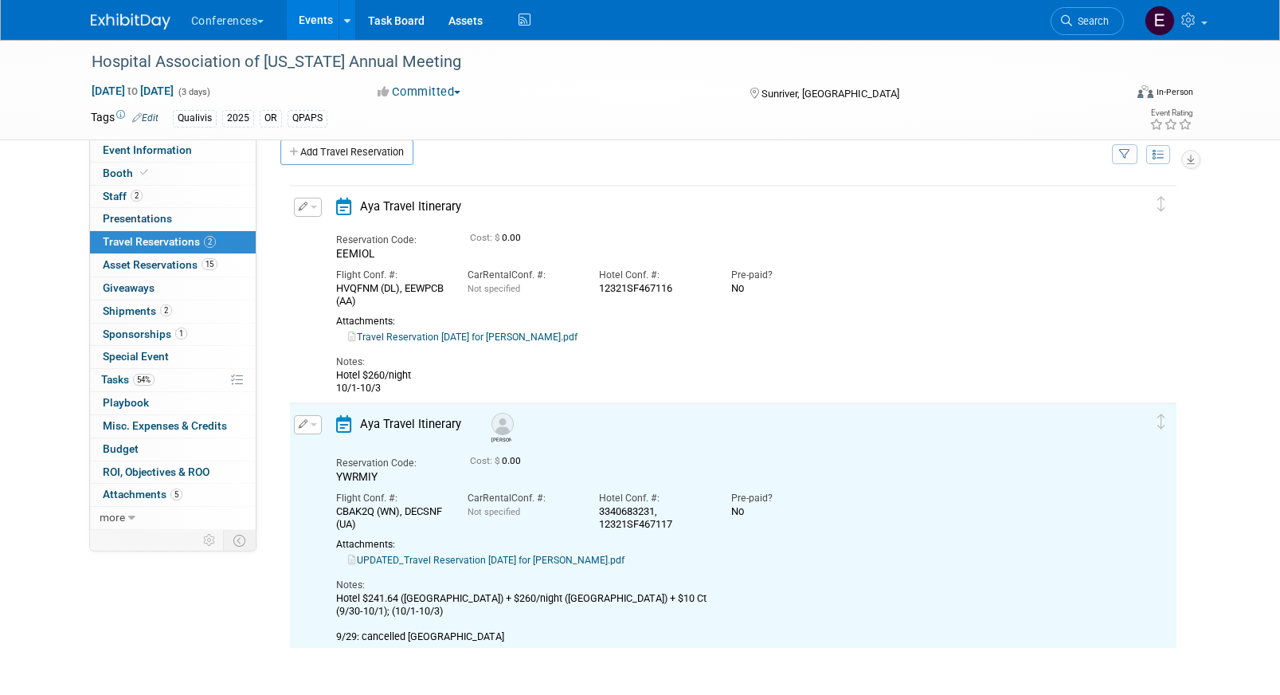
click at [305, 420] on icon "button" at bounding box center [304, 423] width 10 height 9
click at [347, 448] on button "Edit Reservation" at bounding box center [362, 451] width 135 height 23
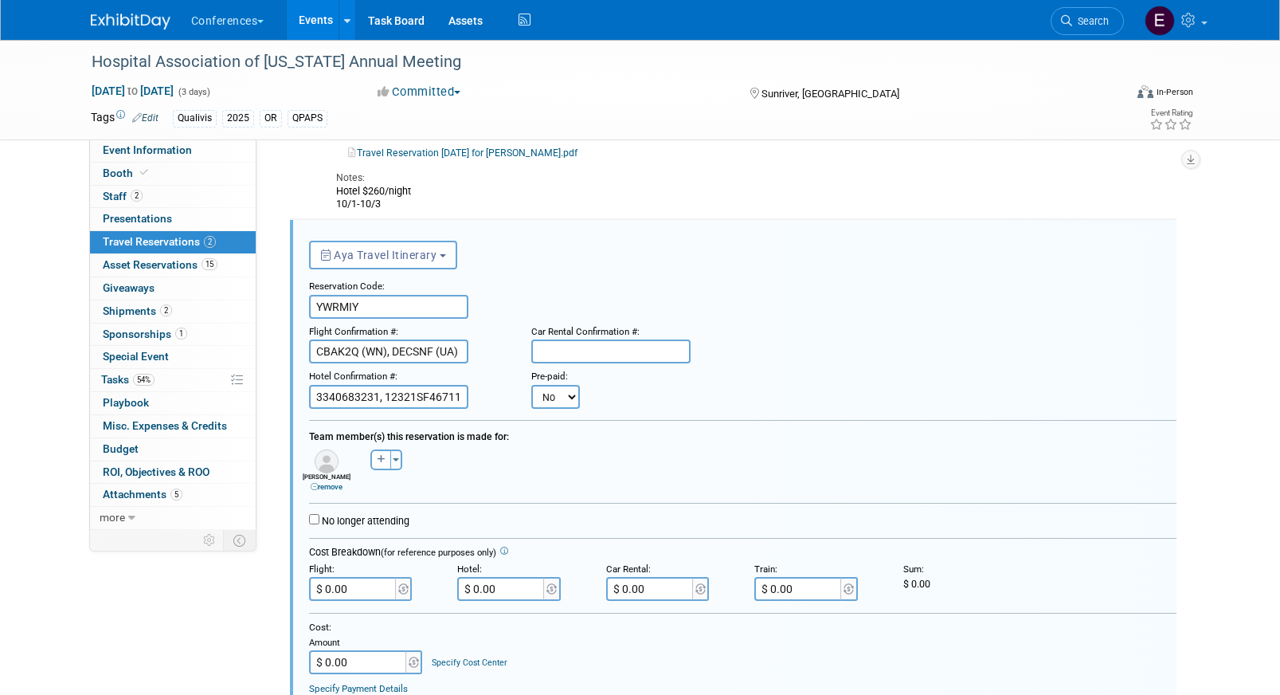
scroll to position [245, 0]
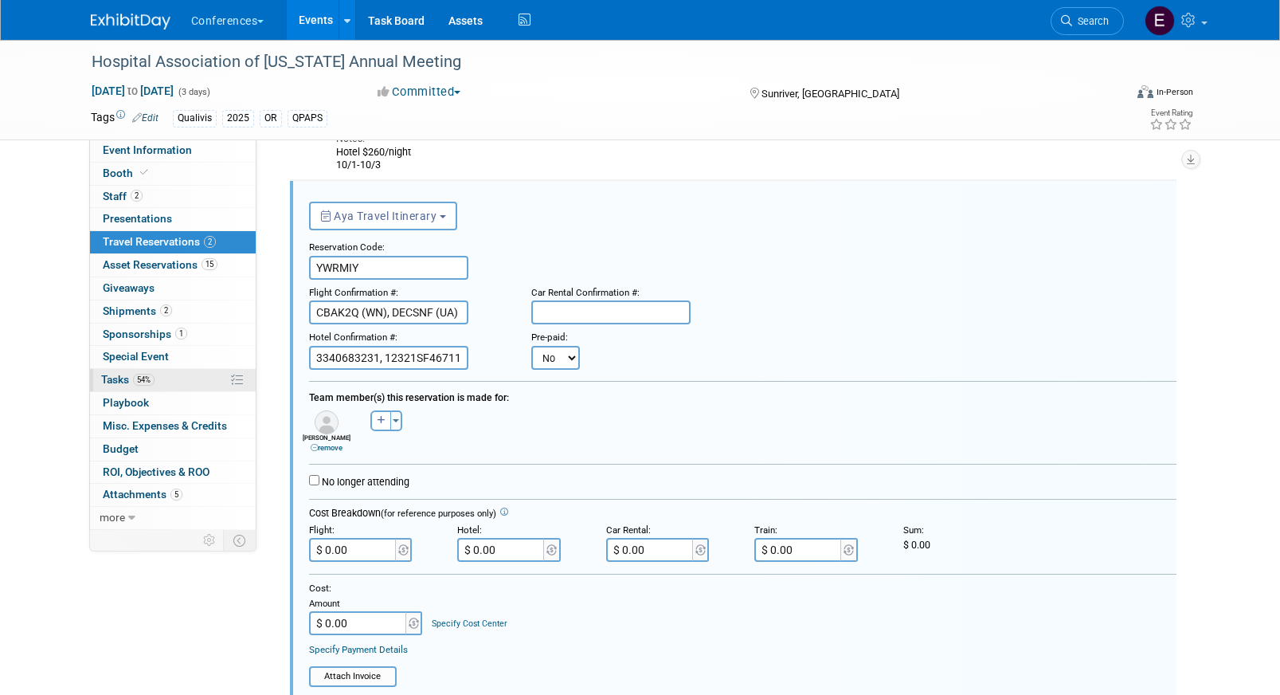
drag, startPoint x: 386, startPoint y: 359, endPoint x: 242, endPoint y: 382, distance: 145.9
click at [242, 382] on div "Event Information Event Info Booth Booth 2 Staff 2 Staff 0 Presentations 0 Pres…" at bounding box center [640, 403] width 1123 height 1217
click at [411, 358] on input "3340683231, 12321SF467117" at bounding box center [388, 358] width 159 height 24
drag, startPoint x: 387, startPoint y: 358, endPoint x: 341, endPoint y: 358, distance: 46.2
click at [341, 358] on input "3340683231, 12321SF467117" at bounding box center [388, 358] width 159 height 24
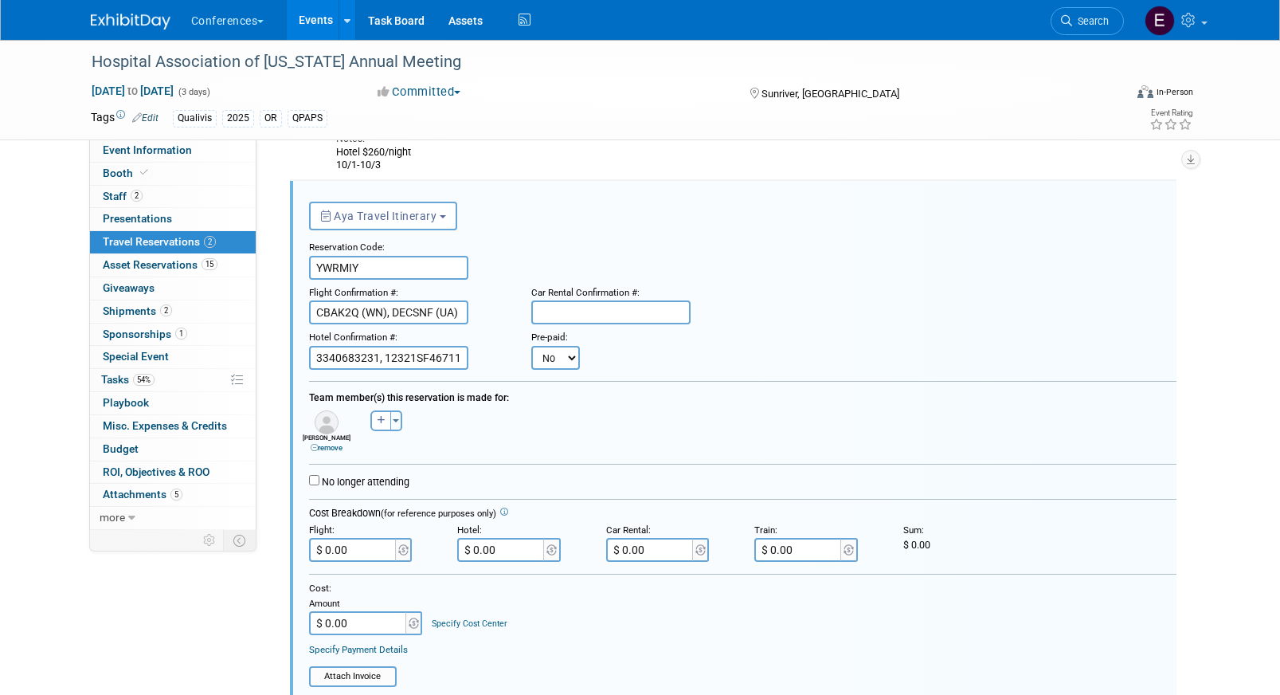
click at [341, 358] on input "3340683231, 12321SF467117" at bounding box center [388, 358] width 159 height 24
drag, startPoint x: 384, startPoint y: 358, endPoint x: 270, endPoint y: 355, distance: 114.0
click at [270, 355] on div "EEMIOL No" at bounding box center [729, 482] width 922 height 1062
click at [358, 362] on input "3340683231, 12321SF467117" at bounding box center [388, 358] width 159 height 24
drag, startPoint x: 383, startPoint y: 362, endPoint x: 303, endPoint y: 361, distance: 79.7
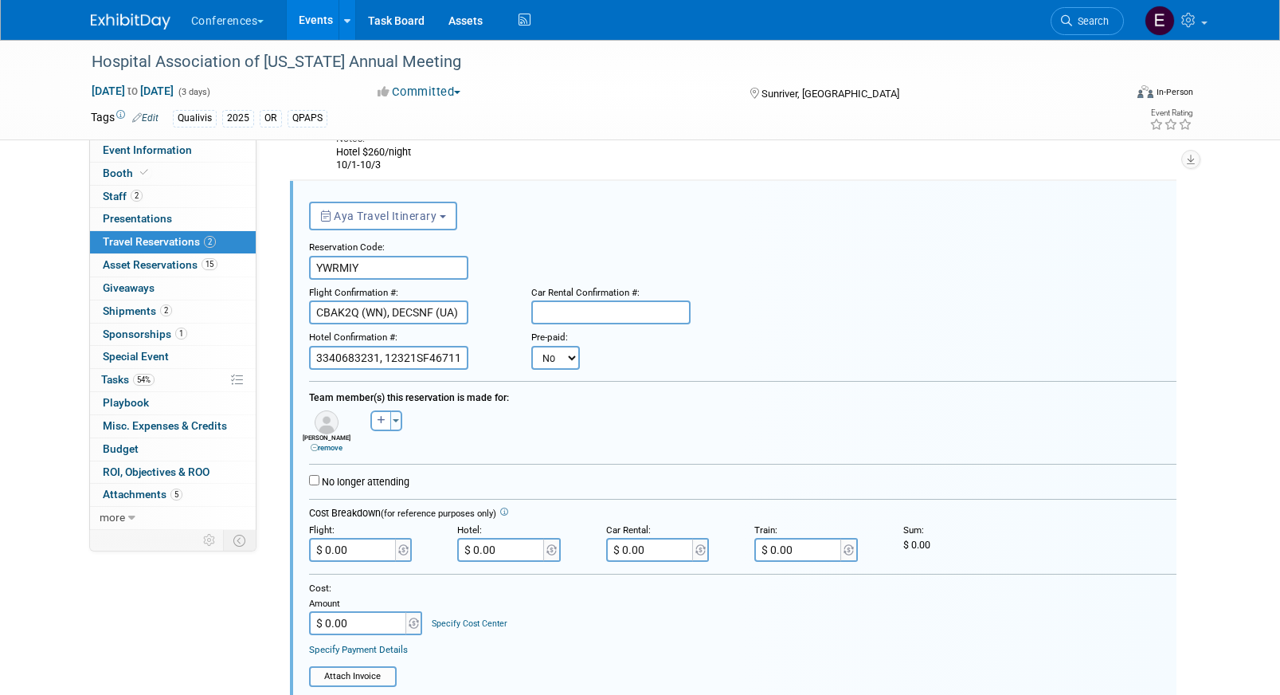
click at [303, 361] on div "Hotel Confirmation #: 3340683231, 12321SF467117" at bounding box center [408, 346] width 223 height 45
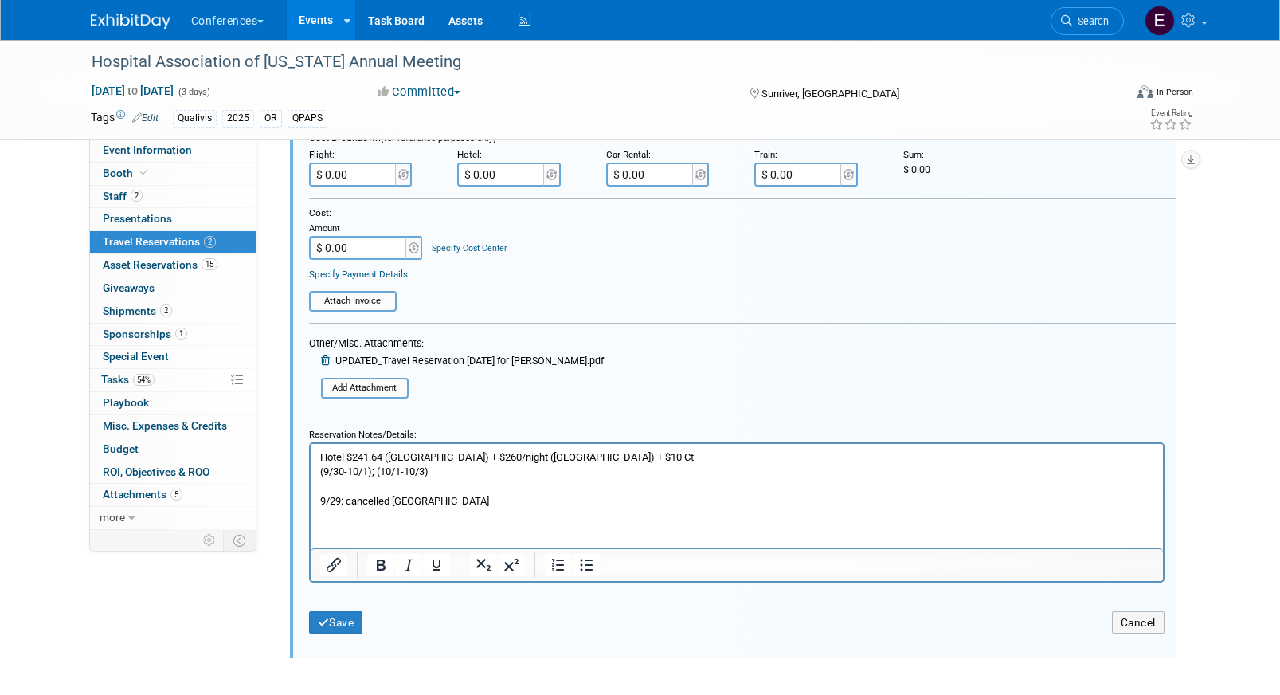
type input "12321SF467117"
click at [336, 610] on div "Save Cancel" at bounding box center [742, 622] width 867 height 48
click at [334, 632] on button "Save" at bounding box center [336, 622] width 54 height 23
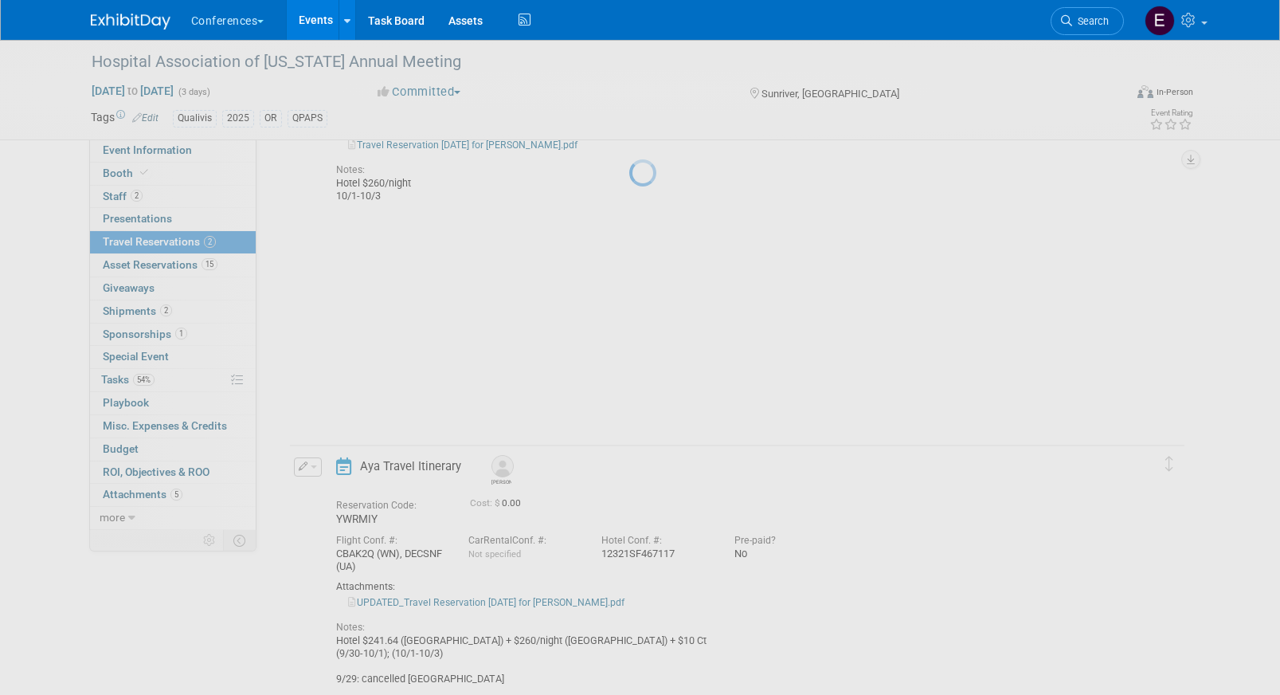
scroll to position [22, 0]
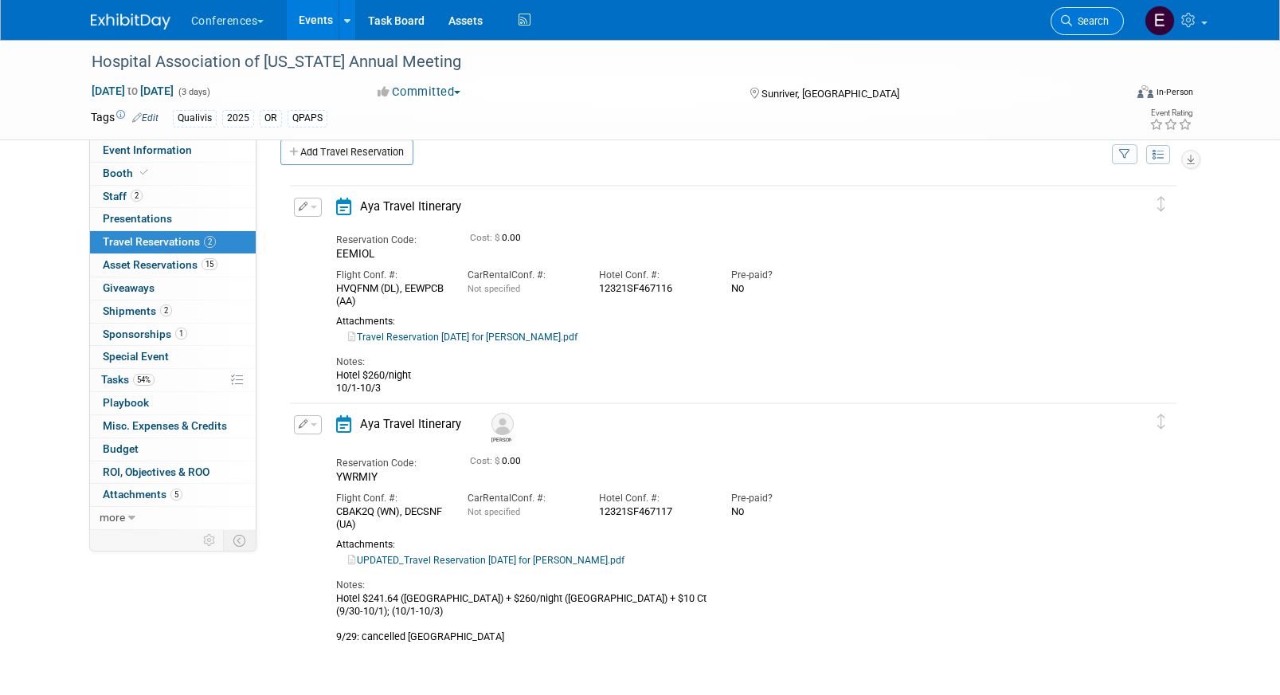
click at [1090, 22] on span "Search" at bounding box center [1090, 21] width 37 height 12
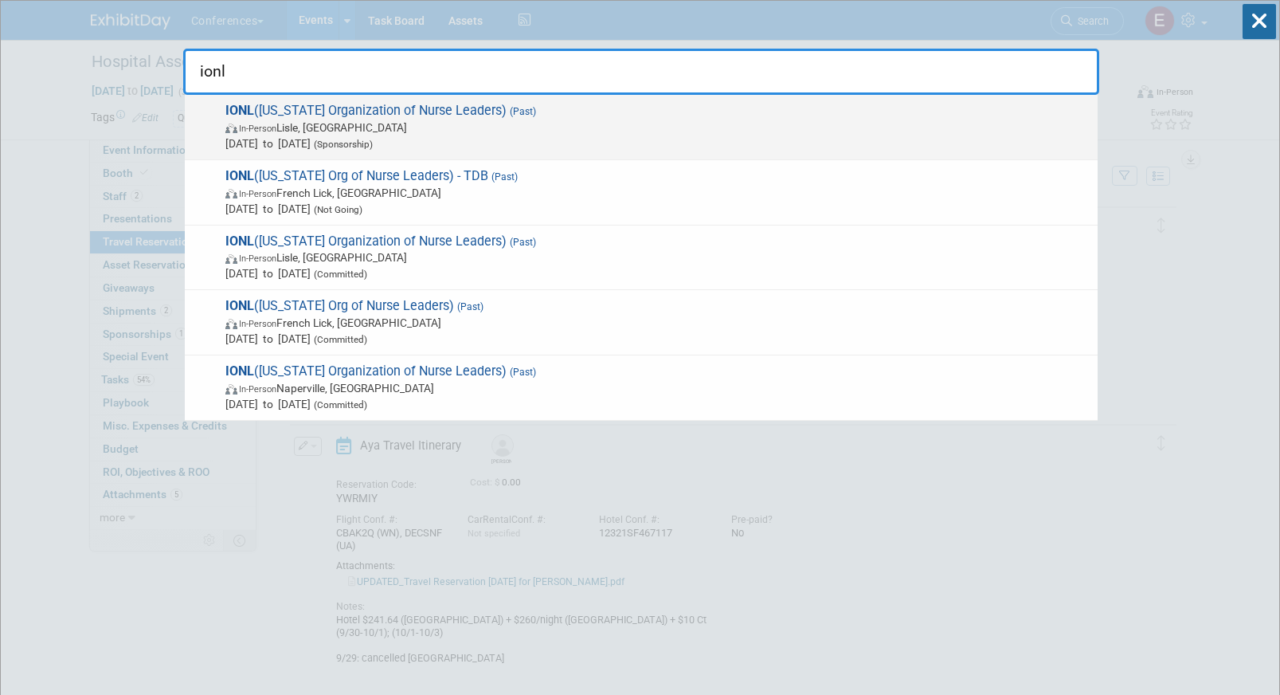
type input "ionl"
click at [249, 119] on span "IONL (Illinois Organization of Nurse Leaders) (Past) In-Person Lisle, IL Sep 10…" at bounding box center [655, 127] width 869 height 49
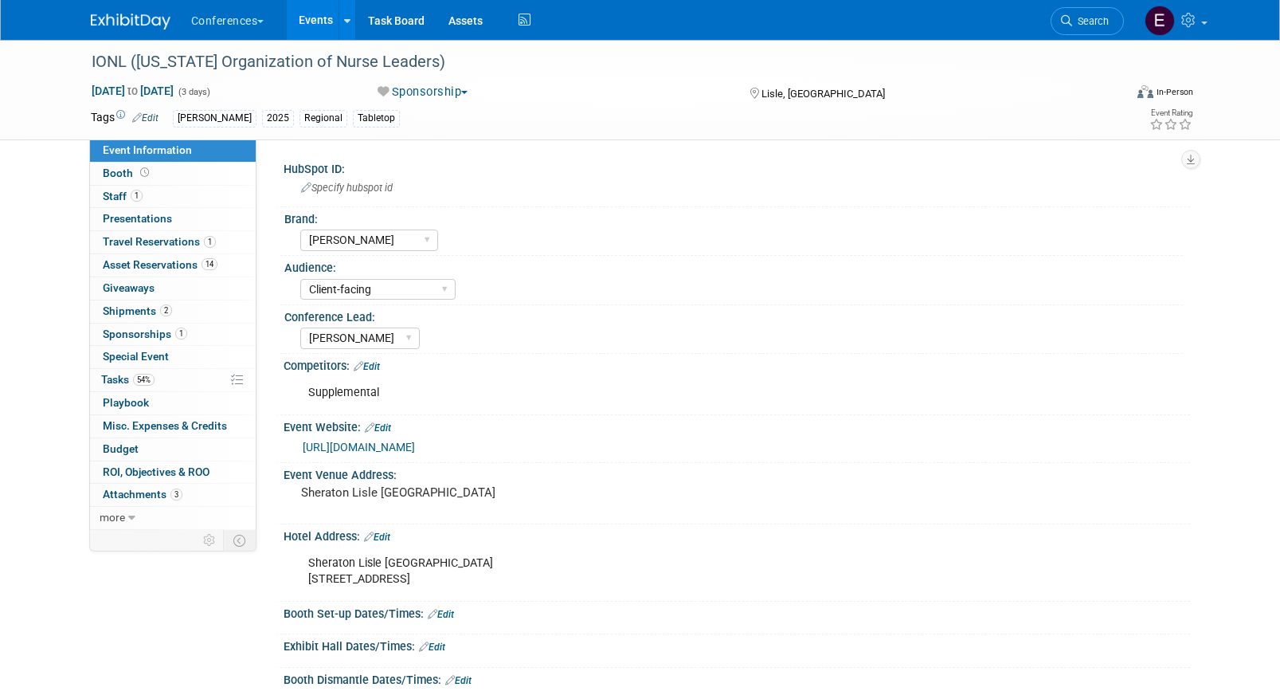
select select "[PERSON_NAME]"
select select "Client-facing"
select select "[PERSON_NAME]"
click at [119, 373] on link "54% Tasks 54%" at bounding box center [173, 380] width 166 height 22
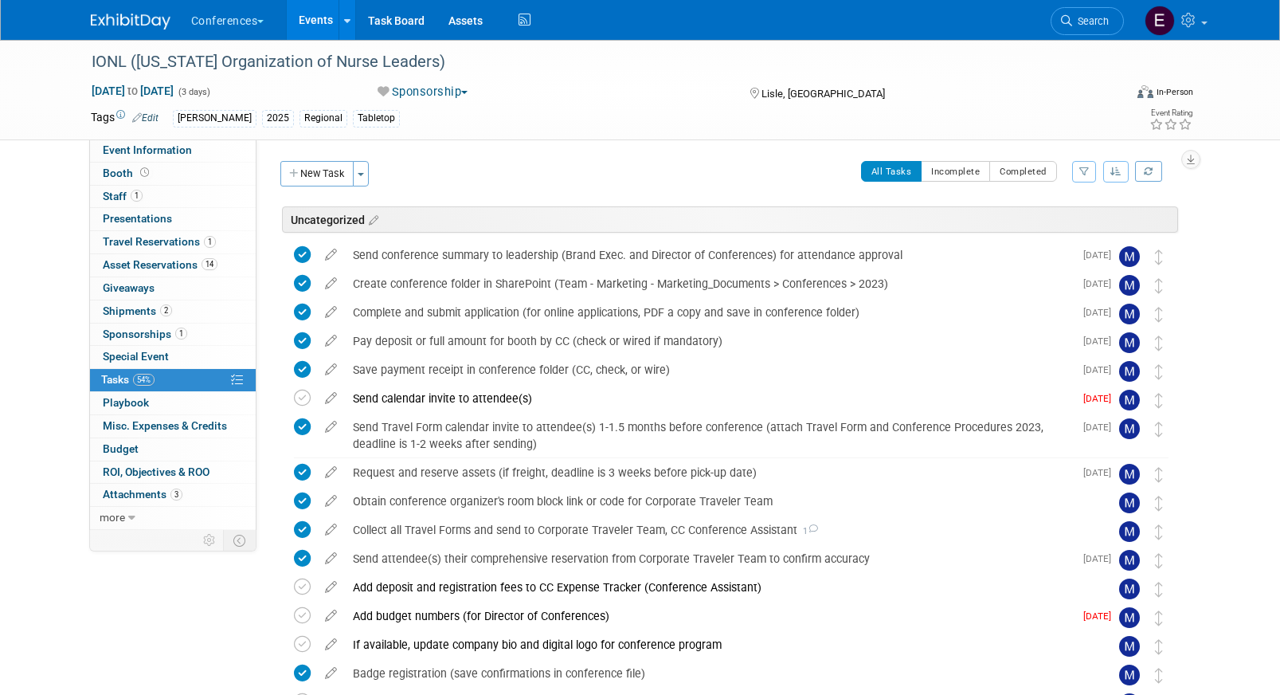
scroll to position [497, 0]
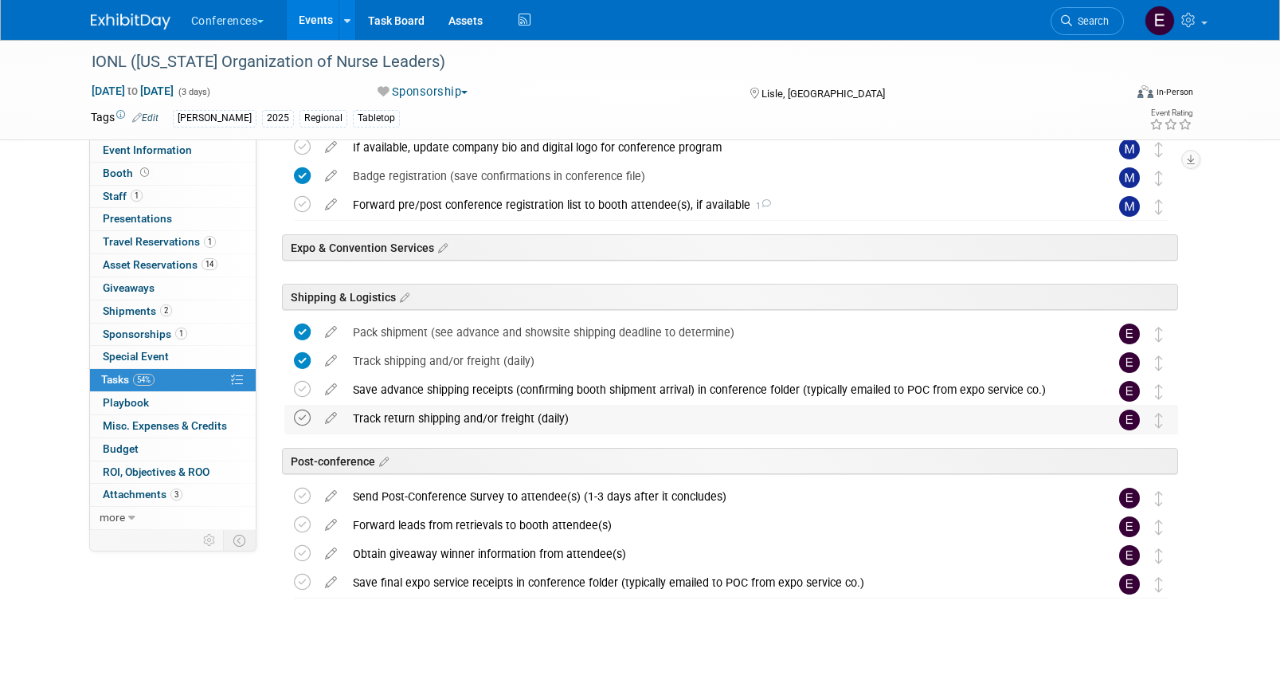
click at [305, 419] on icon at bounding box center [302, 417] width 17 height 17
click at [1080, 36] on li "Search" at bounding box center [1087, 19] width 73 height 39
click at [1085, 24] on span "Search" at bounding box center [1090, 21] width 37 height 12
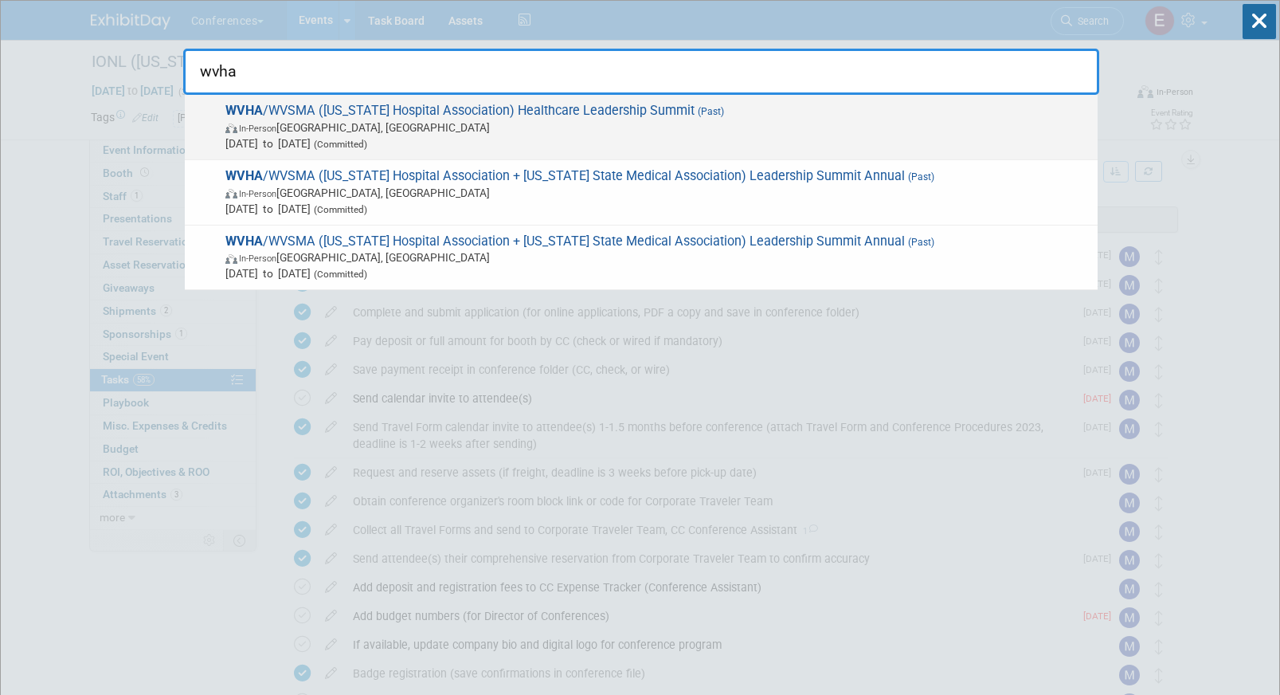
type input "wvha"
click at [608, 119] on span "WVHA /WVSMA ([US_STATE] Hospital Association) Healthcare Leadership Summit (Pas…" at bounding box center [655, 127] width 869 height 49
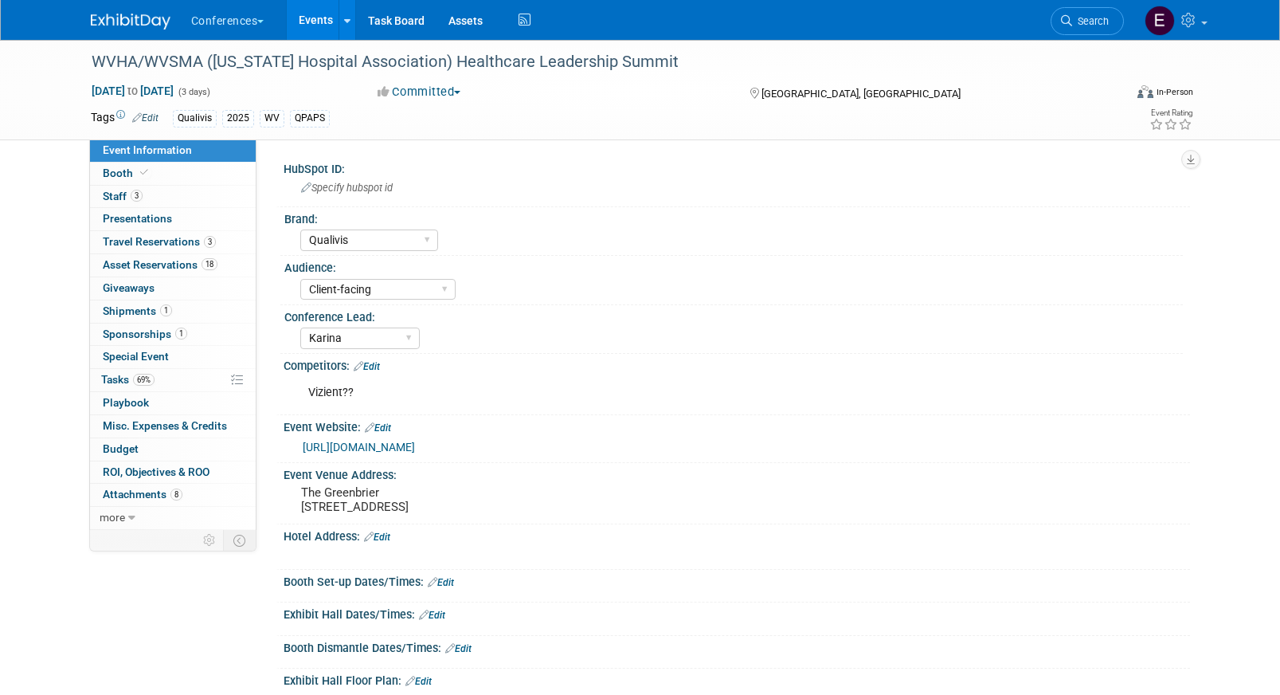
select select "Qualivis"
select select "Client-facing"
select select "Karina"
click at [151, 383] on span "69%" at bounding box center [144, 380] width 22 height 12
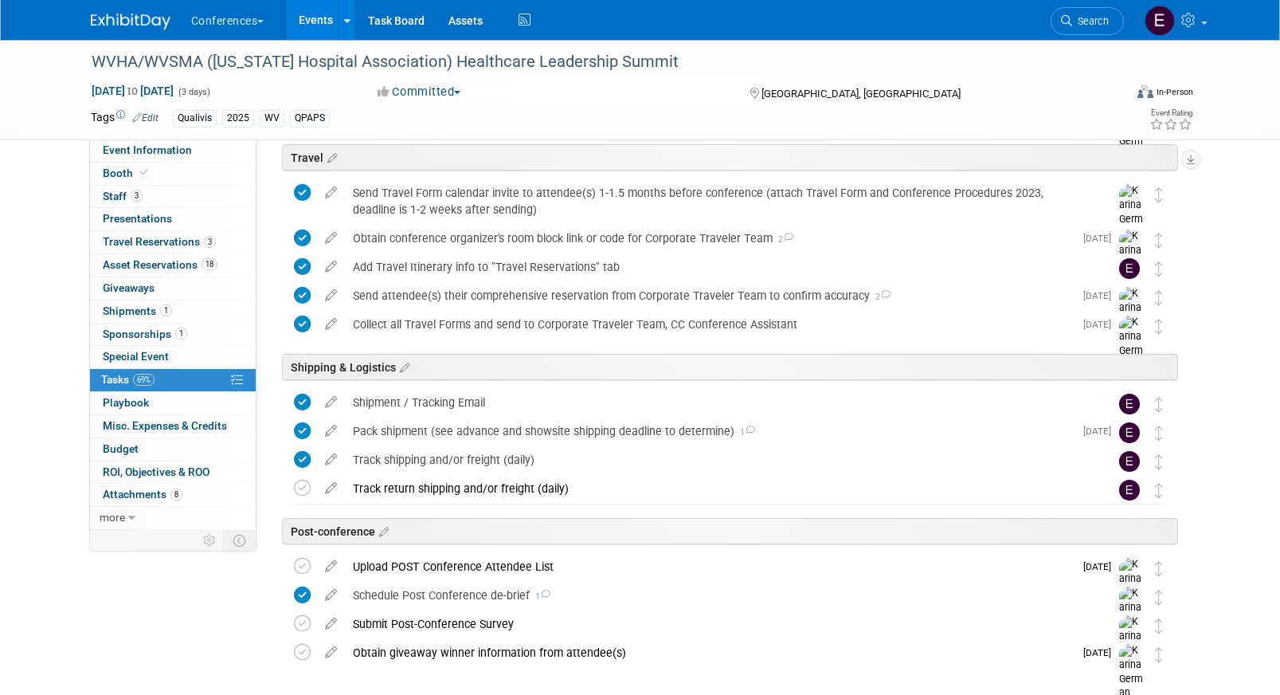
scroll to position [690, 0]
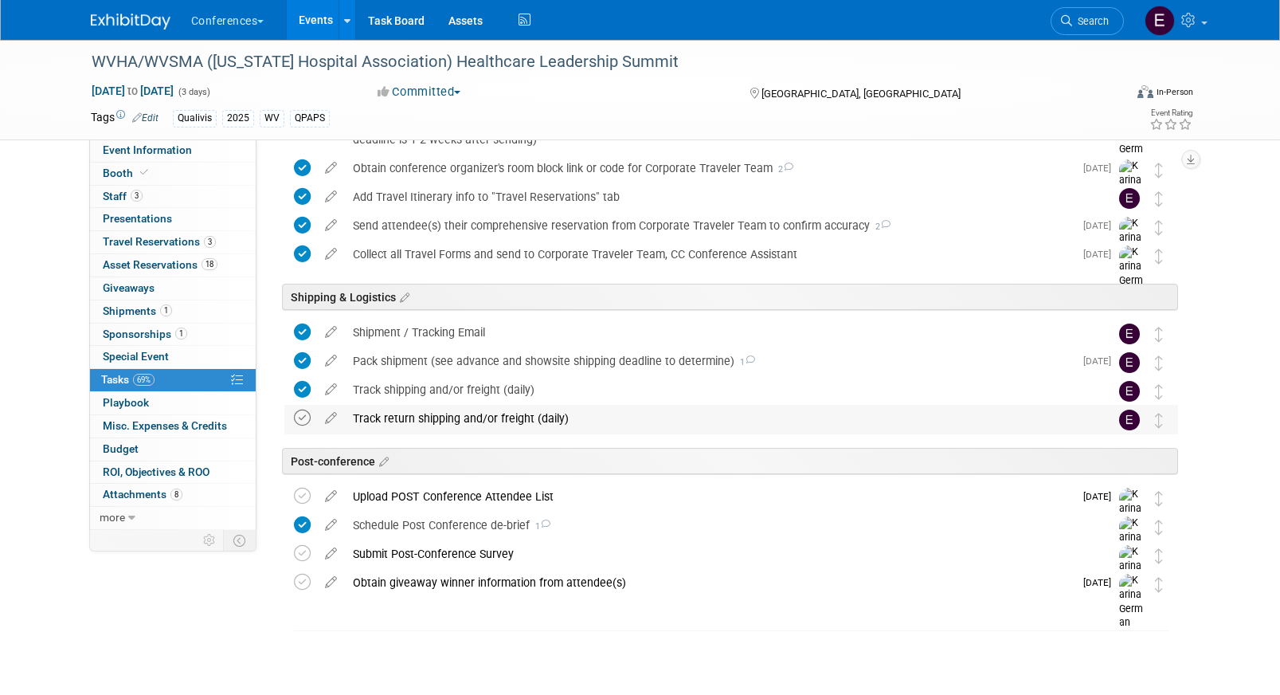
click at [295, 421] on icon at bounding box center [302, 417] width 17 height 17
click at [1087, 17] on span "Search" at bounding box center [1090, 21] width 37 height 12
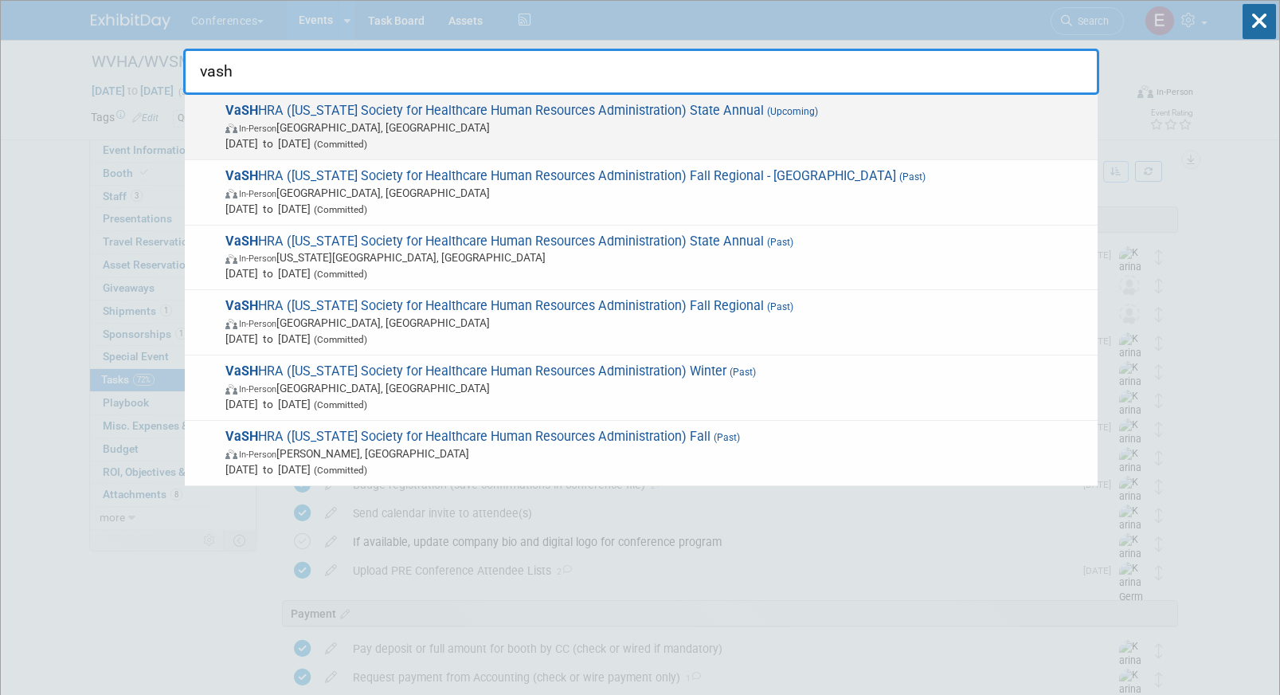
type input "vash"
click at [478, 106] on span "VaSH HRA (Virginia Society for Healthcare Human Resources Administration) State…" at bounding box center [655, 127] width 869 height 49
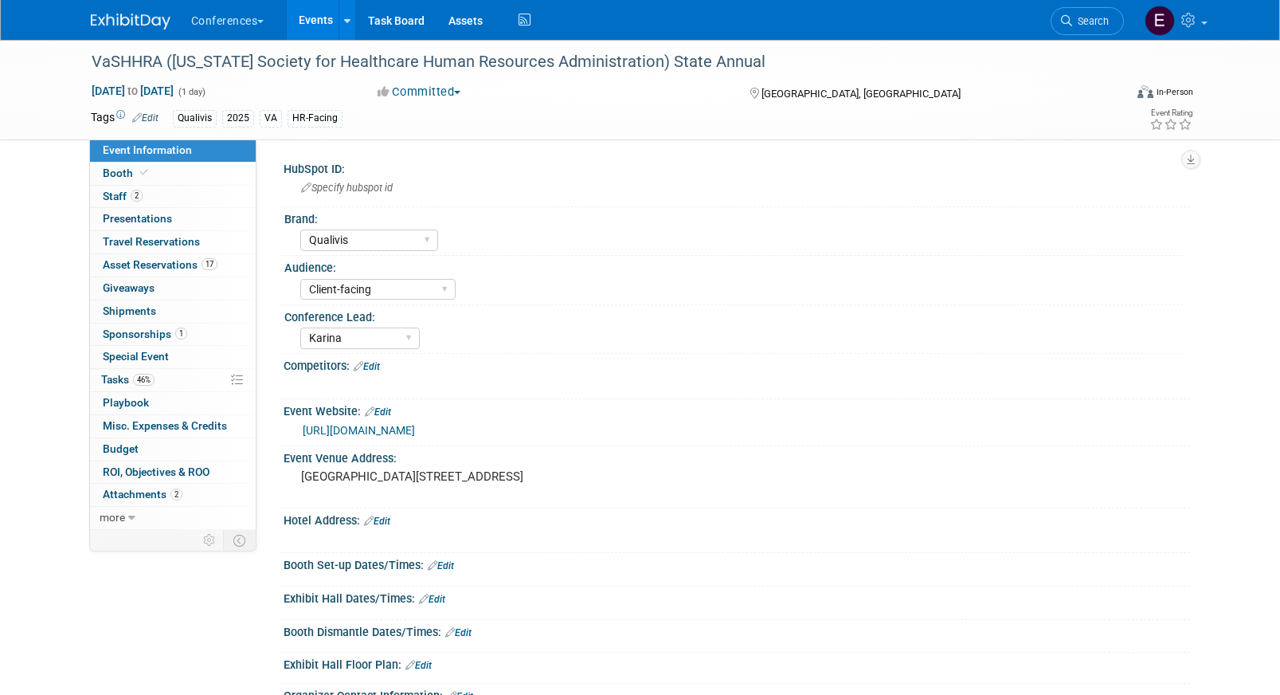
select select "Qualivis"
select select "Client-facing"
select select "Karina"
click at [171, 383] on link "46% Tasks 46%" at bounding box center [173, 380] width 166 height 22
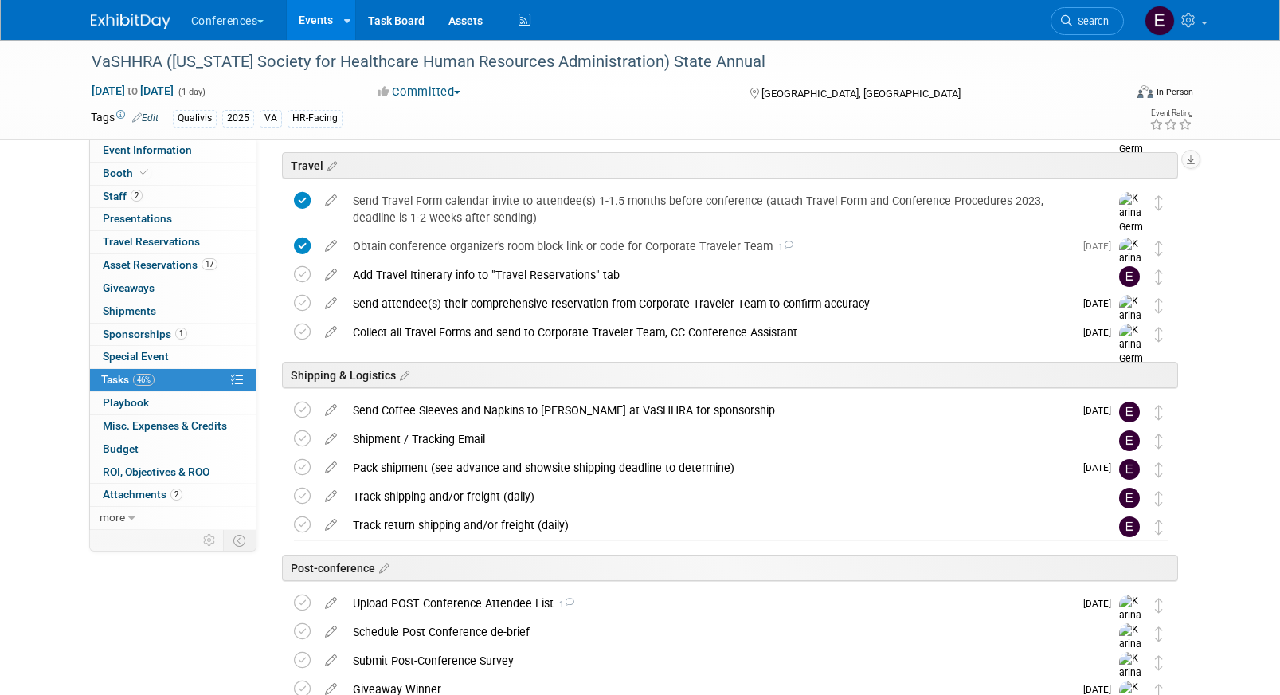
scroll to position [560, 0]
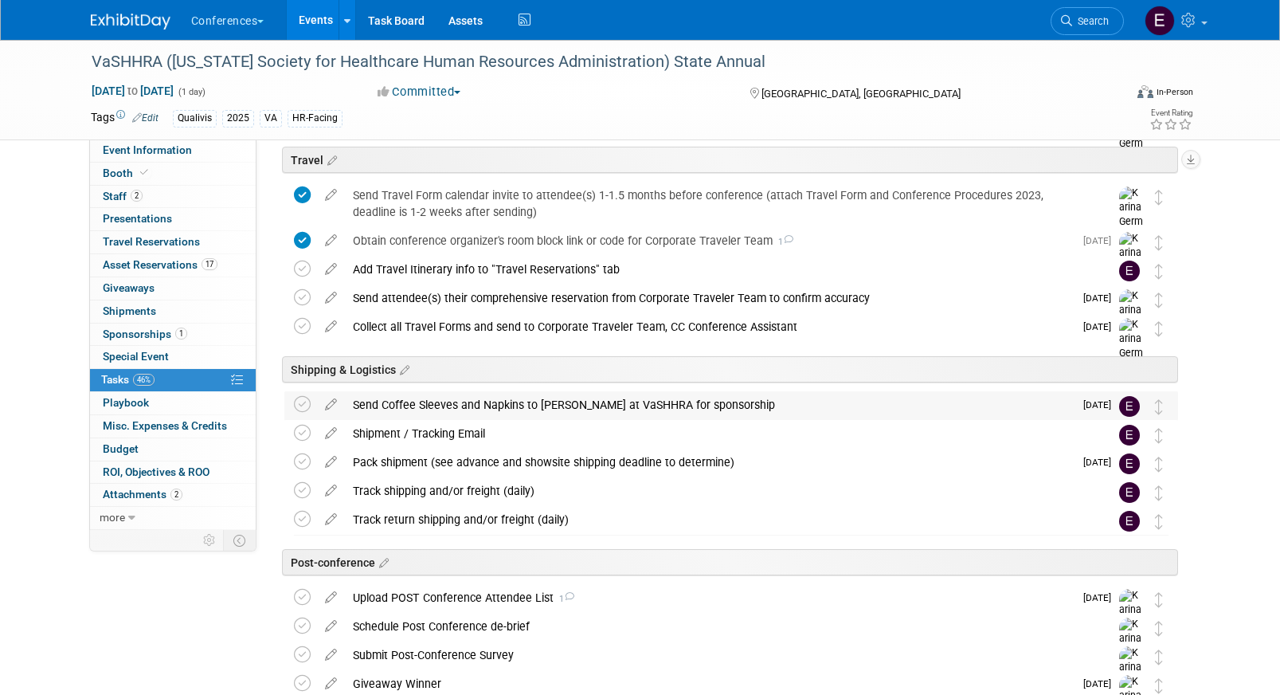
click at [452, 402] on div "Send Coffee Sleeves and Napkins to [PERSON_NAME] at VaSHHRA for sponsorship" at bounding box center [709, 404] width 729 height 27
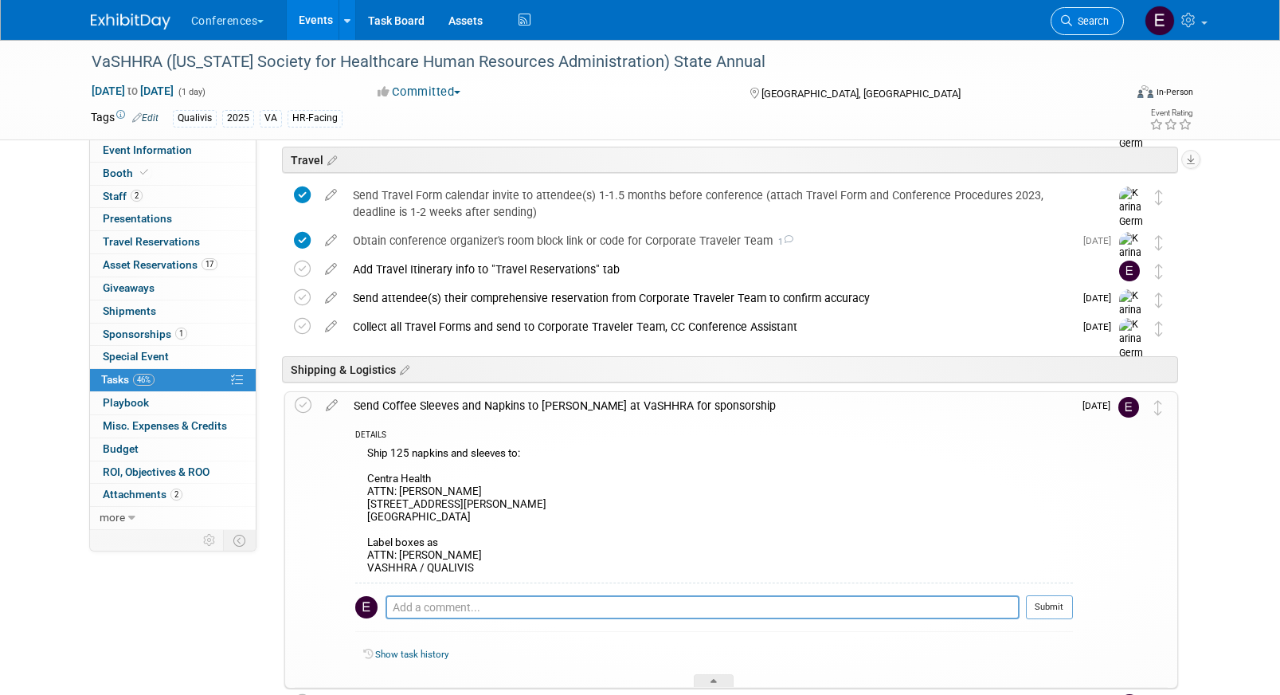
click at [1092, 18] on span "Search" at bounding box center [1090, 21] width 37 height 12
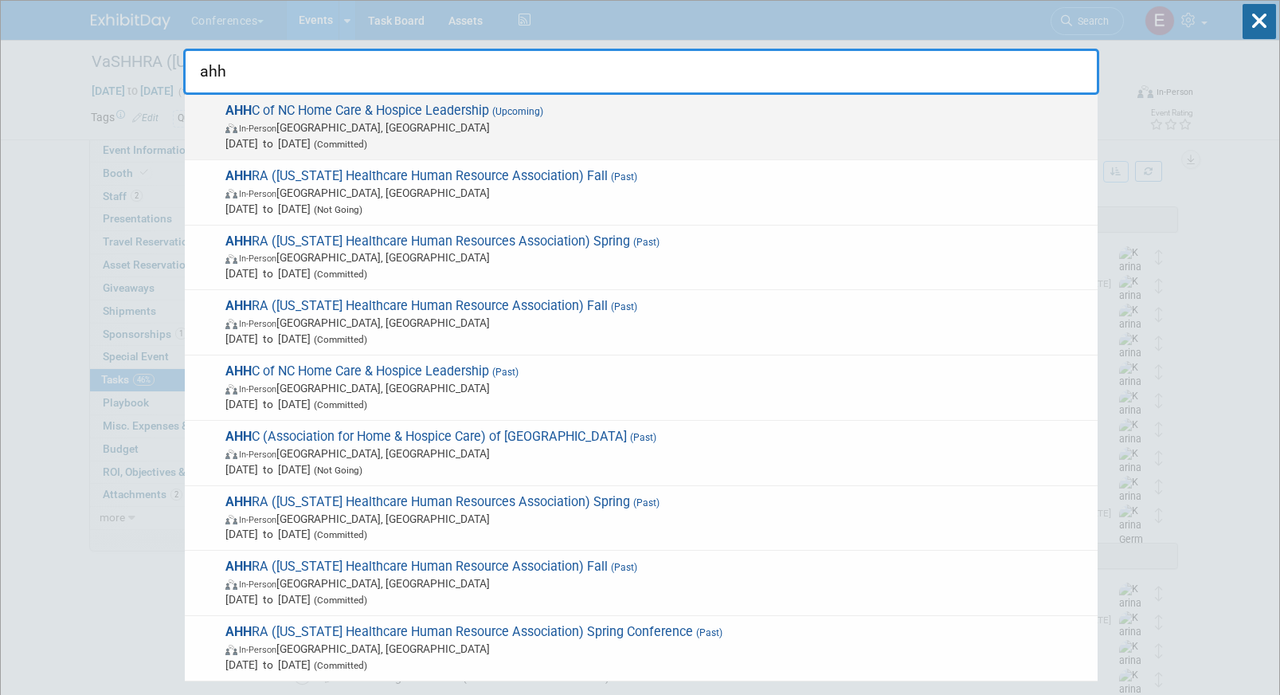
type input "ahh"
click at [348, 131] on span "In-Person [GEOGRAPHIC_DATA], [GEOGRAPHIC_DATA]" at bounding box center [657, 127] width 864 height 16
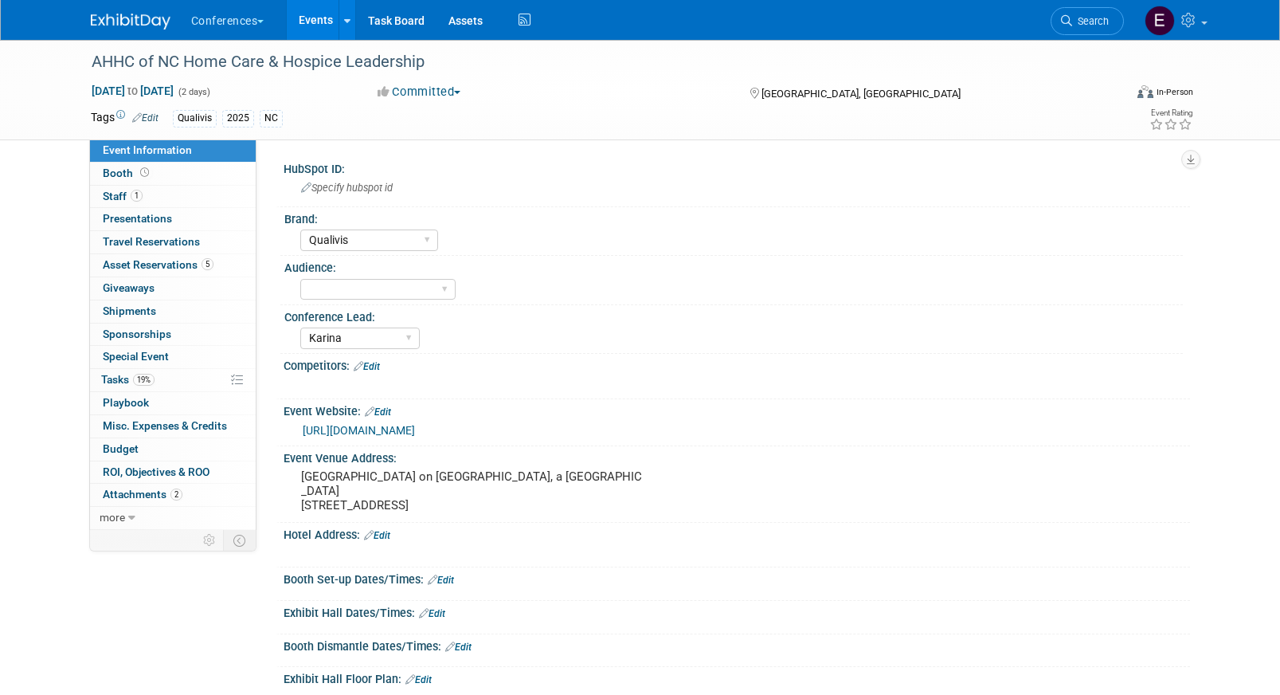
select select "Qualivis"
select select "Karina"
click at [139, 15] on img at bounding box center [131, 22] width 80 height 16
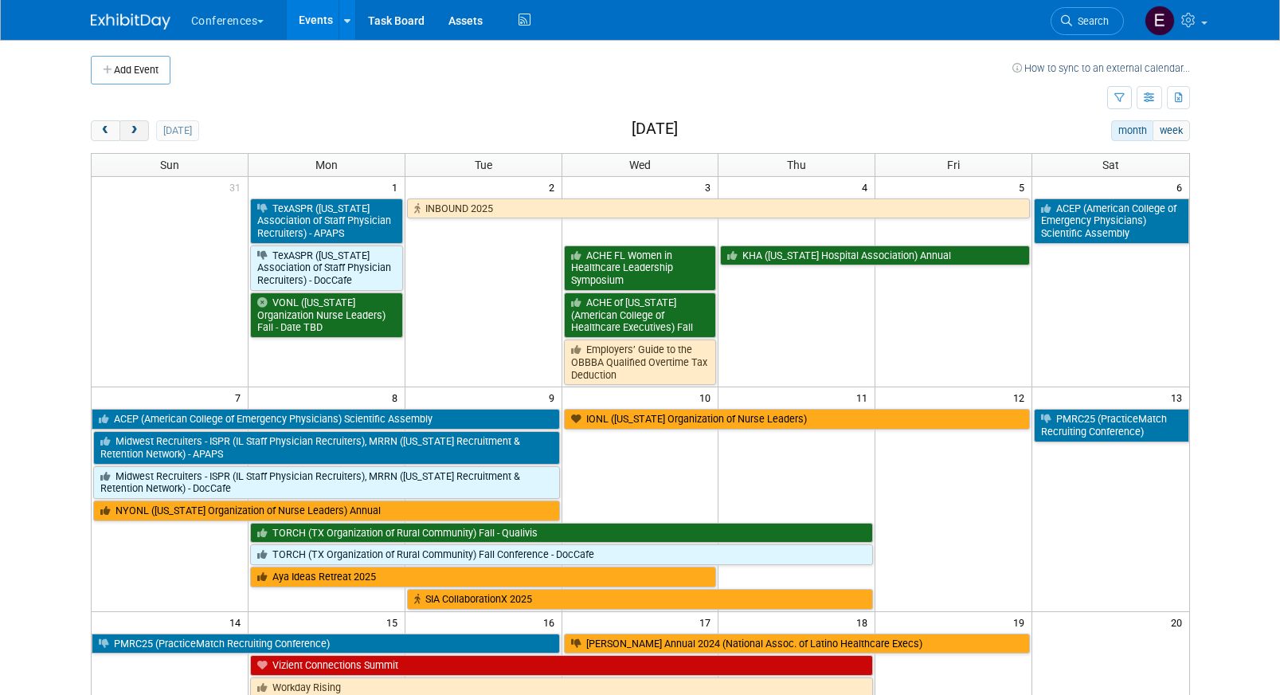
click at [131, 132] on span "next" at bounding box center [134, 131] width 12 height 10
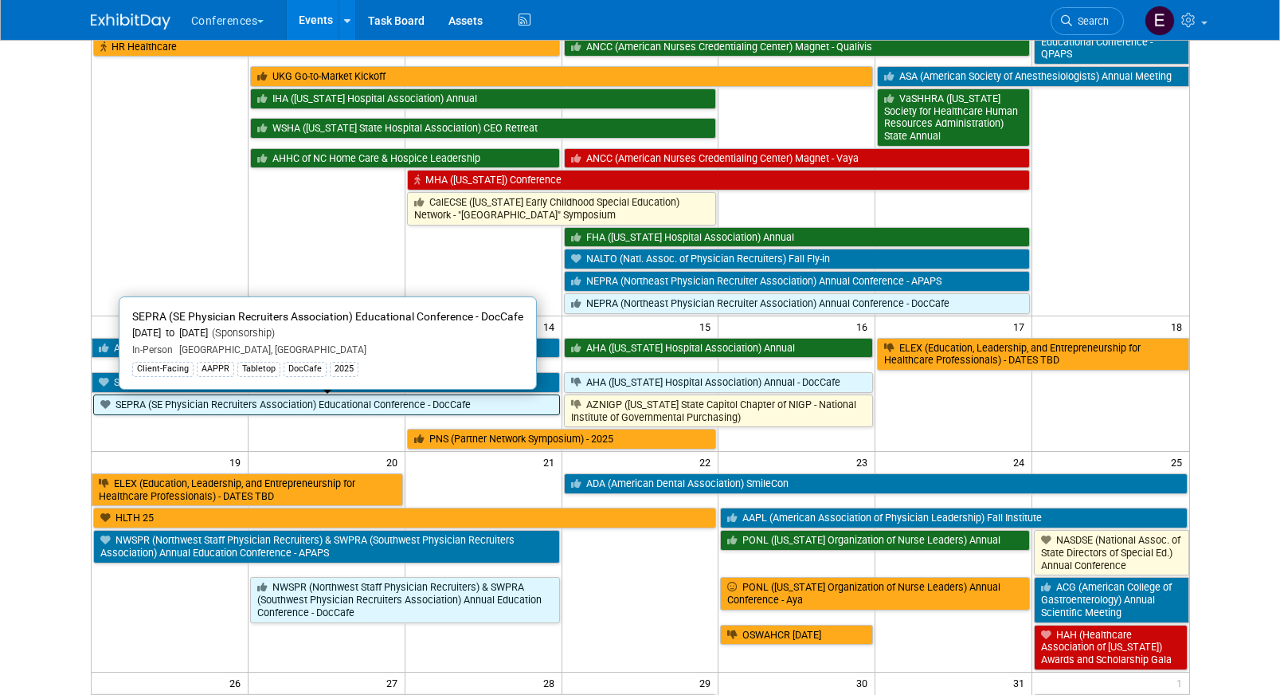
scroll to position [381, 0]
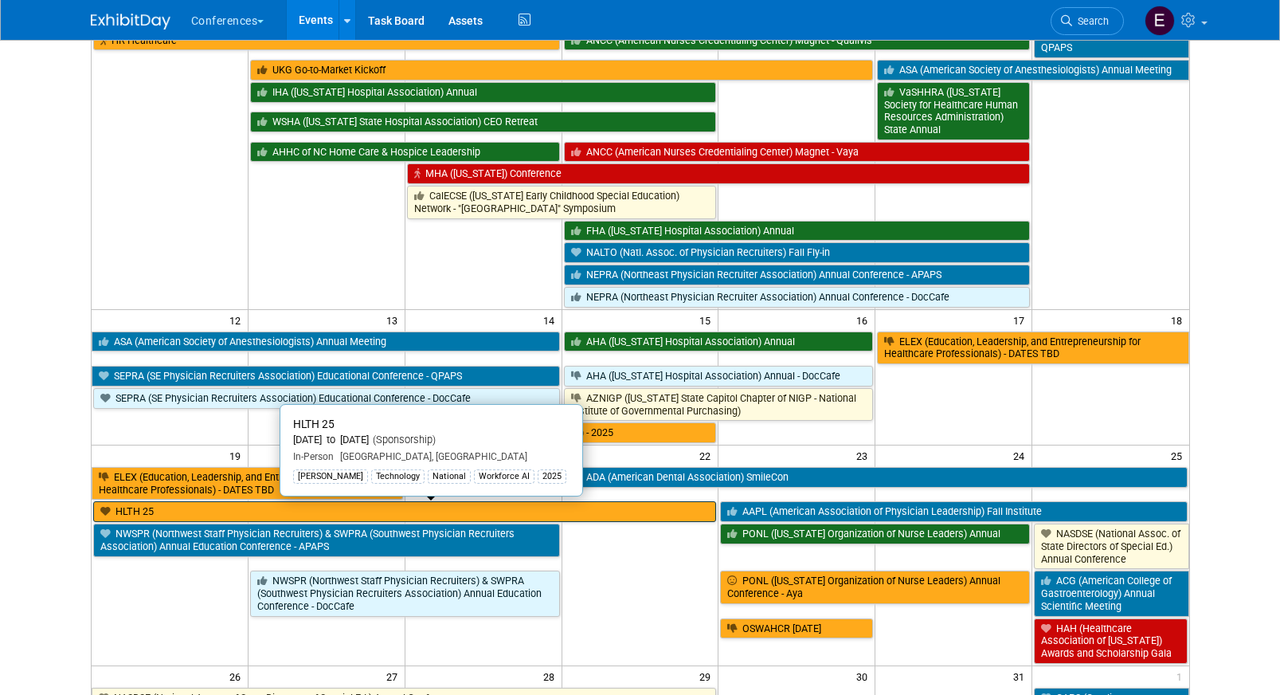
click at [198, 508] on link "HLTH 25" at bounding box center [405, 511] width 624 height 21
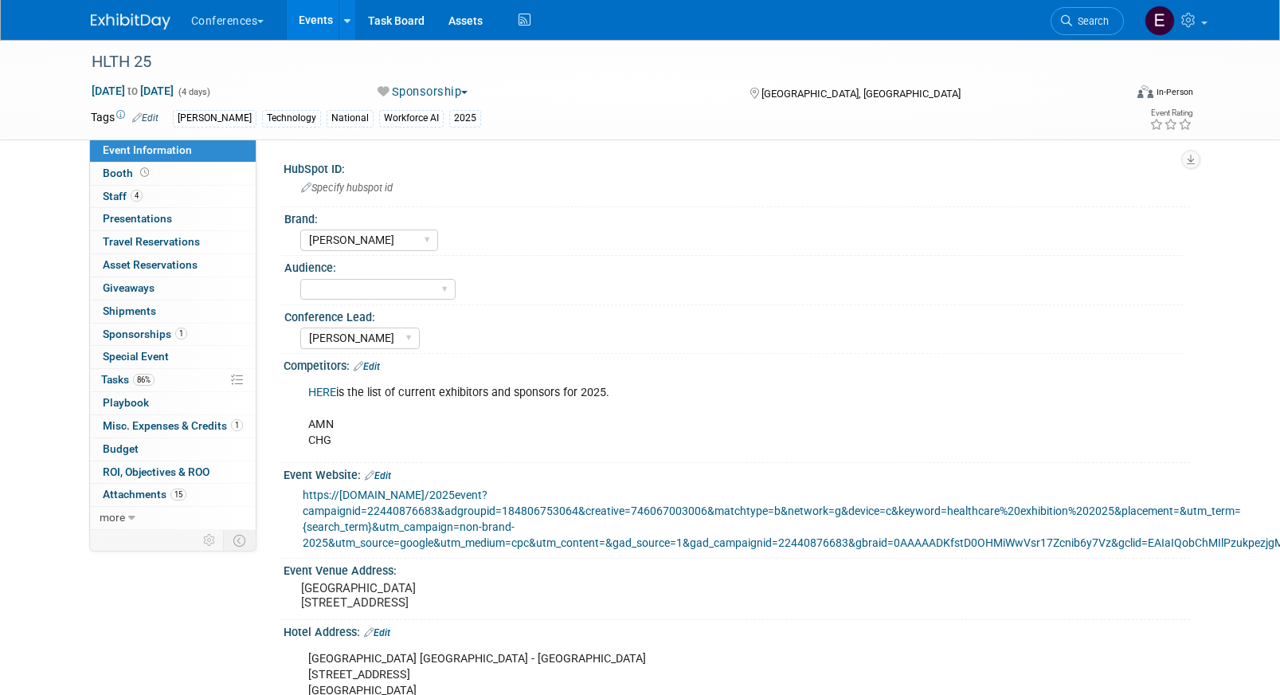
select select "[PERSON_NAME]"
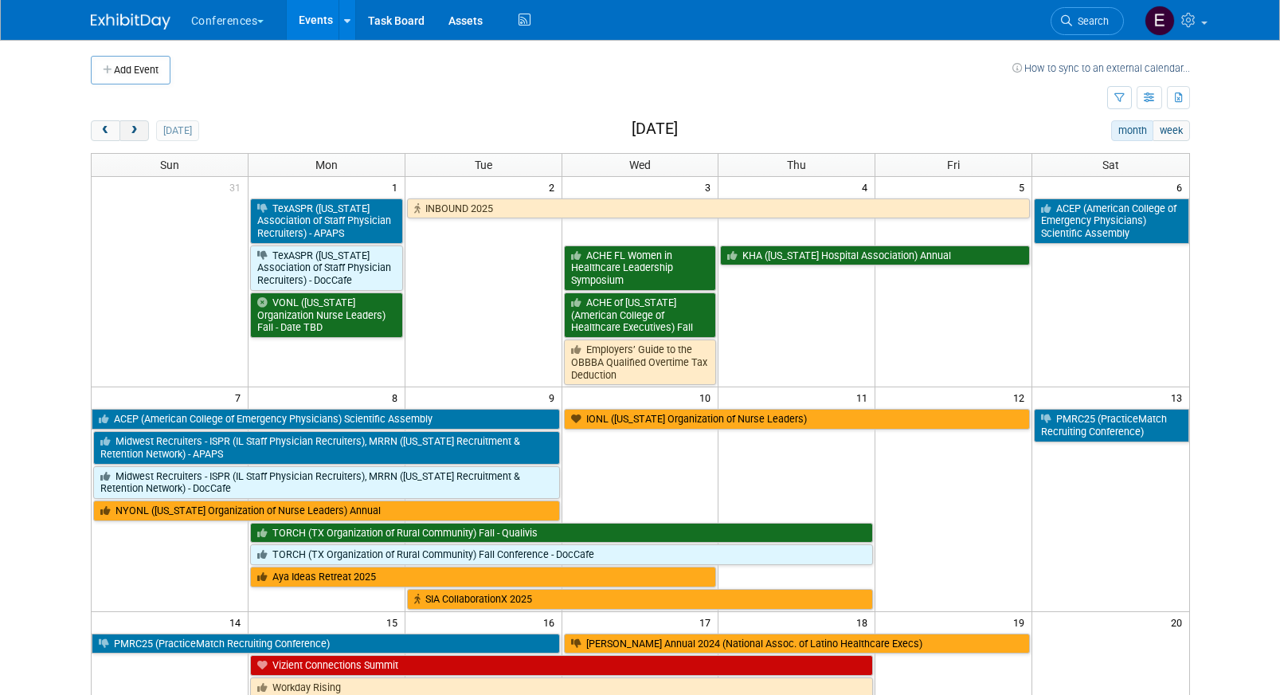
click at [128, 135] on span "next" at bounding box center [134, 131] width 12 height 10
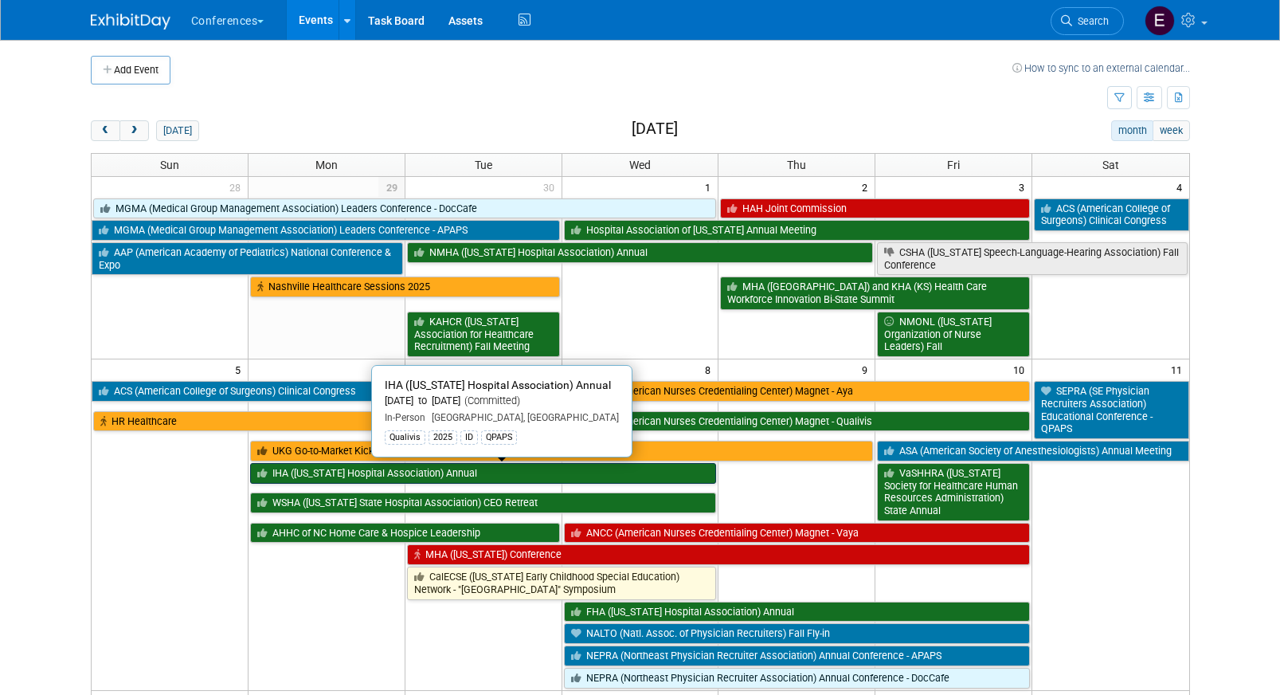
click at [283, 475] on link "IHA ([US_STATE] Hospital Association) Annual" at bounding box center [483, 473] width 467 height 21
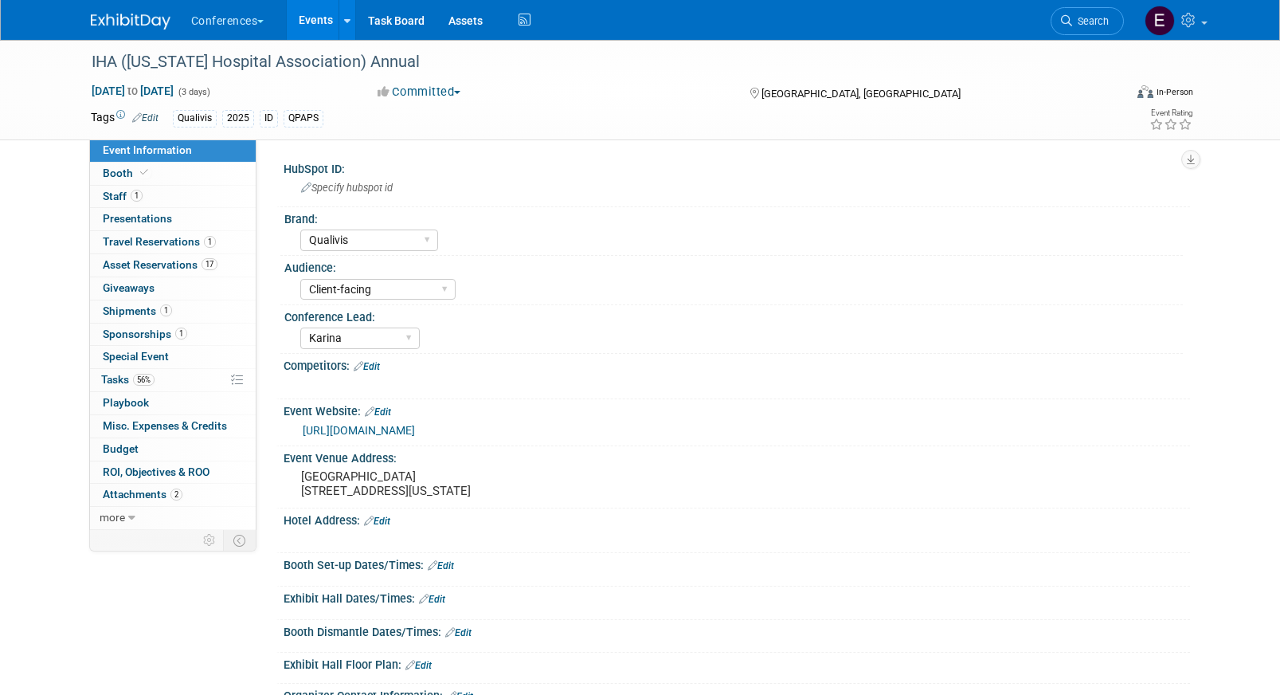
select select "Qualivis"
select select "Client-facing"
select select "Karina"
click at [174, 262] on span "Asset Reservations 17" at bounding box center [160, 264] width 115 height 13
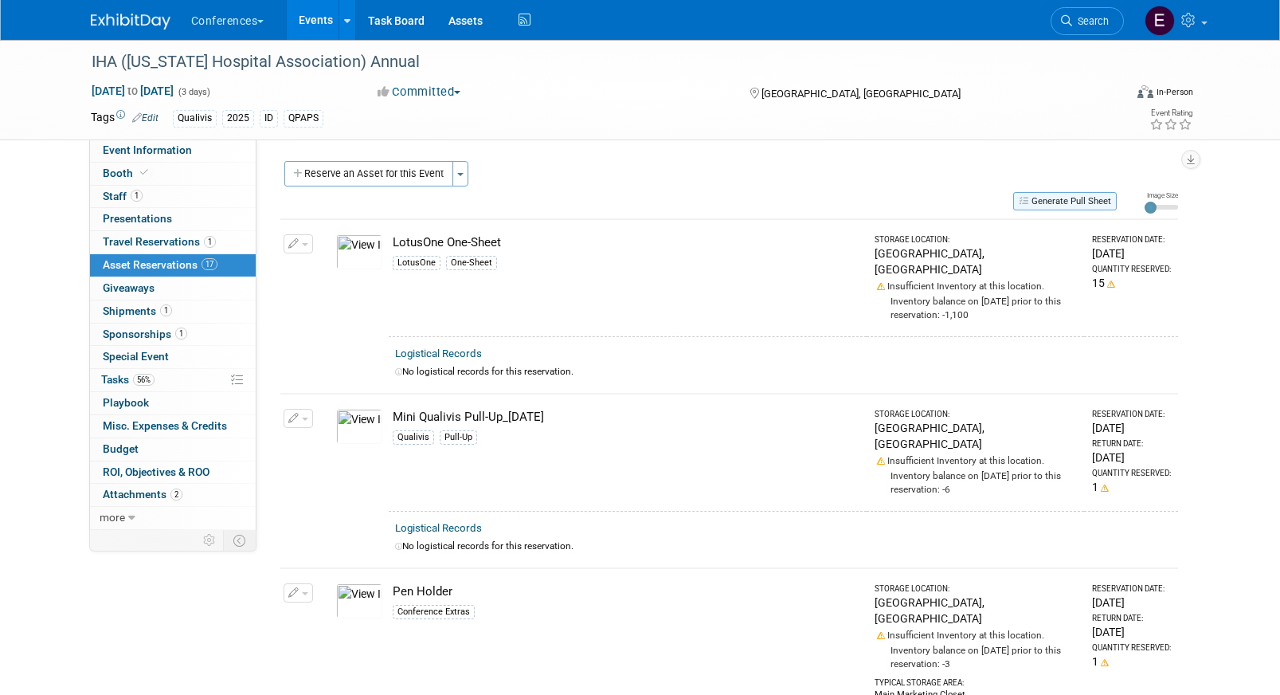
click at [1097, 203] on button "Generate Pull Sheet" at bounding box center [1065, 201] width 104 height 18
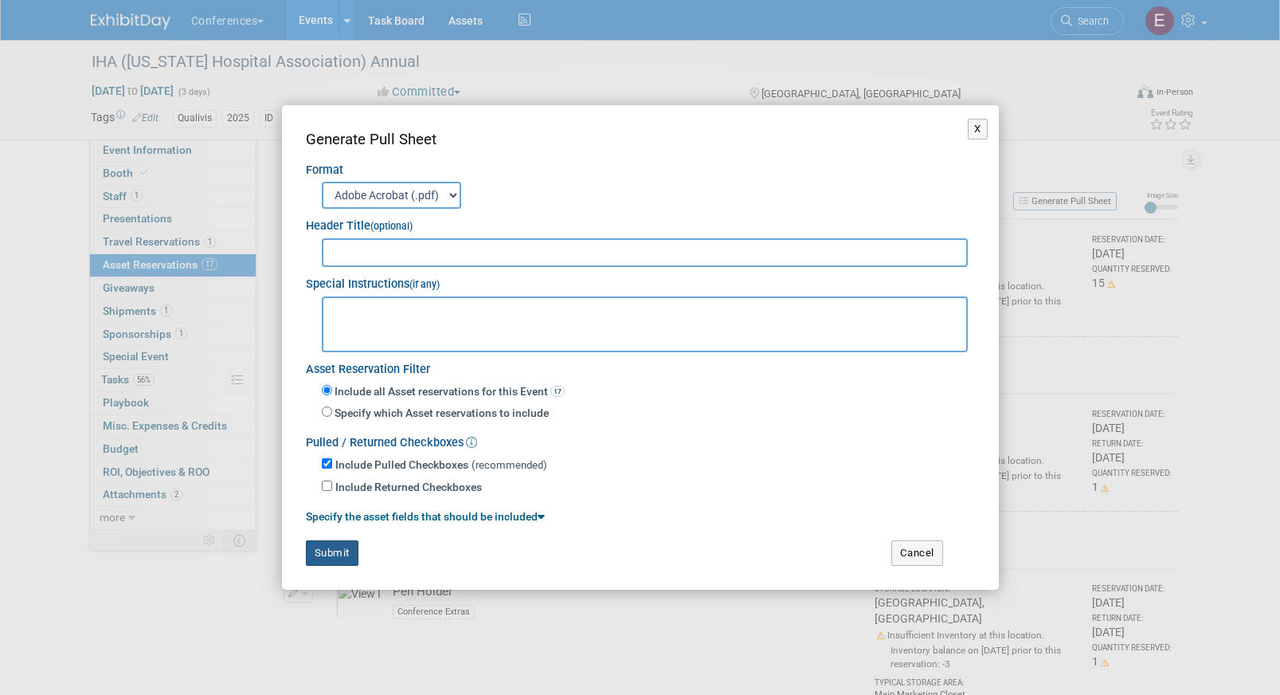
click at [340, 546] on button "Submit" at bounding box center [332, 552] width 53 height 25
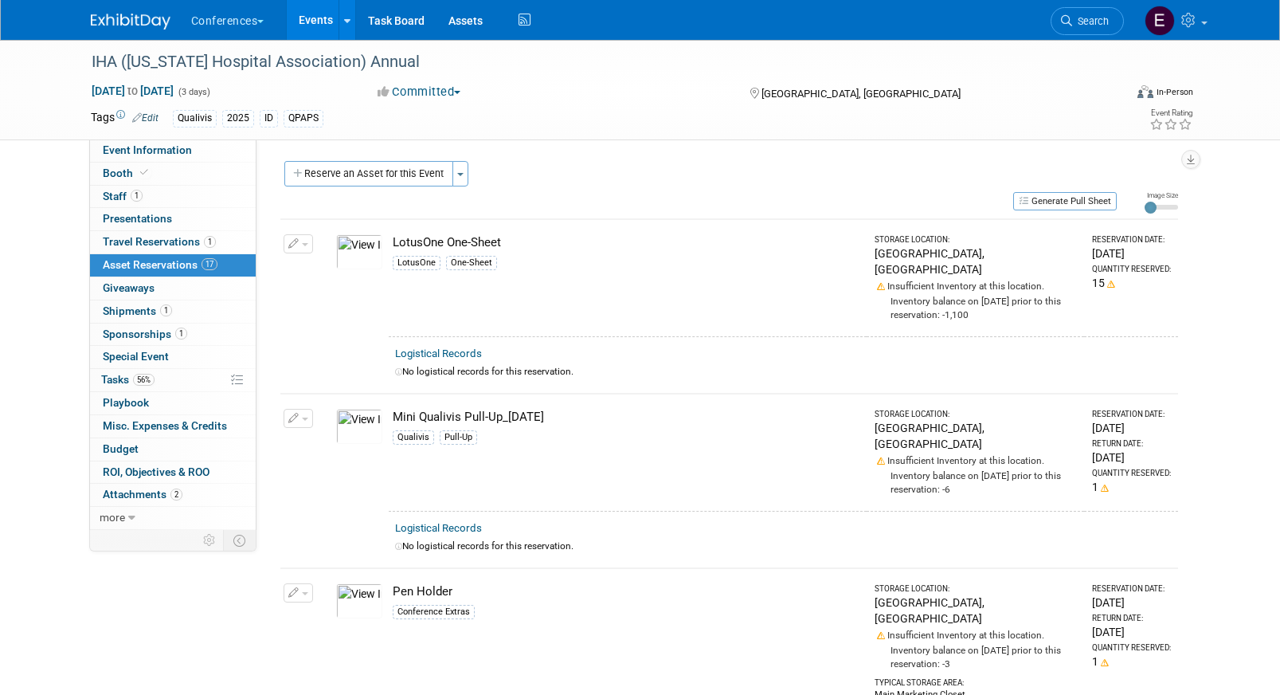
click at [100, 17] on img at bounding box center [131, 22] width 80 height 16
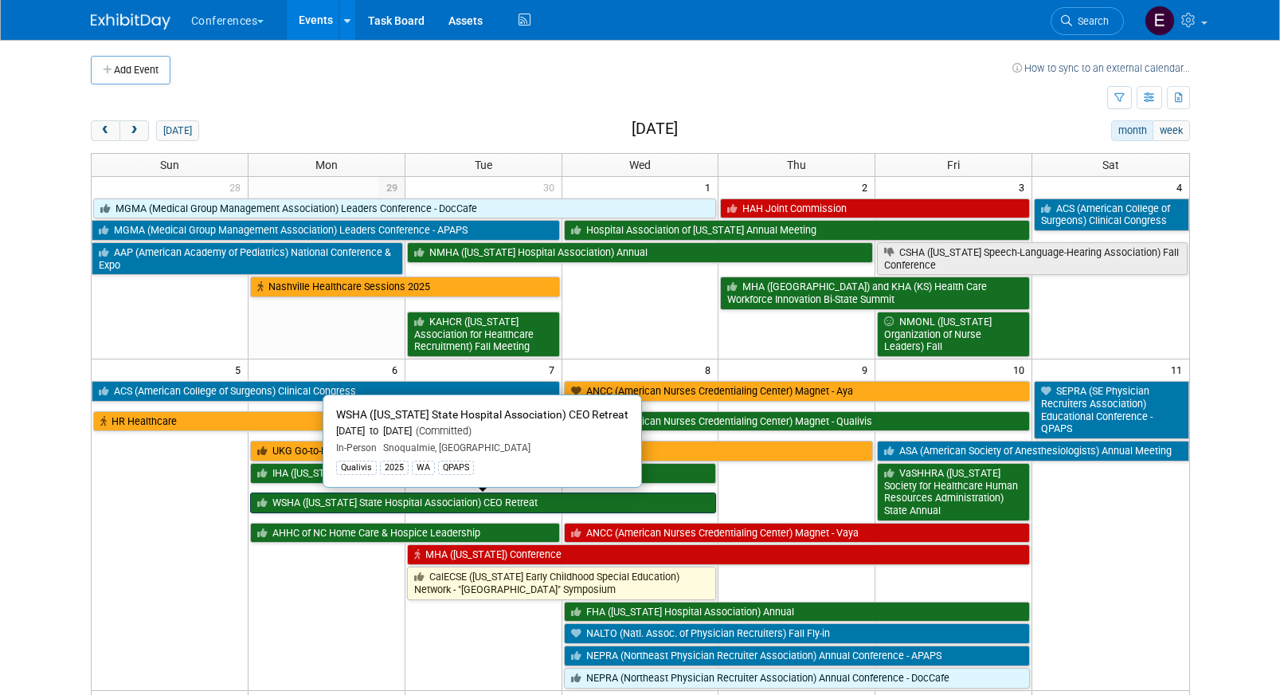
click at [333, 501] on link "WSHA ([US_STATE] State Hospital Association) CEO Retreat" at bounding box center [483, 502] width 467 height 21
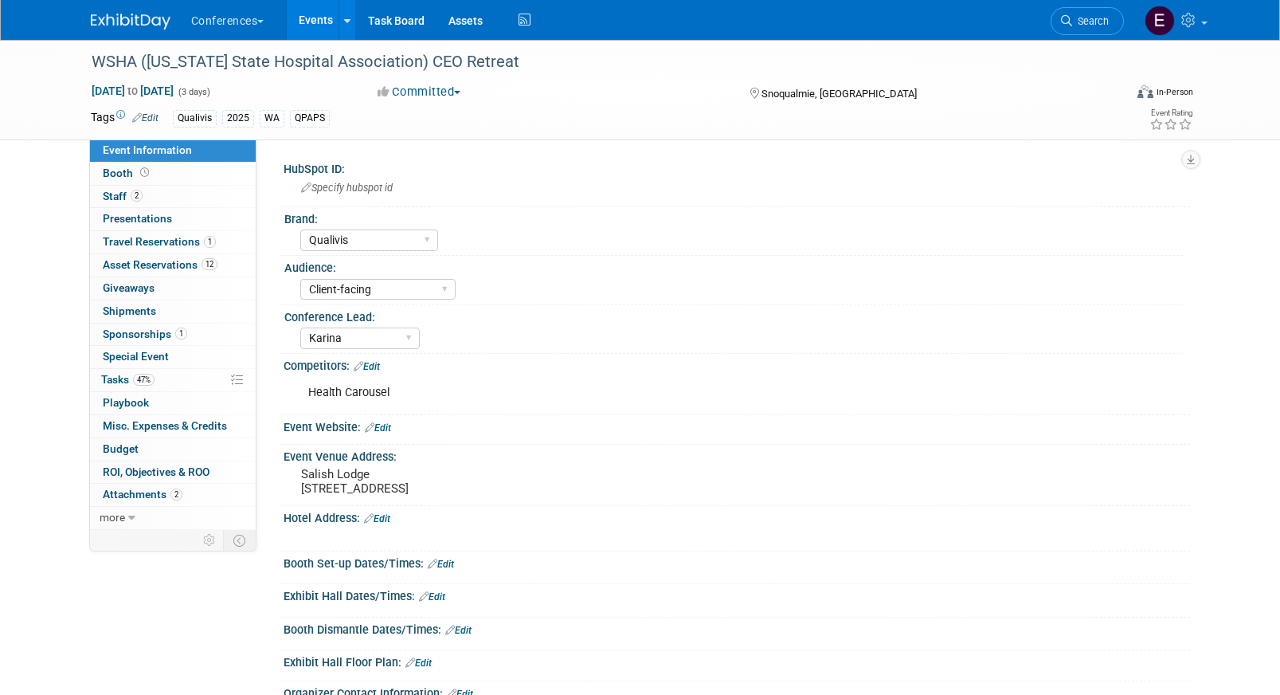
select select "Qualivis"
select select "Client-facing"
select select "Karina"
click at [159, 255] on link "12 Asset Reservations 12" at bounding box center [173, 265] width 166 height 22
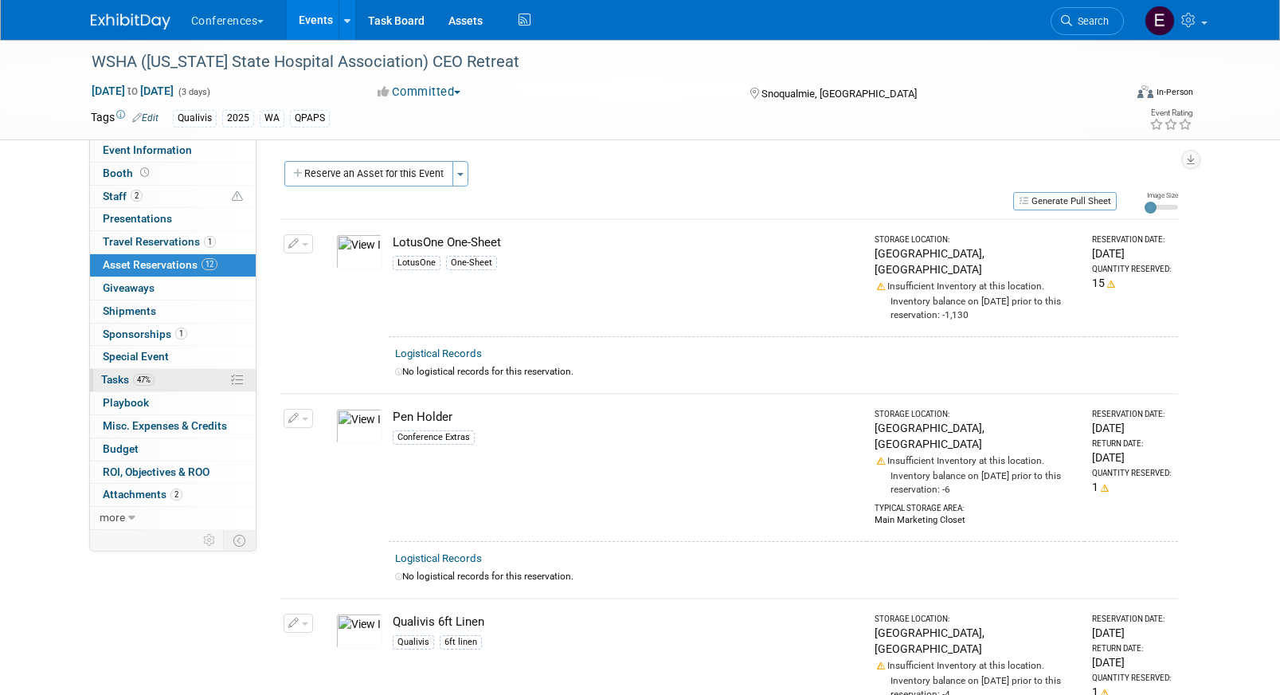
click at [206, 371] on link "47% Tasks 47%" at bounding box center [173, 380] width 166 height 22
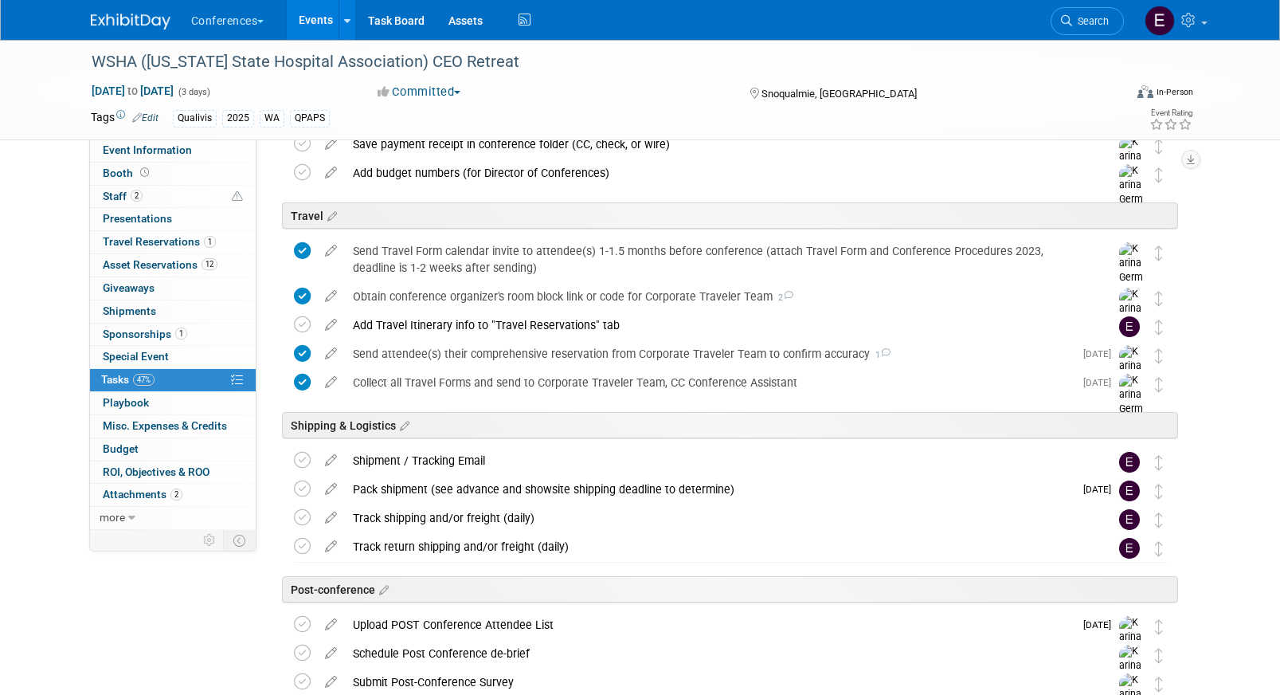
scroll to position [718, 0]
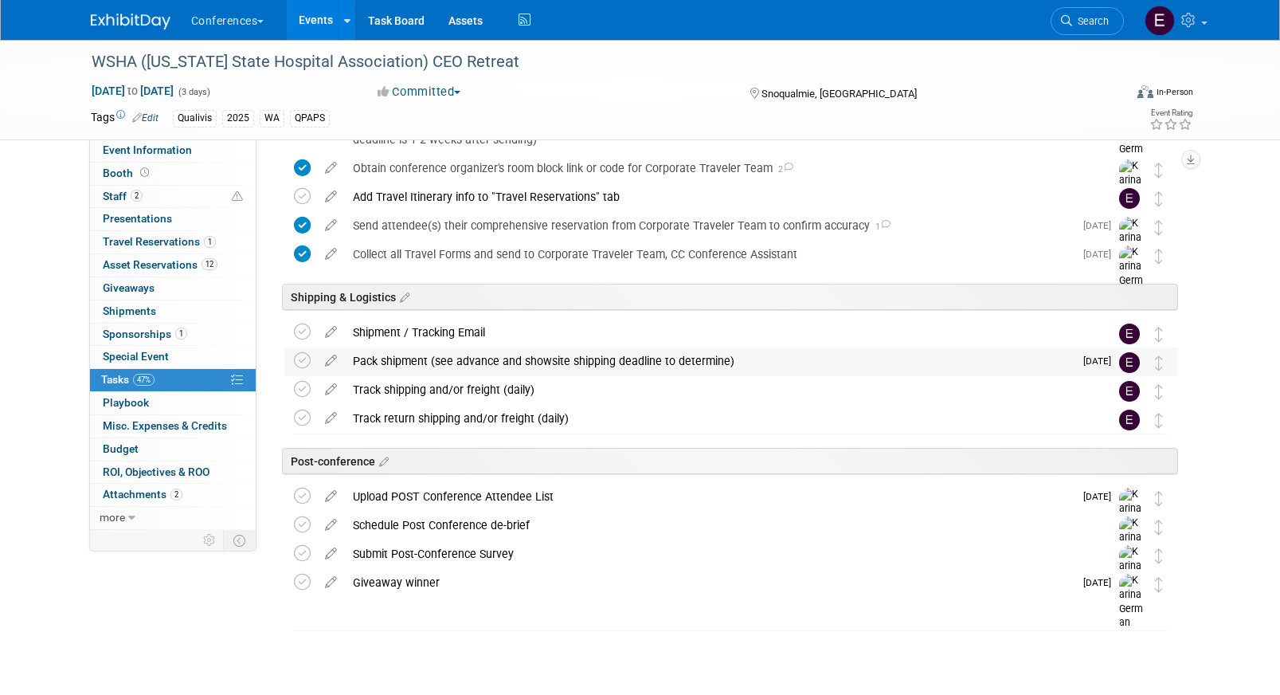
click at [478, 351] on div "Pack shipment (see advance and showsite shipping deadline to determine)" at bounding box center [709, 360] width 729 height 27
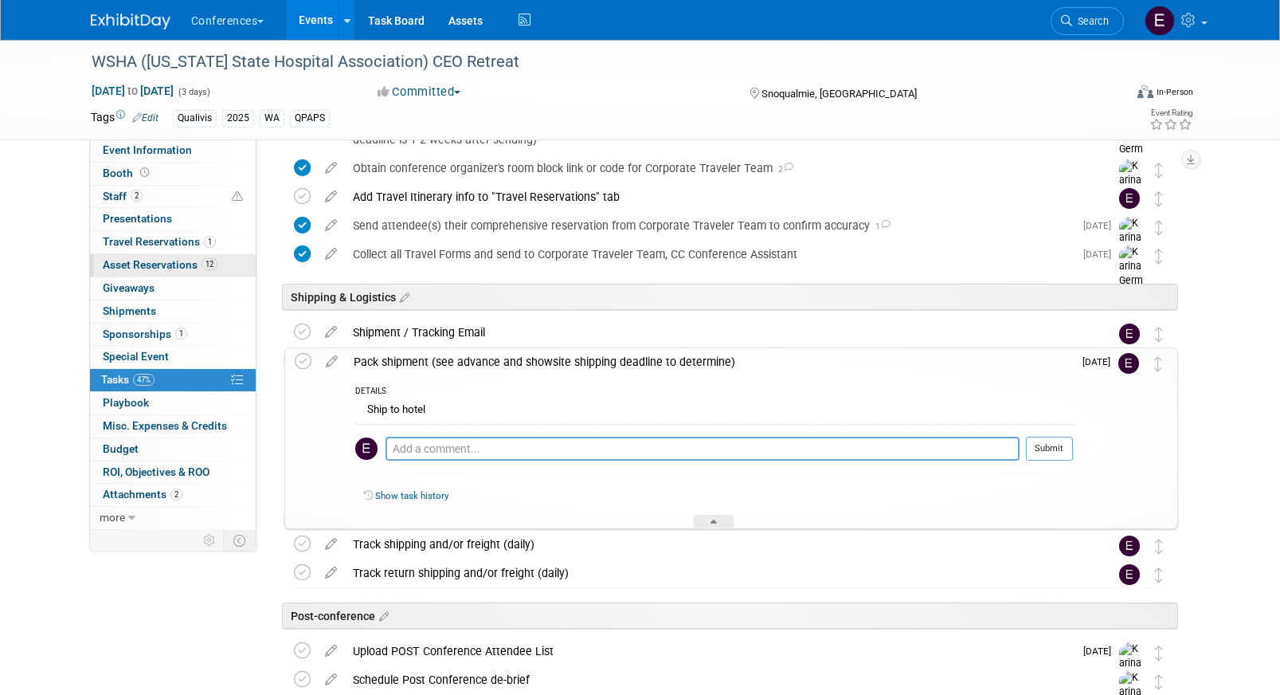
click at [174, 264] on span "Asset Reservations 12" at bounding box center [160, 264] width 115 height 13
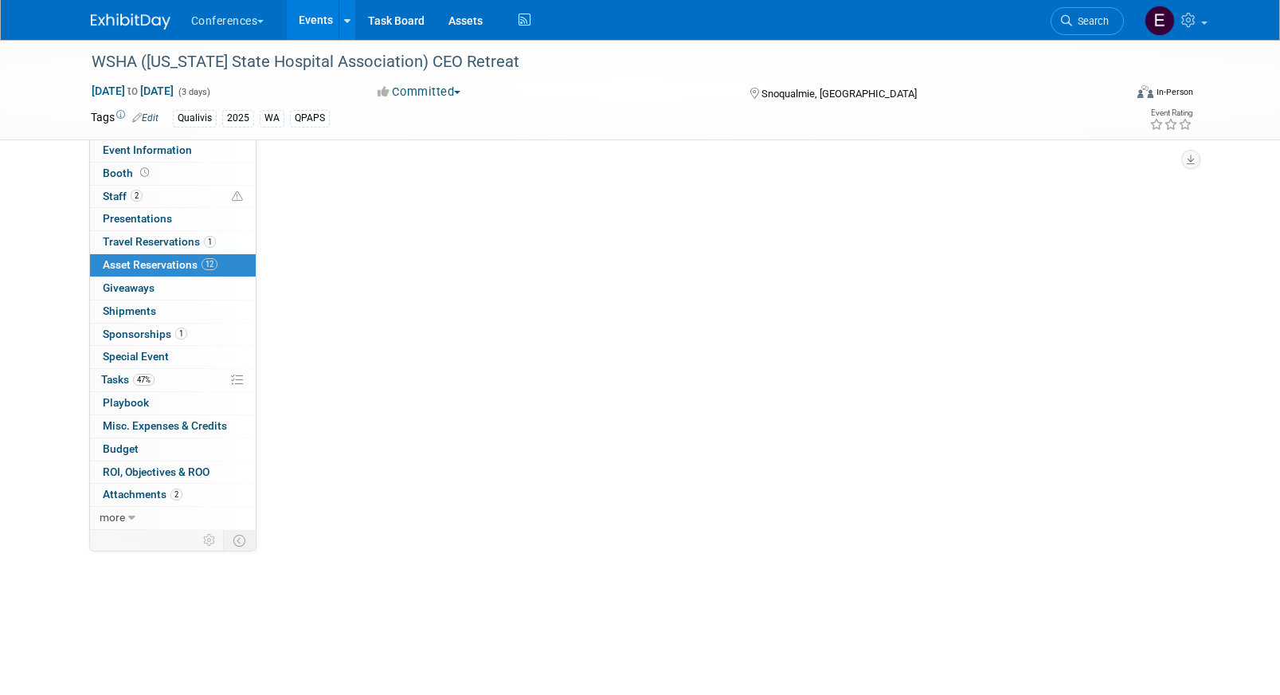
scroll to position [0, 0]
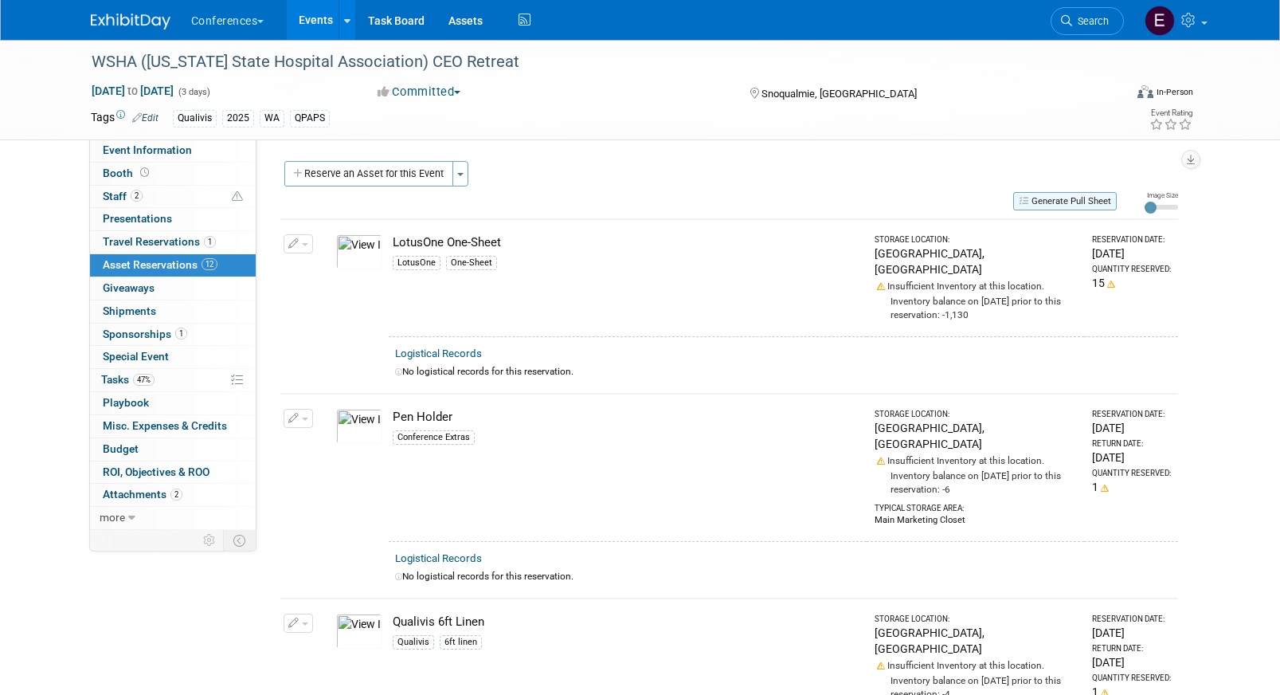
click at [1043, 205] on button "Generate Pull Sheet" at bounding box center [1065, 201] width 104 height 18
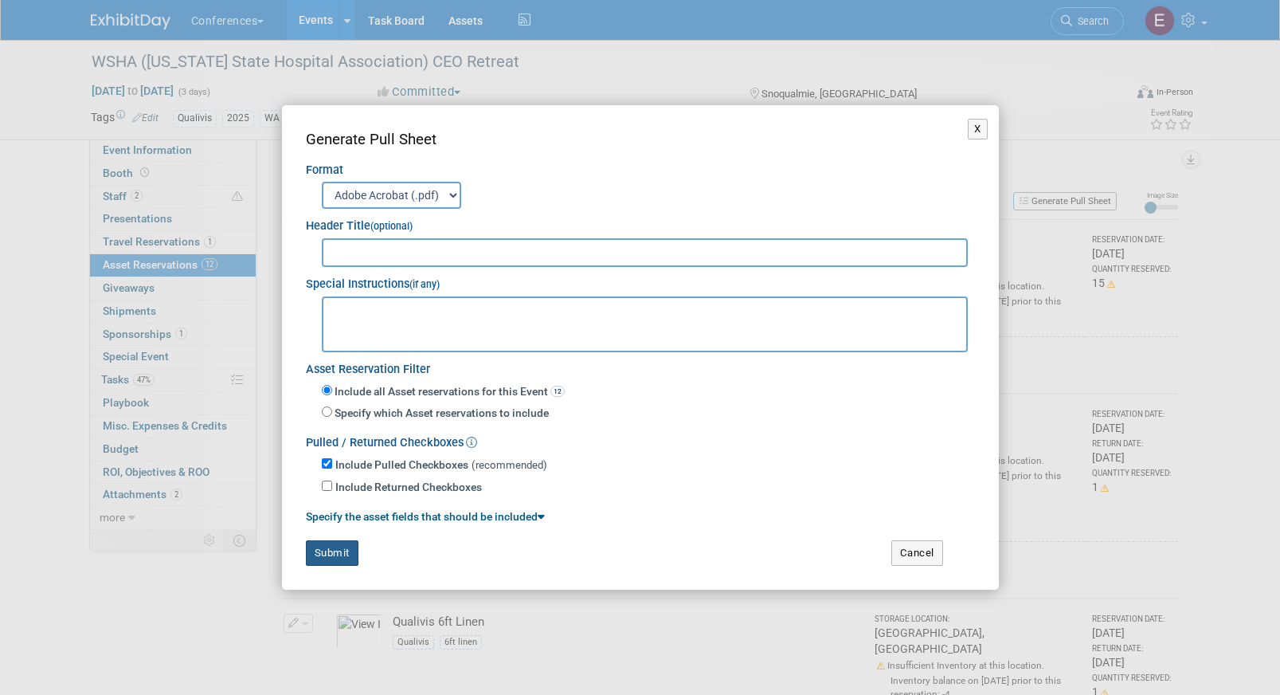
click at [319, 556] on button "Submit" at bounding box center [332, 552] width 53 height 25
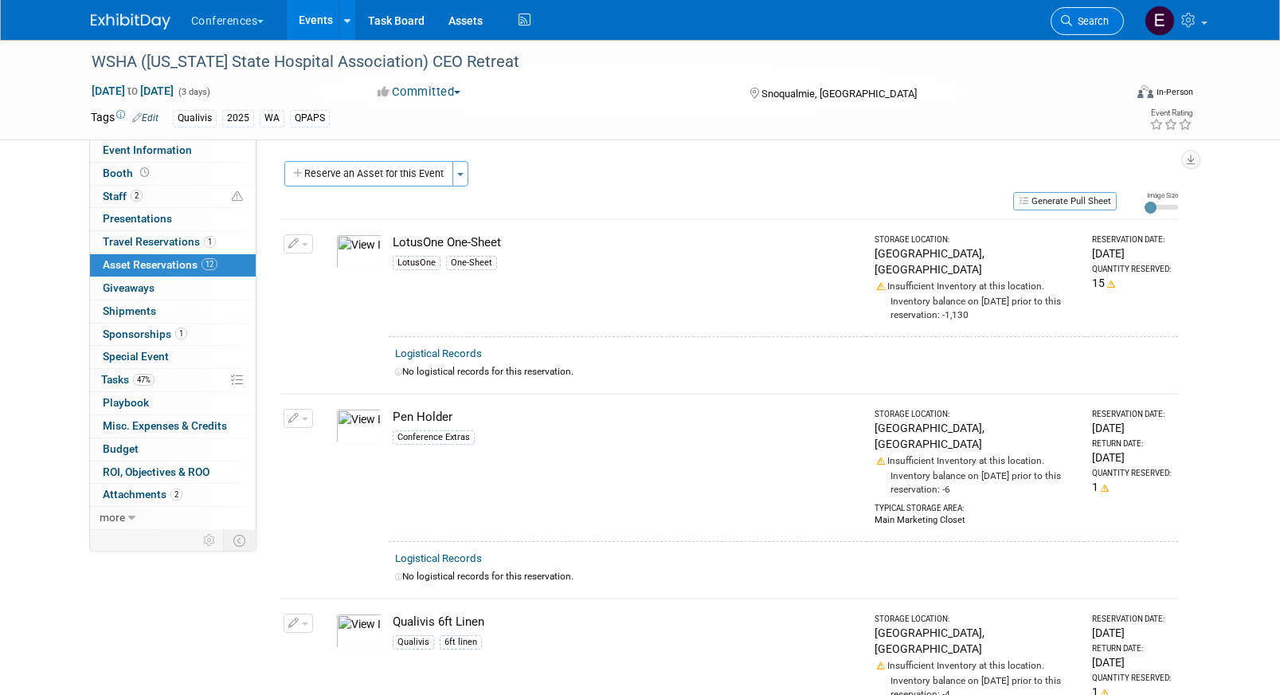
click at [1097, 23] on span "Search" at bounding box center [1090, 21] width 37 height 12
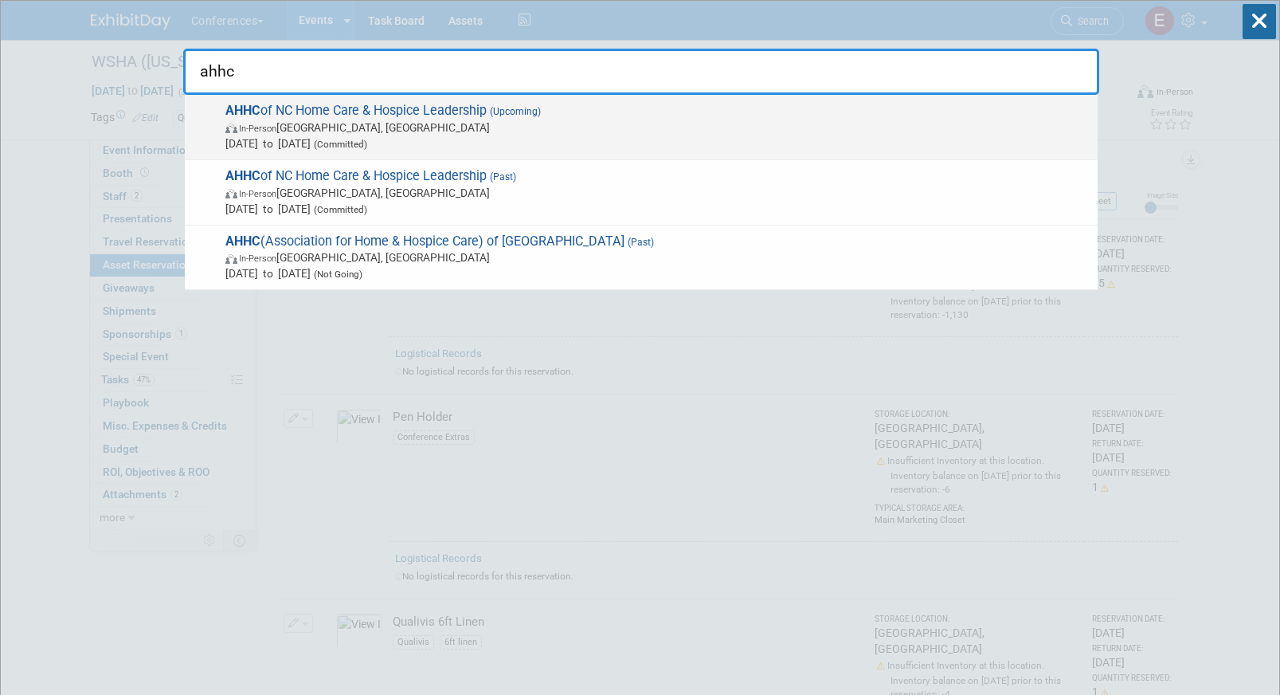
type input "ahhc"
click at [302, 116] on span "AHHC of NC Home Care & Hospice Leadership (Upcoming) In-Person Wrightsville Bea…" at bounding box center [655, 127] width 869 height 49
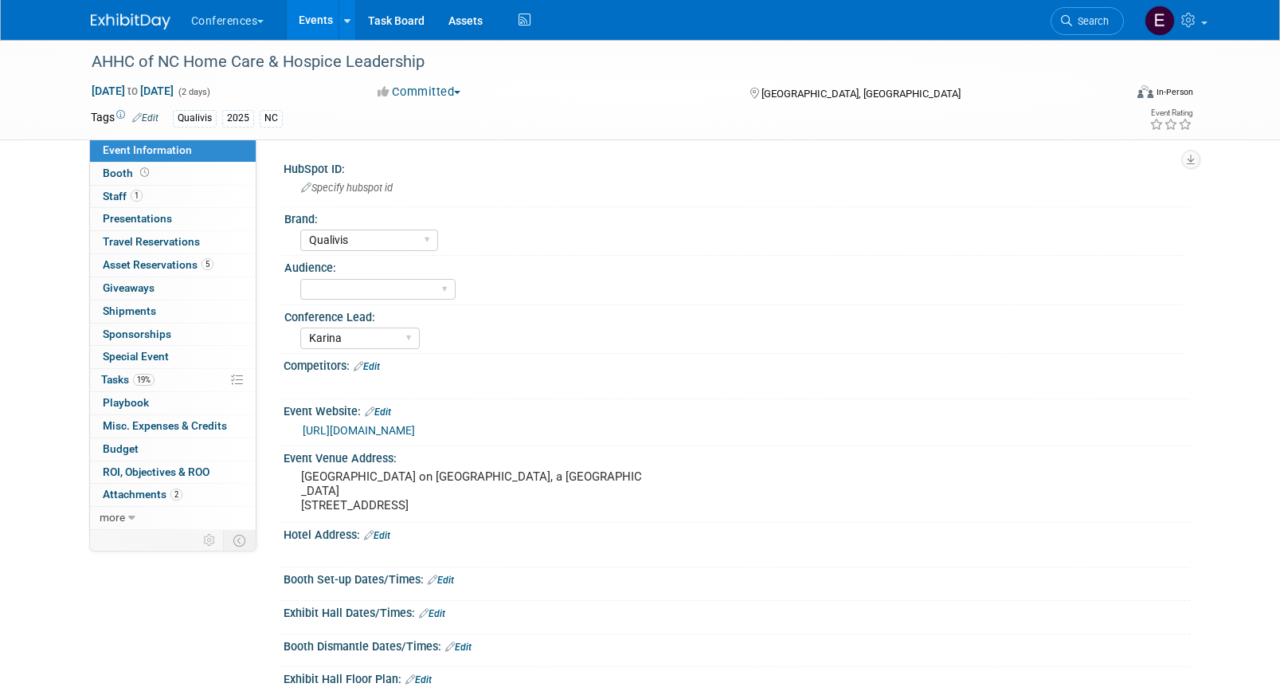
select select "Qualivis"
select select "Karina"
click at [163, 263] on span "Asset Reservations 5" at bounding box center [158, 264] width 111 height 13
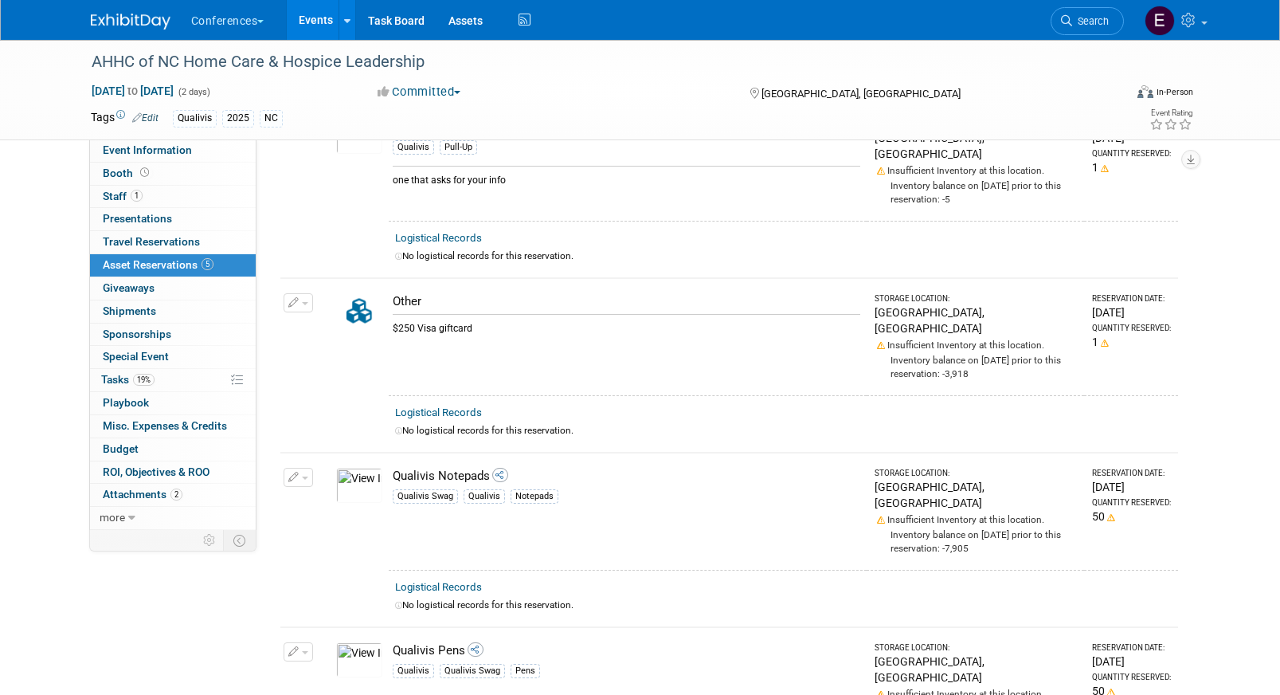
scroll to position [95, 0]
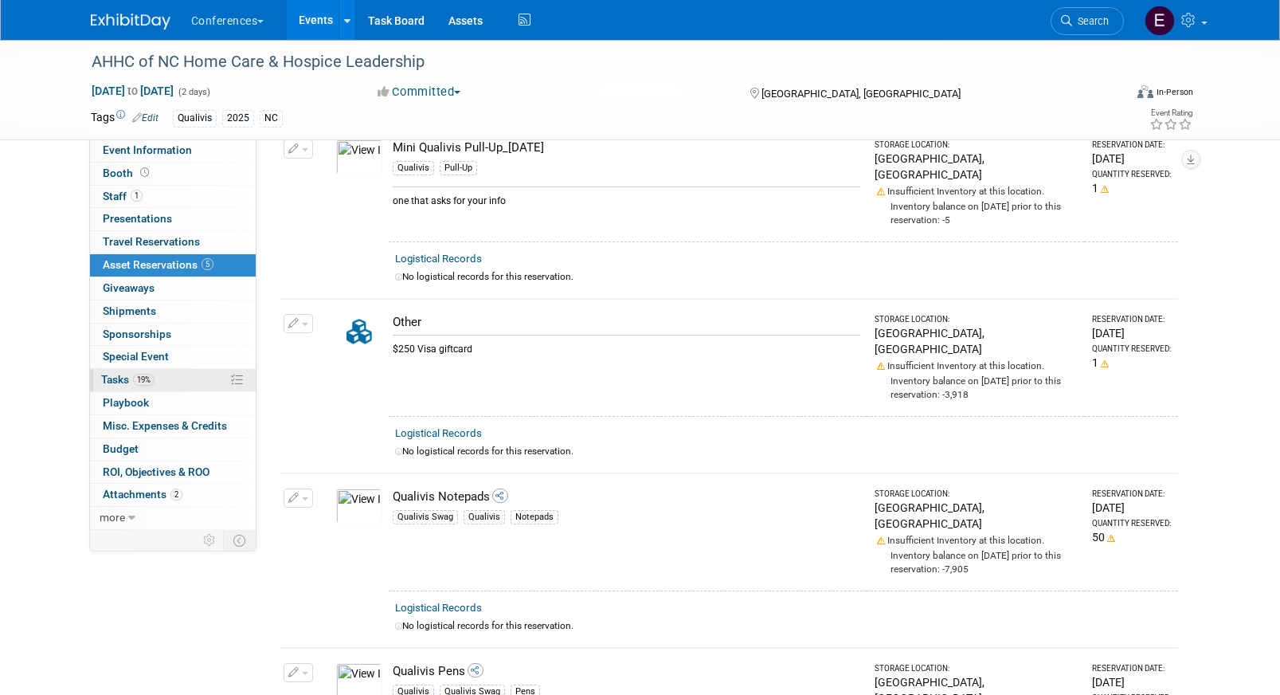
click at [151, 382] on span "19%" at bounding box center [144, 380] width 22 height 12
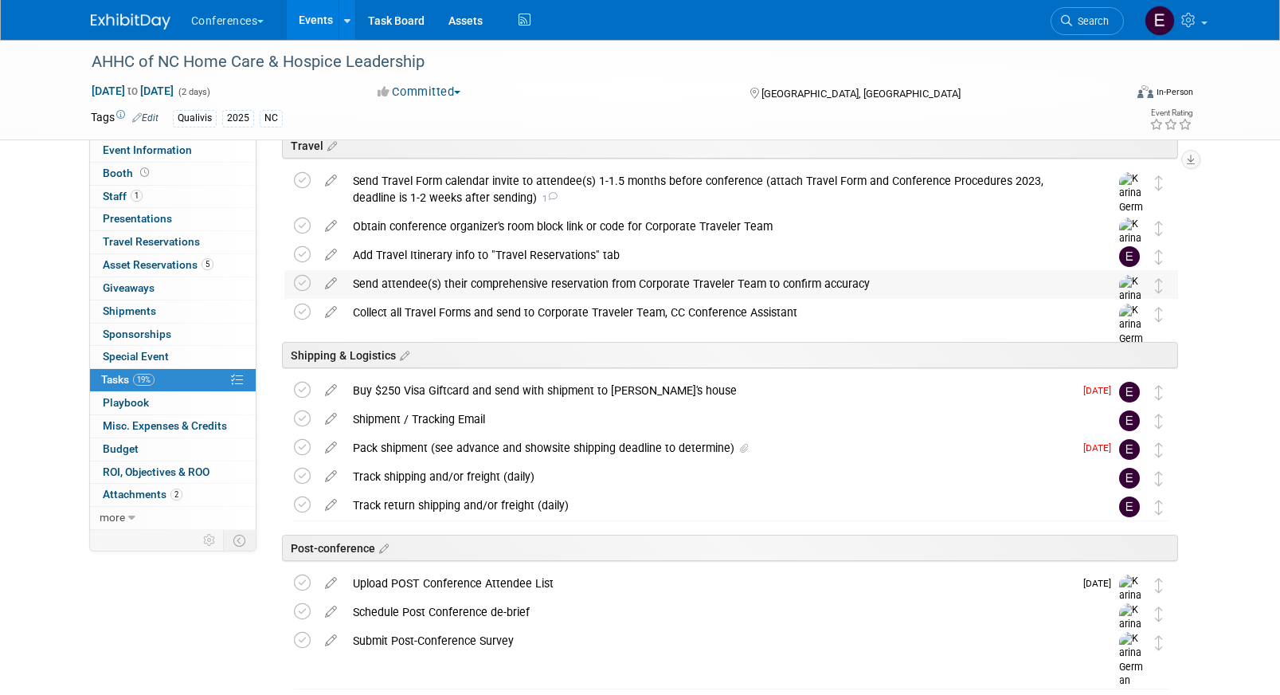
scroll to position [579, 0]
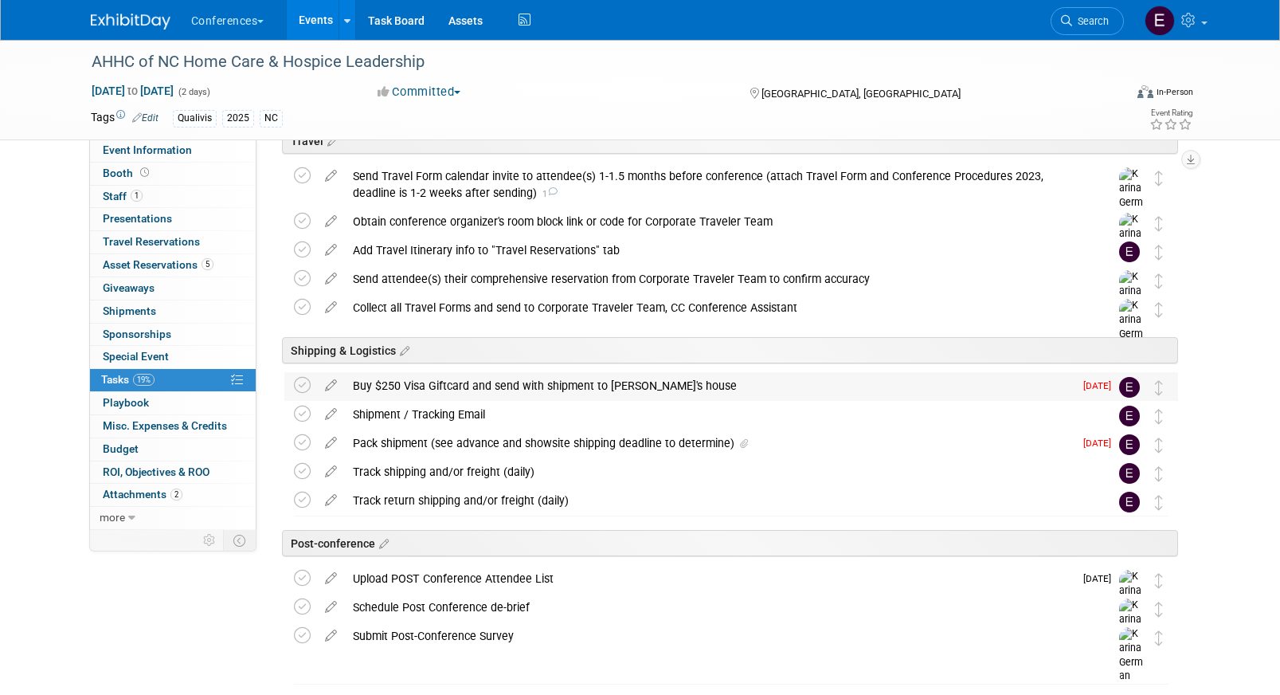
click at [414, 392] on div "Buy $250 Visa Giftcard and send with shipment to [PERSON_NAME]'s house" at bounding box center [709, 385] width 729 height 27
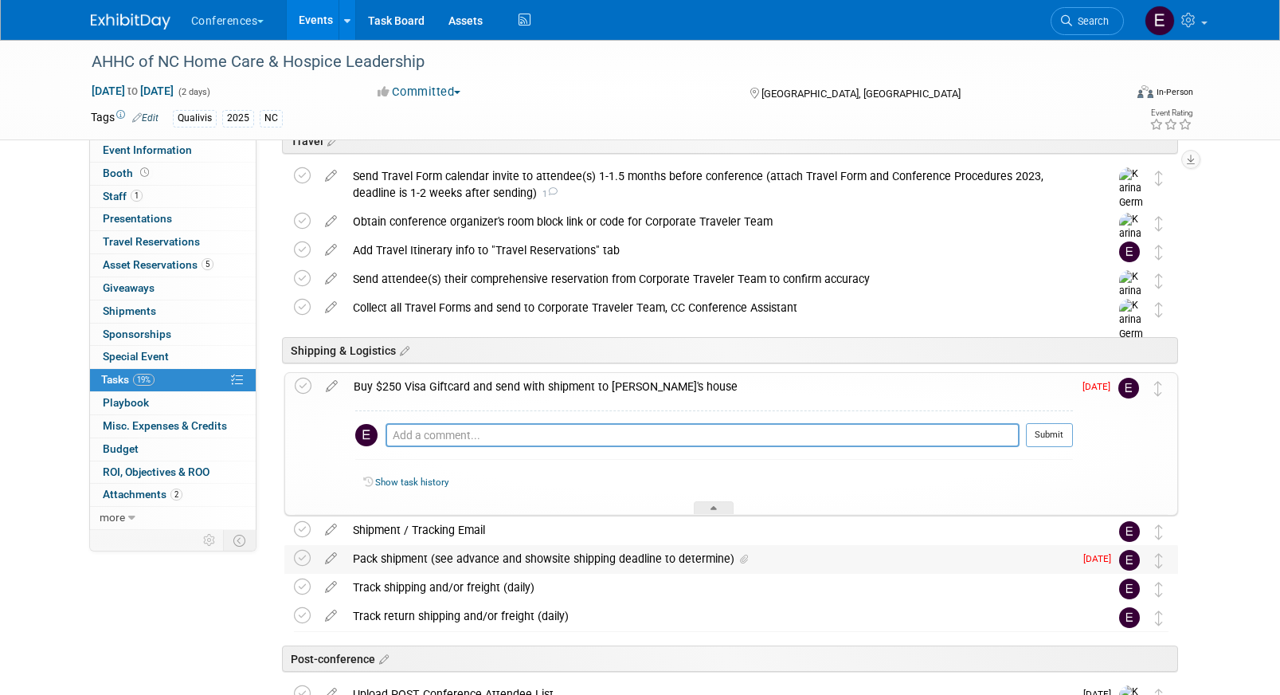
click at [524, 558] on div "Pack shipment (see advance and showsite shipping deadline to determine)" at bounding box center [709, 558] width 729 height 27
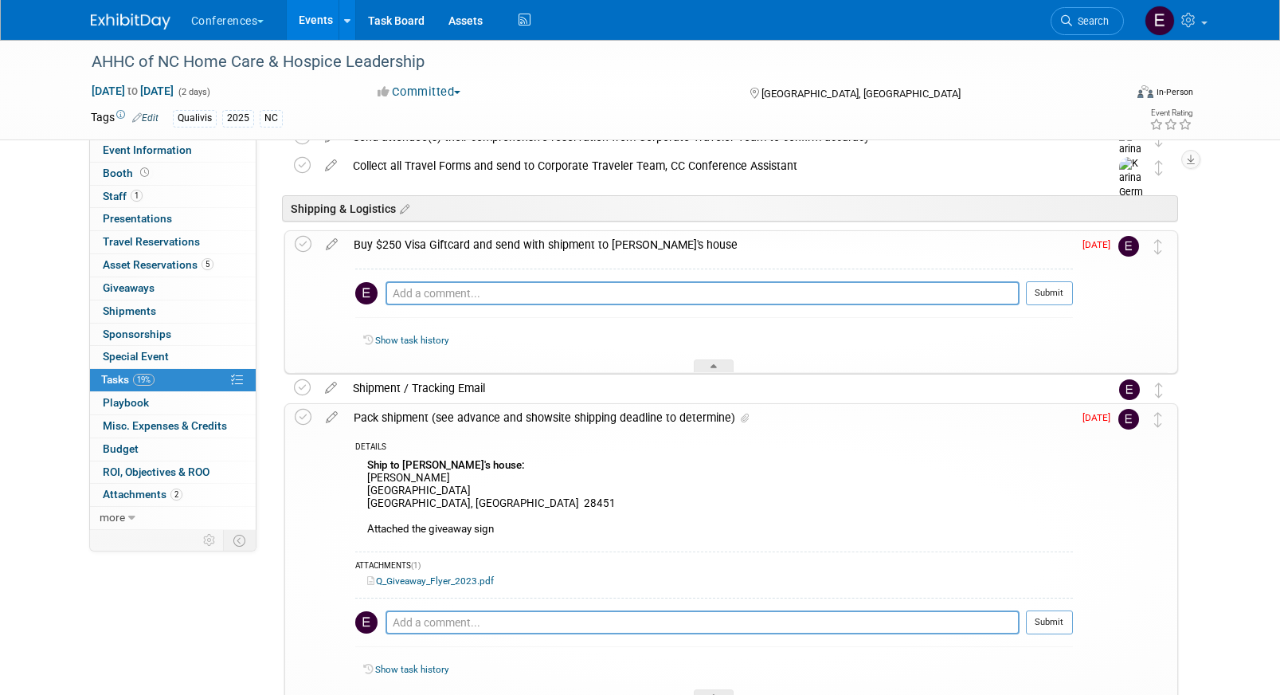
scroll to position [722, 0]
click at [496, 287] on textarea at bounding box center [703, 292] width 634 height 24
click at [307, 242] on icon at bounding box center [303, 242] width 17 height 17
click at [499, 300] on textarea at bounding box center [703, 292] width 634 height 24
type textarea "arriving 9/30"
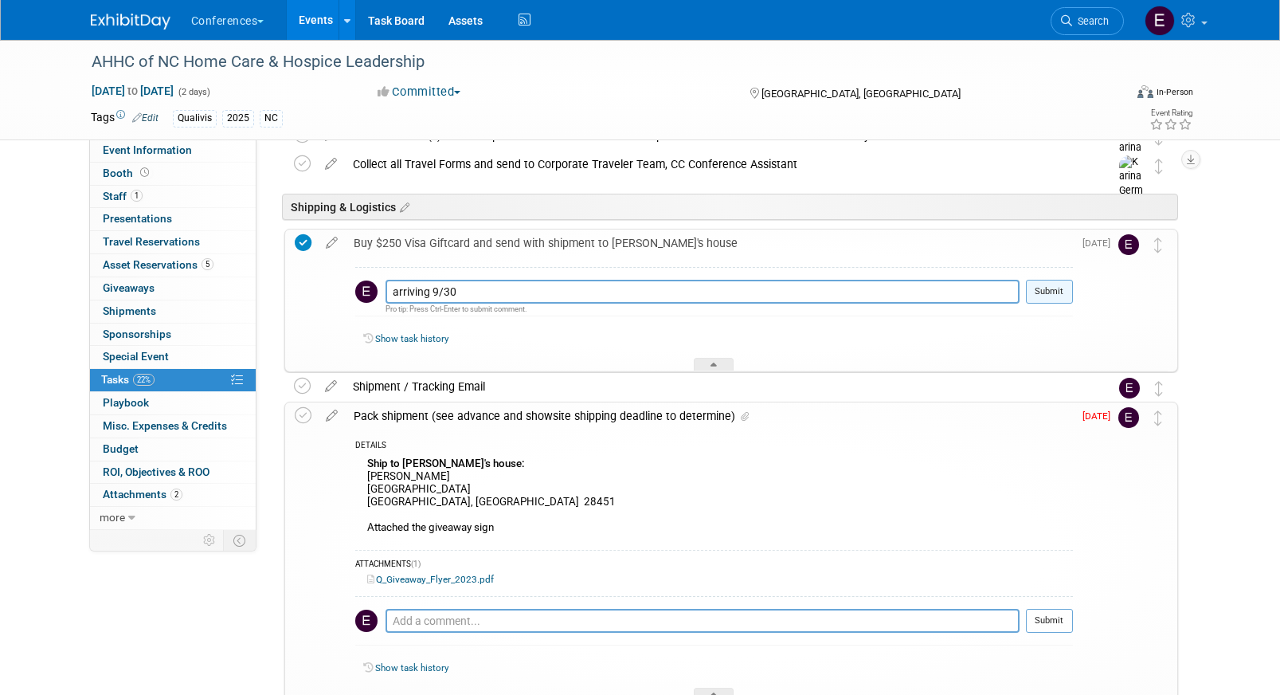
click at [1033, 292] on button "Submit" at bounding box center [1049, 292] width 47 height 24
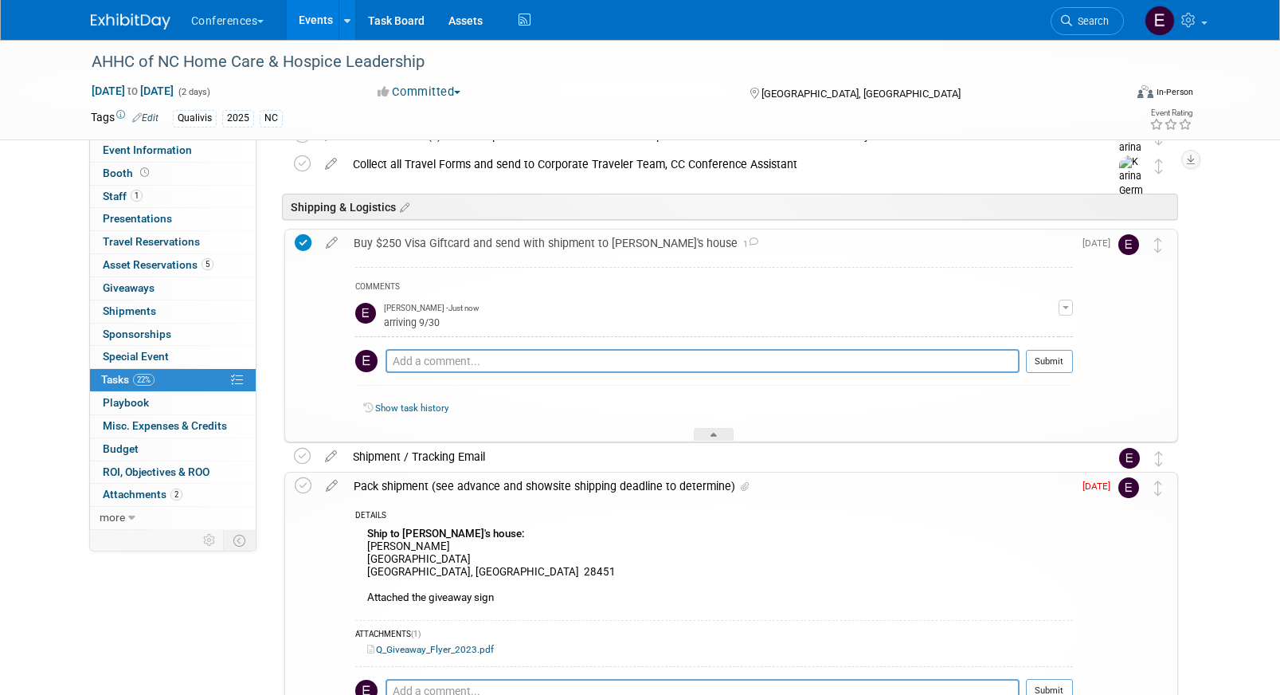
scroll to position [809, 0]
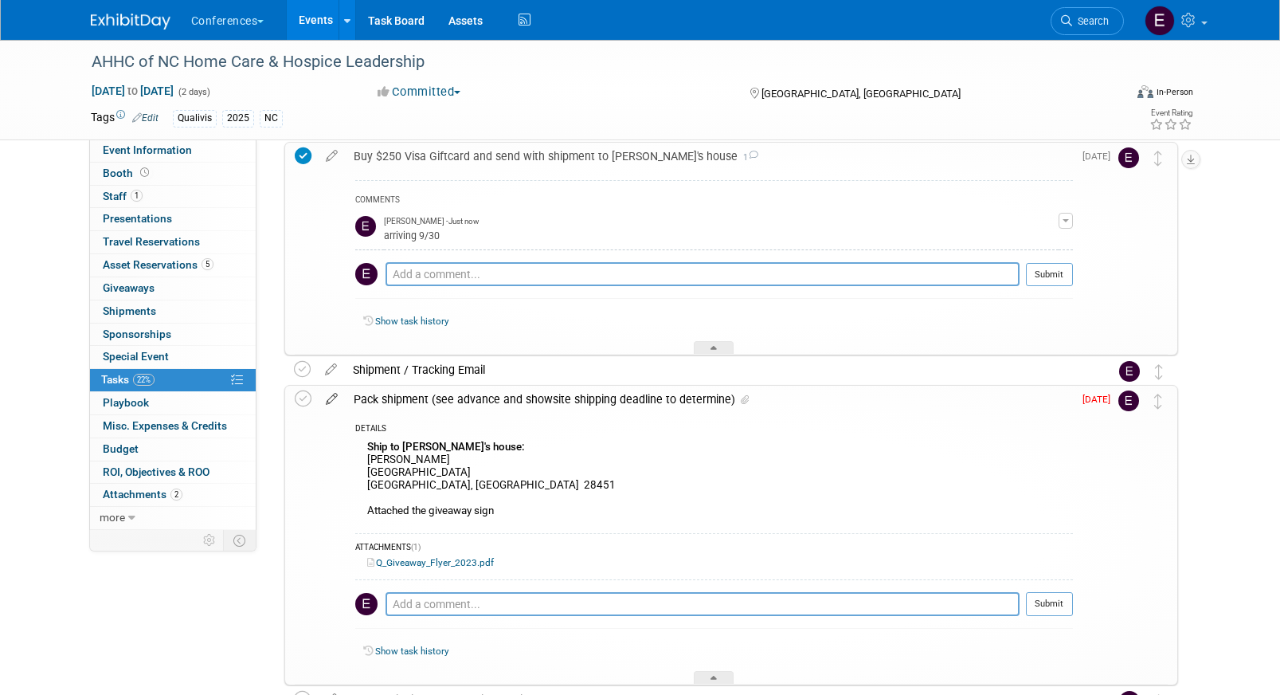
click at [329, 397] on icon at bounding box center [332, 396] width 28 height 20
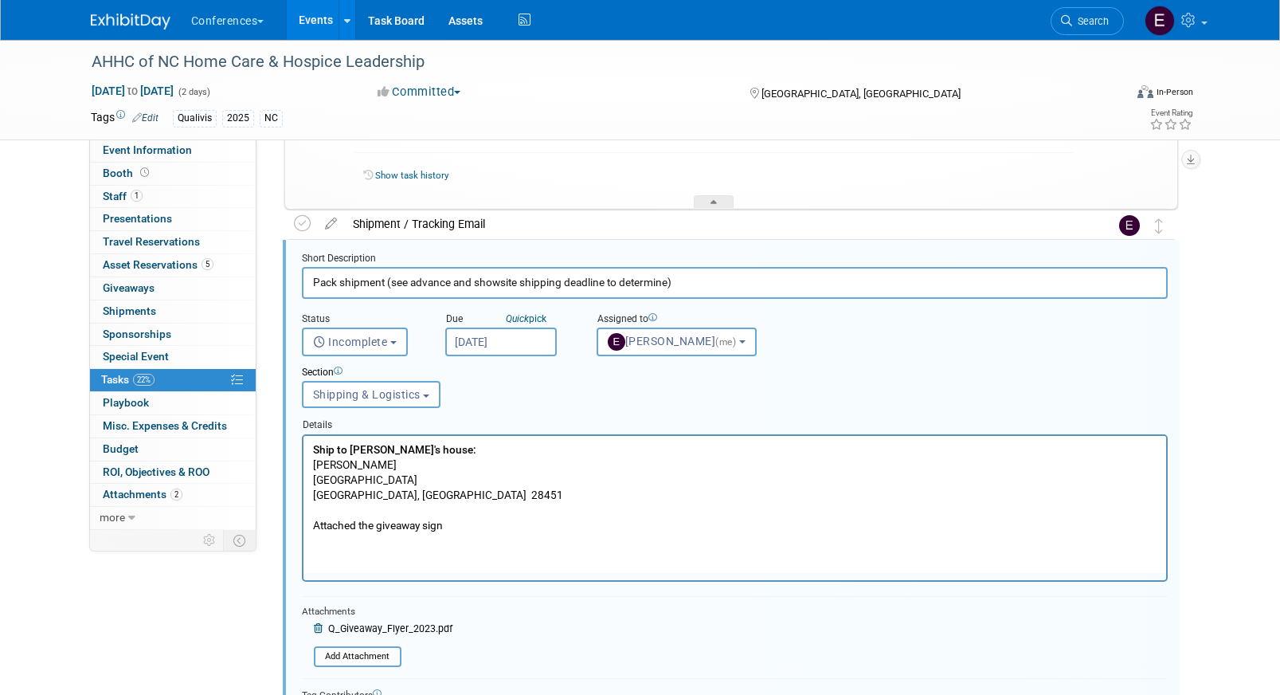
scroll to position [961, 0]
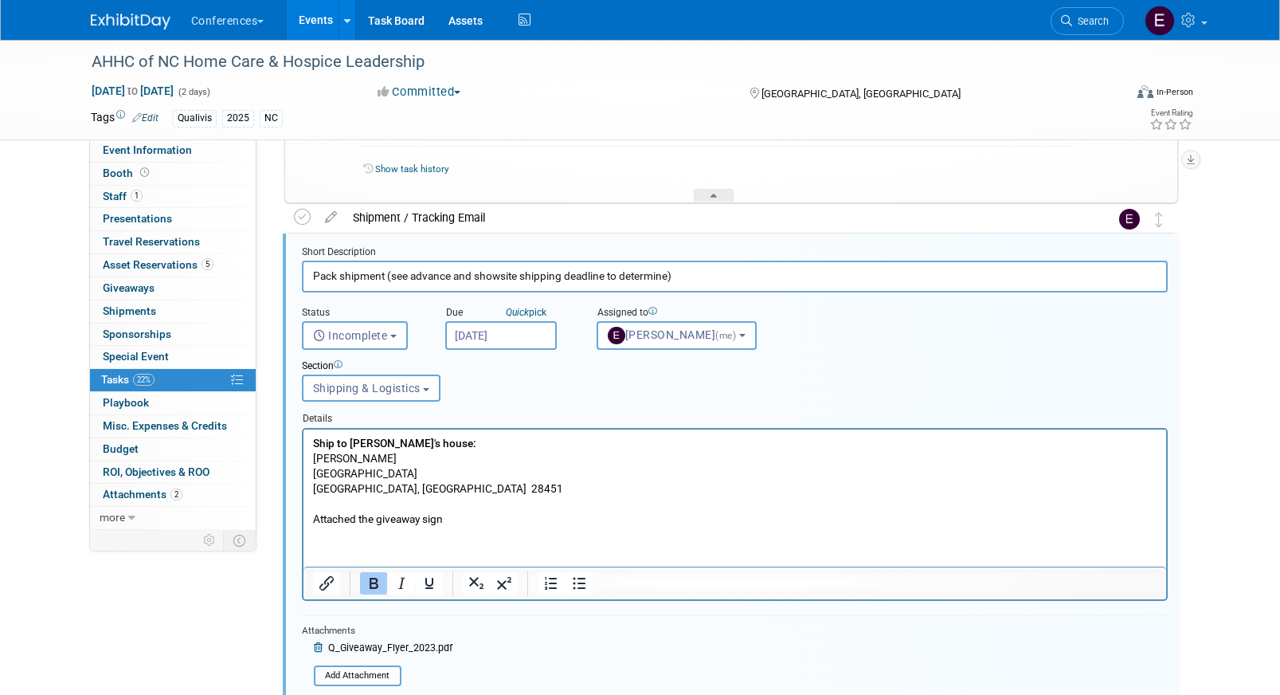
click at [481, 340] on input "Sep 29, 2025" at bounding box center [501, 335] width 112 height 29
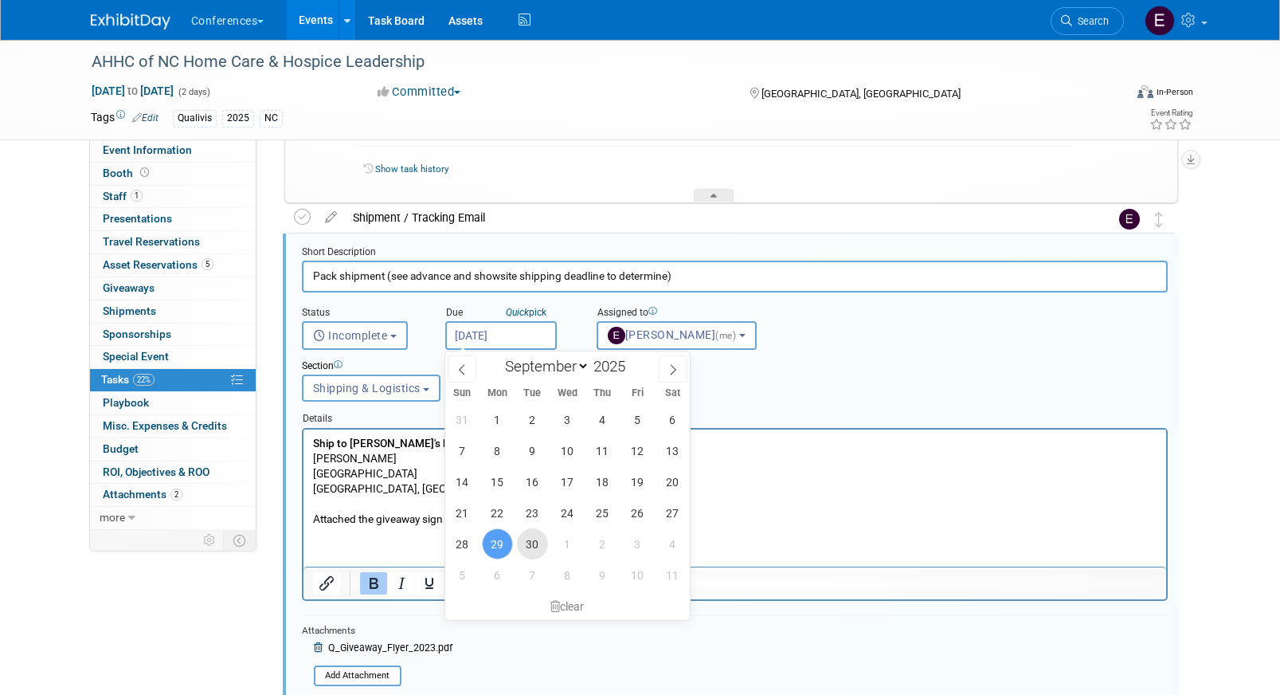
click at [527, 544] on span "30" at bounding box center [532, 543] width 31 height 31
type input "Sep 30, 2025"
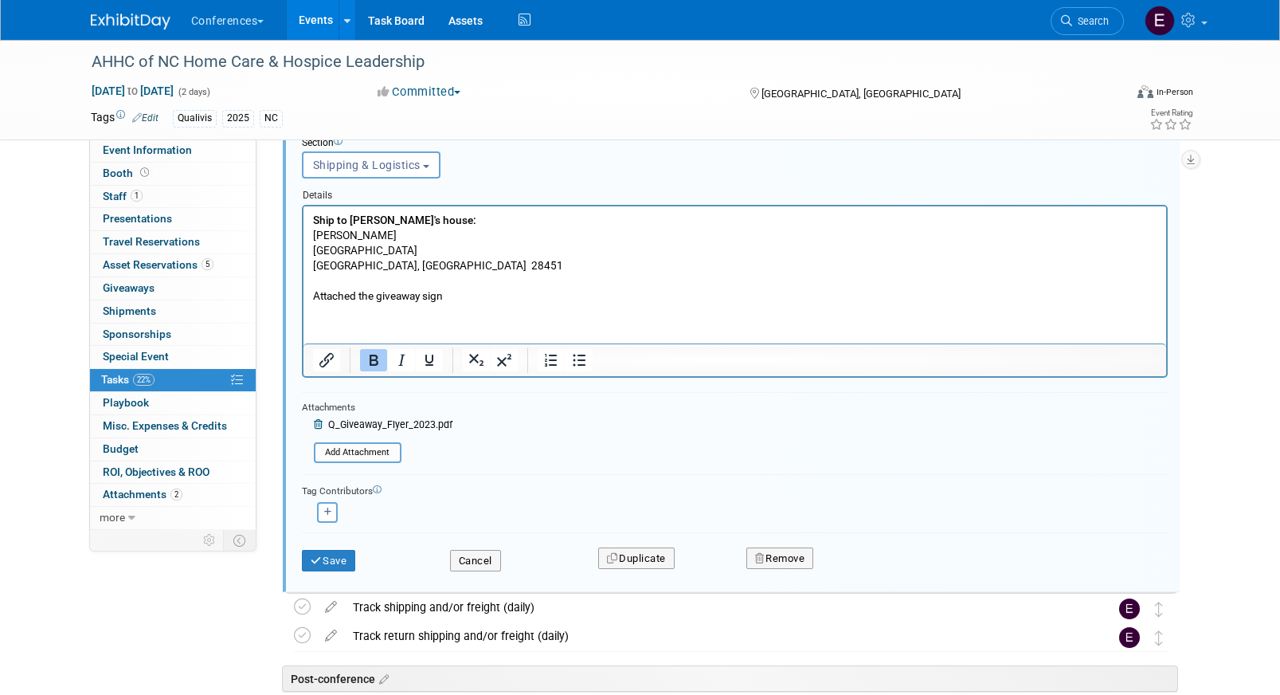
scroll to position [1261, 0]
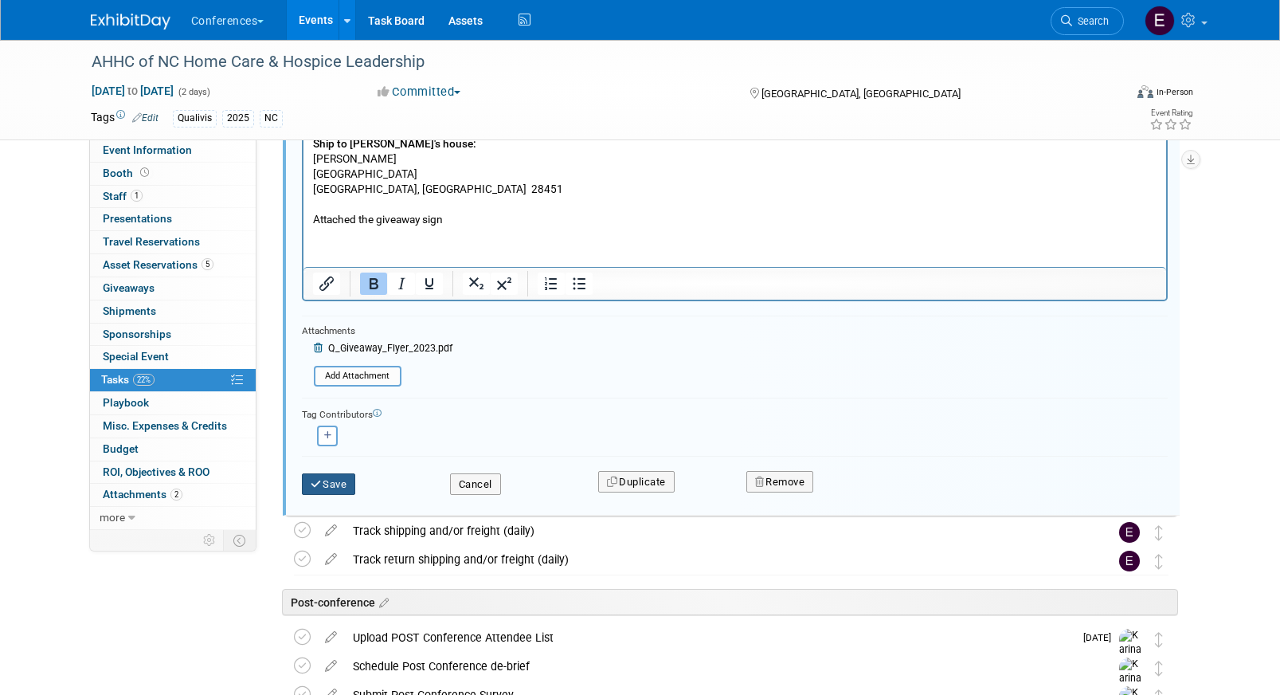
click at [352, 480] on button "Save" at bounding box center [329, 484] width 54 height 22
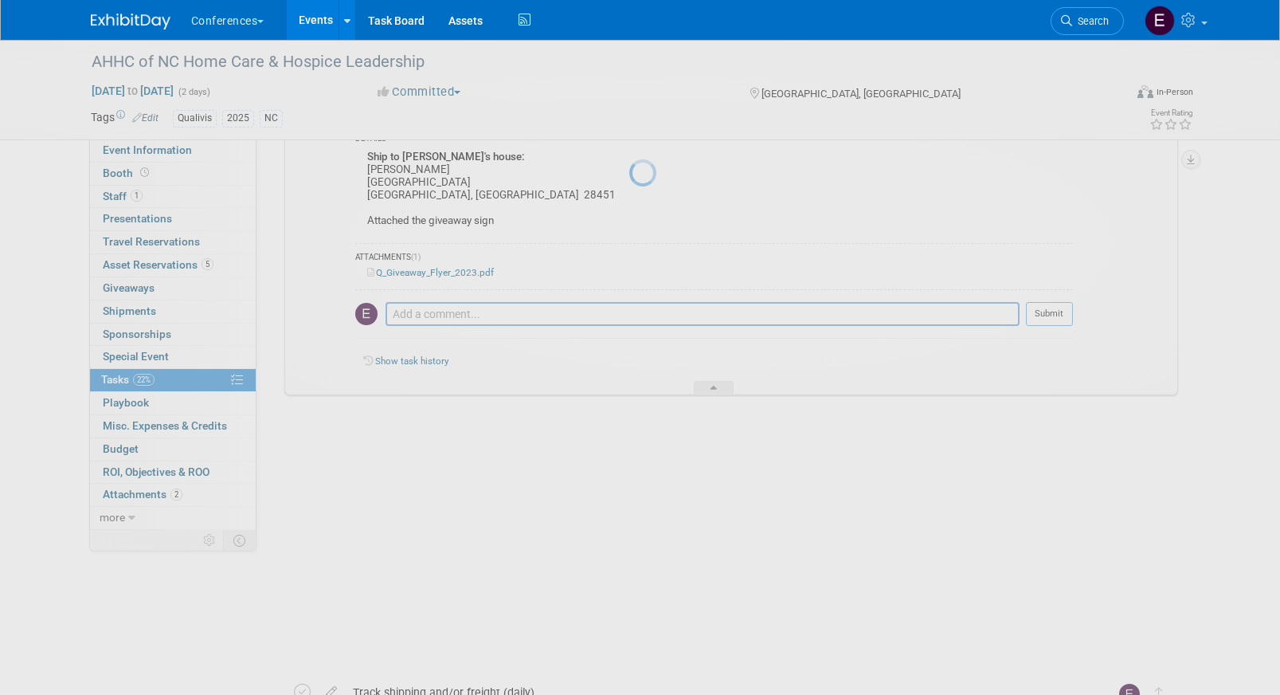
scroll to position [1090, 0]
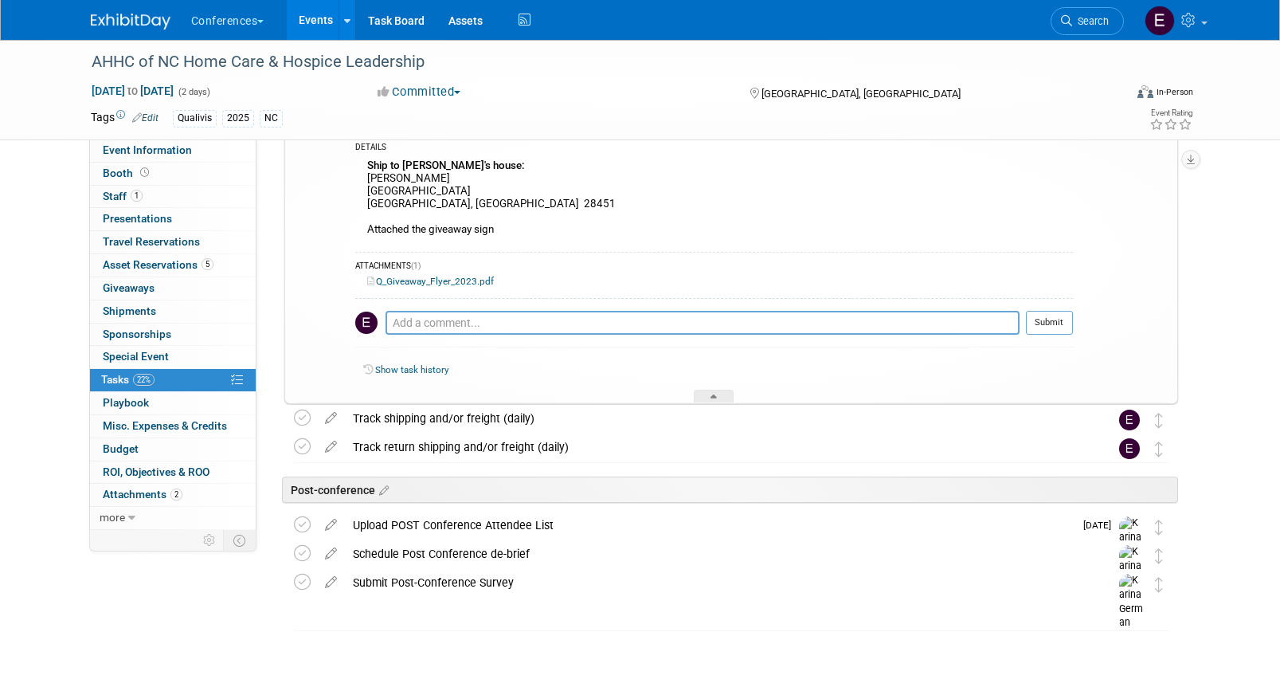
click at [136, 22] on img at bounding box center [131, 22] width 80 height 16
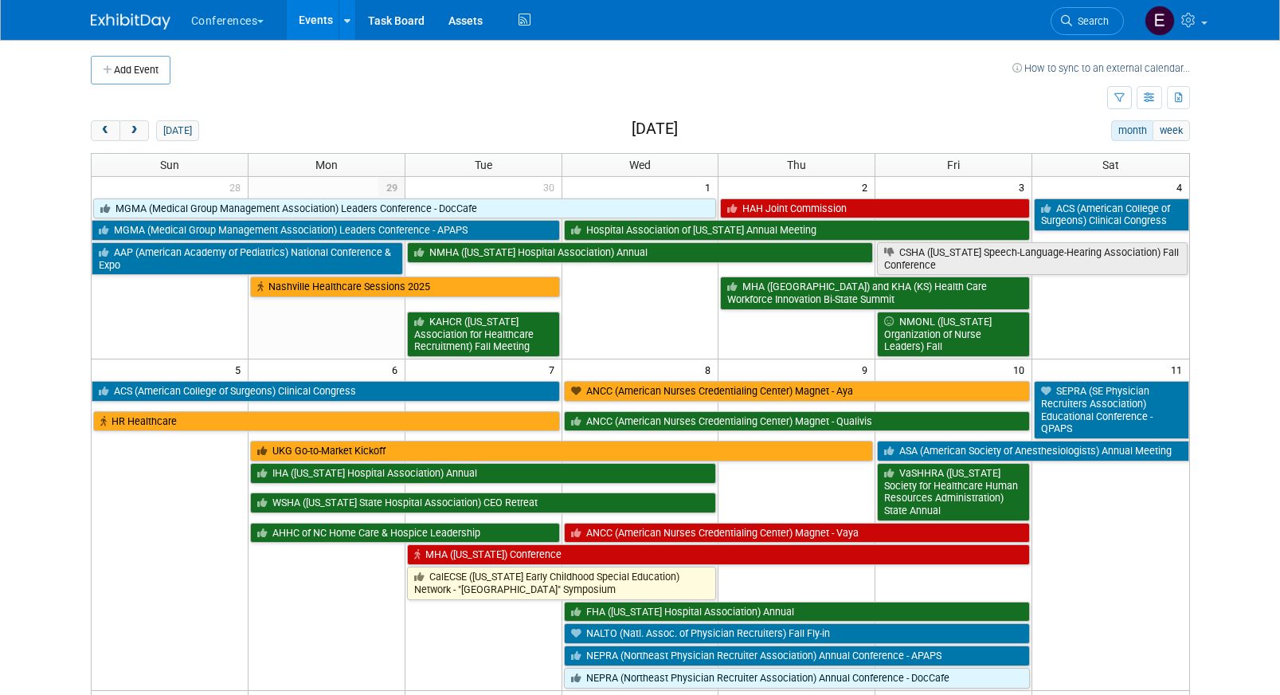
click at [98, 135] on button "prev" at bounding box center [105, 130] width 29 height 21
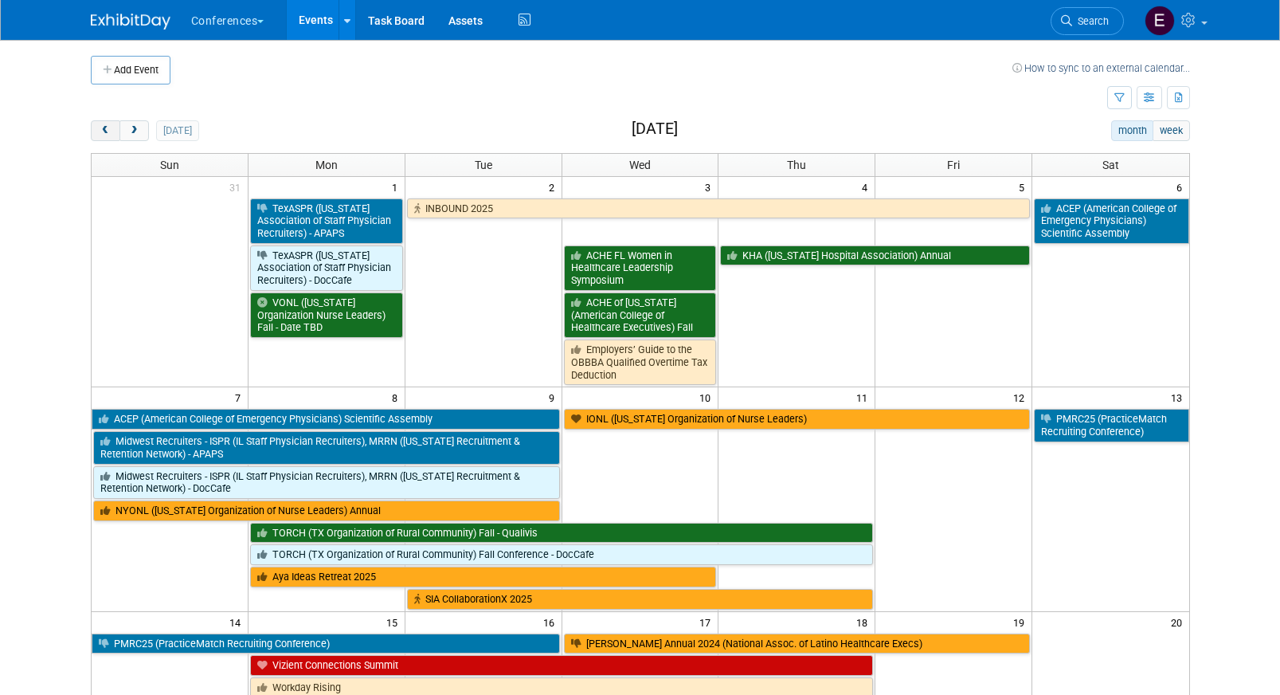
click at [97, 133] on button "prev" at bounding box center [105, 130] width 29 height 21
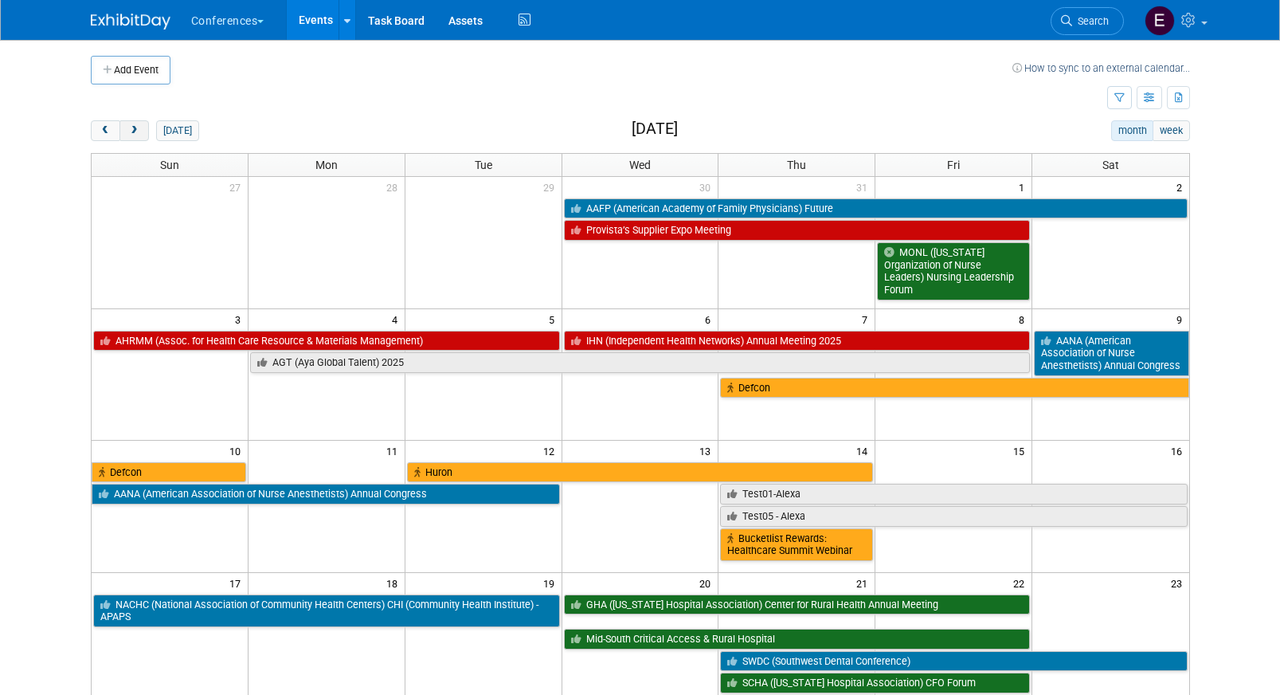
click at [141, 135] on button "next" at bounding box center [133, 130] width 29 height 21
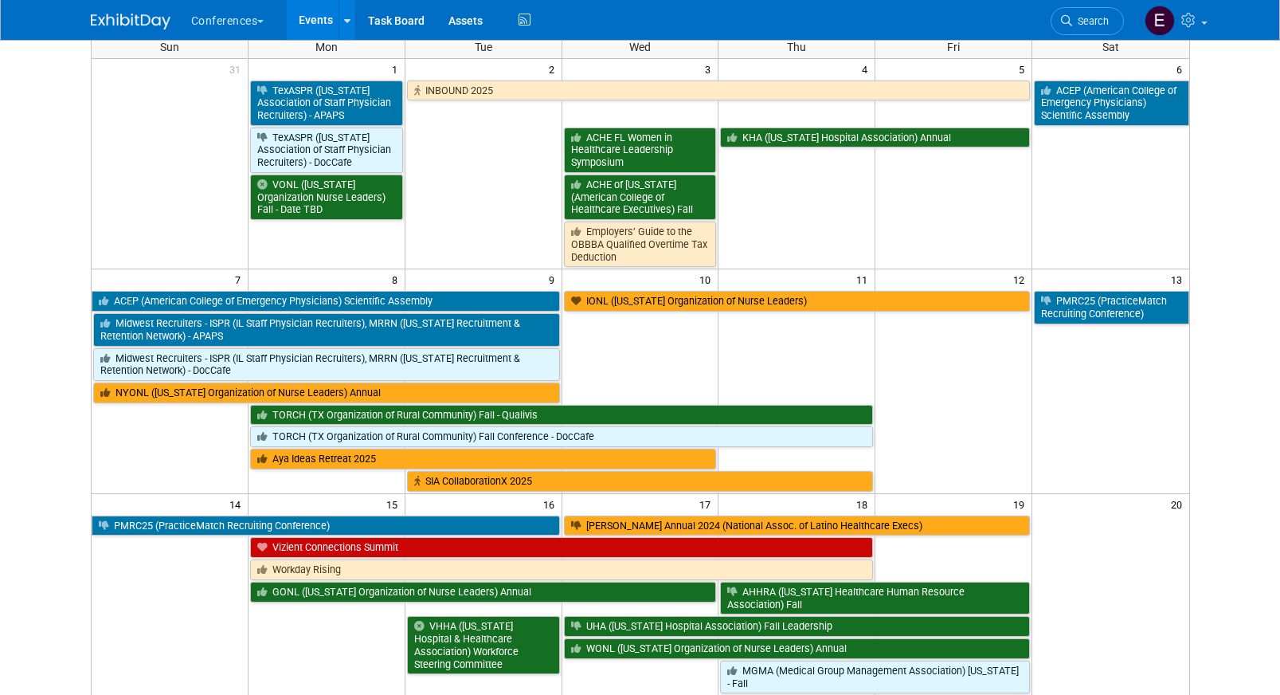
scroll to position [40, 0]
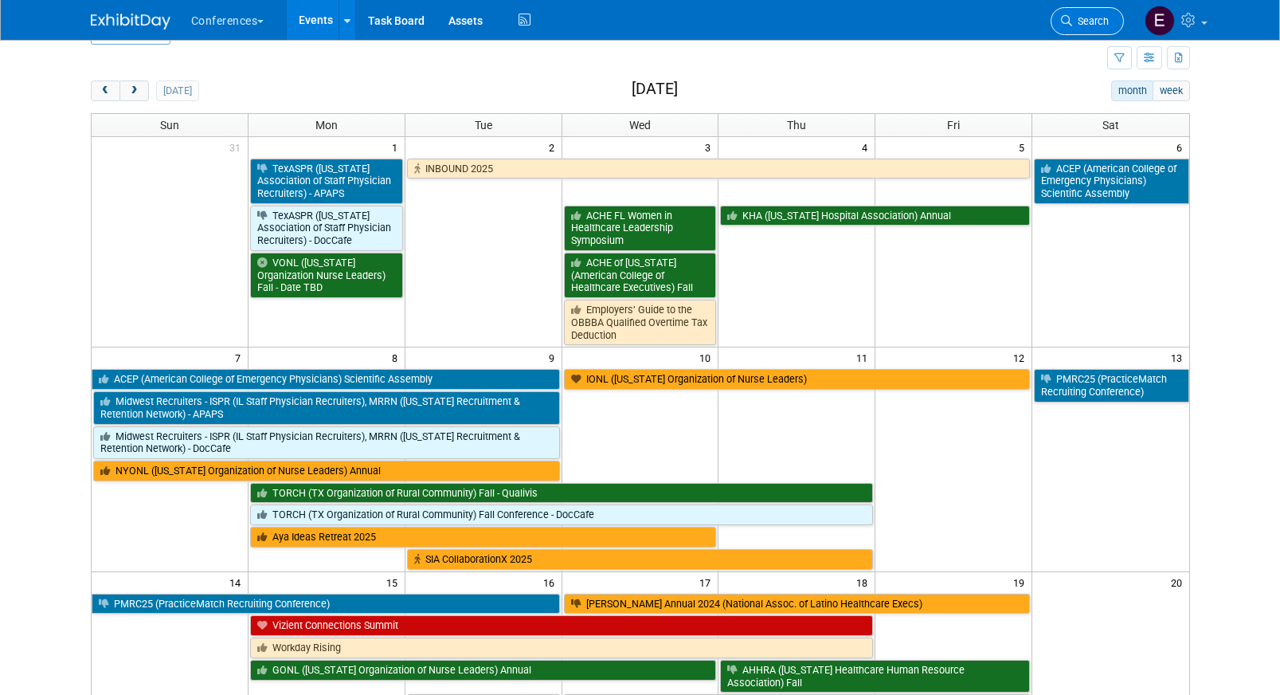
click at [1097, 21] on span "Search" at bounding box center [1090, 21] width 37 height 12
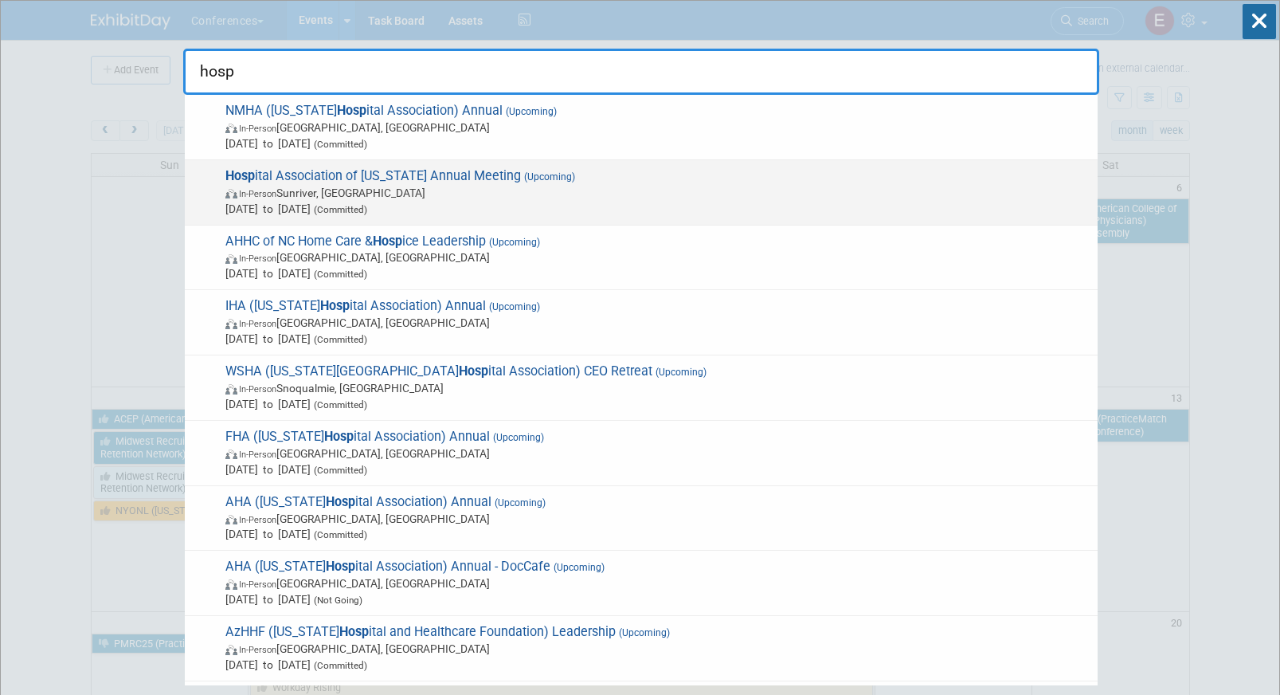
type input "hosp"
click at [678, 186] on span "In-Person Sunriver, [GEOGRAPHIC_DATA]" at bounding box center [657, 193] width 864 height 16
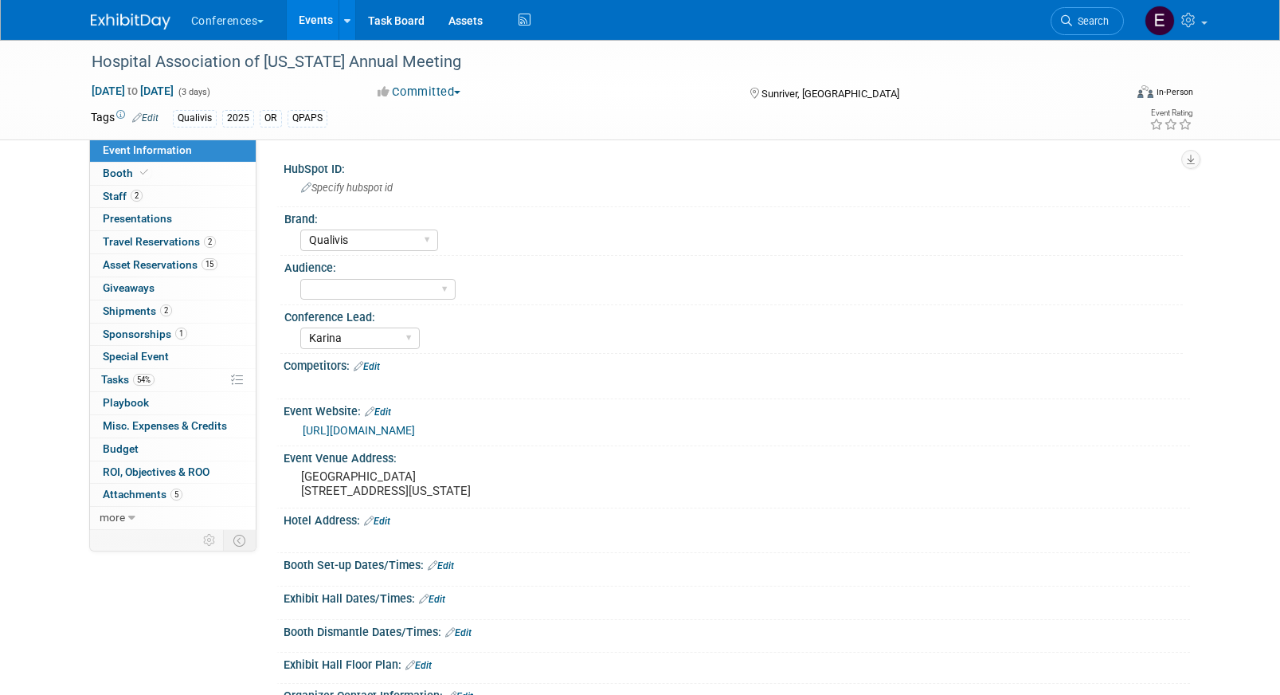
select select "Qualivis"
select select "Karina"
click at [166, 243] on span "Travel Reservations 2" at bounding box center [159, 241] width 113 height 13
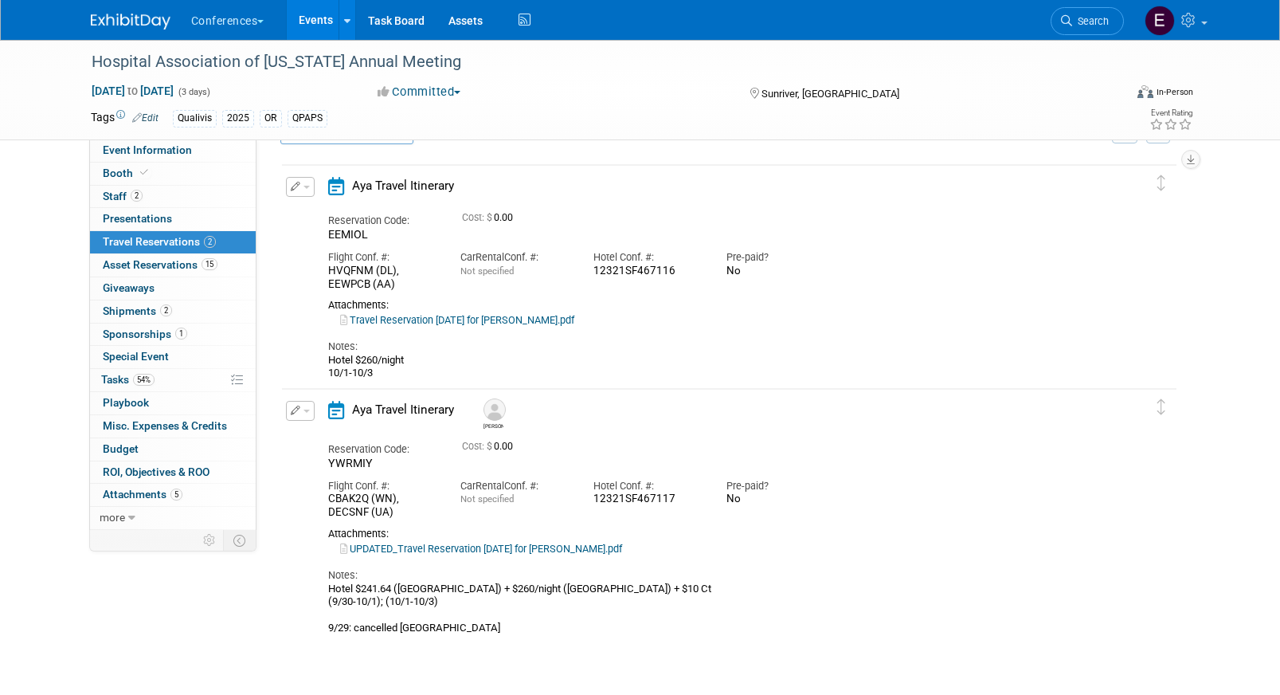
scroll to position [50, 0]
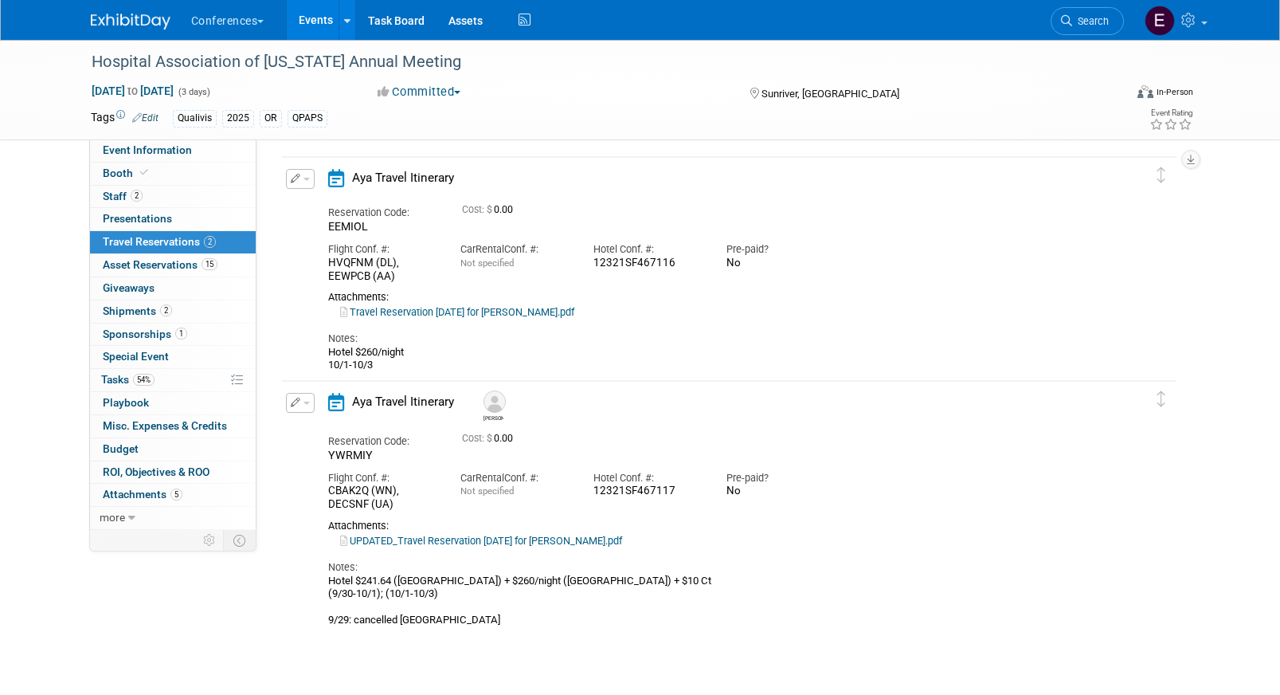
drag, startPoint x: 673, startPoint y: 263, endPoint x: 587, endPoint y: 263, distance: 86.0
click at [587, 263] on div "Hotel Conf. #: 12321SF467116" at bounding box center [647, 252] width 133 height 36
copy div "12321SF467116"
drag, startPoint x: 673, startPoint y: 490, endPoint x: 586, endPoint y: 492, distance: 86.9
click at [586, 492] on div "Hotel Conf. #: 12321SF467117" at bounding box center [647, 481] width 133 height 36
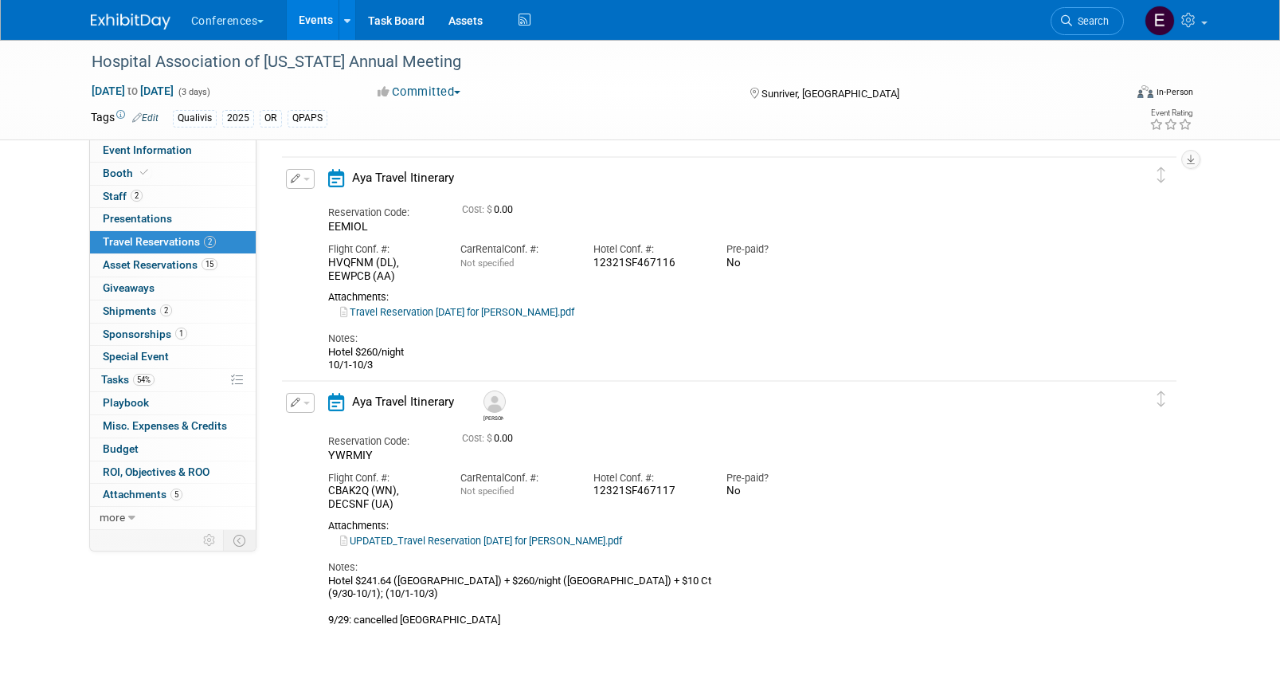
copy div "12321SF467117"
click at [1083, 19] on span "Search" at bounding box center [1090, 21] width 37 height 12
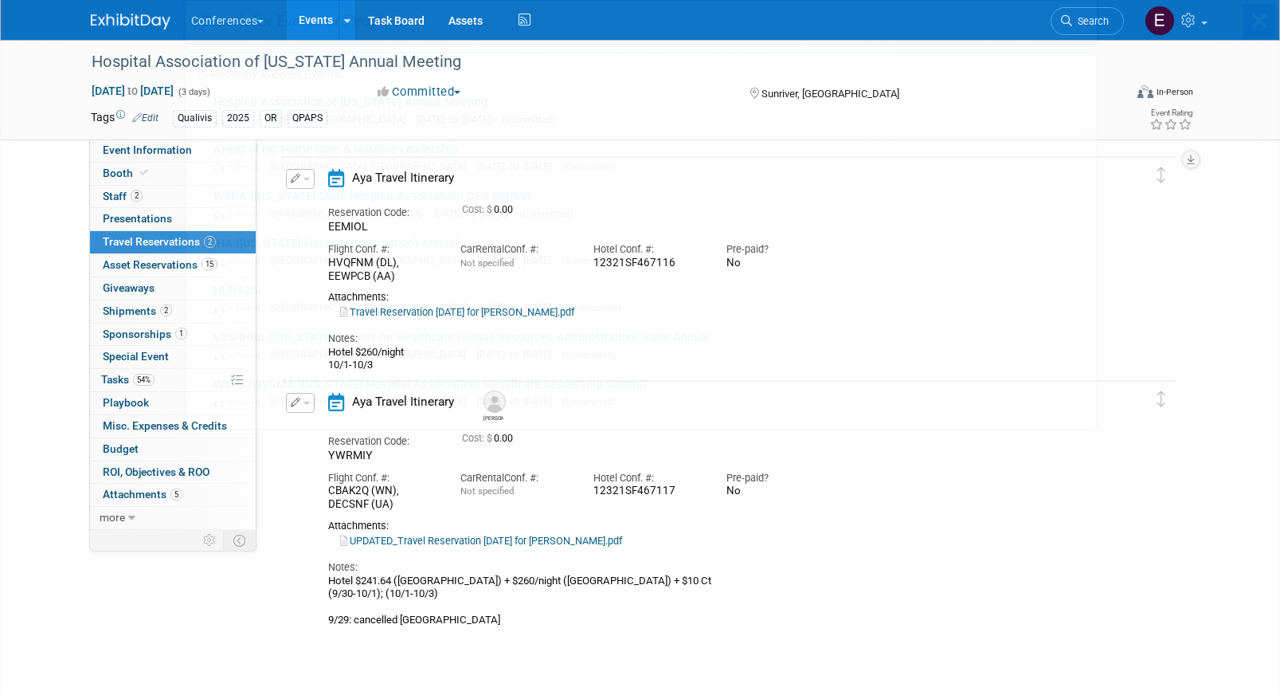
scroll to position [0, 0]
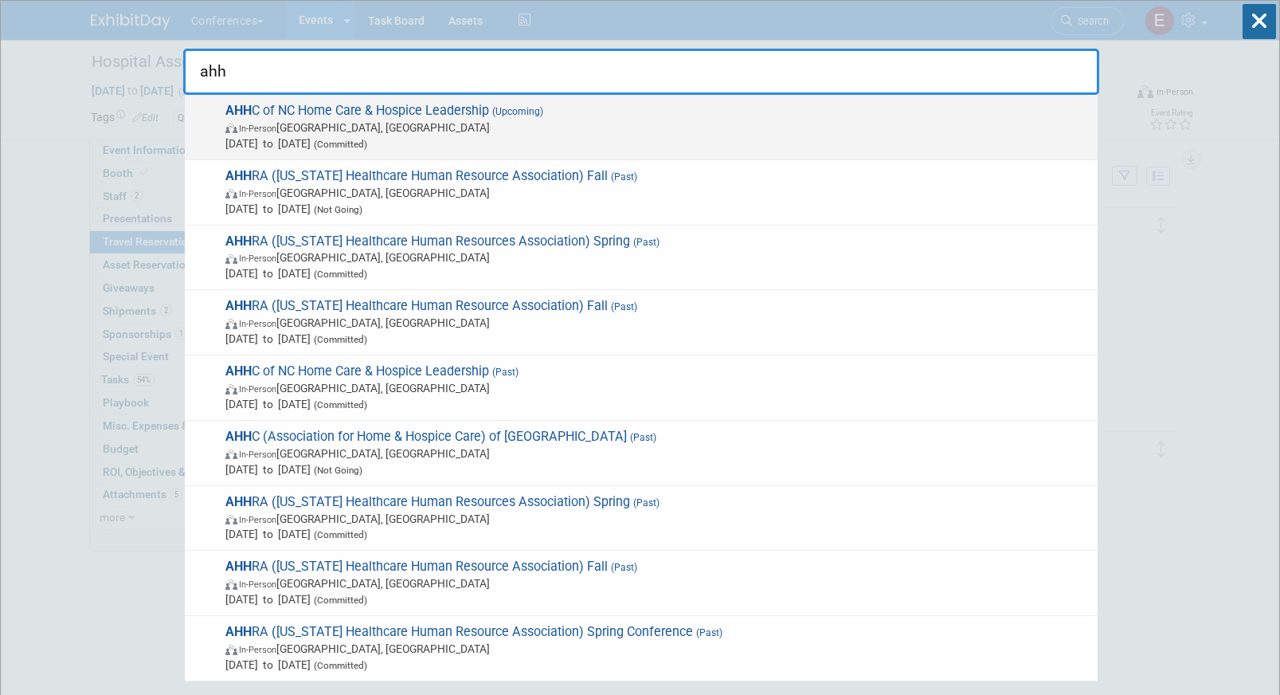
type input "ahh"
click at [343, 119] on span "In-Person [GEOGRAPHIC_DATA], [GEOGRAPHIC_DATA]" at bounding box center [657, 127] width 864 height 16
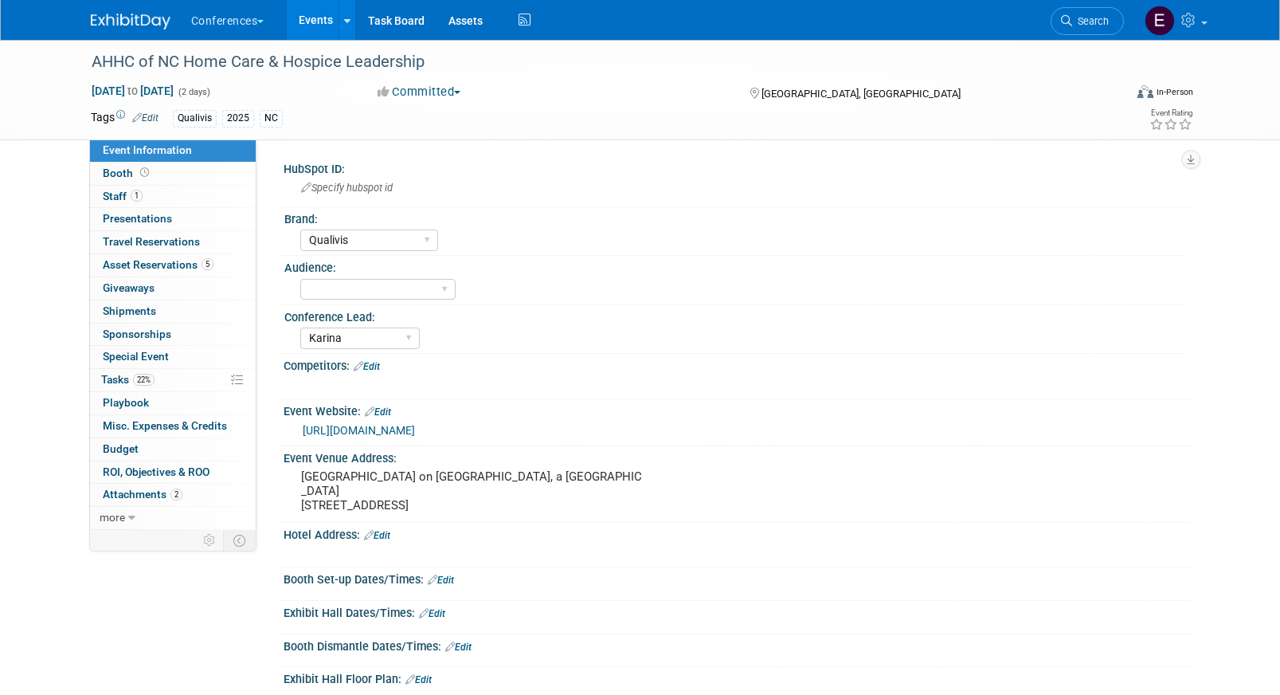
select select "Qualivis"
select select "Karina"
click at [151, 268] on span "Asset Reservations 5" at bounding box center [158, 264] width 111 height 13
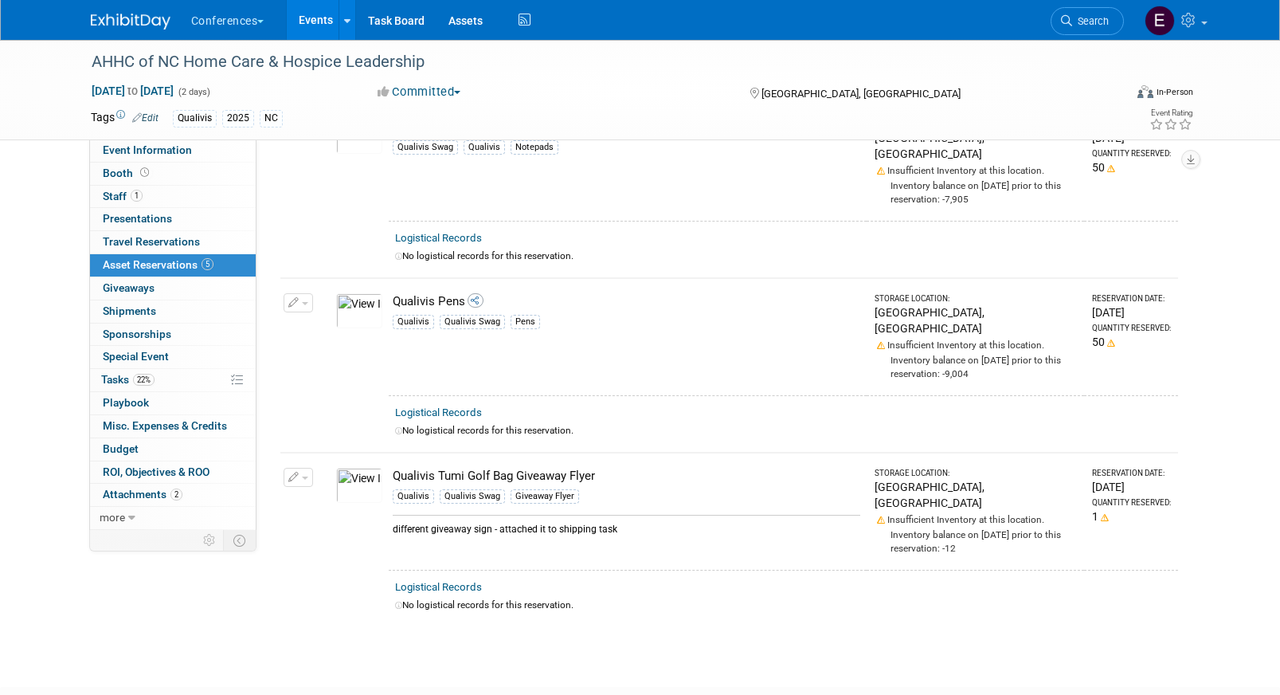
scroll to position [482, 0]
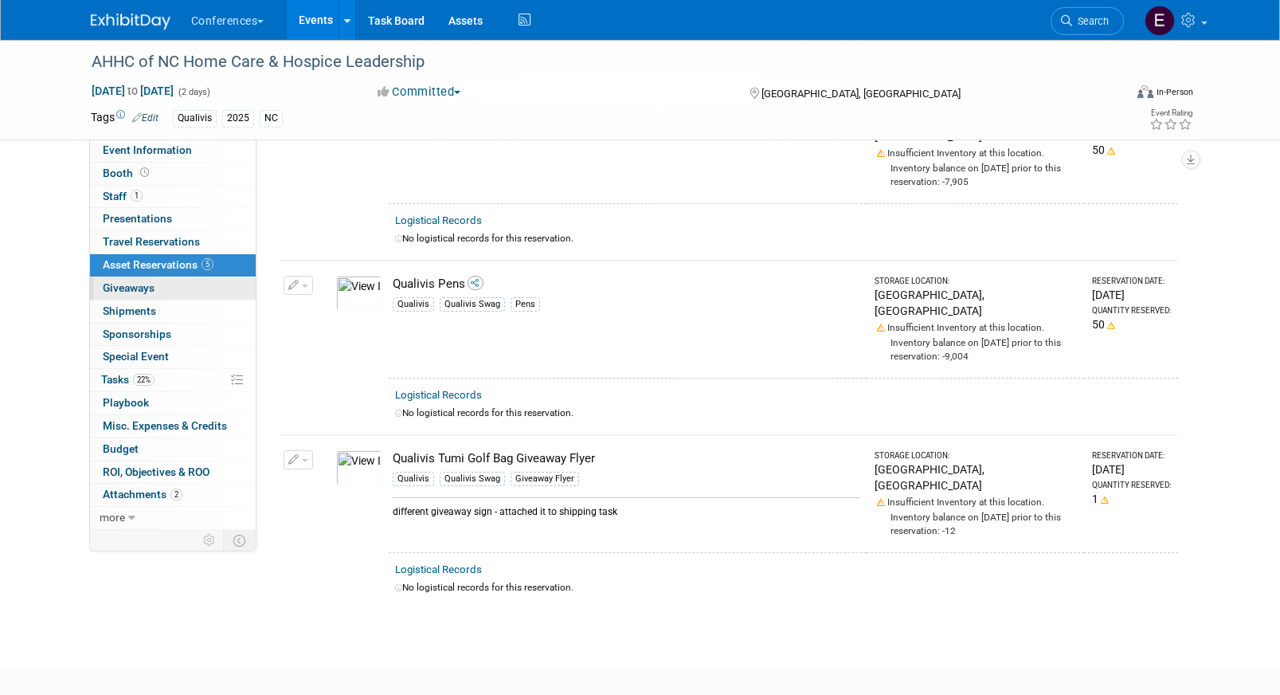
click at [162, 284] on link "0 Giveaways 0" at bounding box center [173, 288] width 166 height 22
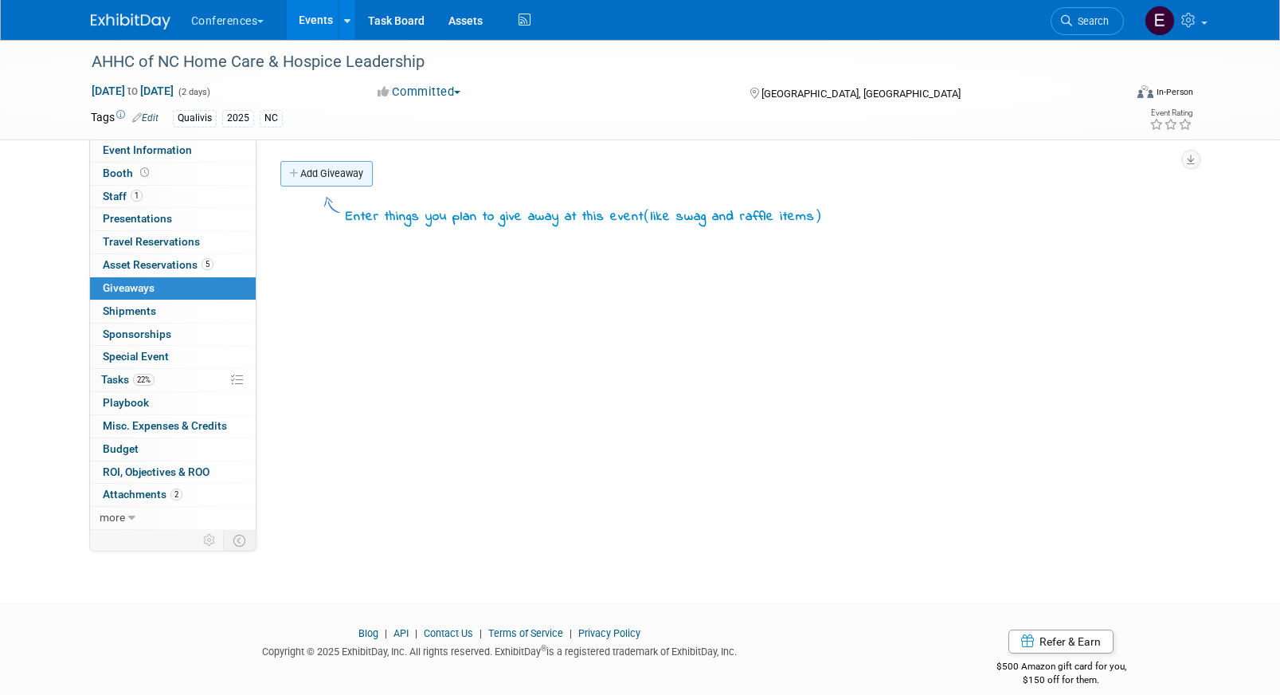
click at [331, 175] on link "Add Giveaway" at bounding box center [326, 173] width 92 height 25
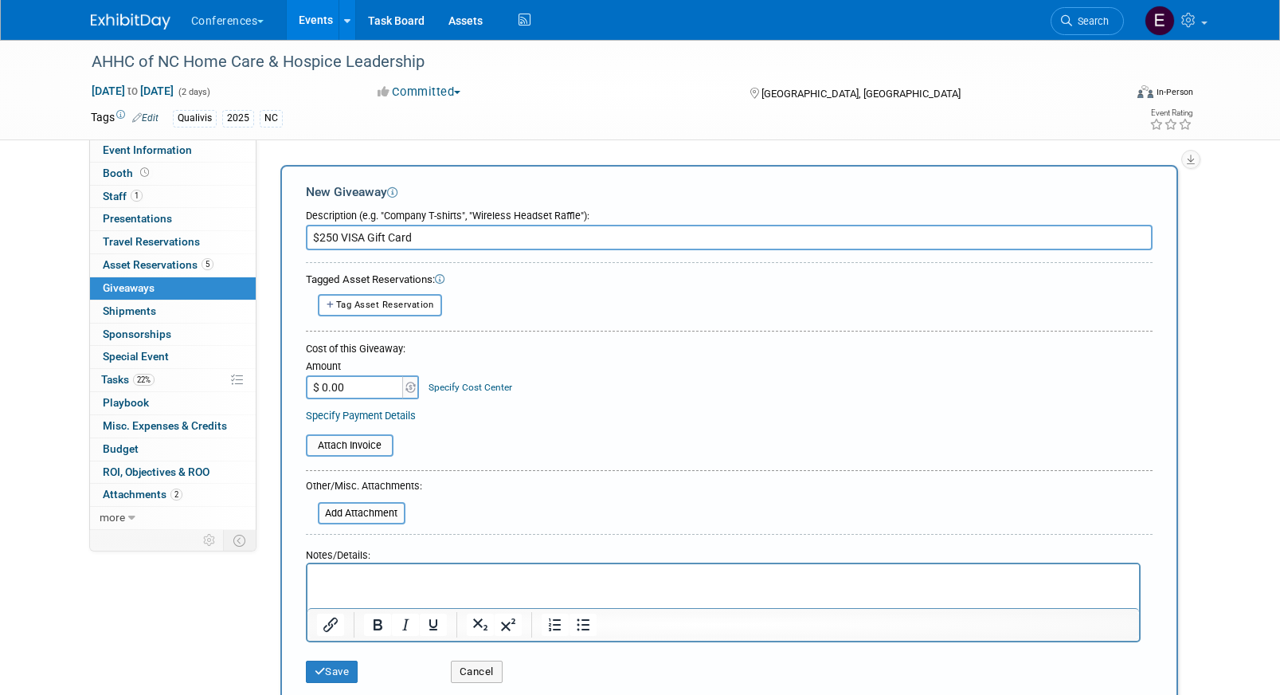
type input "$250 VISA Gift Card"
click at [367, 392] on input "$ 0.00" at bounding box center [356, 387] width 100 height 24
paste input "261.9"
type input "$ 261.90"
click at [464, 386] on link "Specify Cost Center" at bounding box center [471, 387] width 84 height 11
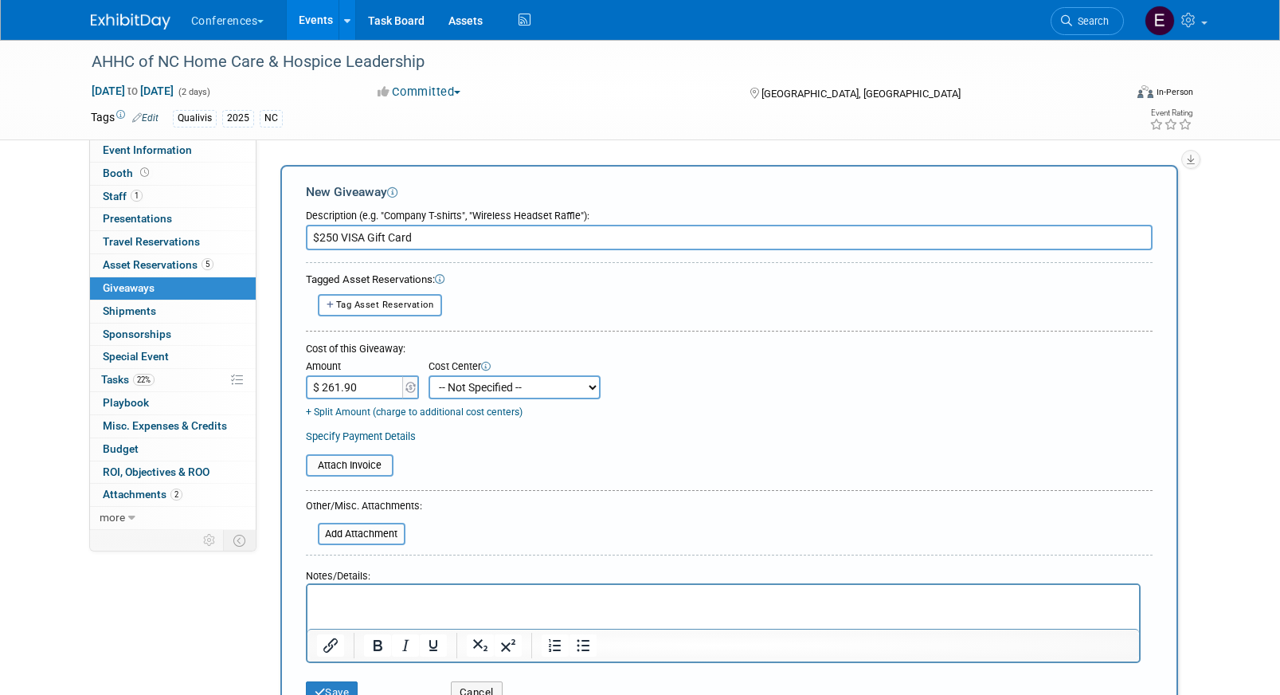
click at [464, 387] on select "-- Not Specified -- Aya Education Aya Healthcare Aya Locums Bespoke Corporate […" at bounding box center [515, 387] width 172 height 24
select select "18965874"
click at [429, 375] on select "-- Not Specified -- Aya Education Aya Healthcare Aya Locums Bespoke Corporate […" at bounding box center [515, 387] width 172 height 24
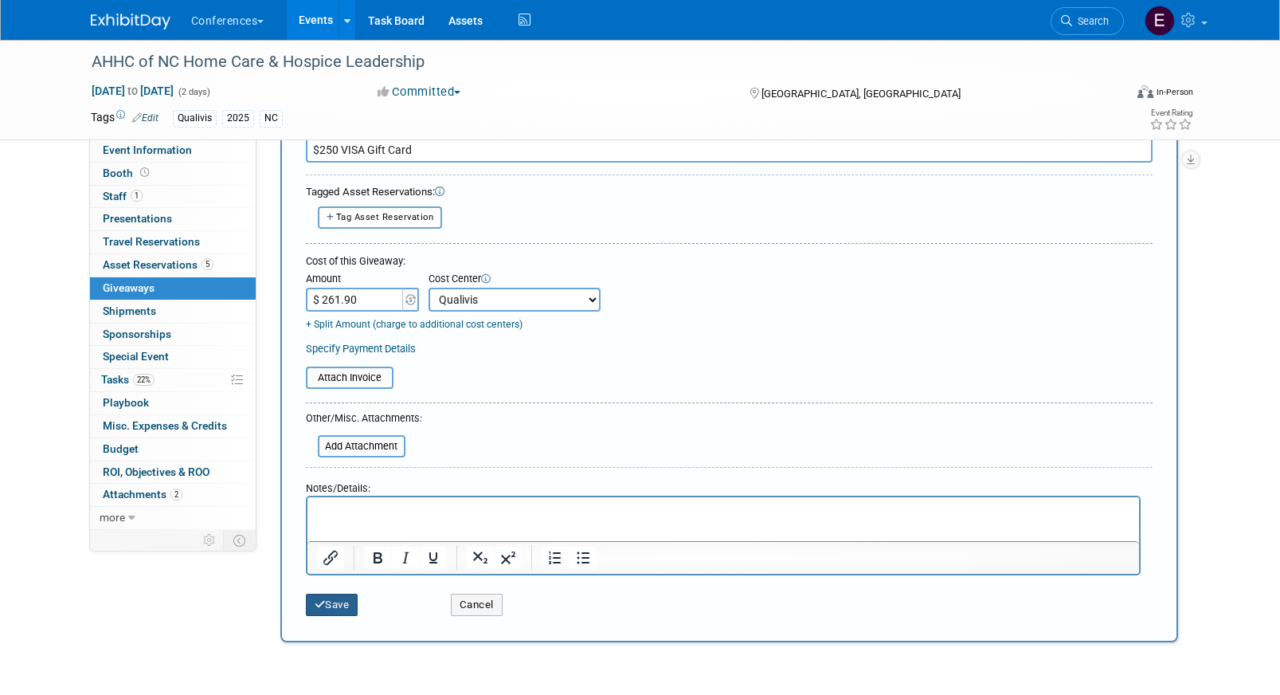
click at [343, 605] on button "Save" at bounding box center [332, 604] width 53 height 22
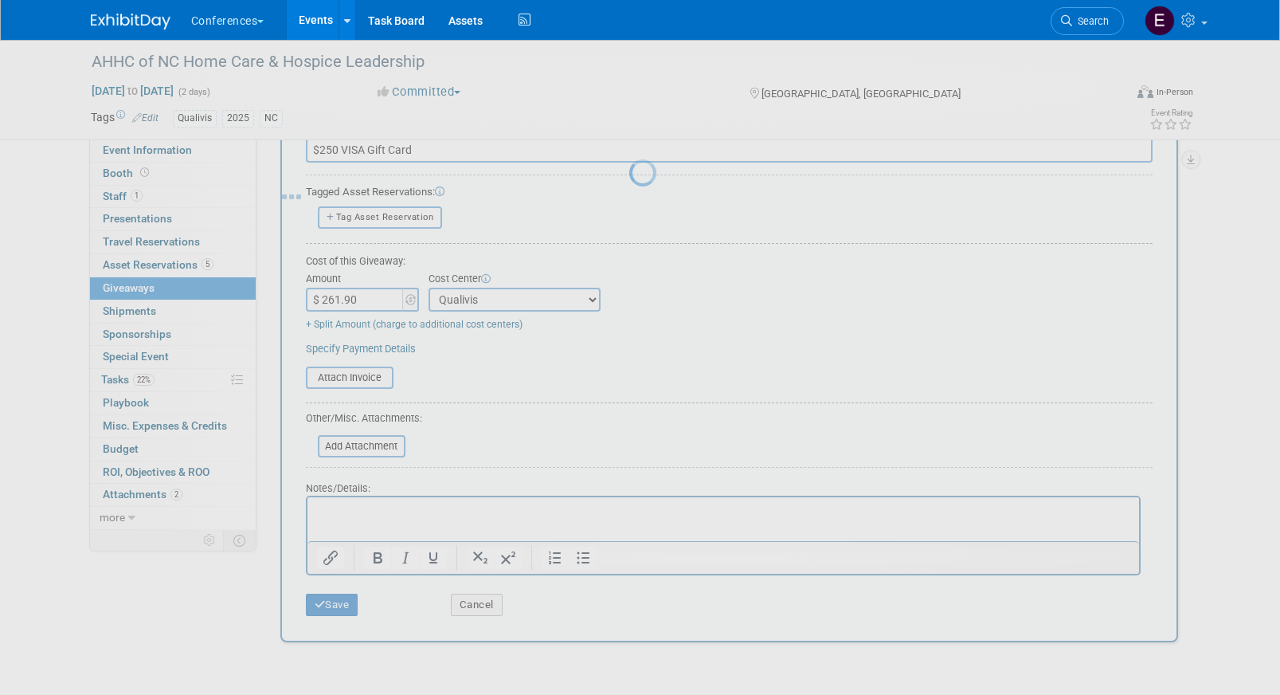
scroll to position [18, 0]
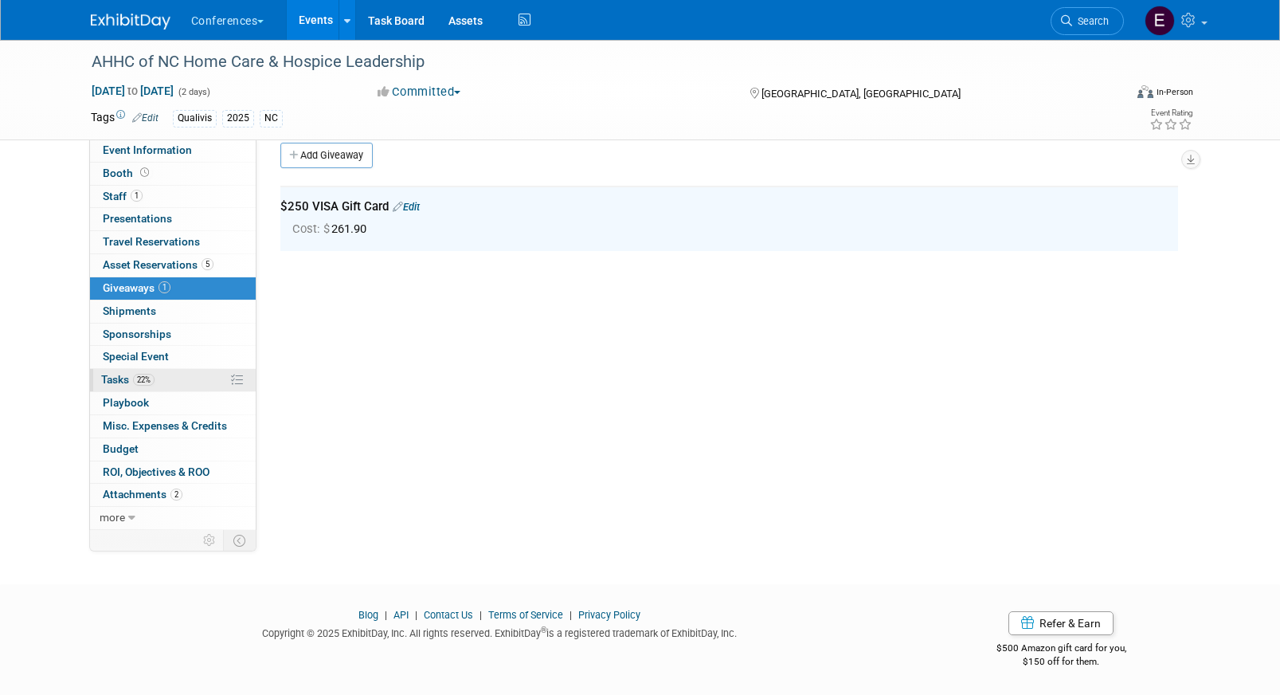
click at [171, 384] on link "22% Tasks 22%" at bounding box center [173, 380] width 166 height 22
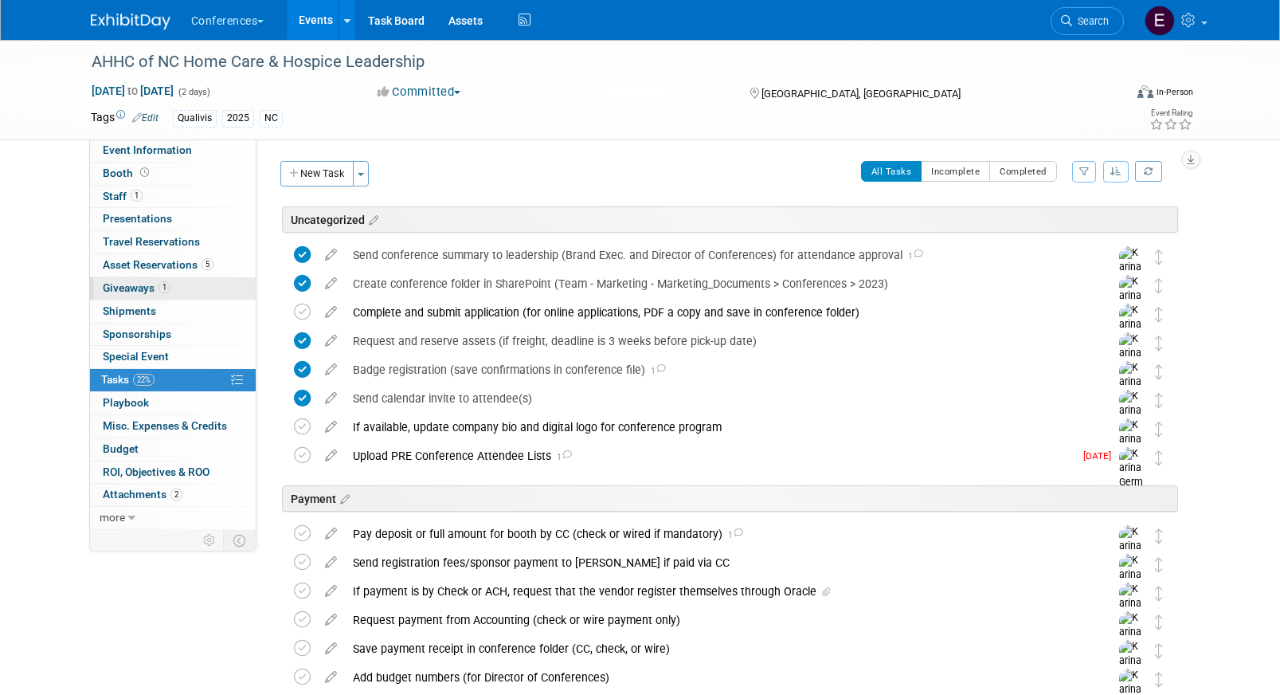
click at [174, 293] on link "1 Giveaways 1" at bounding box center [173, 288] width 166 height 22
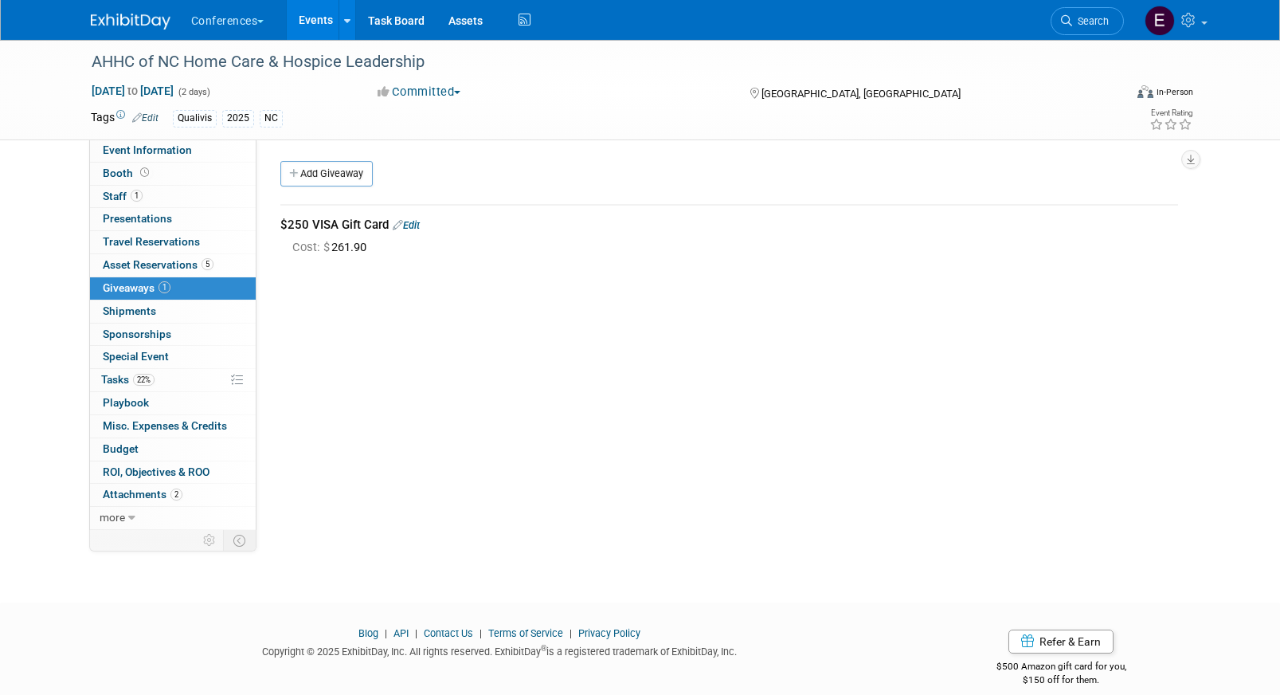
click at [410, 228] on link "Edit" at bounding box center [406, 225] width 27 height 12
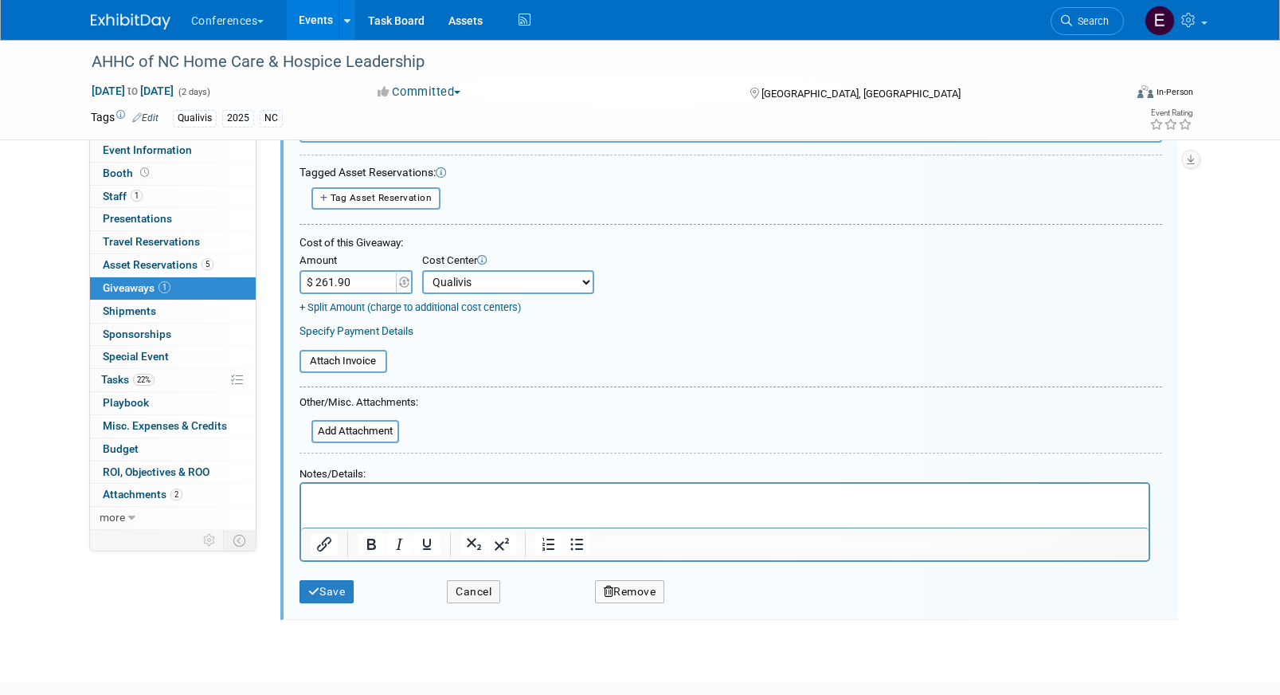
scroll to position [129, 0]
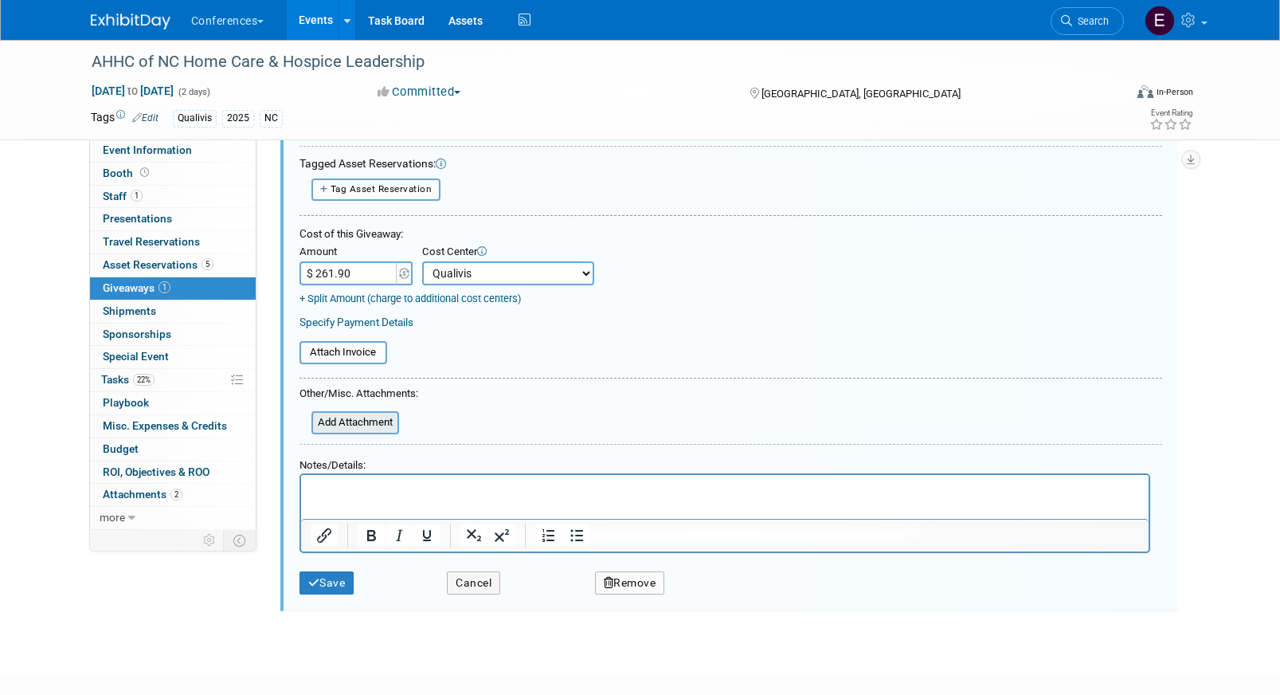
click at [354, 416] on input "file" at bounding box center [303, 423] width 190 height 20
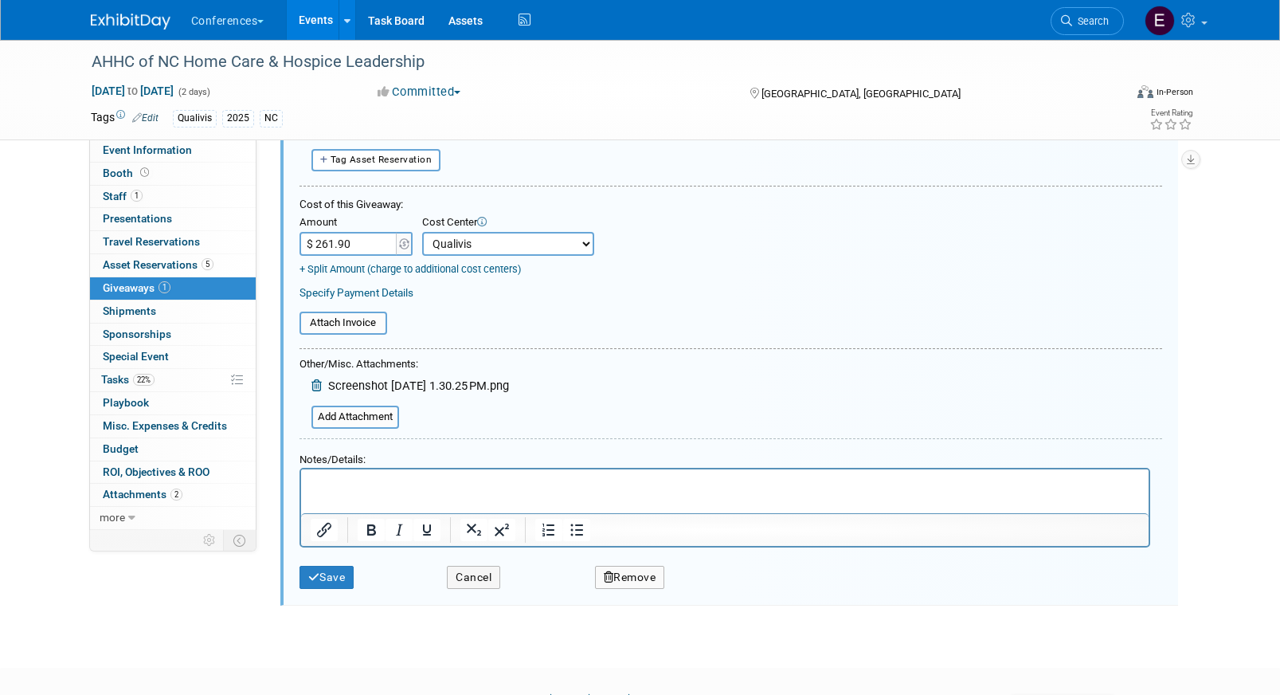
scroll to position [164, 0]
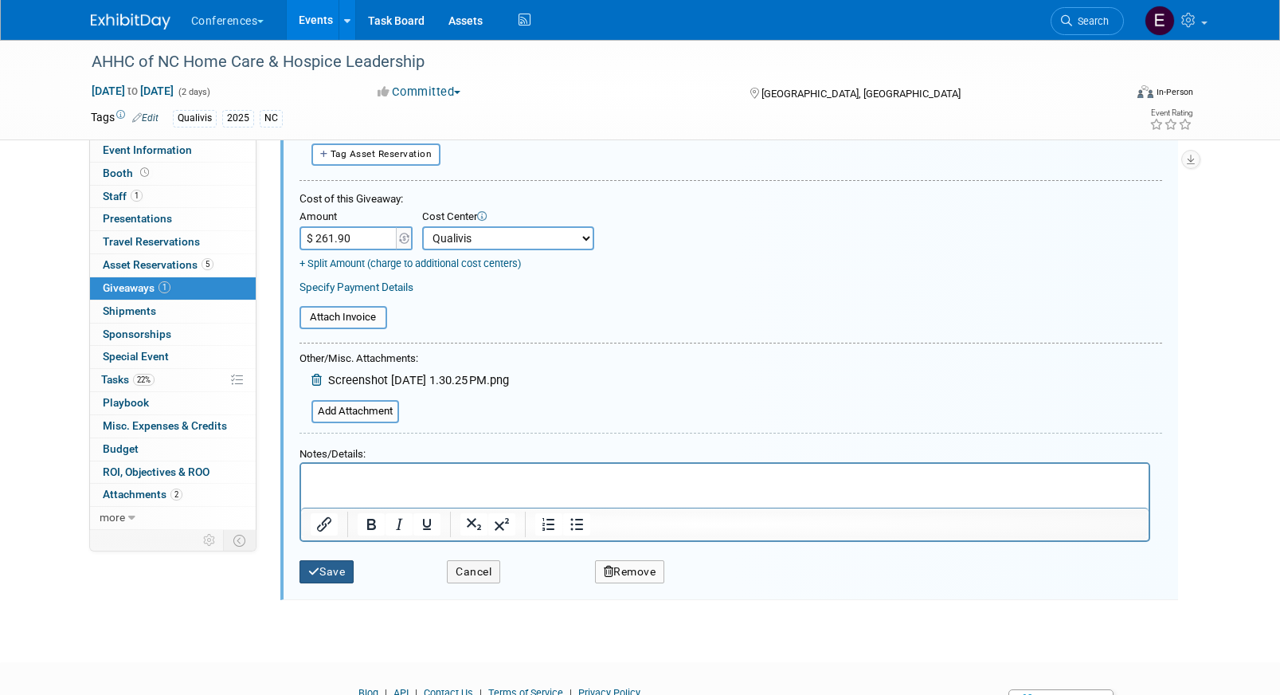
click at [321, 566] on button "Save" at bounding box center [327, 571] width 55 height 23
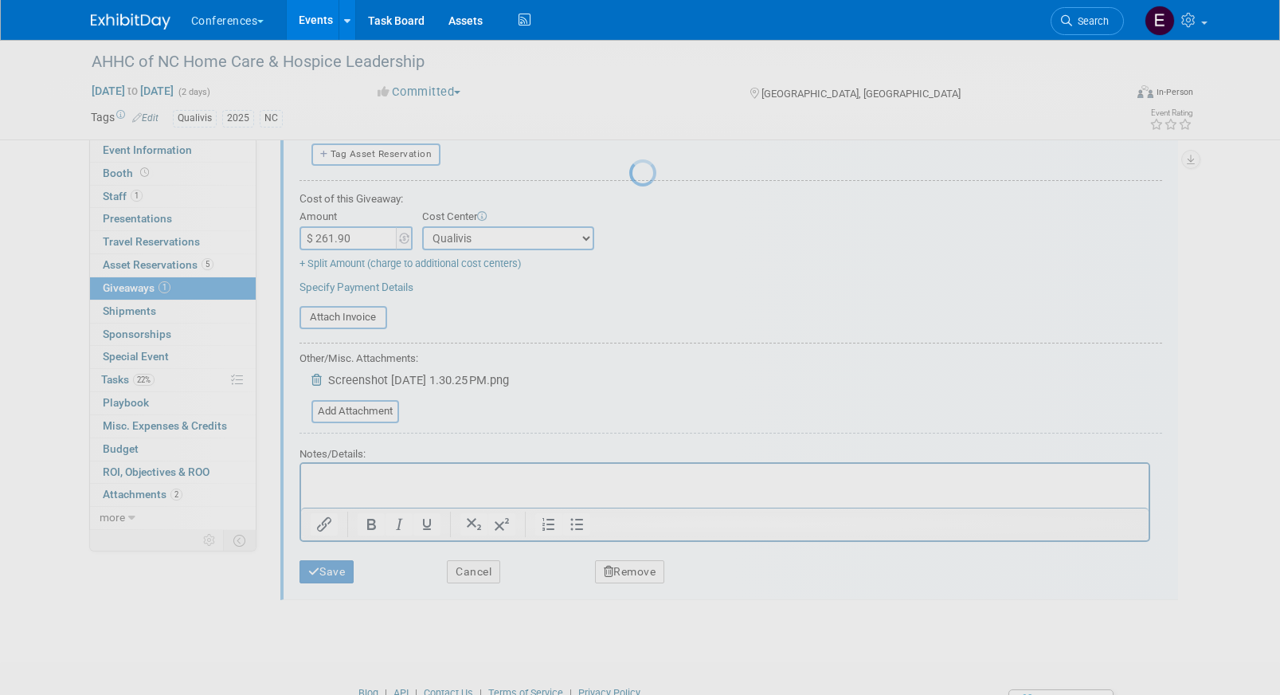
scroll to position [18, 0]
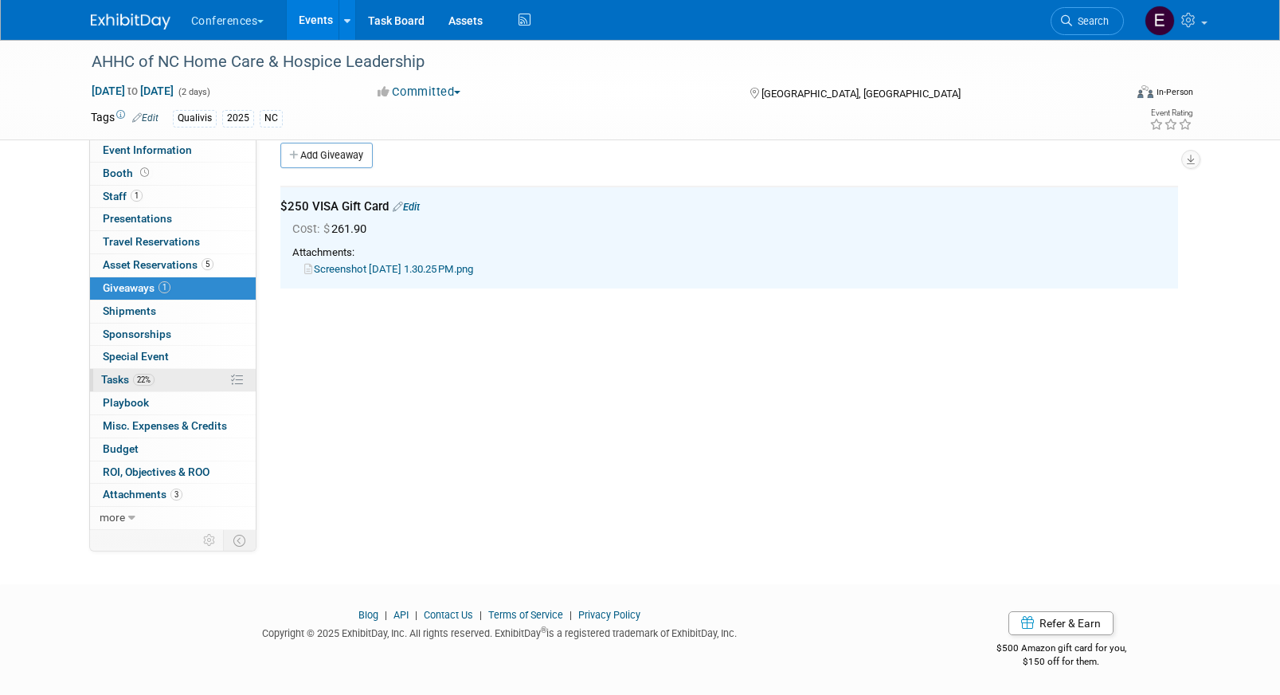
click at [165, 378] on link "22% Tasks 22%" at bounding box center [173, 380] width 166 height 22
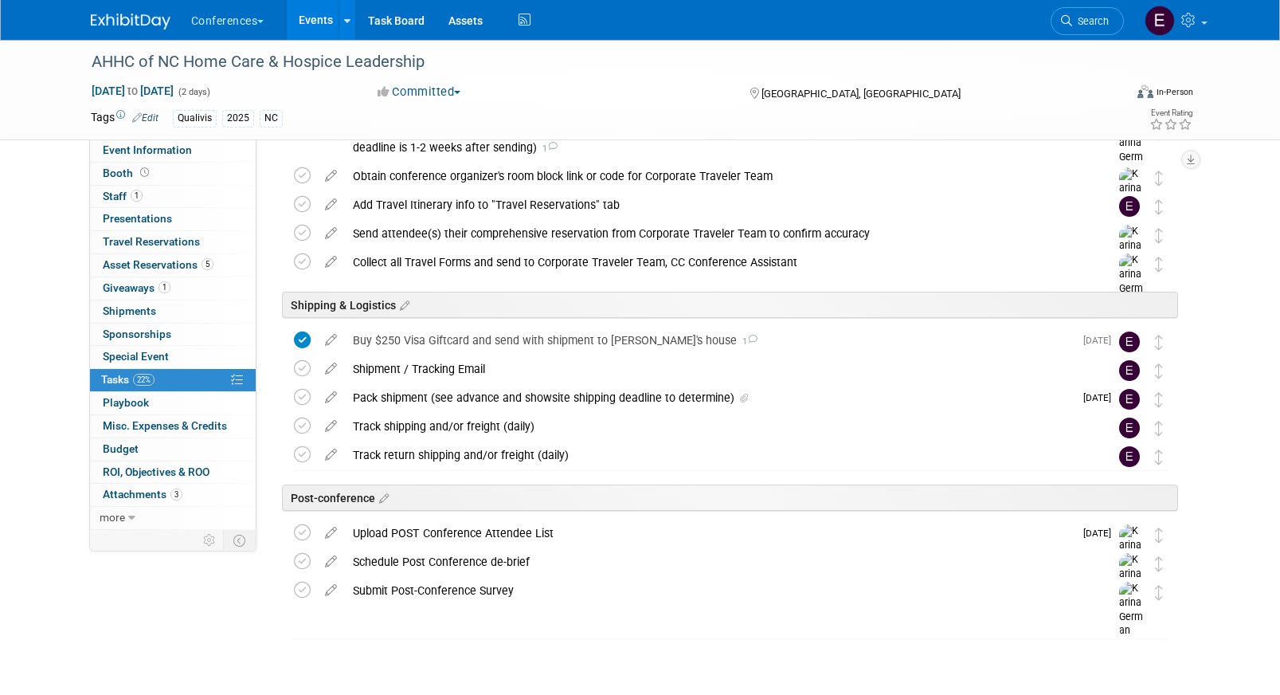
scroll to position [622, 0]
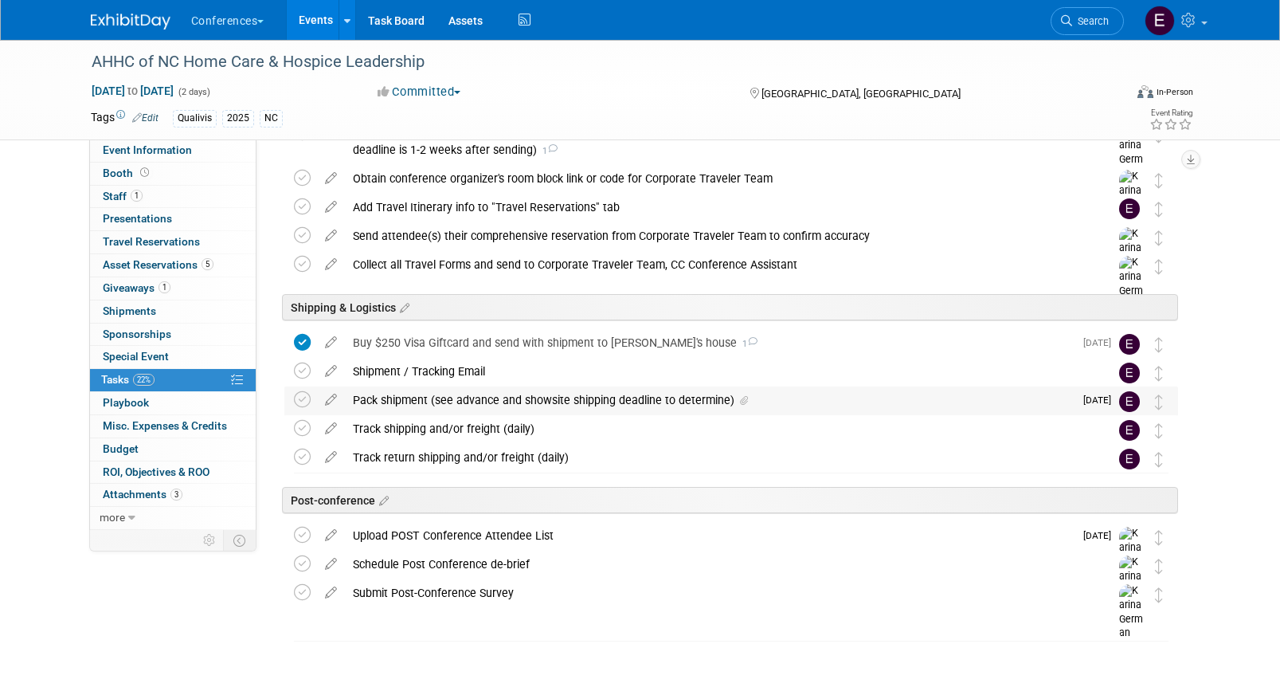
click at [407, 406] on div "Pack shipment (see advance and showsite shipping deadline to determine)" at bounding box center [709, 399] width 729 height 27
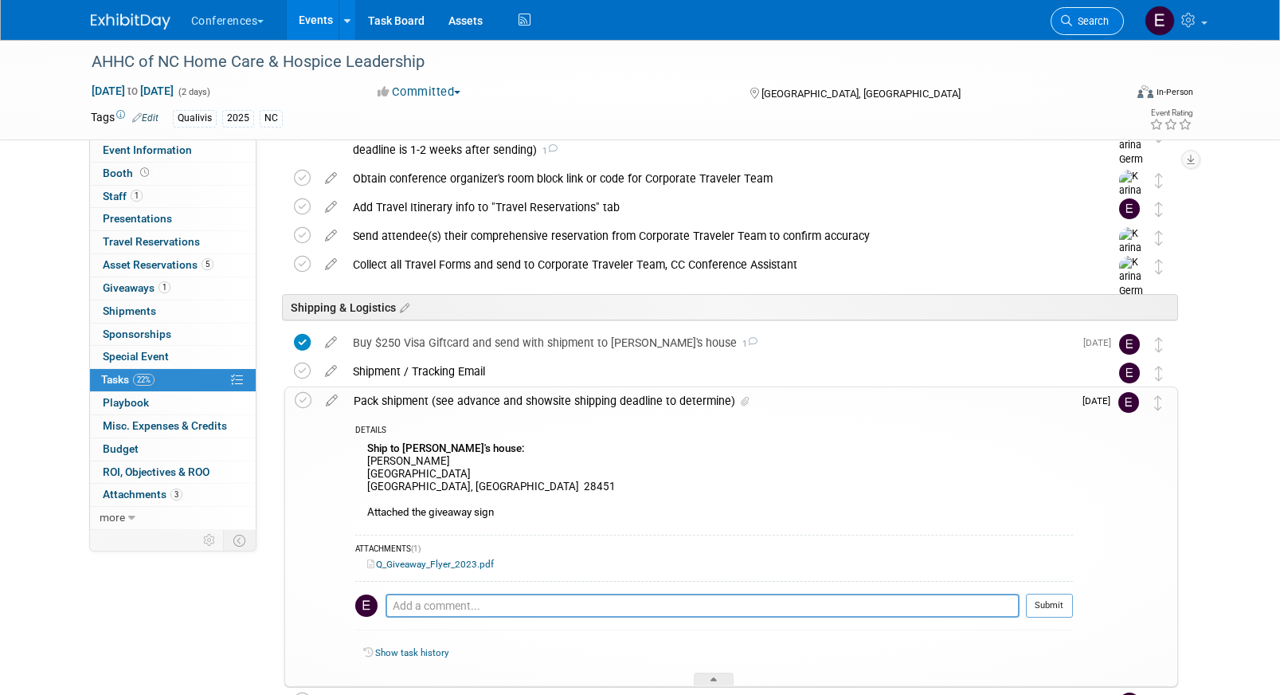
click at [1094, 28] on link "Search" at bounding box center [1087, 21] width 73 height 28
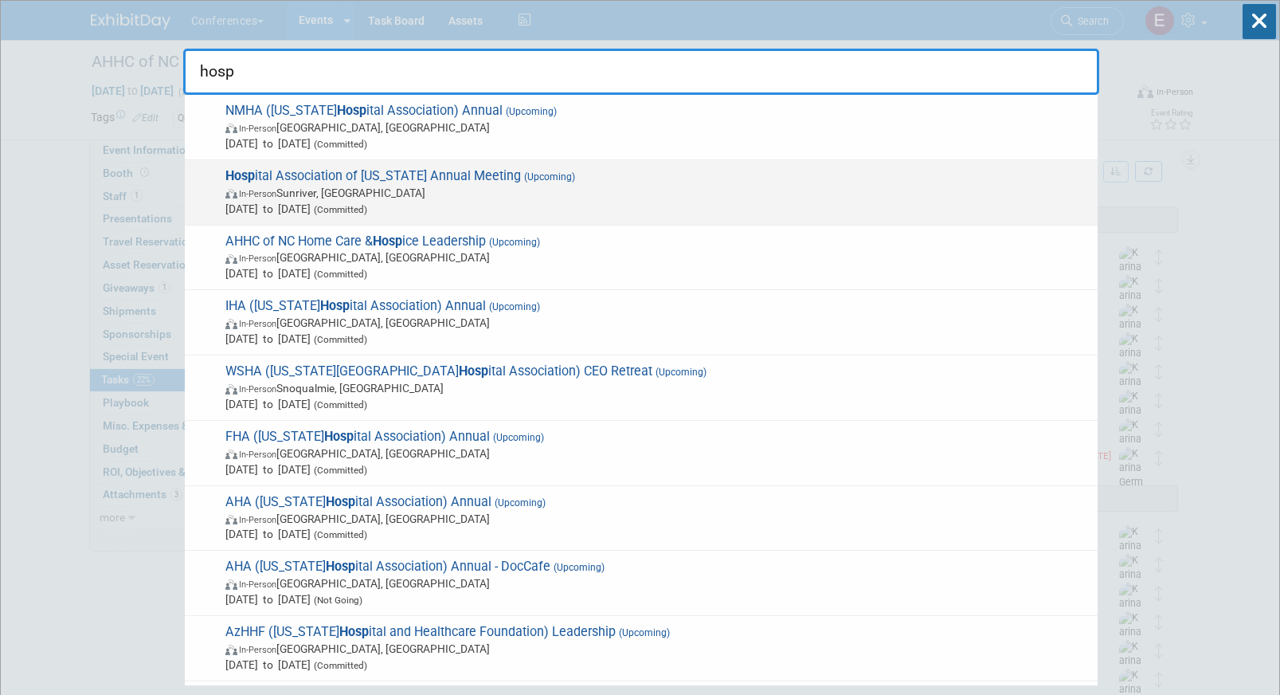
type input "hosp"
click at [325, 205] on span "Oct 1, 2025 to Oct 3, 2025 (Committed)" at bounding box center [657, 209] width 864 height 16
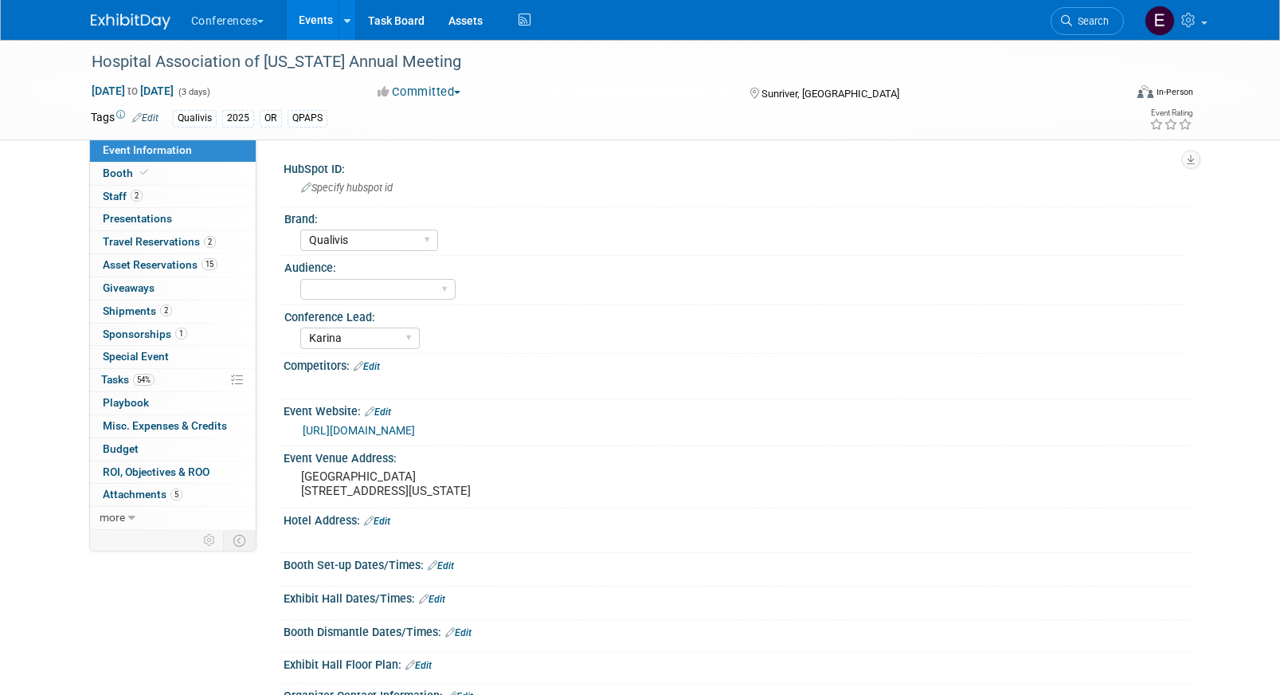
select select "Qualivis"
select select "Karina"
click at [177, 307] on link "2 Shipments 2" at bounding box center [173, 311] width 166 height 22
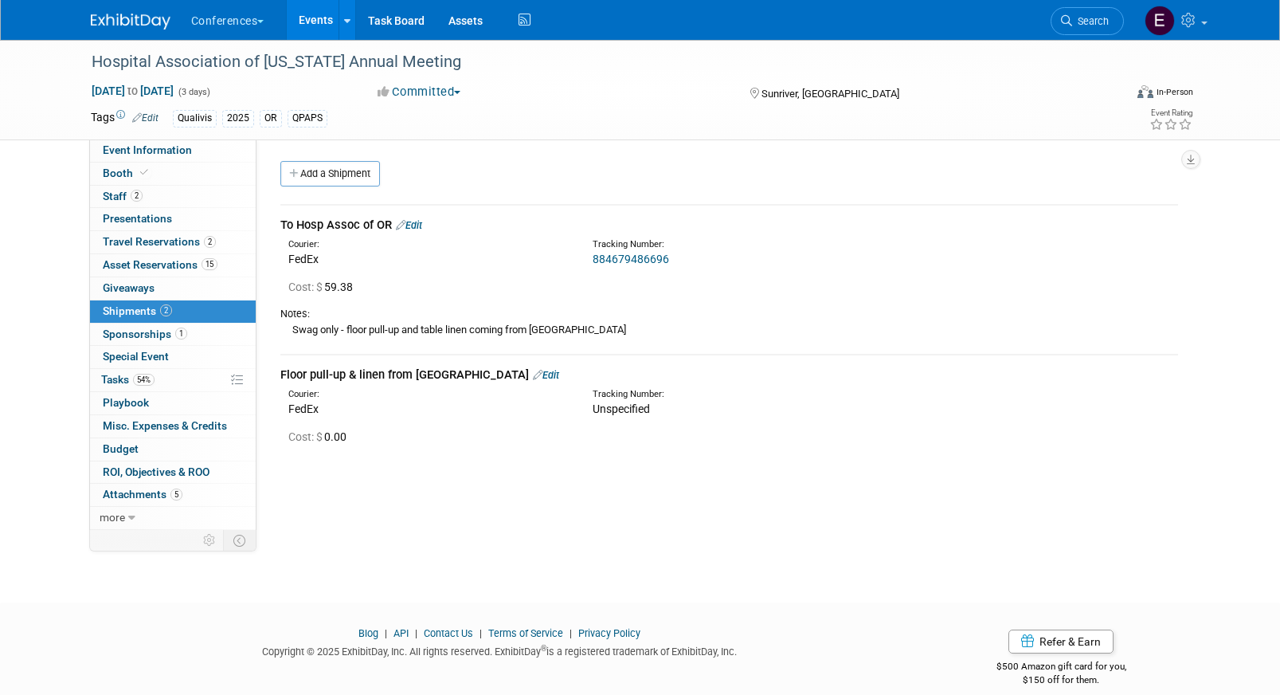
click at [417, 221] on link "Edit" at bounding box center [409, 225] width 26 height 12
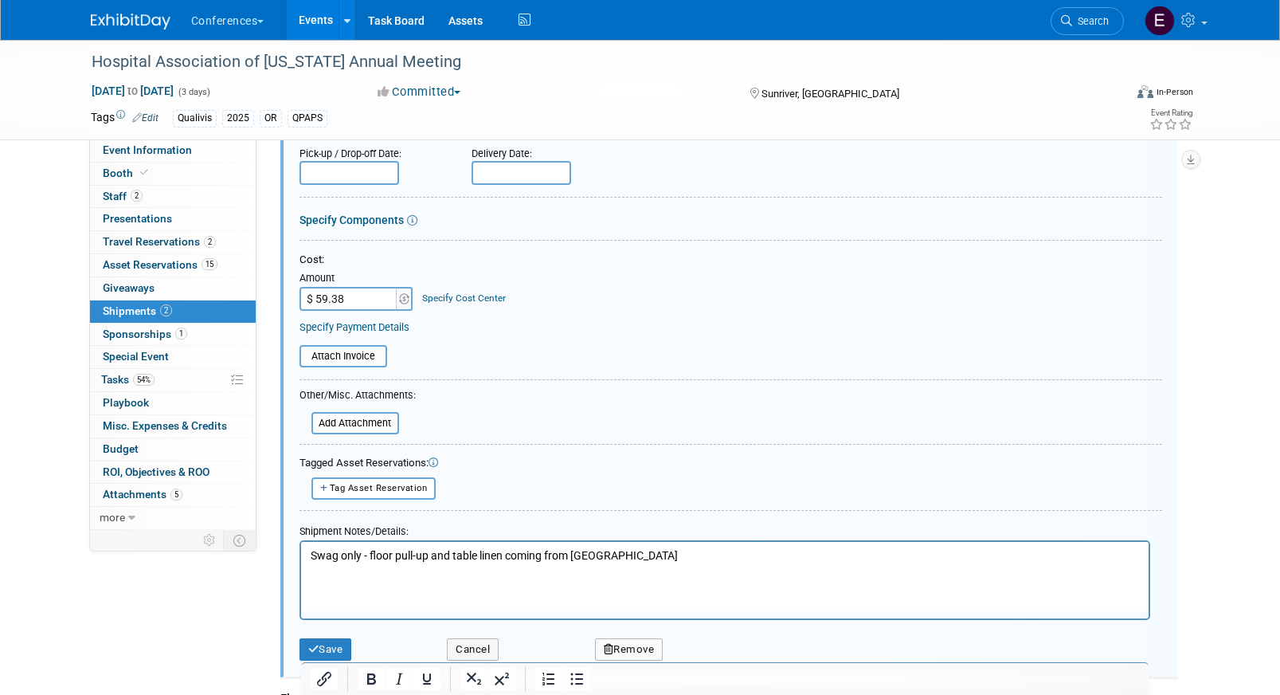
scroll to position [287, 0]
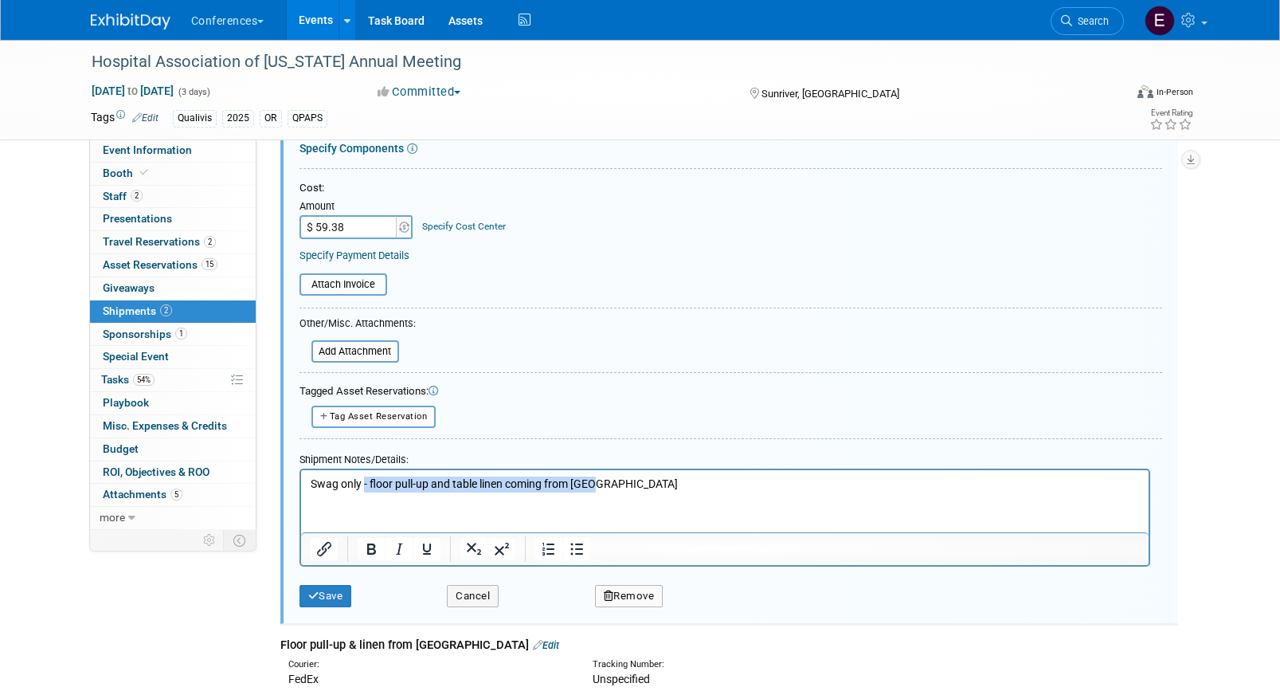
drag, startPoint x: 665, startPoint y: 484, endPoint x: 358, endPoint y: 475, distance: 306.8
click at [361, 477] on p "Swag only - floor pull-up and table linen coming from [GEOGRAPHIC_DATA]" at bounding box center [724, 484] width 829 height 16
click at [325, 585] on button "Save" at bounding box center [326, 596] width 53 height 22
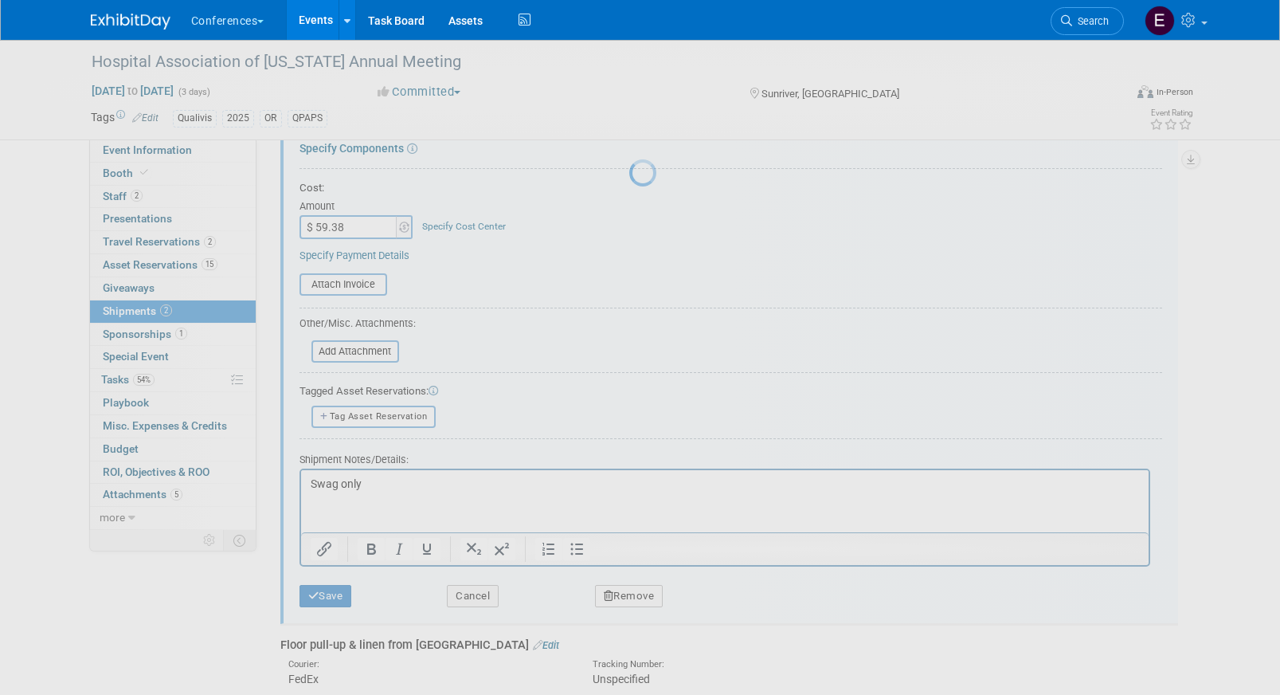
scroll to position [18, 0]
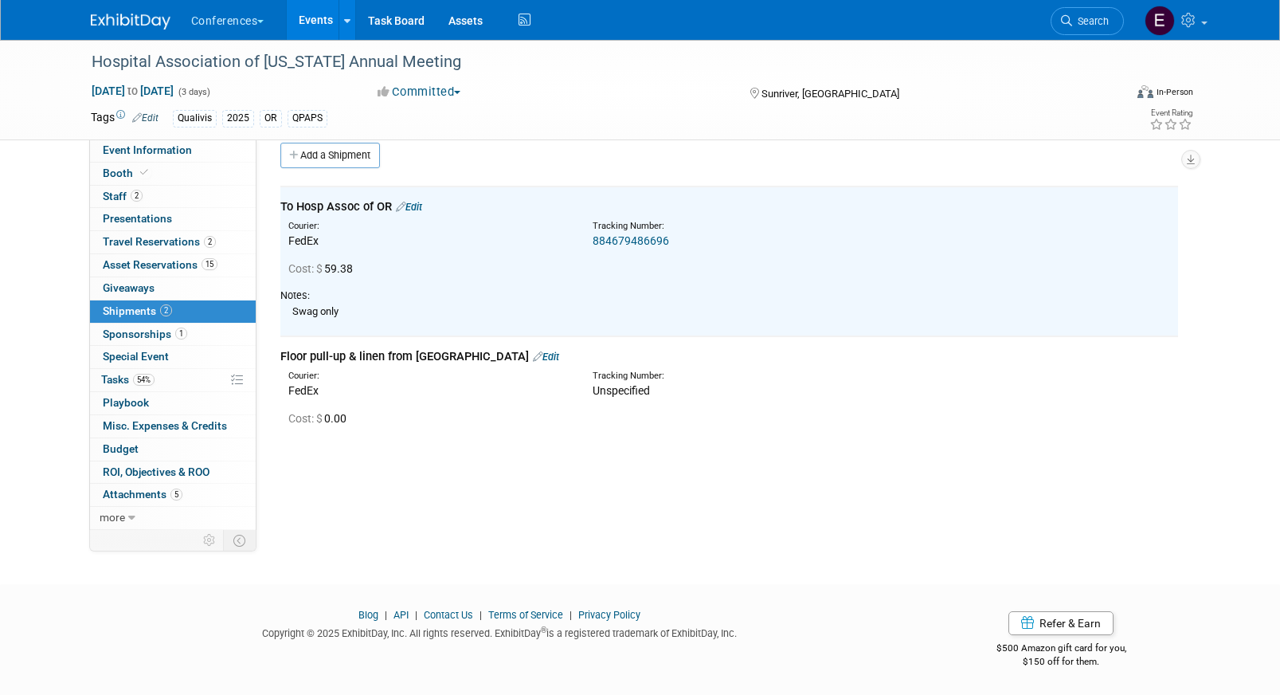
click at [533, 353] on link "Edit" at bounding box center [546, 356] width 26 height 12
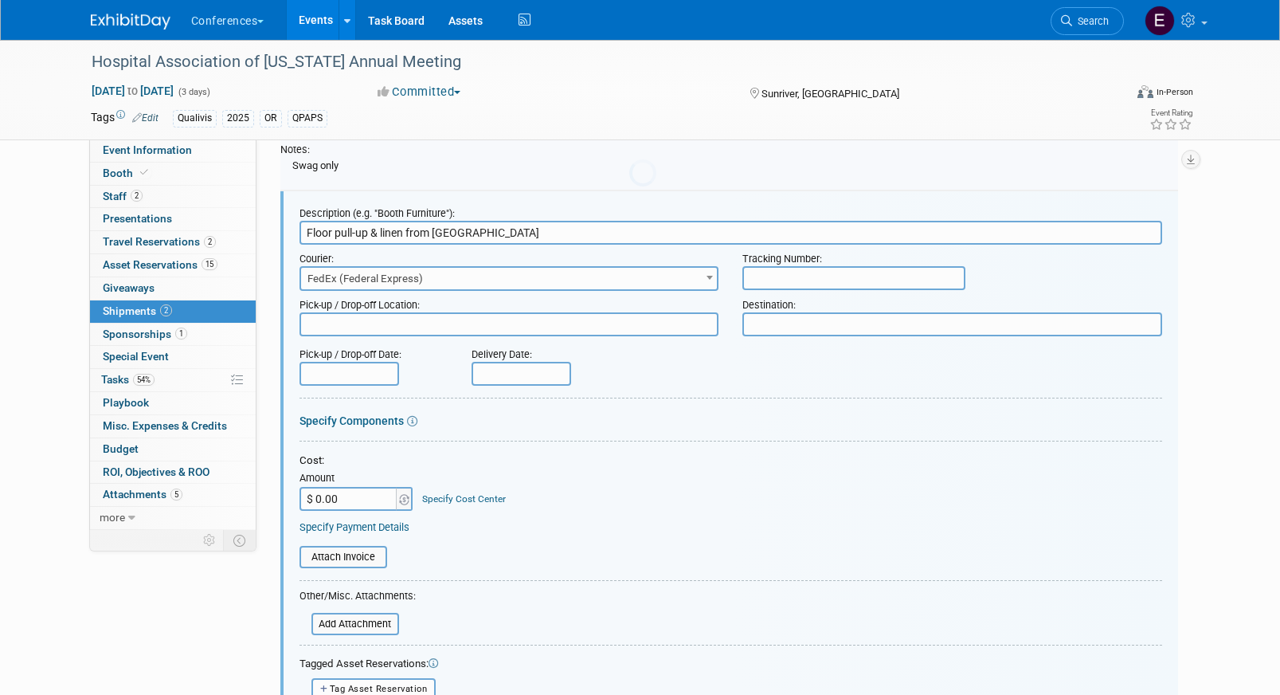
scroll to position [173, 0]
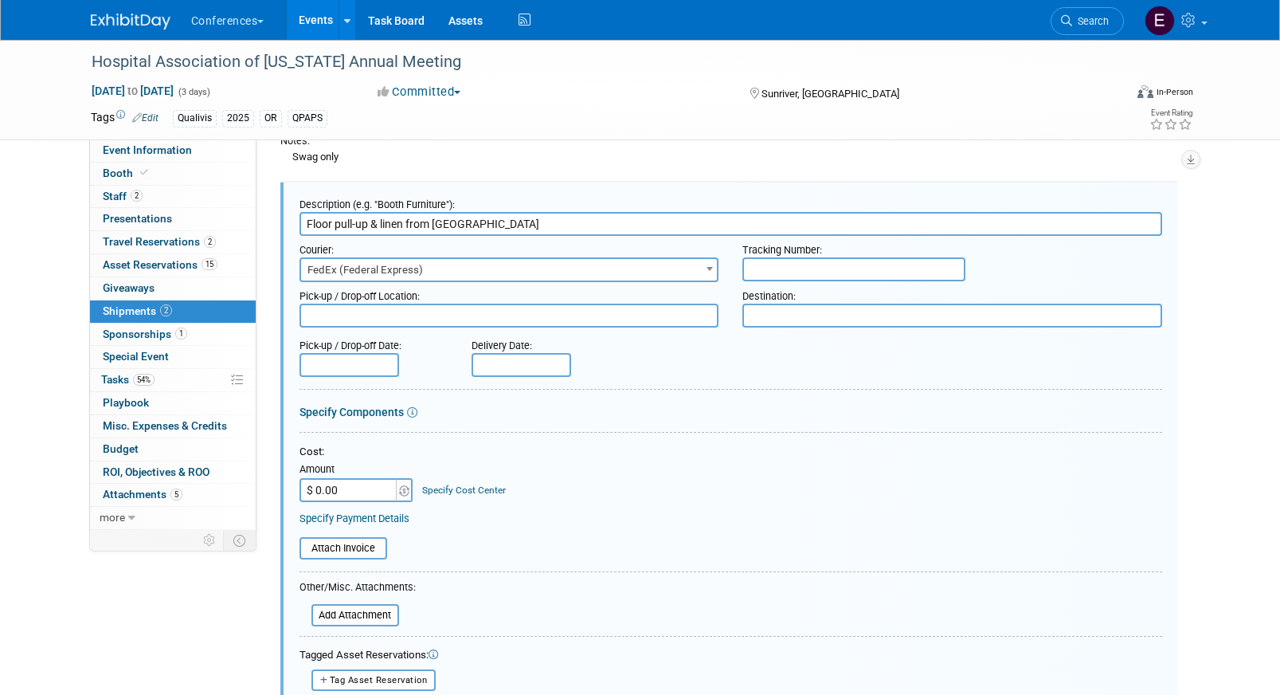
drag, startPoint x: 486, startPoint y: 221, endPoint x: 405, endPoint y: 218, distance: 80.5
click at [405, 218] on input "Floor pull-up & linen from [GEOGRAPHIC_DATA]" at bounding box center [731, 224] width 863 height 24
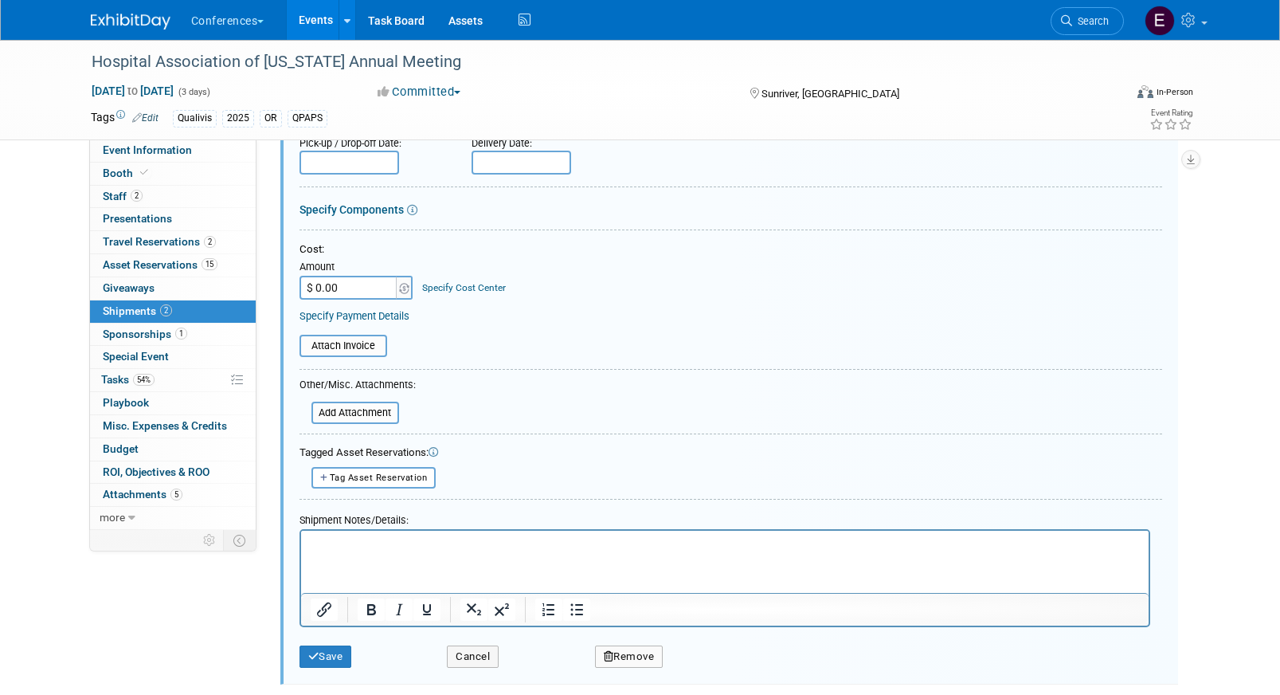
scroll to position [398, 0]
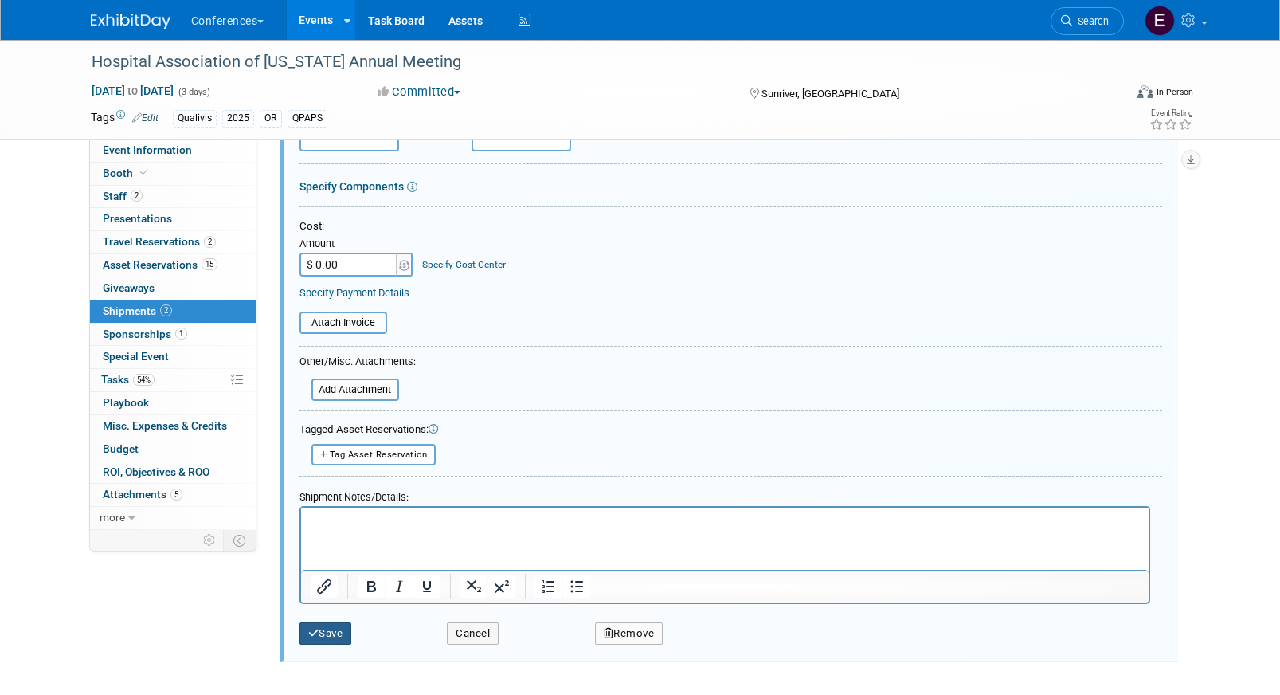
type input "Floor pull-up & linen"
click at [338, 625] on button "Save" at bounding box center [326, 633] width 53 height 22
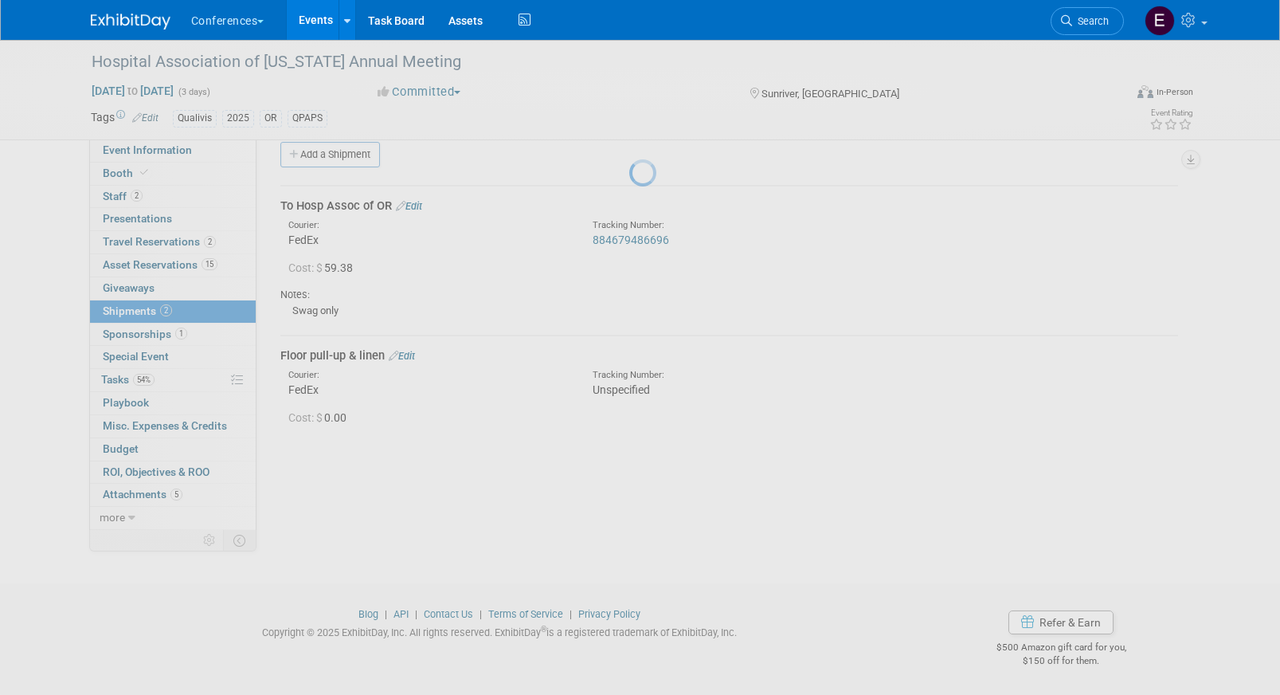
scroll to position [18, 0]
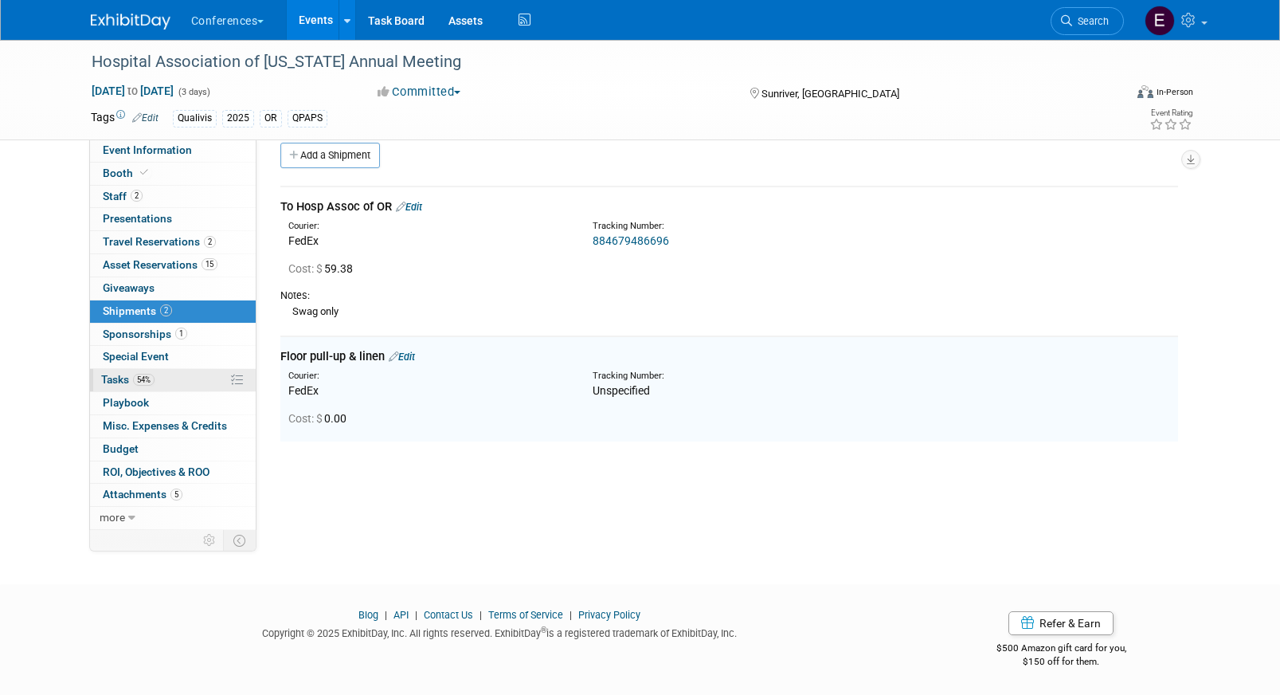
click at [204, 377] on link "54% Tasks 54%" at bounding box center [173, 380] width 166 height 22
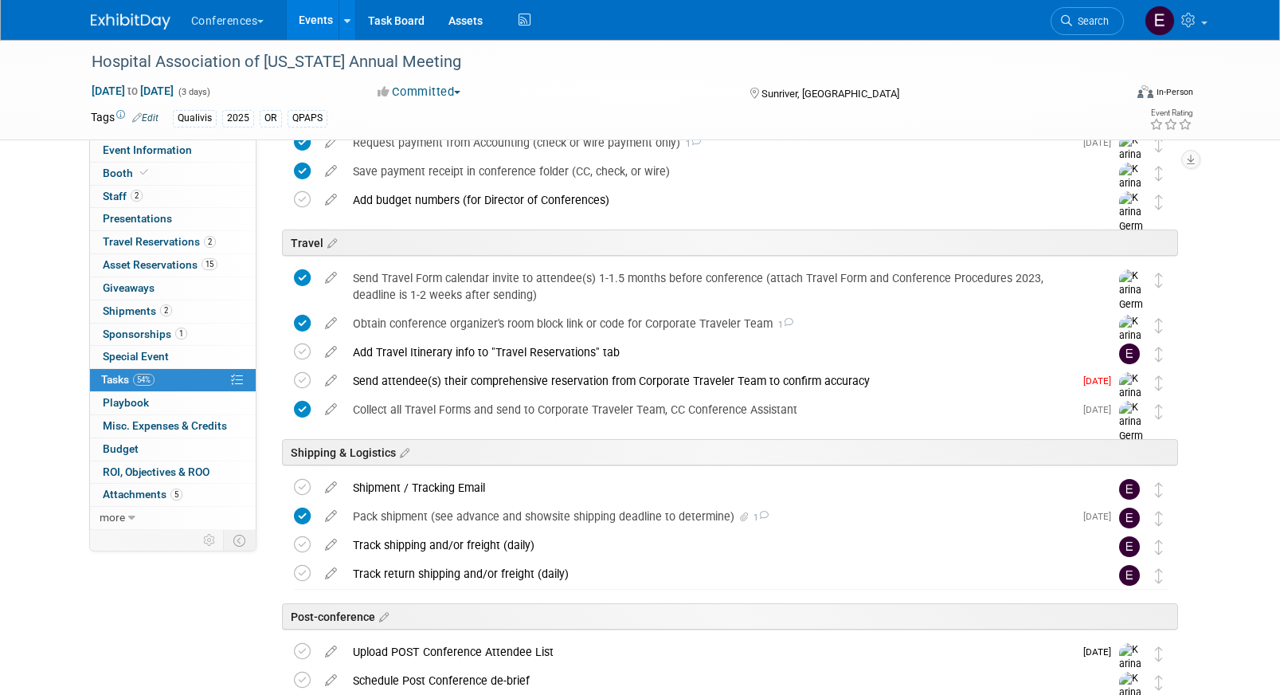
scroll to position [506, 0]
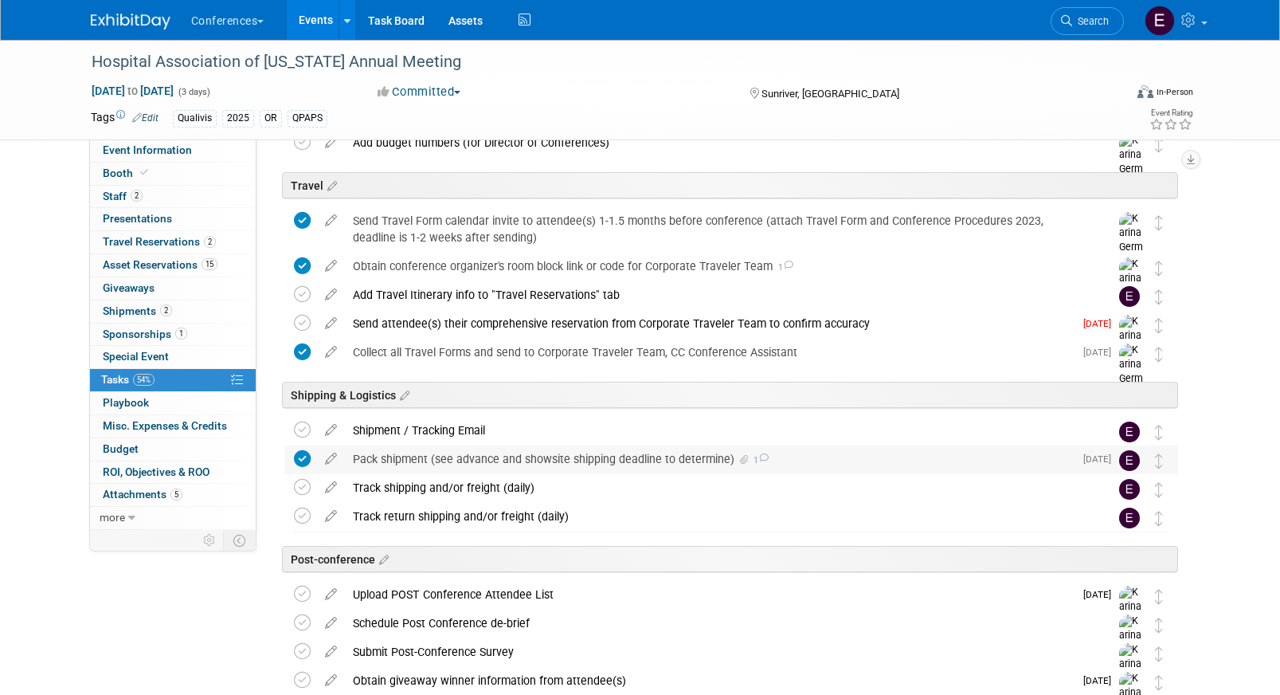
click at [685, 456] on div "Pack shipment (see advance and showsite shipping deadline to determine) 1" at bounding box center [709, 458] width 729 height 27
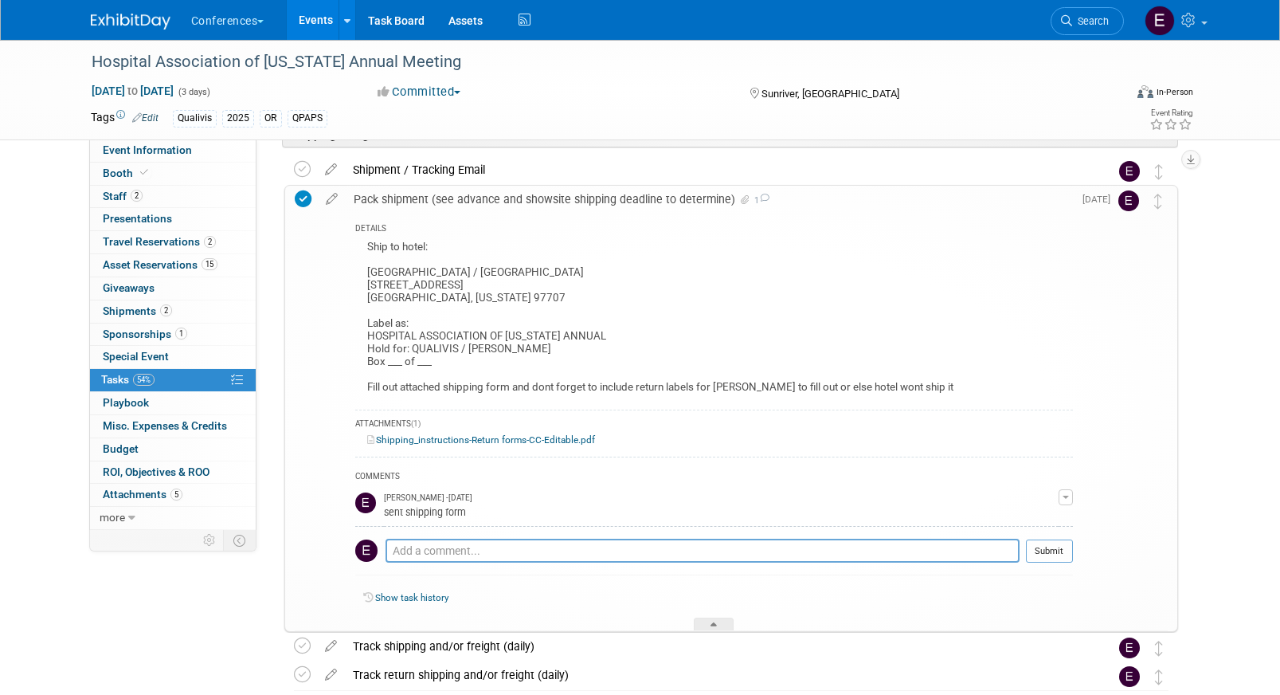
scroll to position [765, 0]
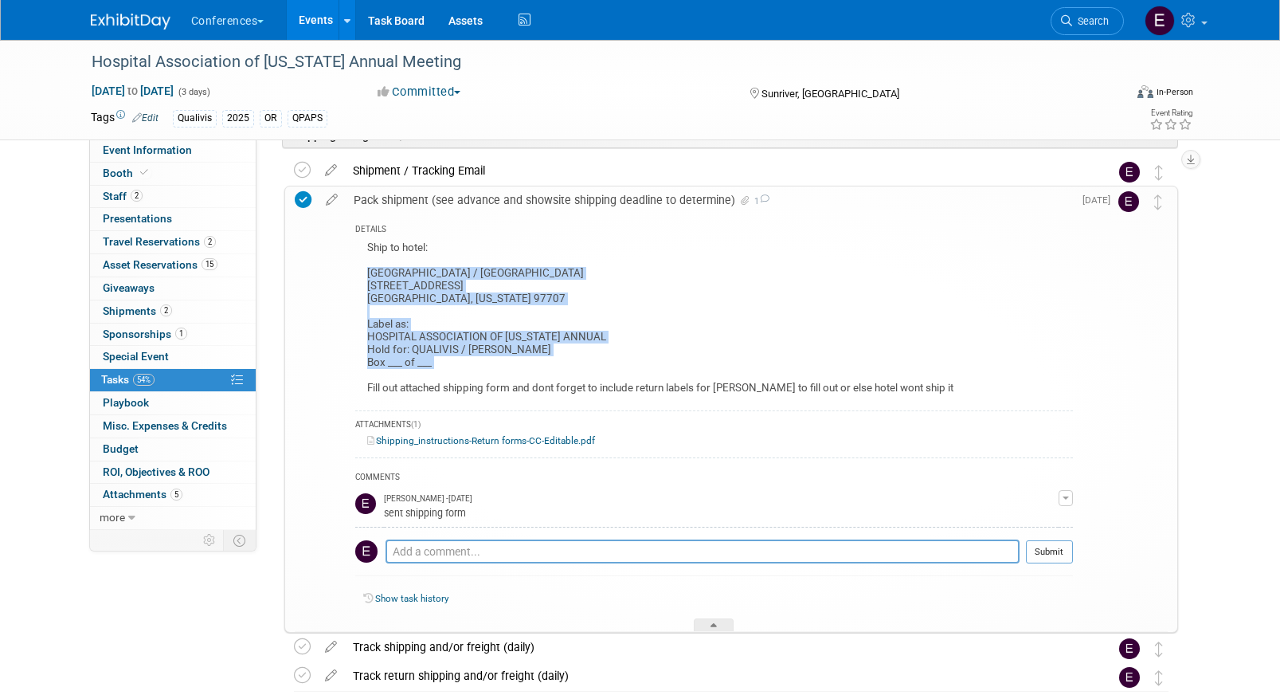
drag, startPoint x: 365, startPoint y: 268, endPoint x: 609, endPoint y: 370, distance: 264.9
click at [610, 371] on div "Ship to hotel: [GEOGRAPHIC_DATA] / [GEOGRAPHIC_DATA] [STREET_ADDRESS][US_STATE]…" at bounding box center [714, 320] width 718 height 166
copy div "[GEOGRAPHIC_DATA] / [GEOGRAPHIC_DATA] [STREET_ADDRESS][US_STATE] Label as: HOSP…"
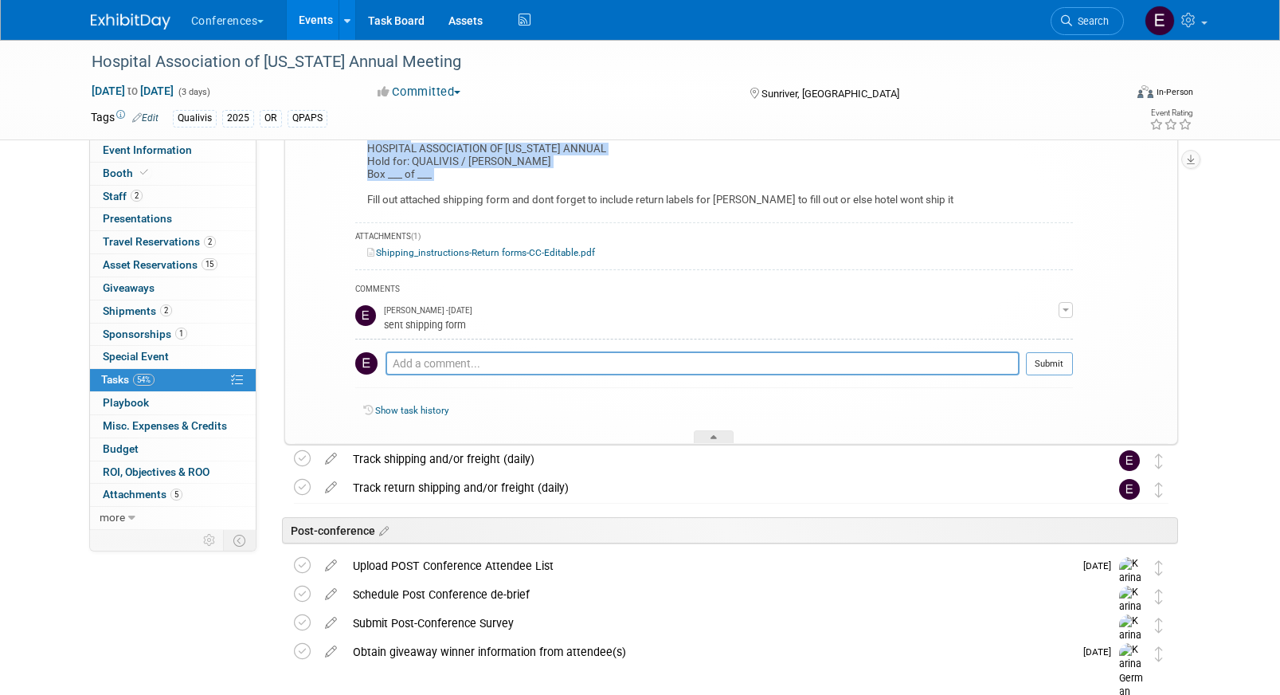
scroll to position [1023, 0]
